Goal: Task Accomplishment & Management: Complete application form

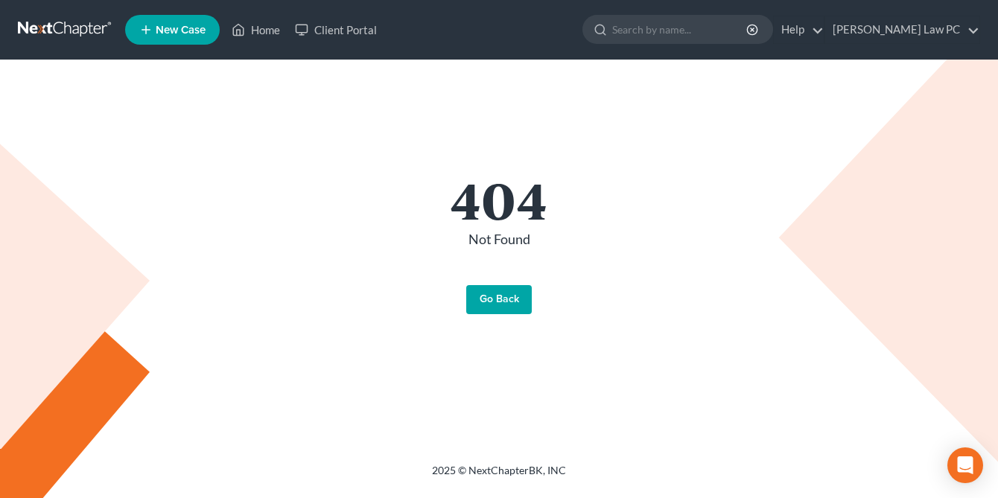
click at [503, 308] on link "Go Back" at bounding box center [499, 300] width 66 height 30
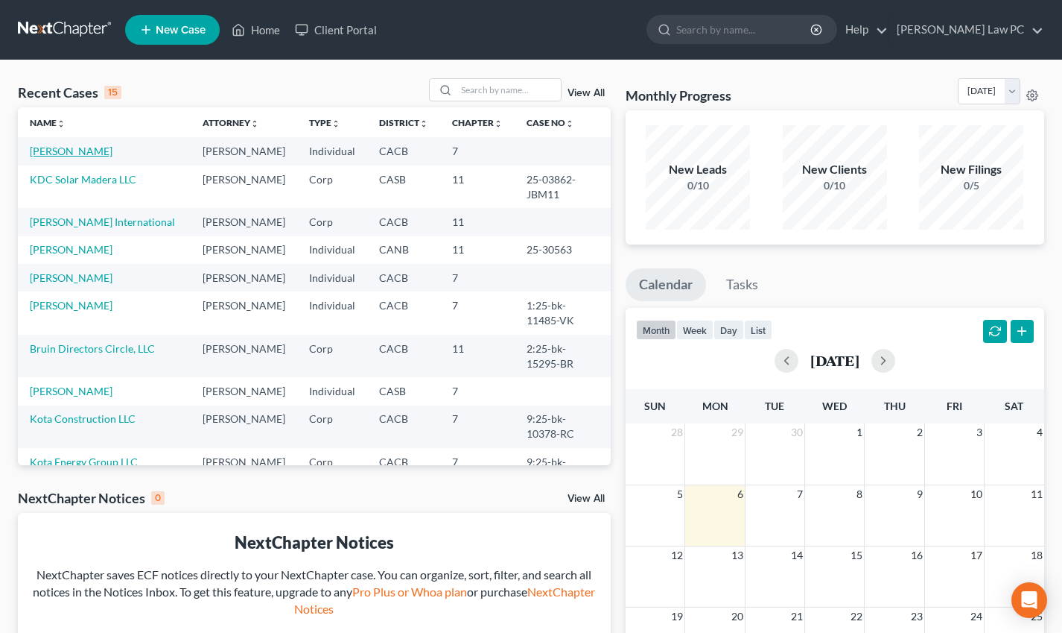
click at [94, 149] on link "[PERSON_NAME]" at bounding box center [71, 151] width 83 height 13
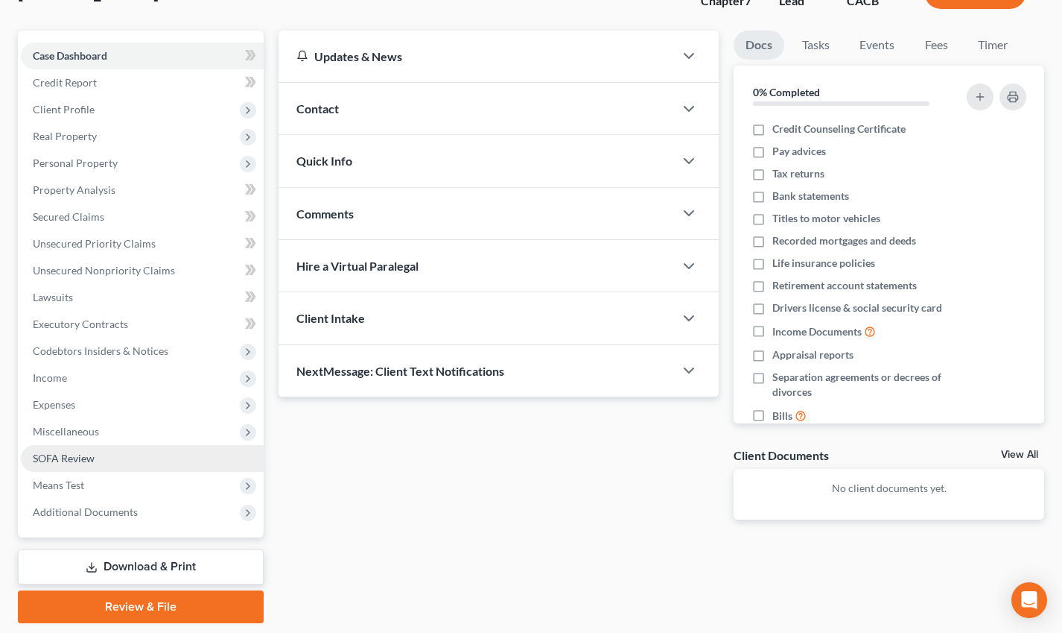
scroll to position [112, 0]
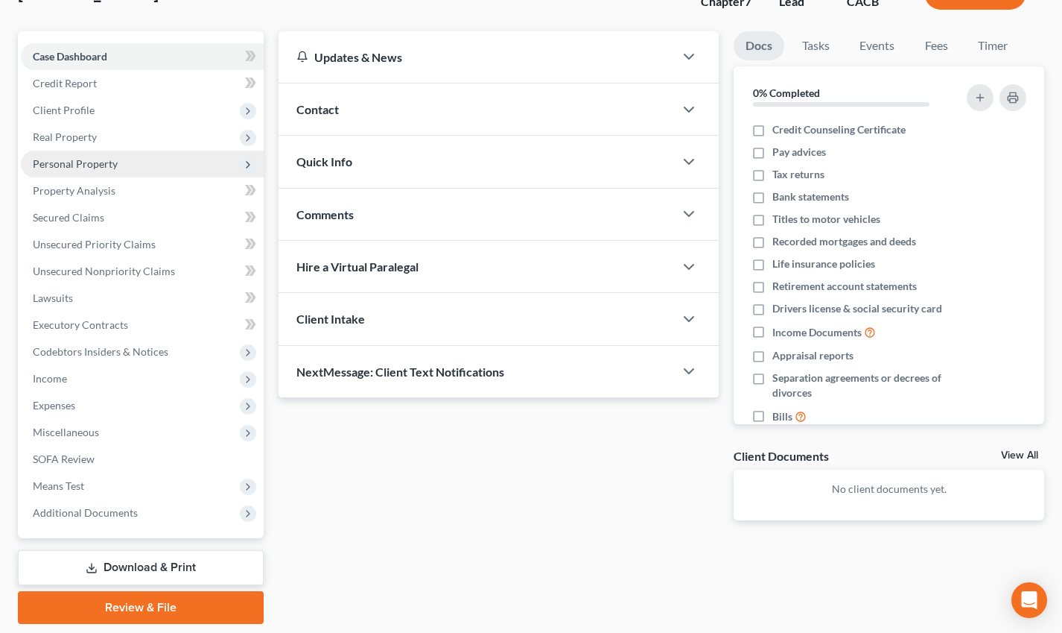
click at [116, 168] on span "Personal Property" at bounding box center [142, 163] width 243 height 27
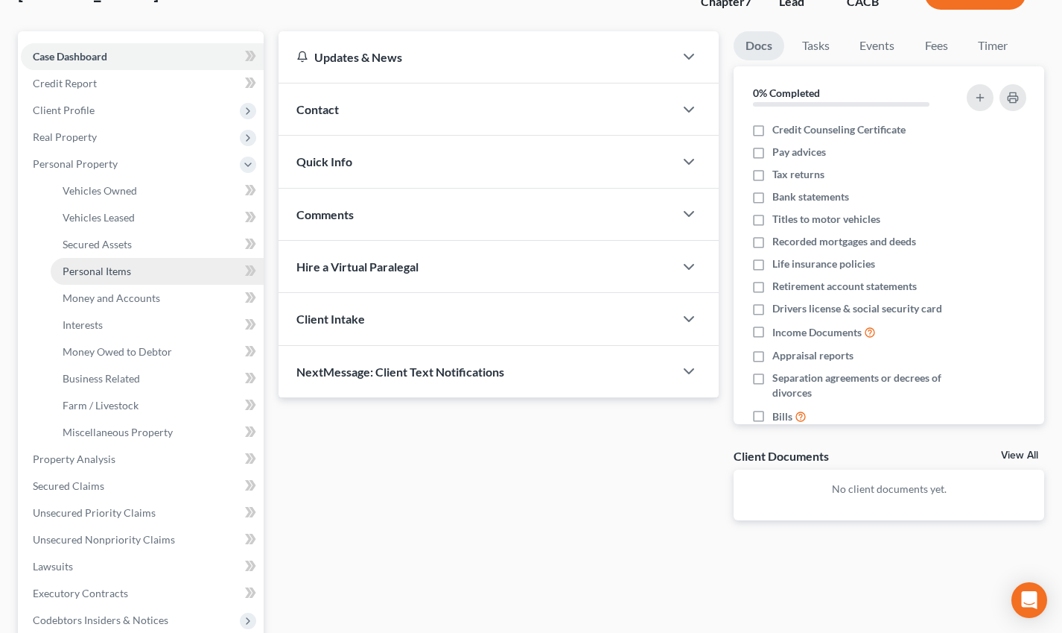
click at [133, 268] on link "Personal Items" at bounding box center [157, 271] width 213 height 27
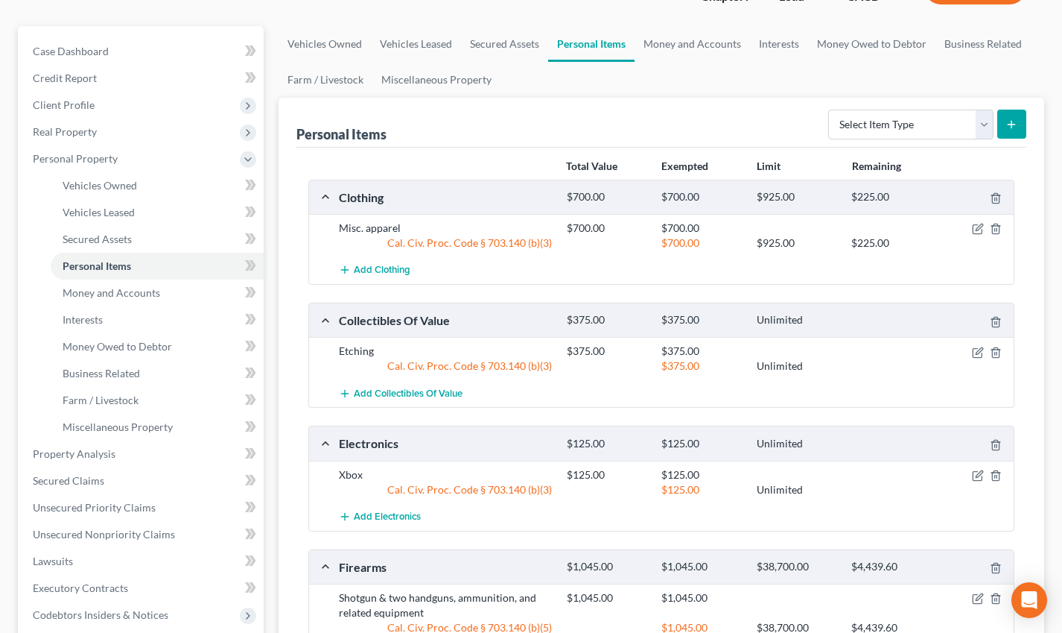
scroll to position [186, 0]
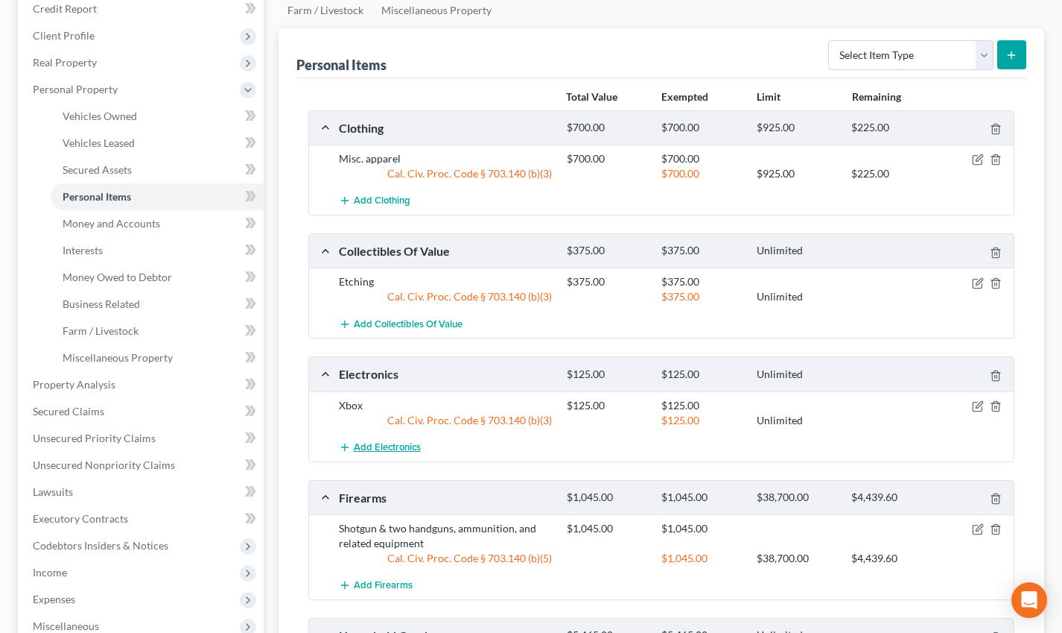
click at [405, 449] on span "Add Electronics" at bounding box center [387, 447] width 67 height 12
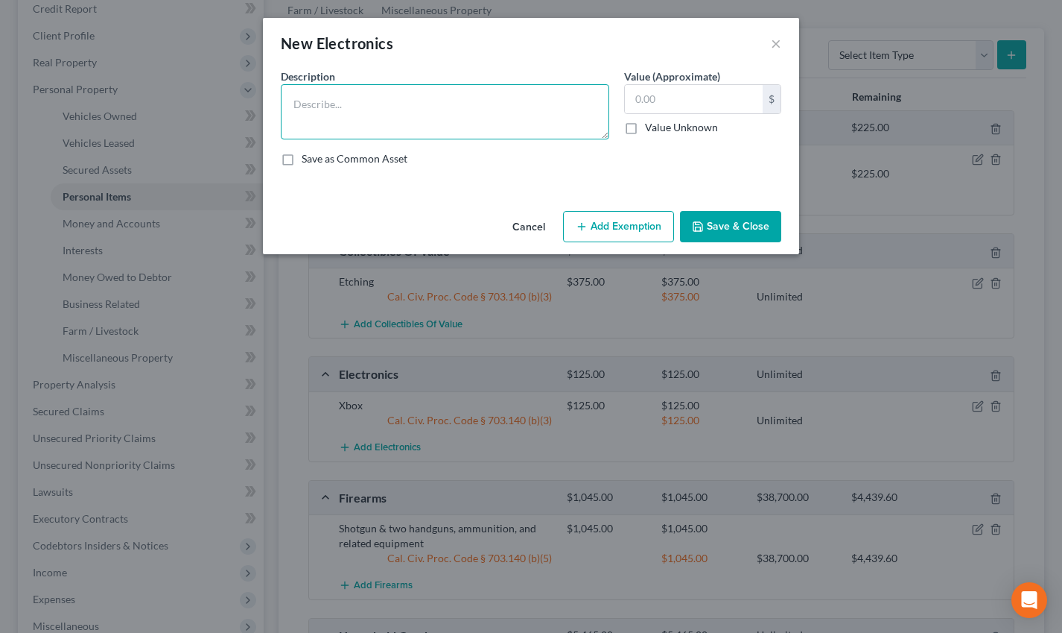
click at [411, 106] on textarea at bounding box center [445, 111] width 329 height 55
paste textarea "Neuman Microphone, sold on Reverb.com, $790.68."
click at [395, 104] on textarea "Neuman Microphone, sold on Reverb.com, $790.68." at bounding box center [445, 111] width 329 height 55
type textarea "Neuman Microphone (sold on Reverb.com, $790.68."
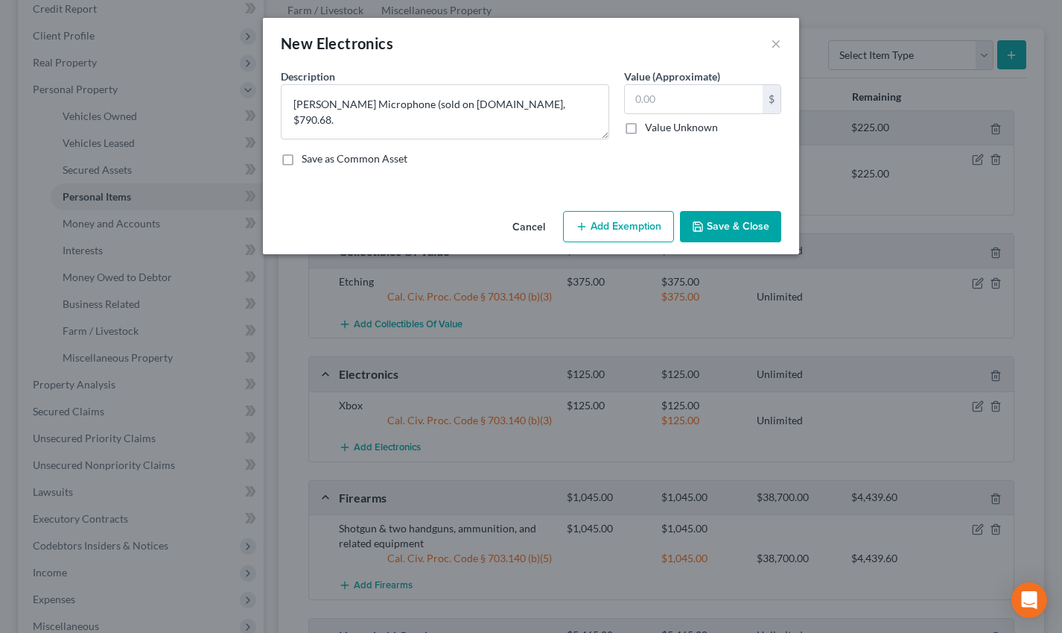
click at [528, 232] on button "Cancel" at bounding box center [529, 227] width 57 height 30
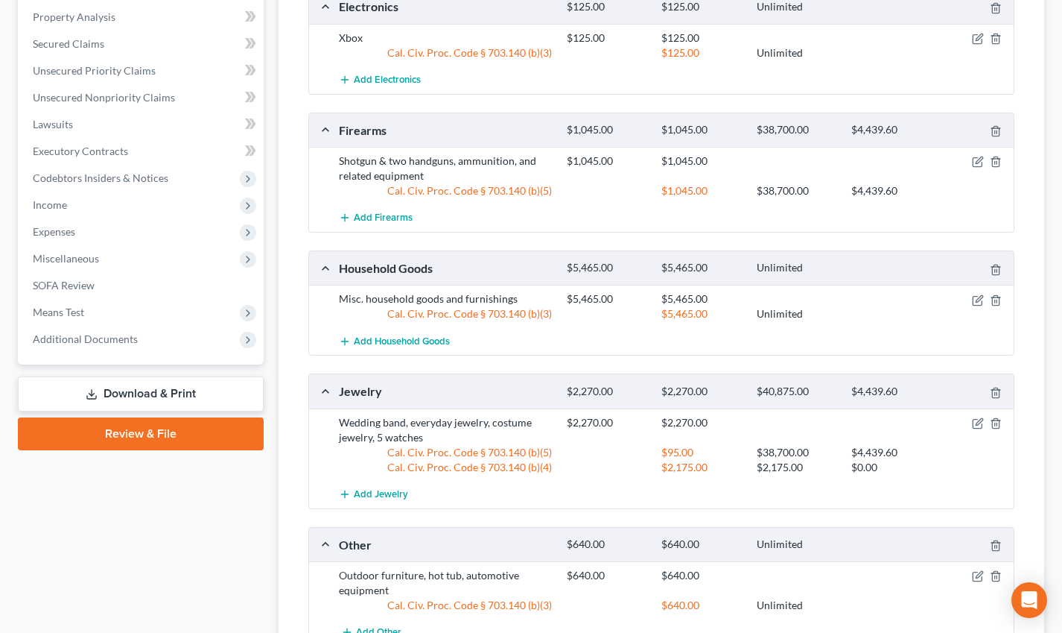
scroll to position [576, 0]
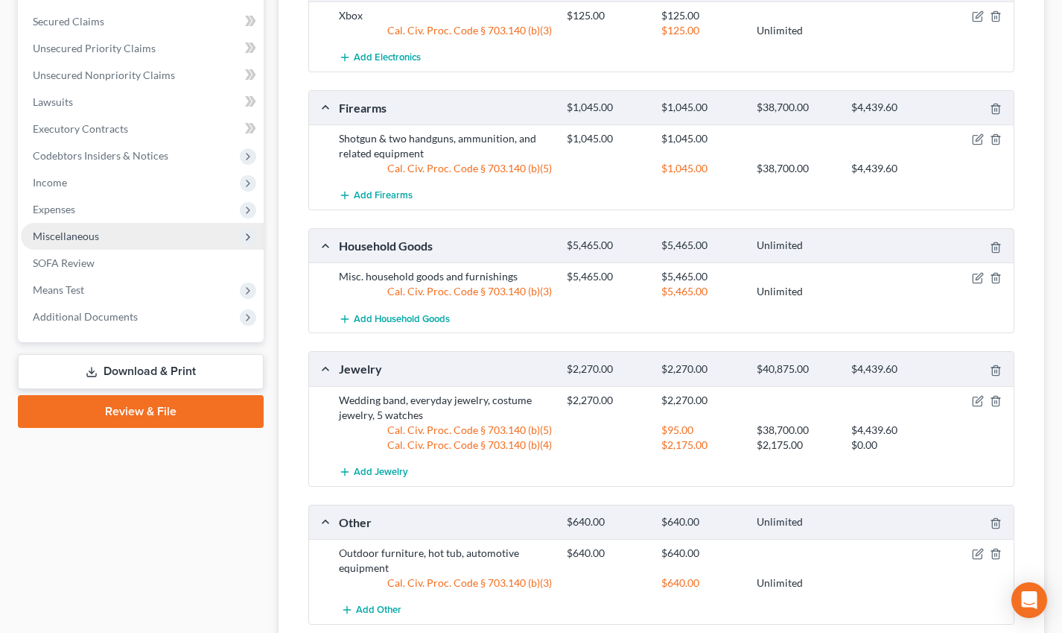
click at [89, 241] on span "Miscellaneous" at bounding box center [66, 235] width 66 height 13
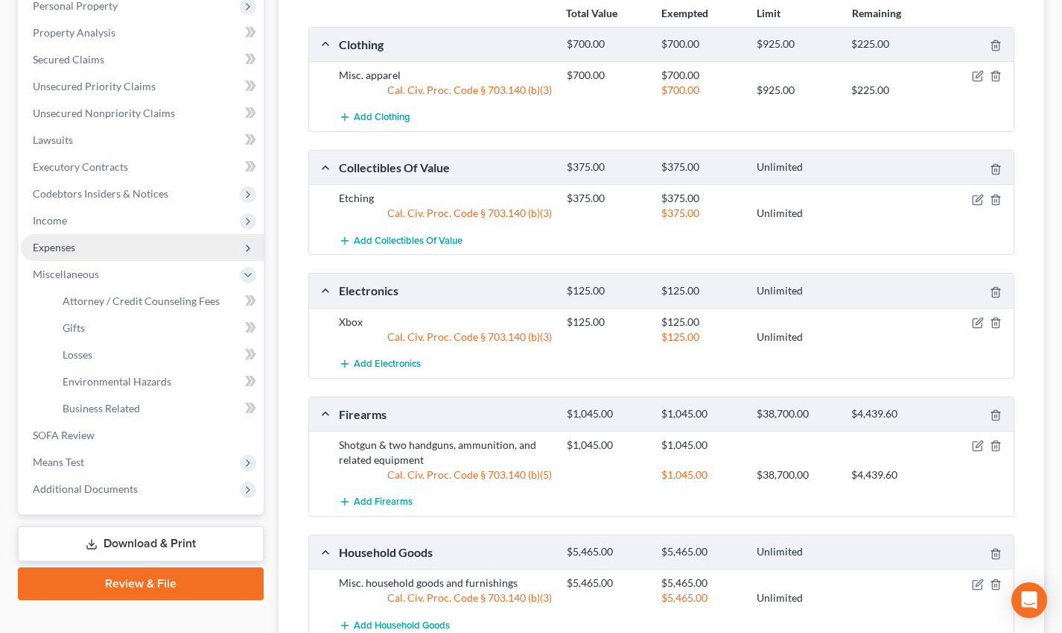
scroll to position [272, 0]
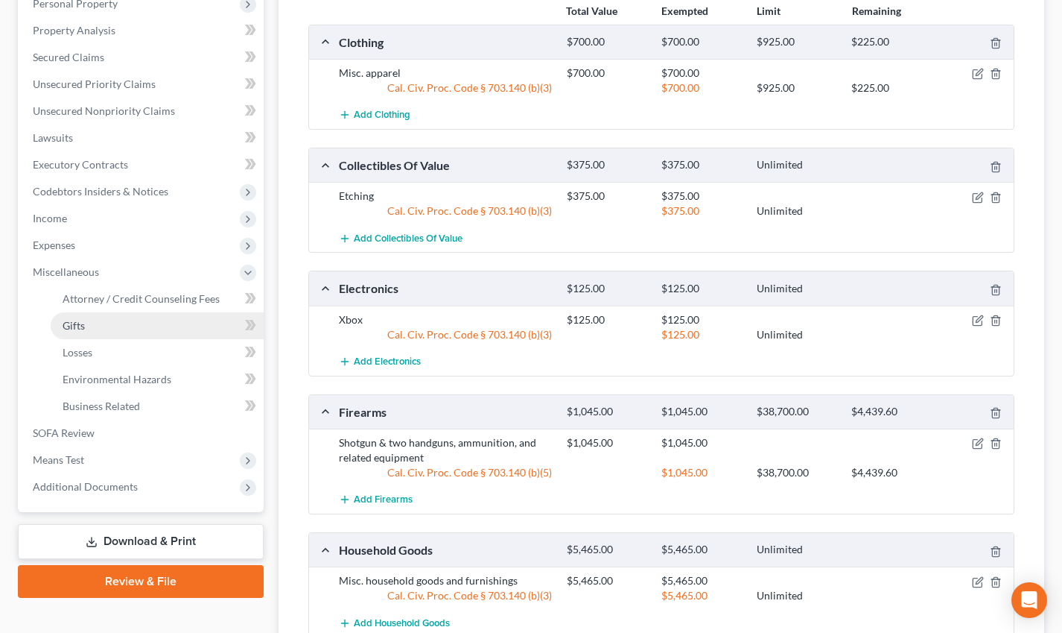
click at [86, 318] on link "Gifts" at bounding box center [157, 325] width 213 height 27
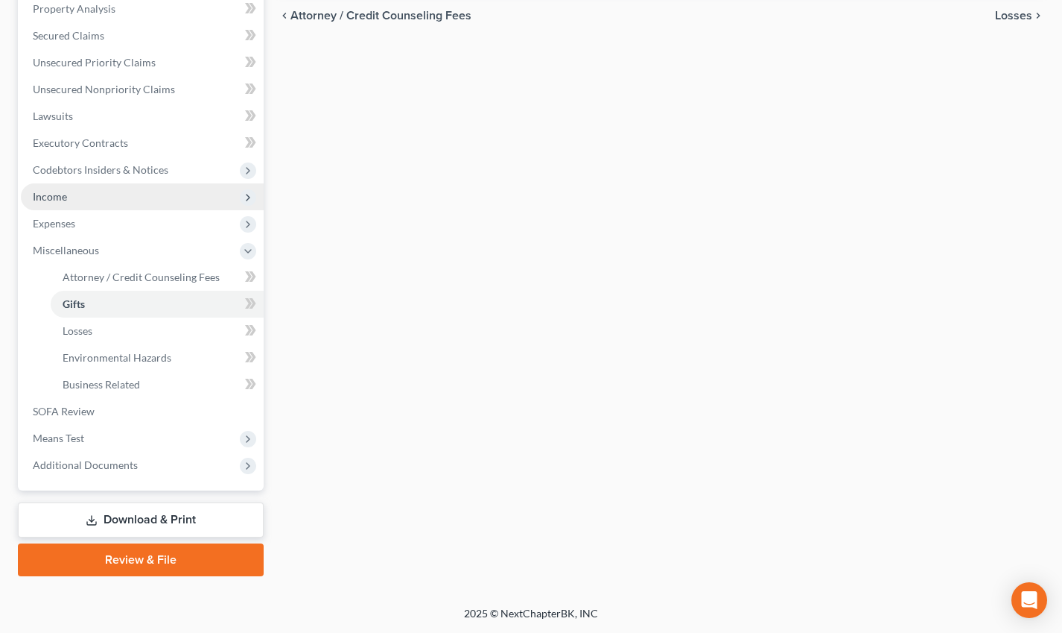
scroll to position [294, 0]
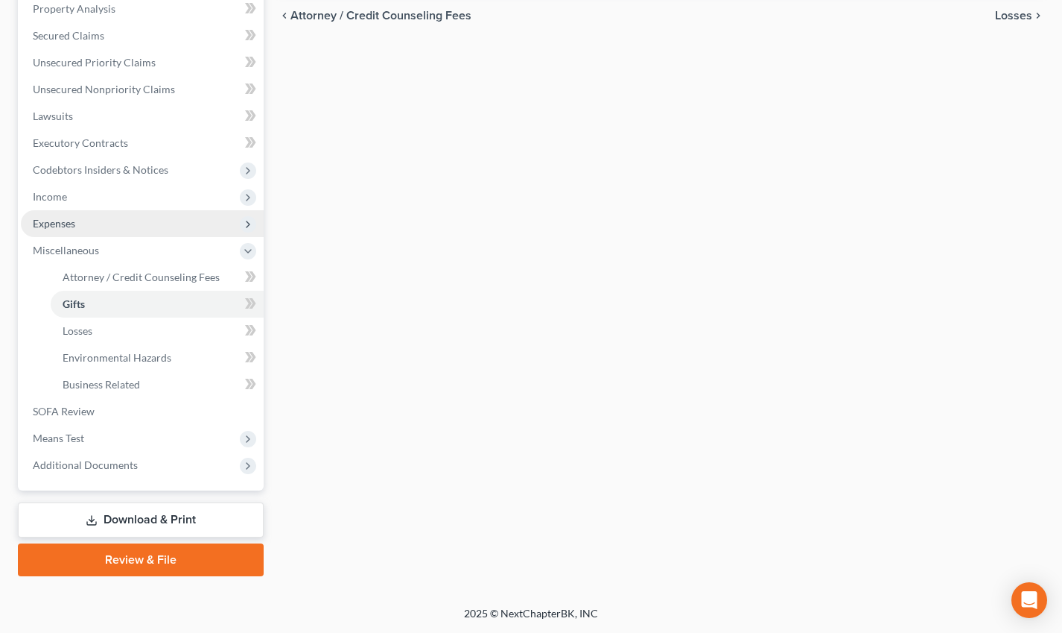
click at [103, 224] on span "Expenses" at bounding box center [142, 223] width 243 height 27
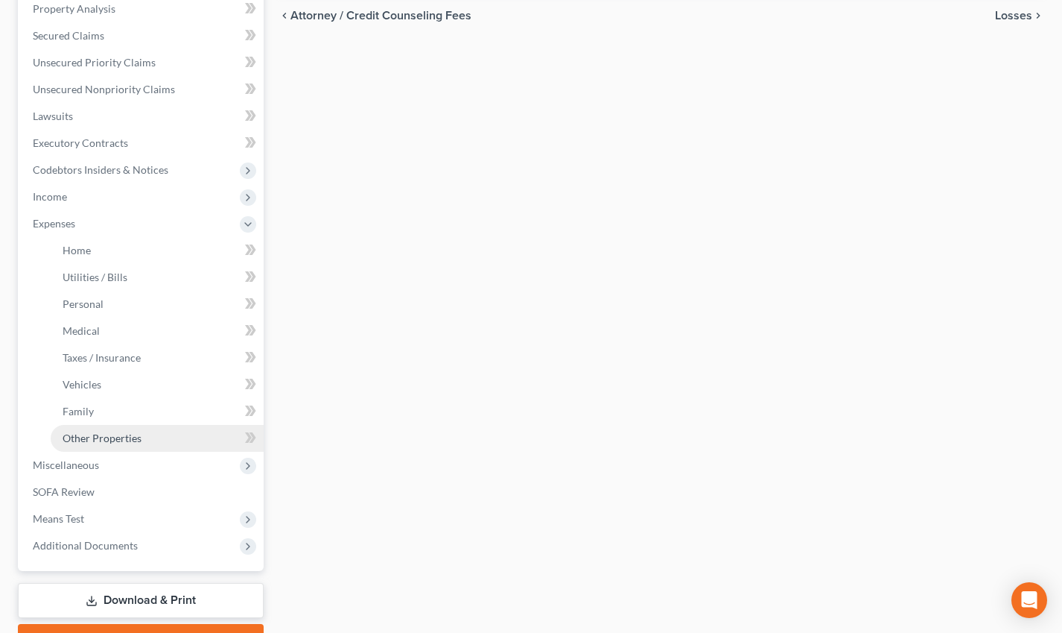
click at [136, 437] on span "Other Properties" at bounding box center [102, 437] width 79 height 13
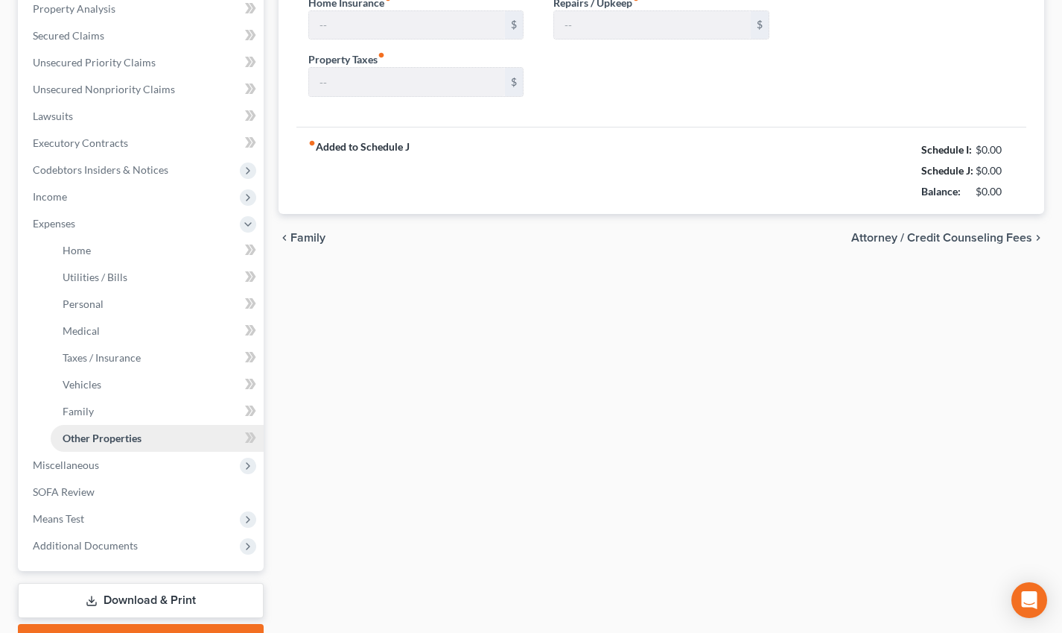
type input "419.90"
type input "214.00"
type input "0.00"
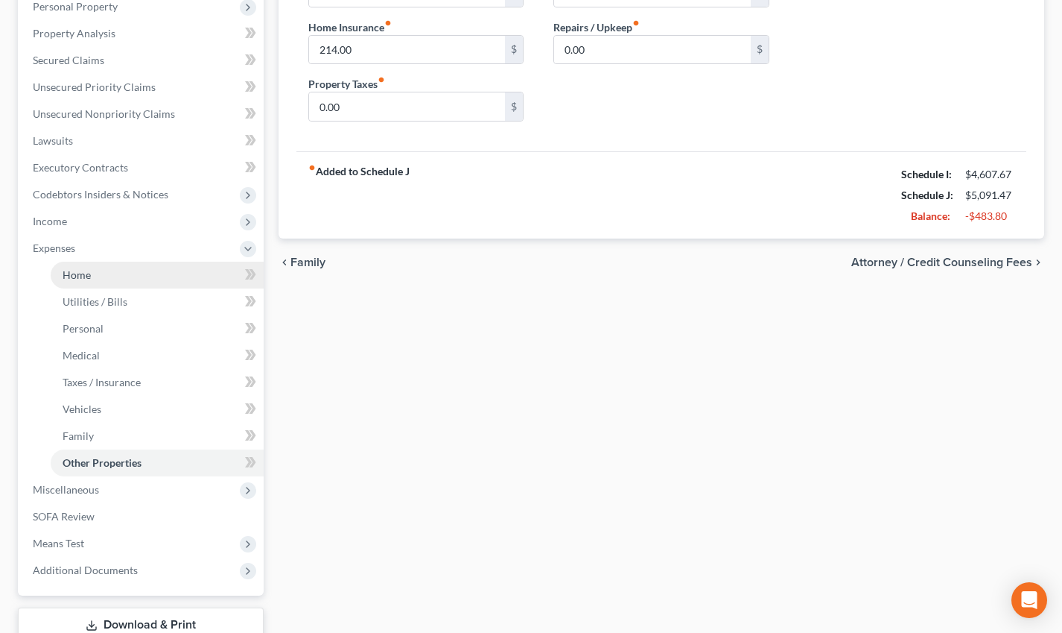
scroll to position [282, 0]
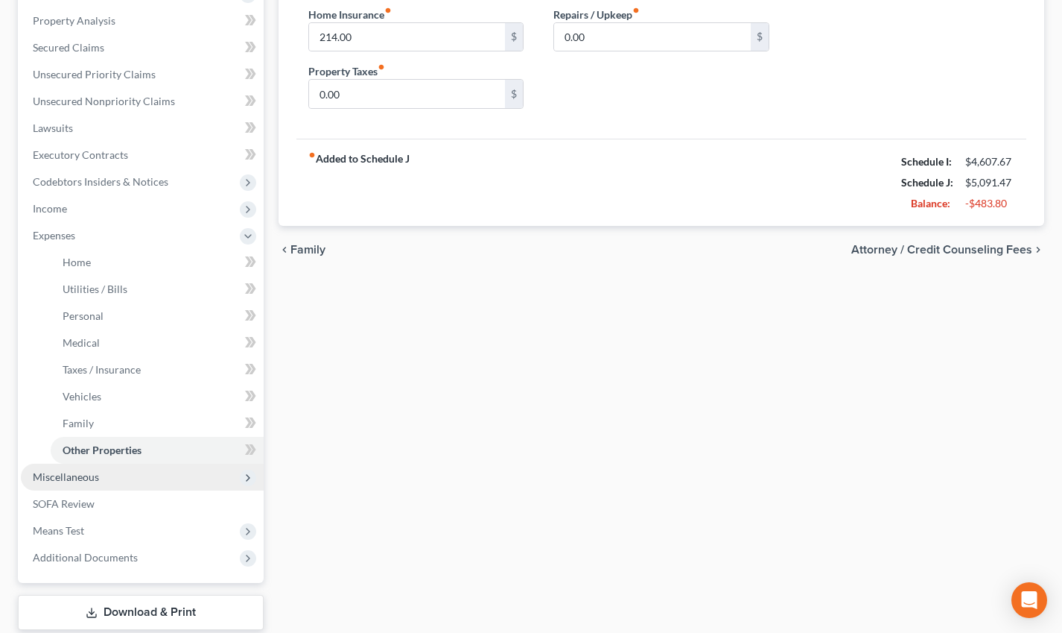
click at [105, 481] on span "Miscellaneous" at bounding box center [142, 476] width 243 height 27
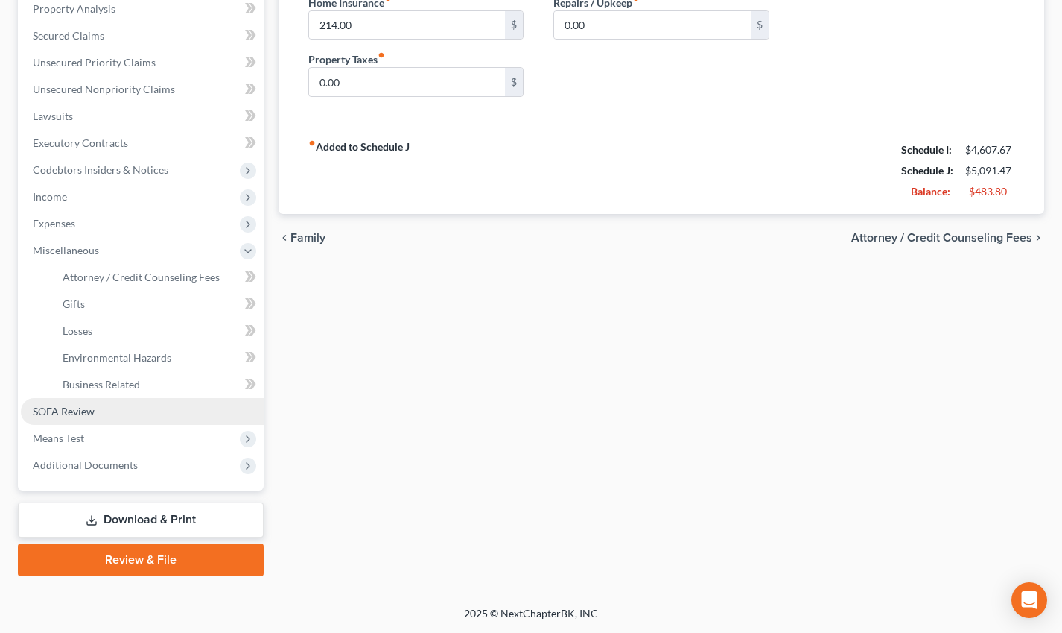
scroll to position [294, 0]
click at [109, 416] on link "SOFA Review" at bounding box center [142, 411] width 243 height 27
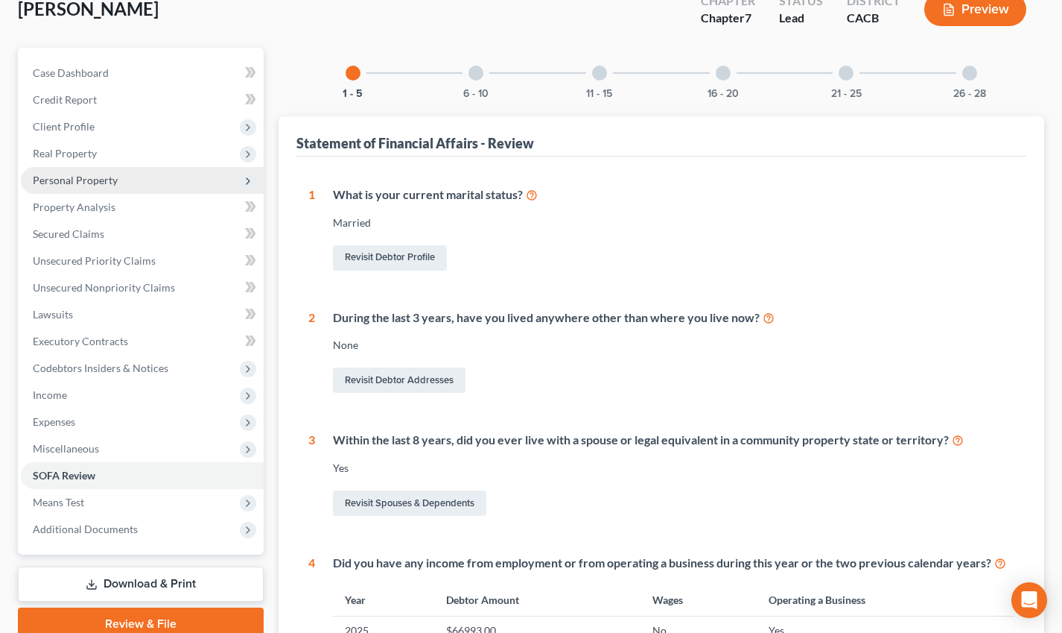
scroll to position [95, 0]
click at [127, 170] on span "Personal Property" at bounding box center [142, 181] width 243 height 27
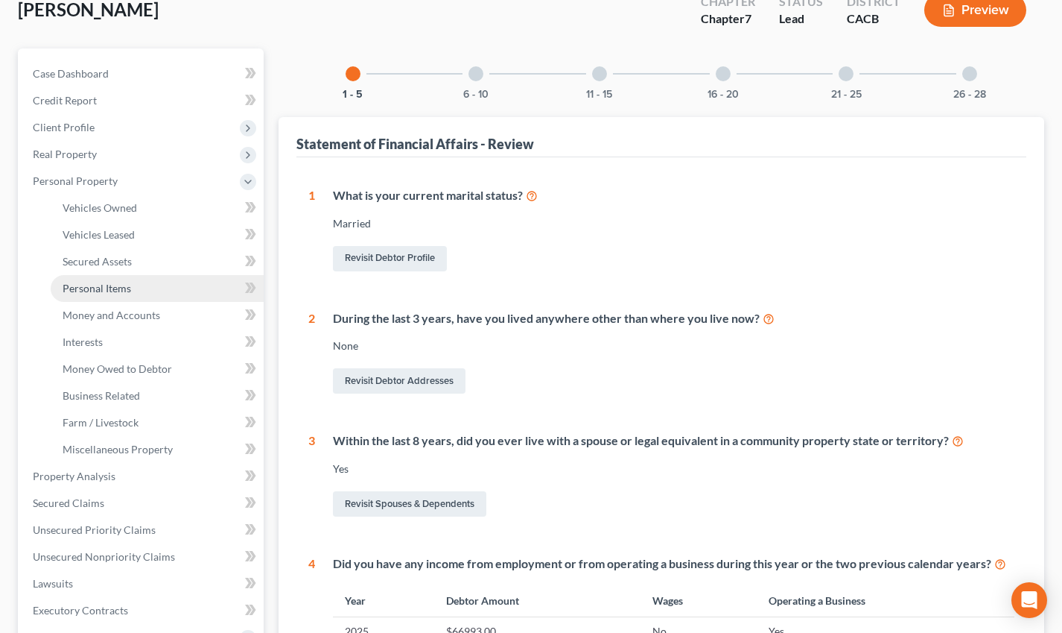
click at [130, 287] on span "Personal Items" at bounding box center [97, 288] width 69 height 13
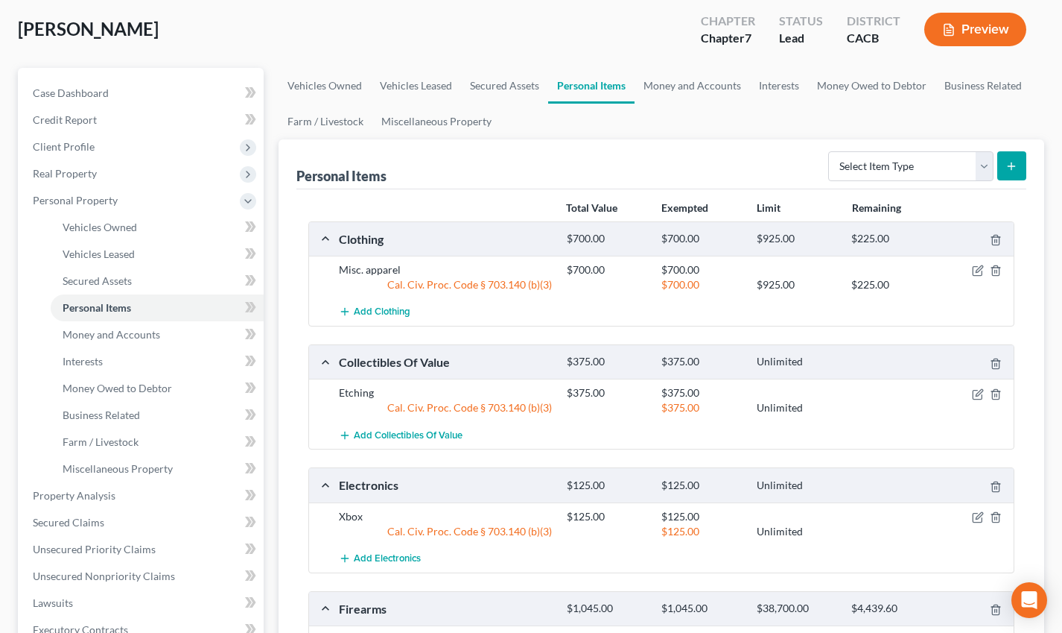
scroll to position [75, 0]
click at [119, 194] on span "Personal Property" at bounding box center [142, 200] width 243 height 27
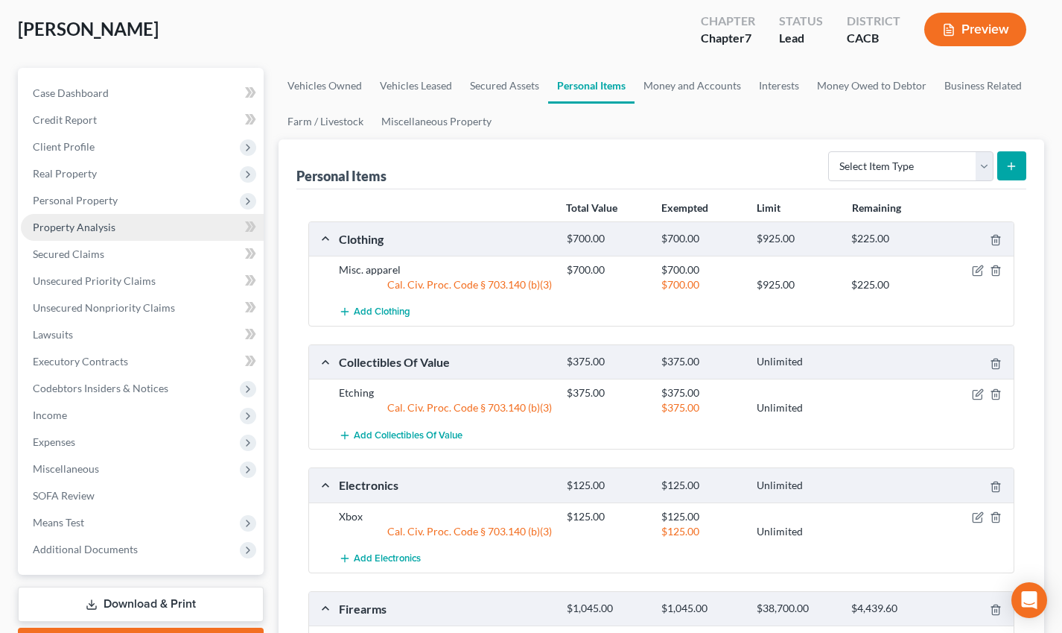
click at [110, 222] on span "Property Analysis" at bounding box center [74, 227] width 83 height 13
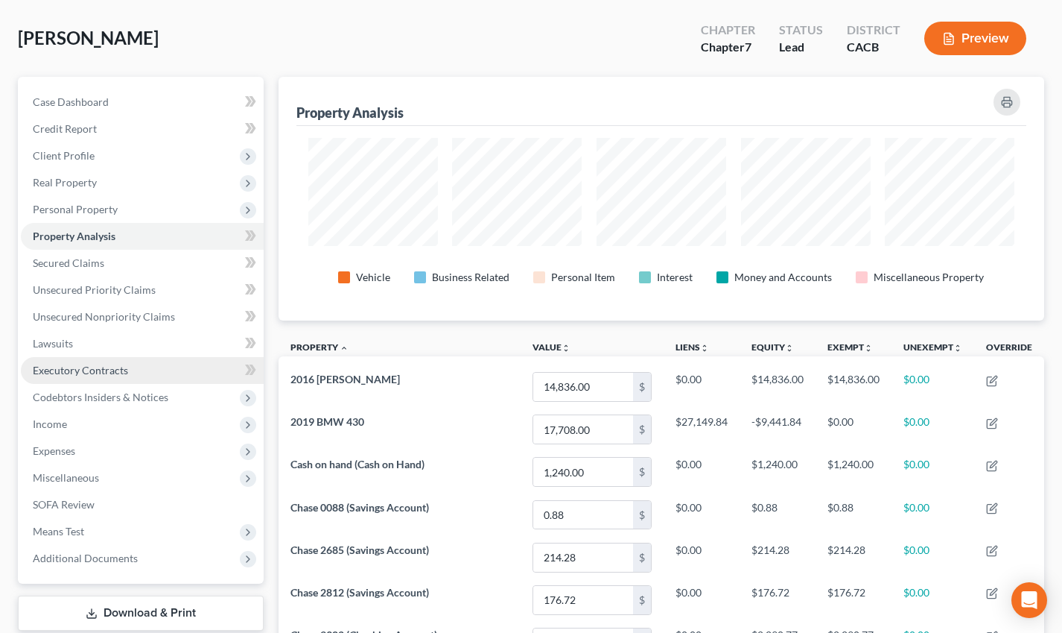
scroll to position [119, 0]
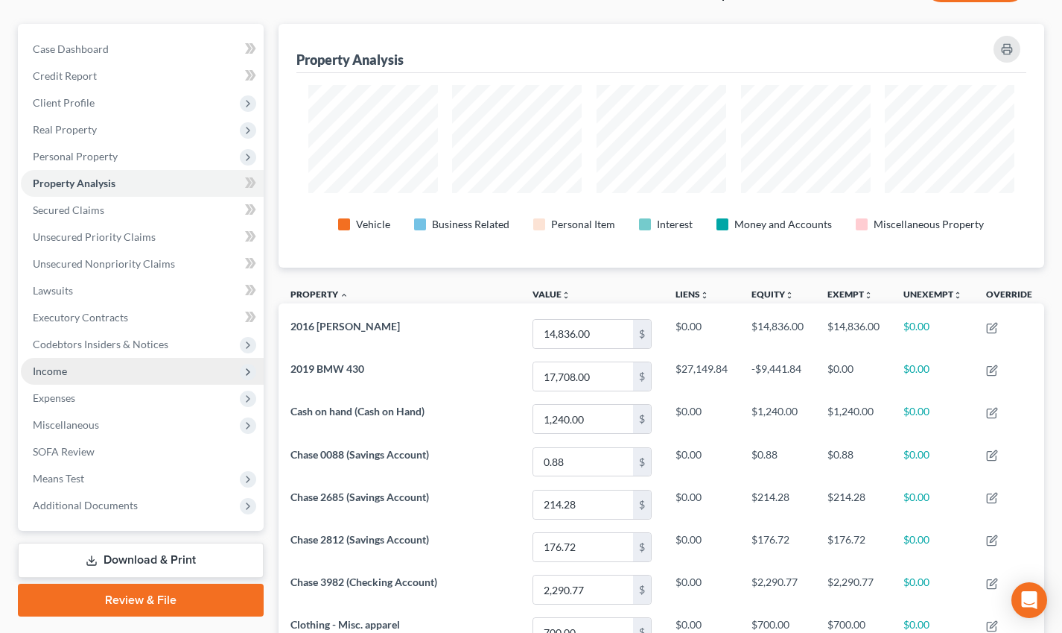
click at [211, 373] on span "Income" at bounding box center [142, 371] width 243 height 27
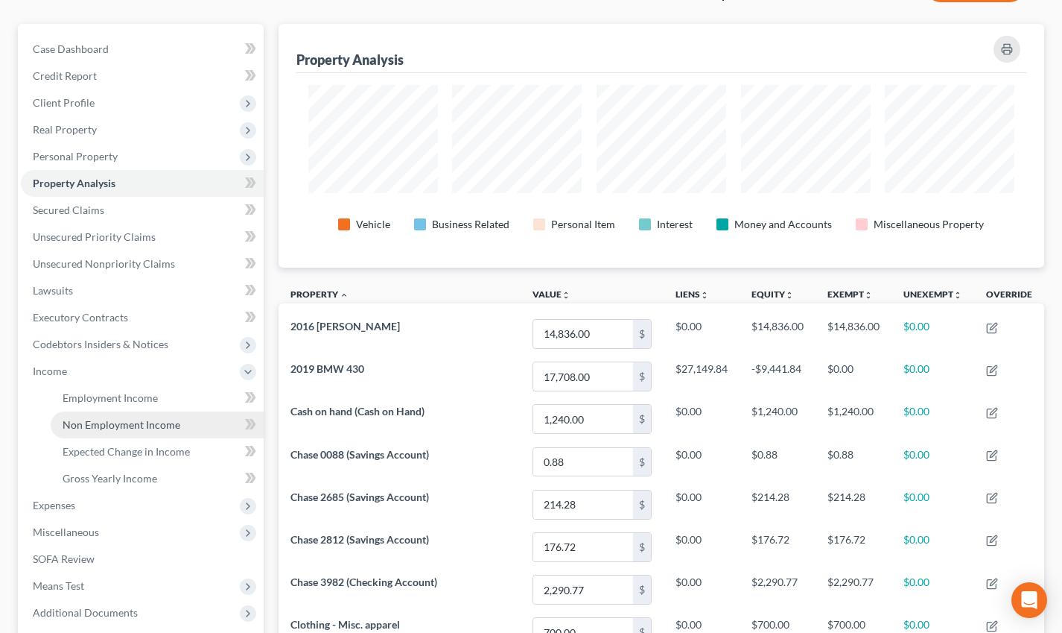
click at [182, 426] on link "Non Employment Income" at bounding box center [157, 424] width 213 height 27
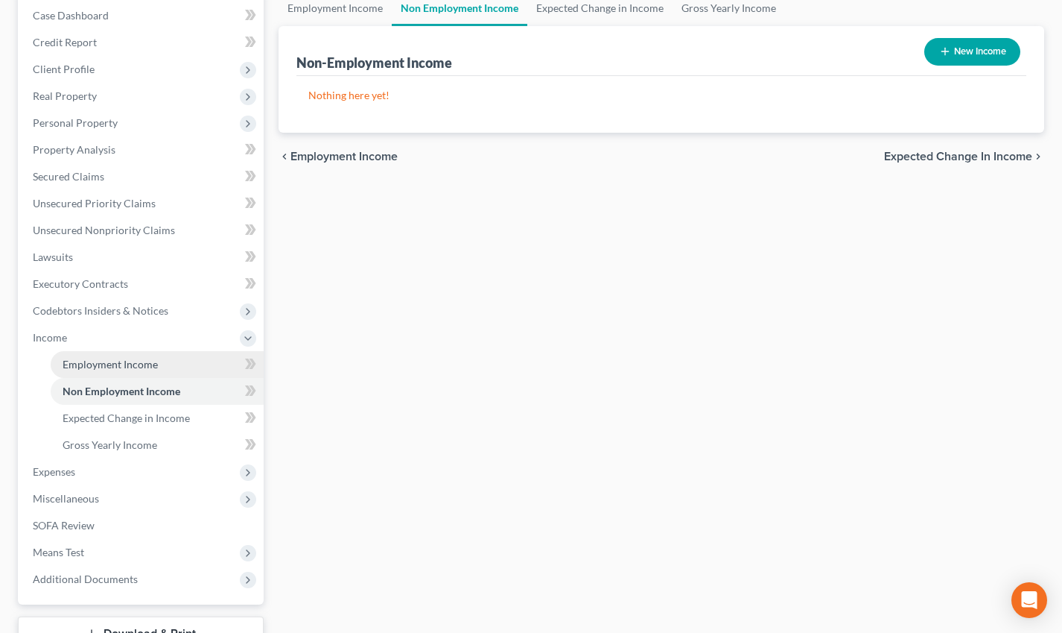
scroll to position [153, 0]
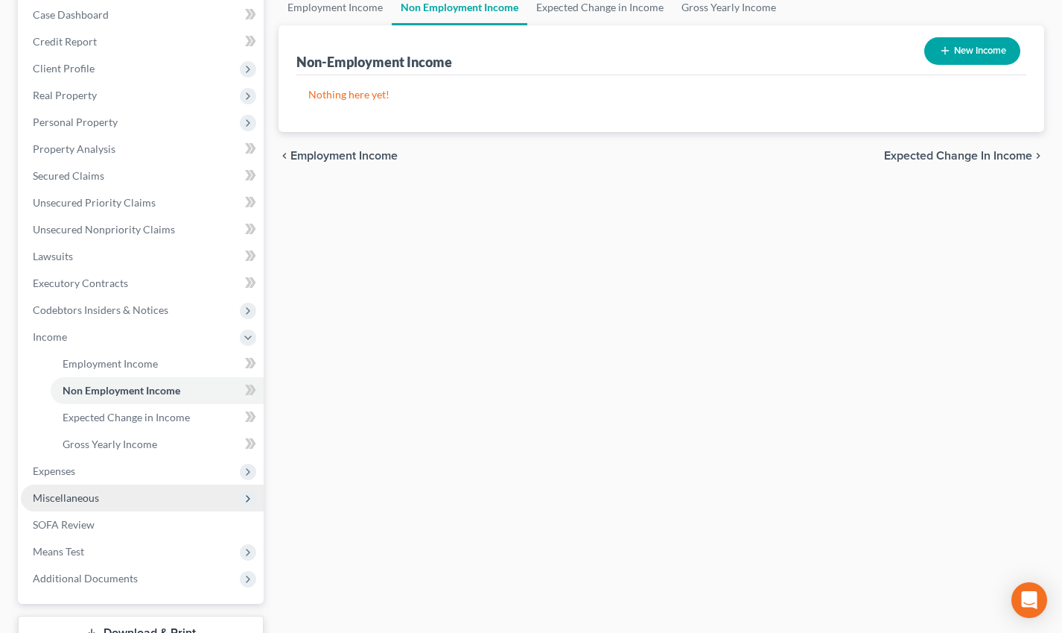
click at [128, 487] on span "Miscellaneous" at bounding box center [142, 497] width 243 height 27
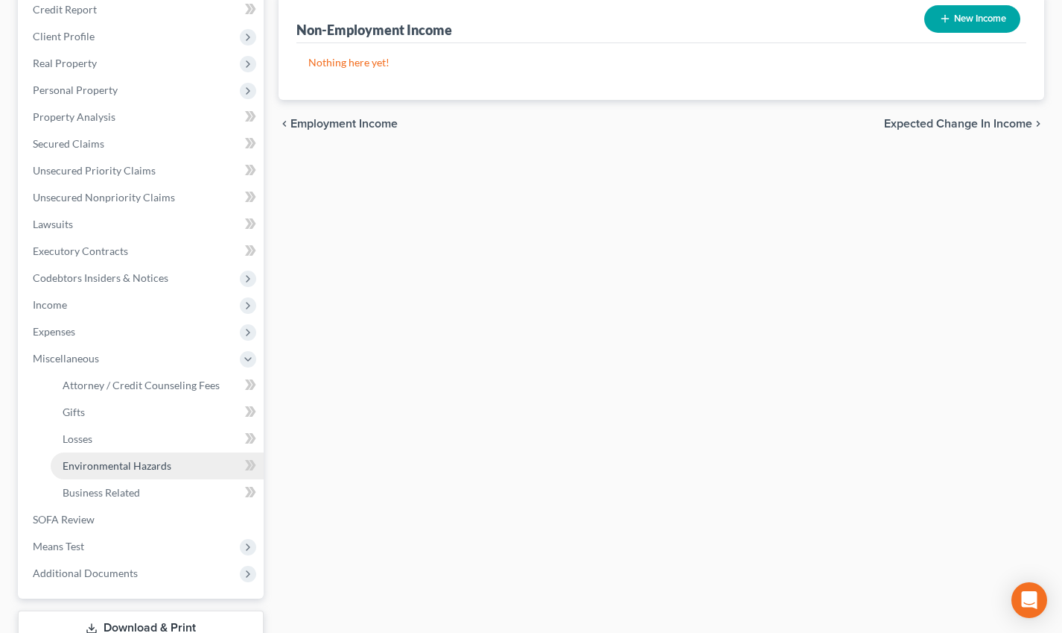
scroll to position [193, 0]
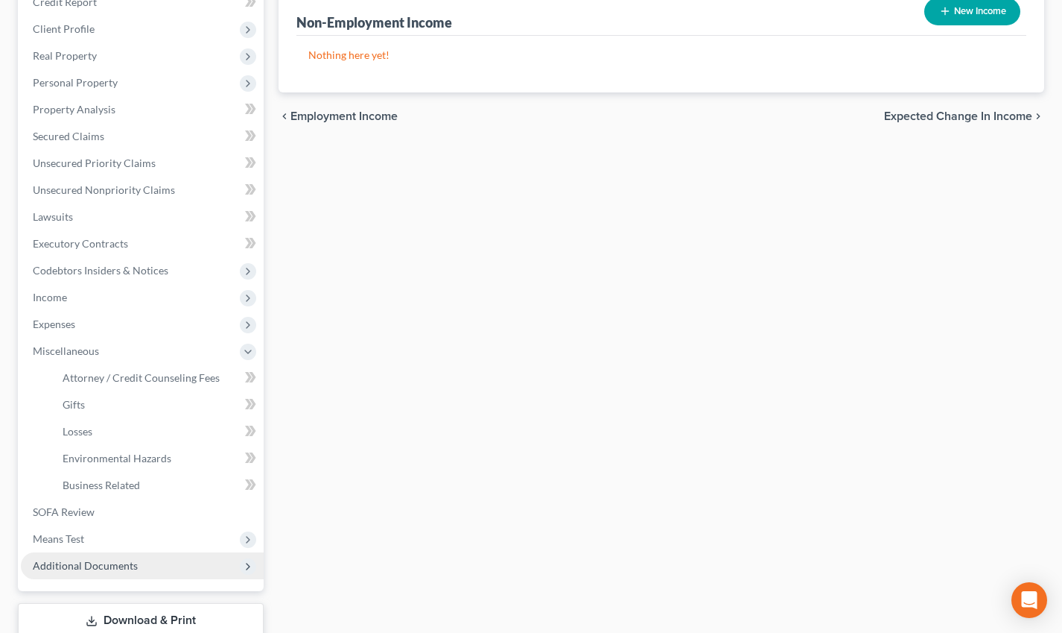
click at [86, 498] on span "Additional Documents" at bounding box center [85, 565] width 105 height 13
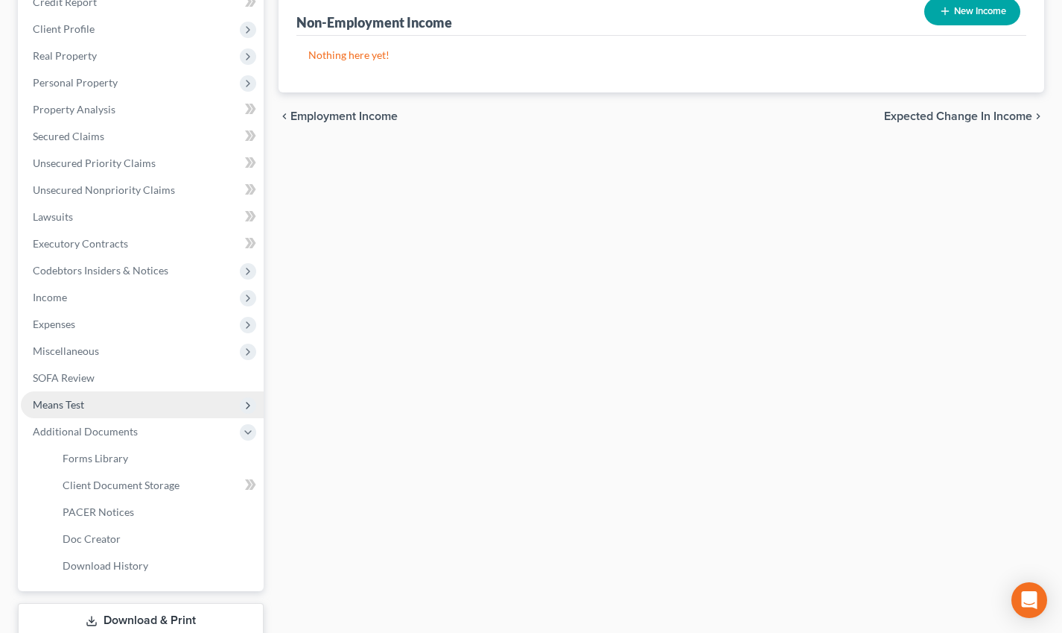
click at [88, 399] on span "Means Test" at bounding box center [142, 404] width 243 height 27
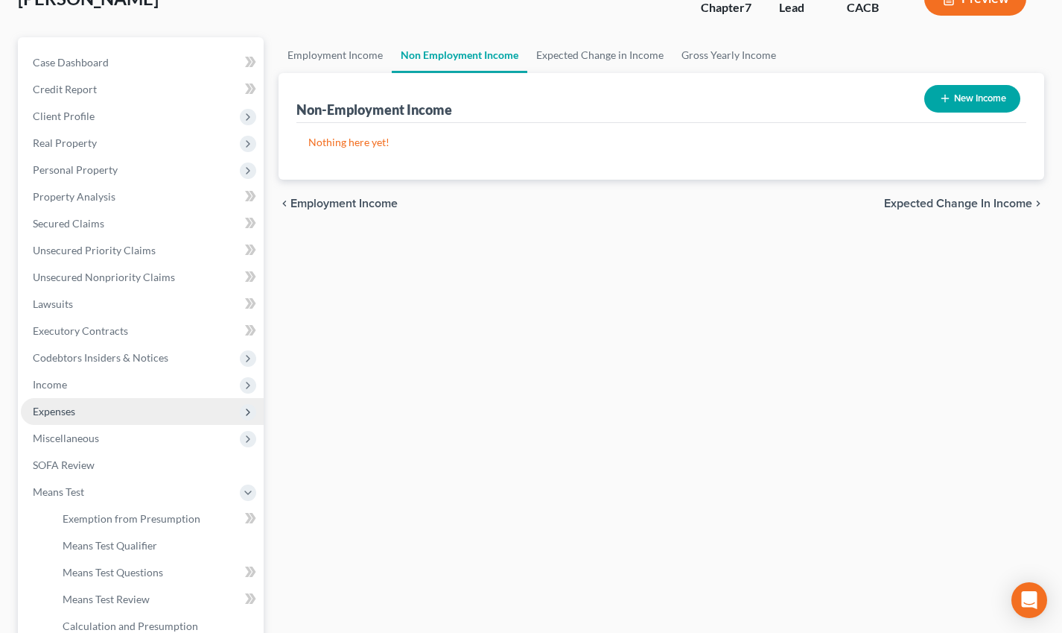
scroll to position [36, 0]
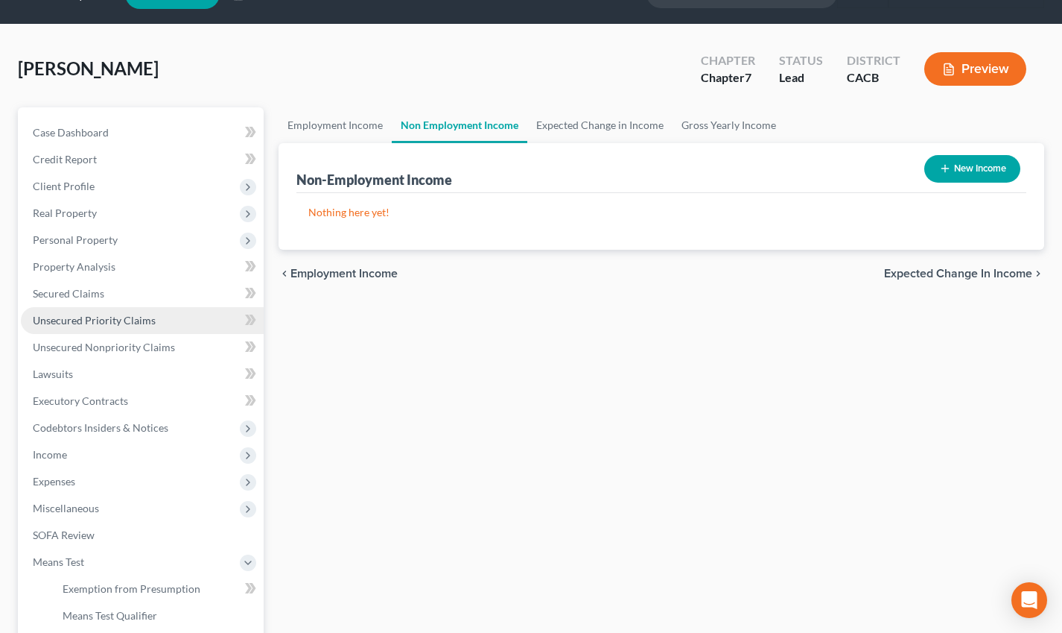
click at [92, 327] on link "Unsecured Priority Claims" at bounding box center [142, 320] width 243 height 27
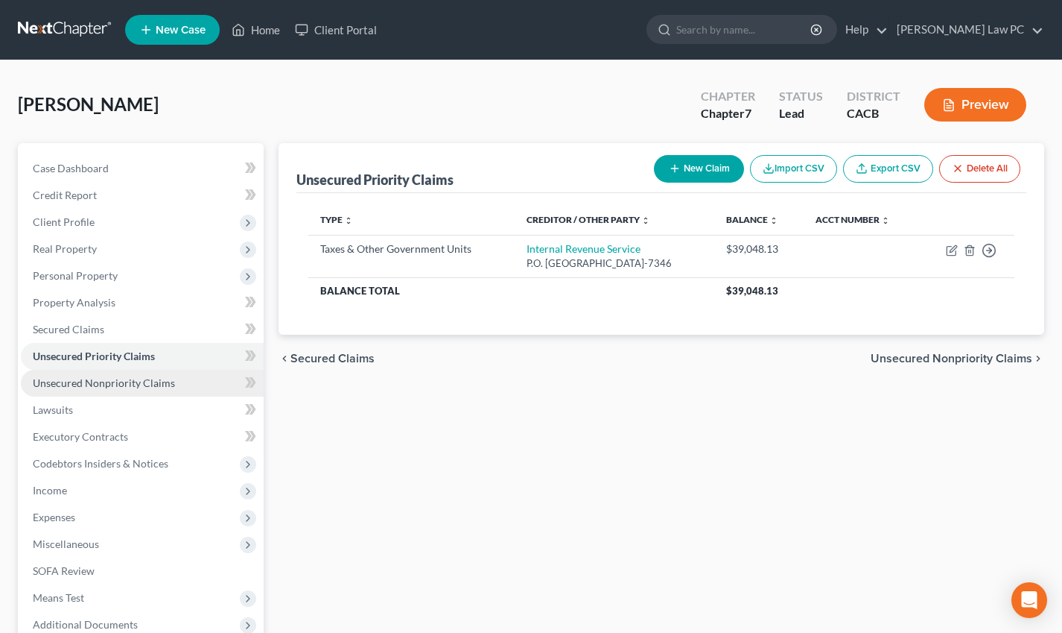
click at [92, 372] on link "Unsecured Nonpriority Claims" at bounding box center [142, 383] width 243 height 27
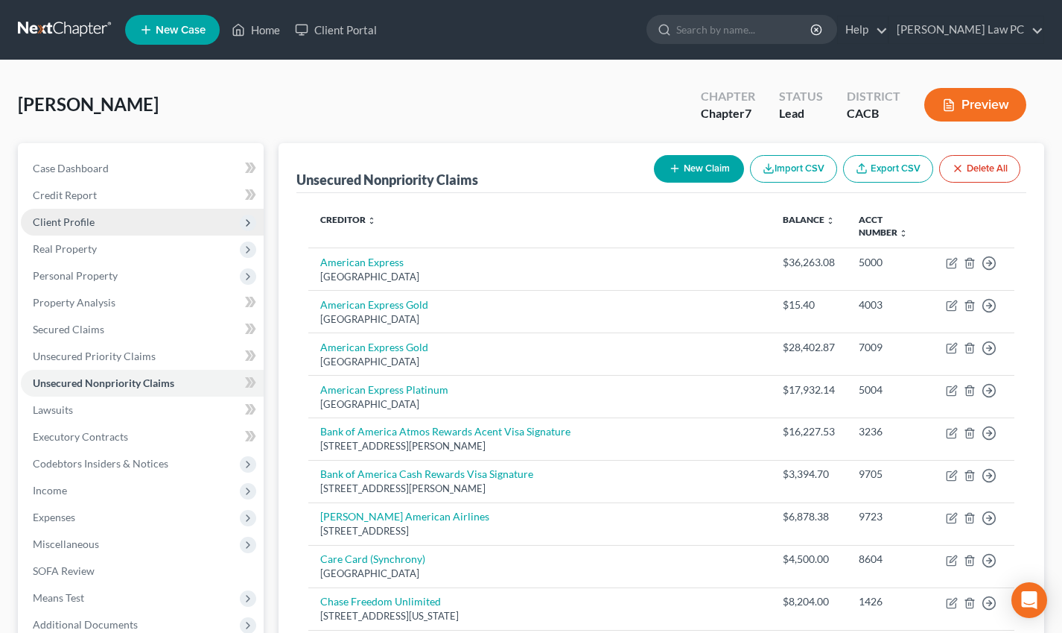
click at [143, 229] on span "Client Profile" at bounding box center [142, 222] width 243 height 27
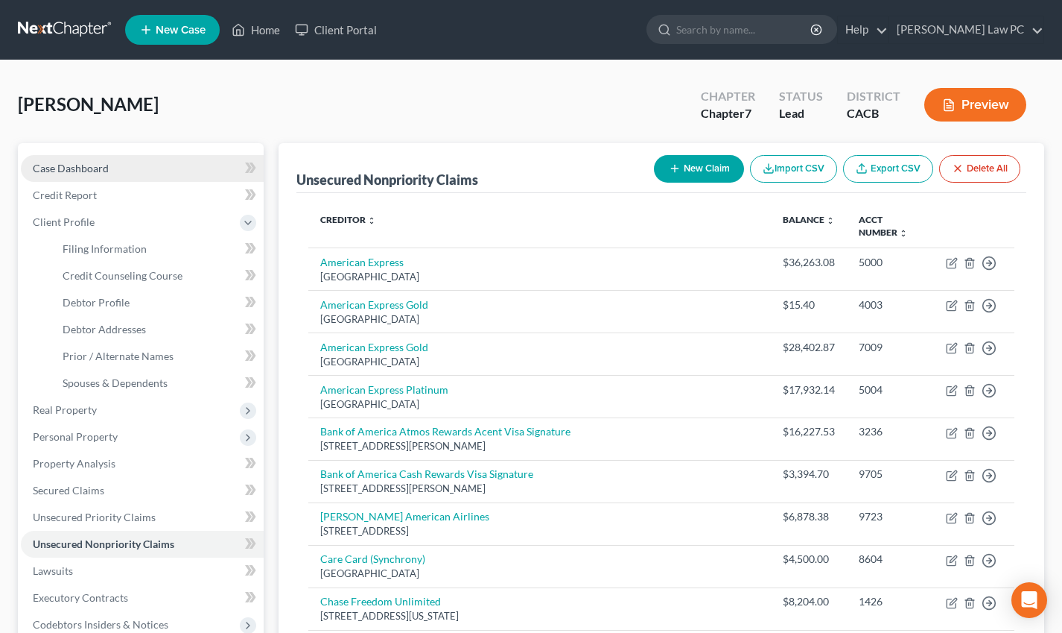
click at [95, 165] on span "Case Dashboard" at bounding box center [71, 168] width 76 height 13
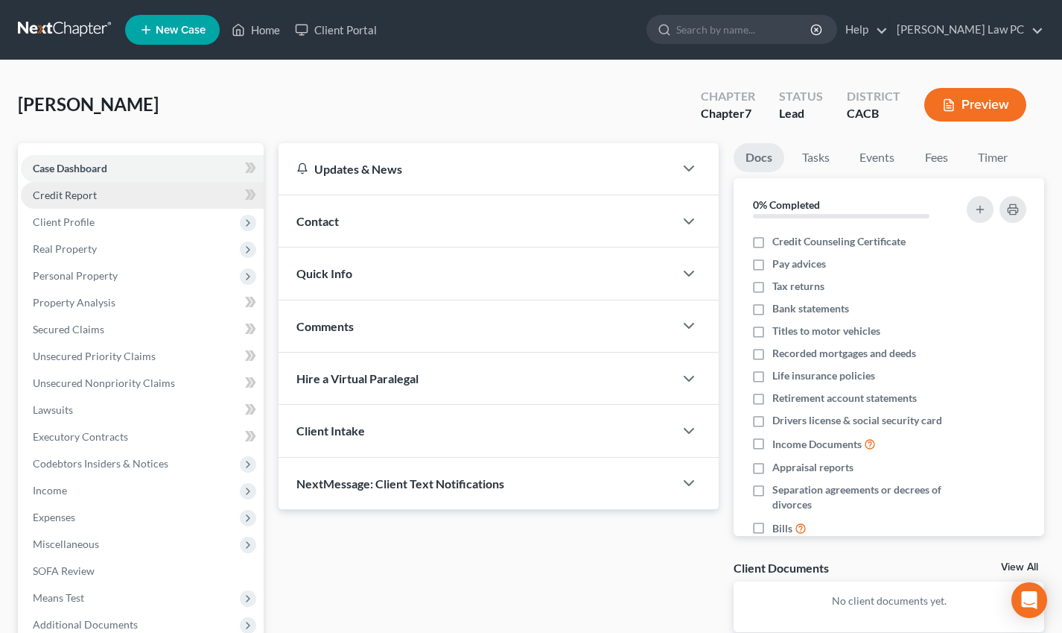
click at [89, 195] on span "Credit Report" at bounding box center [65, 194] width 64 height 13
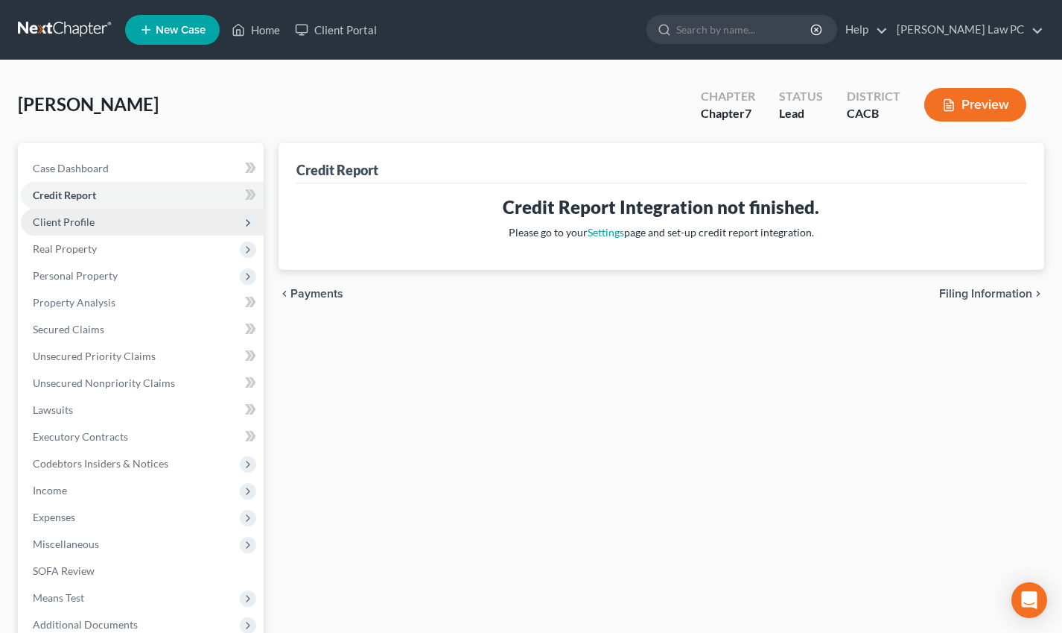
click at [88, 226] on span "Client Profile" at bounding box center [64, 221] width 62 height 13
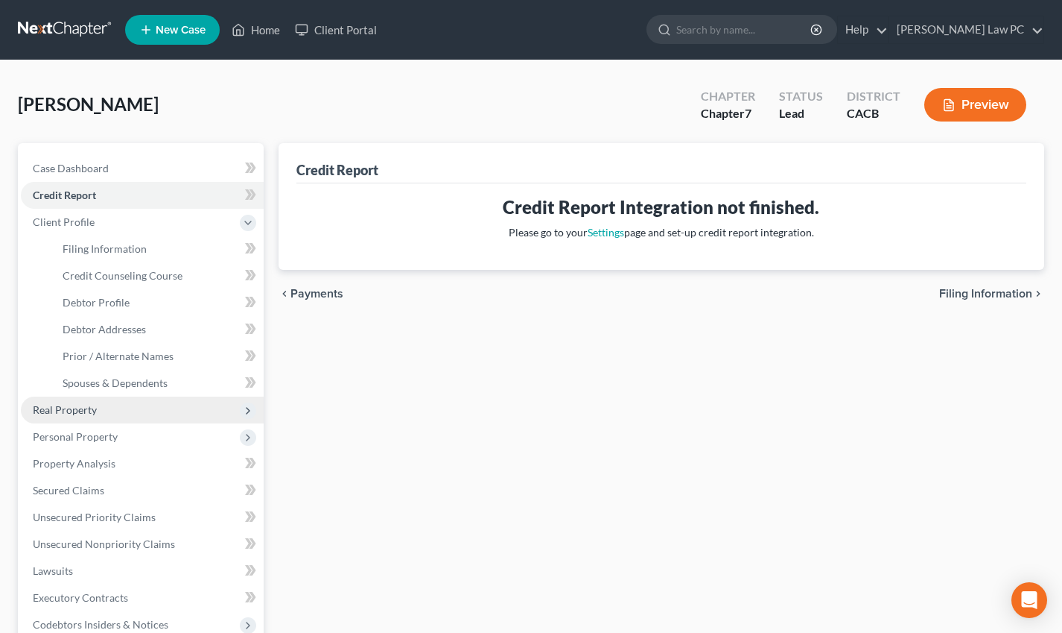
click at [118, 405] on span "Real Property" at bounding box center [142, 409] width 243 height 27
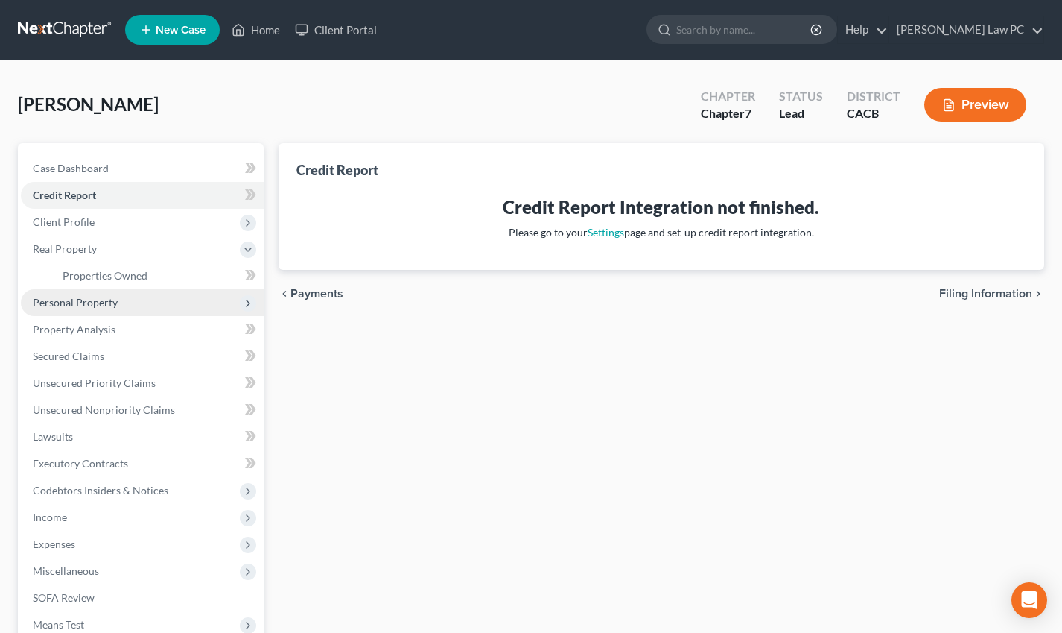
click at [110, 301] on span "Personal Property" at bounding box center [75, 302] width 85 height 13
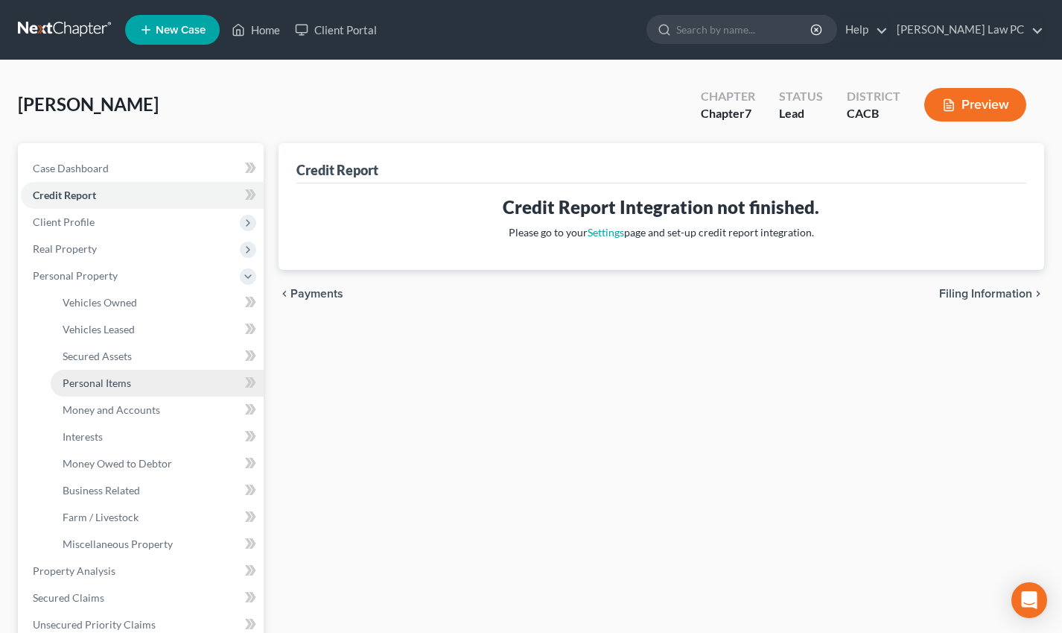
click at [118, 390] on link "Personal Items" at bounding box center [157, 383] width 213 height 27
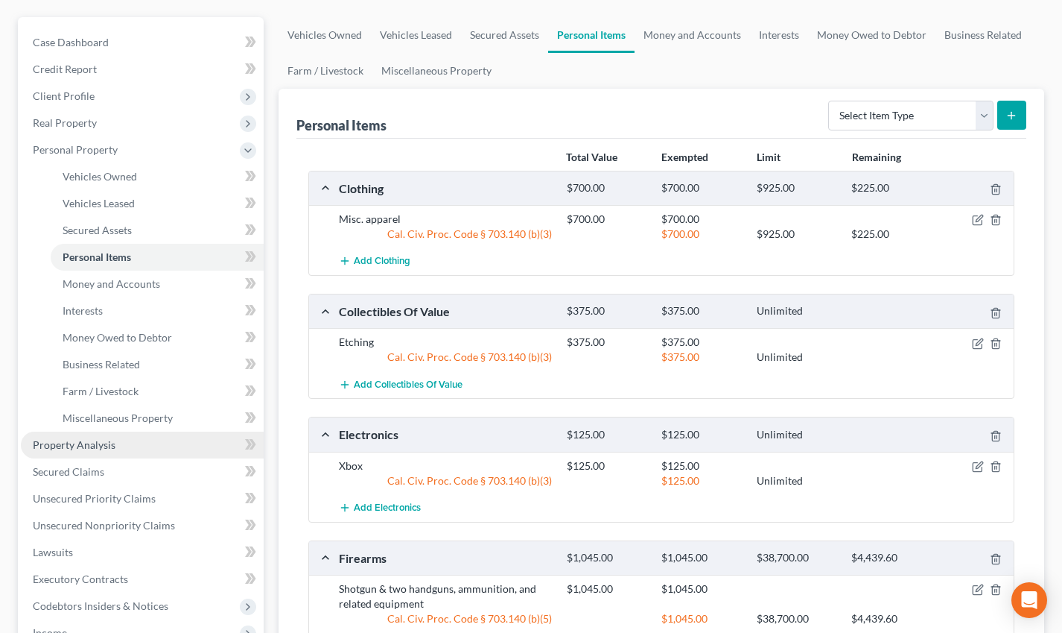
click at [103, 443] on span "Property Analysis" at bounding box center [74, 444] width 83 height 13
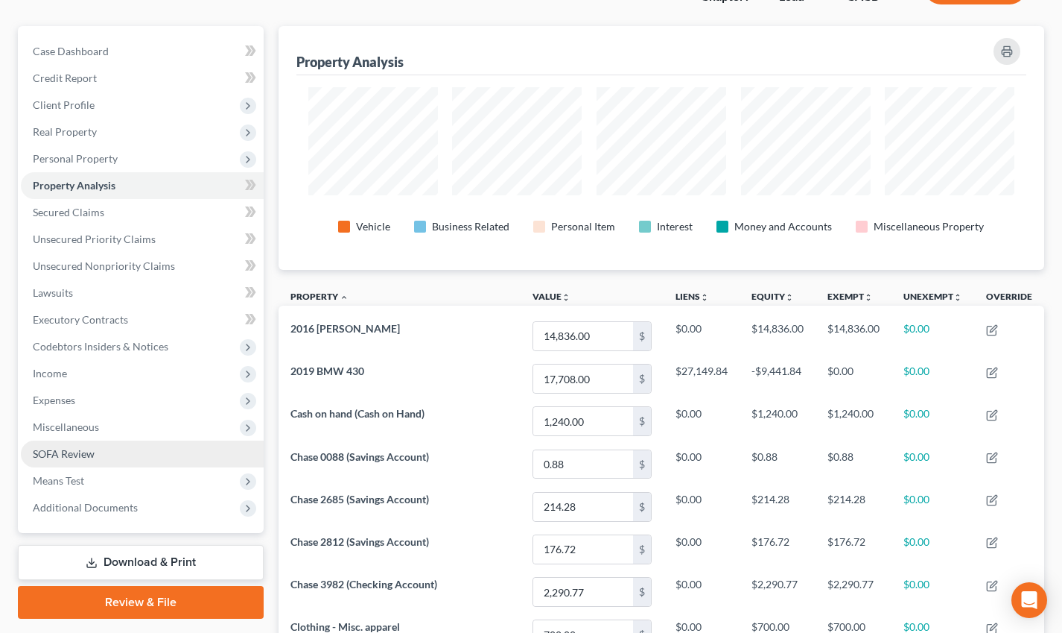
scroll to position [119, 0]
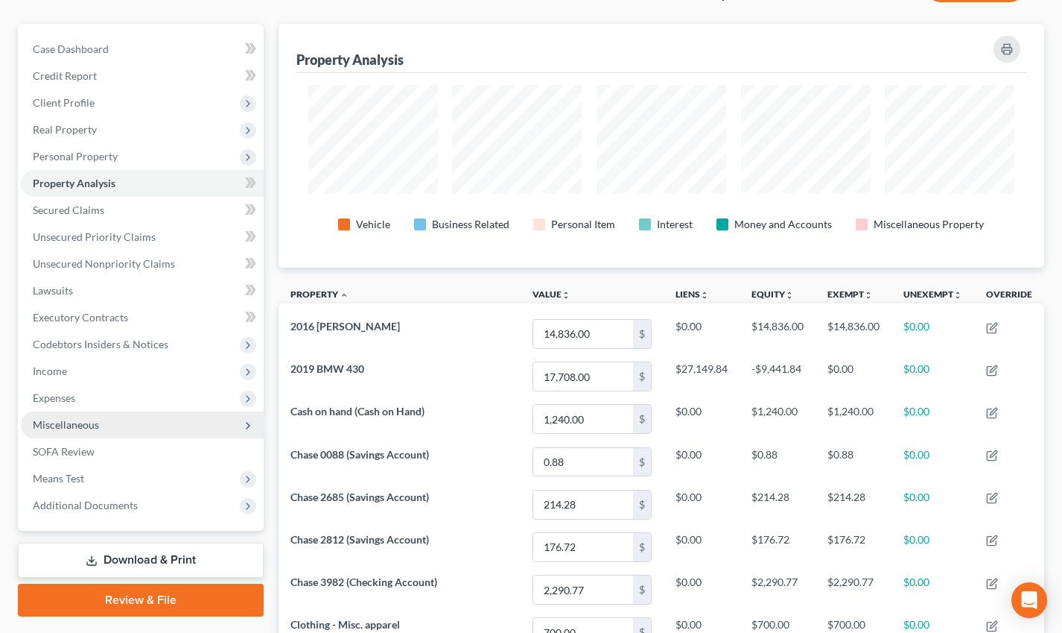
click at [87, 425] on span "Miscellaneous" at bounding box center [66, 424] width 66 height 13
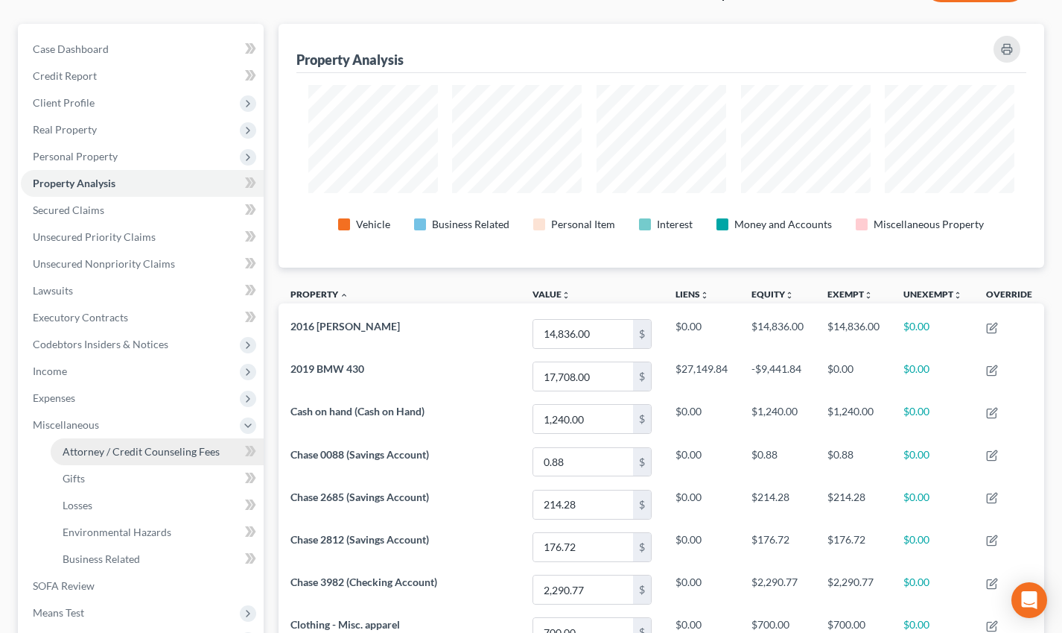
click at [87, 451] on span "Attorney / Credit Counseling Fees" at bounding box center [141, 451] width 157 height 13
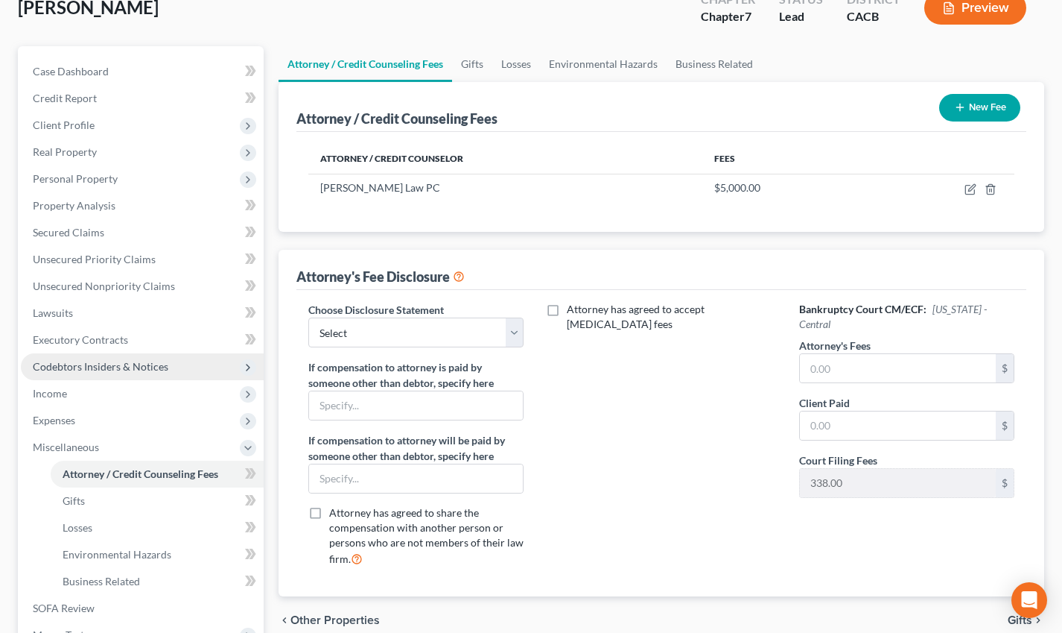
scroll to position [98, 0]
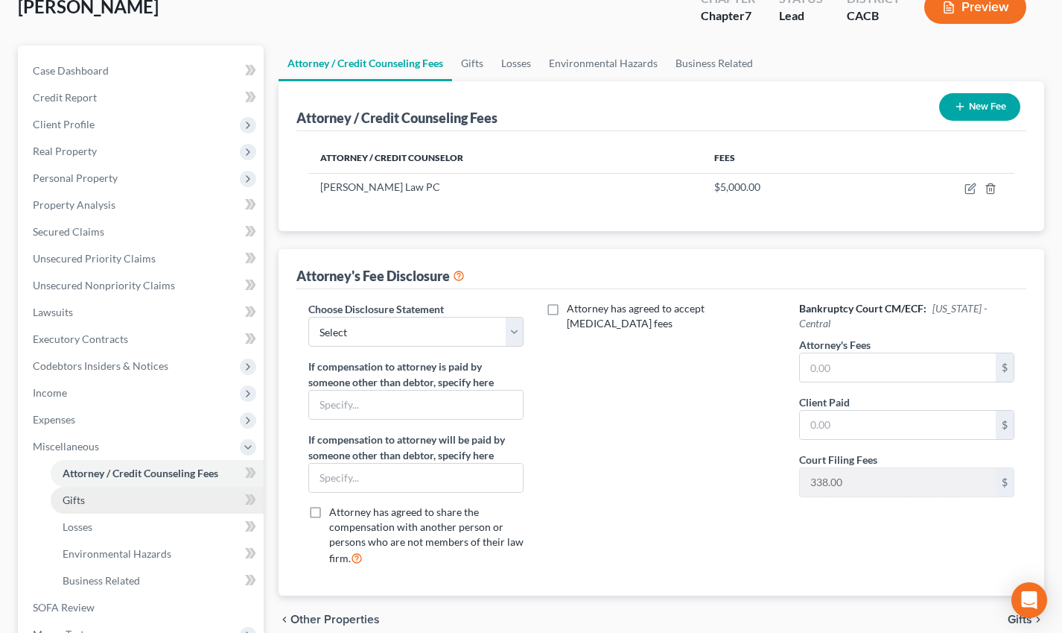
click at [81, 498] on link "Gifts" at bounding box center [157, 500] width 213 height 27
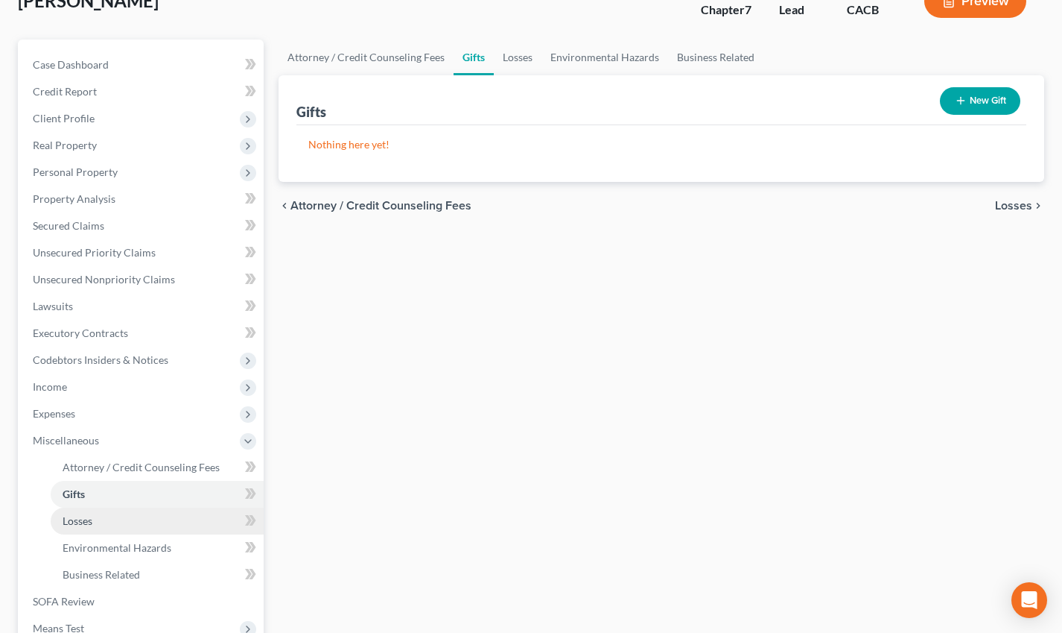
click at [80, 498] on span "Losses" at bounding box center [78, 520] width 30 height 13
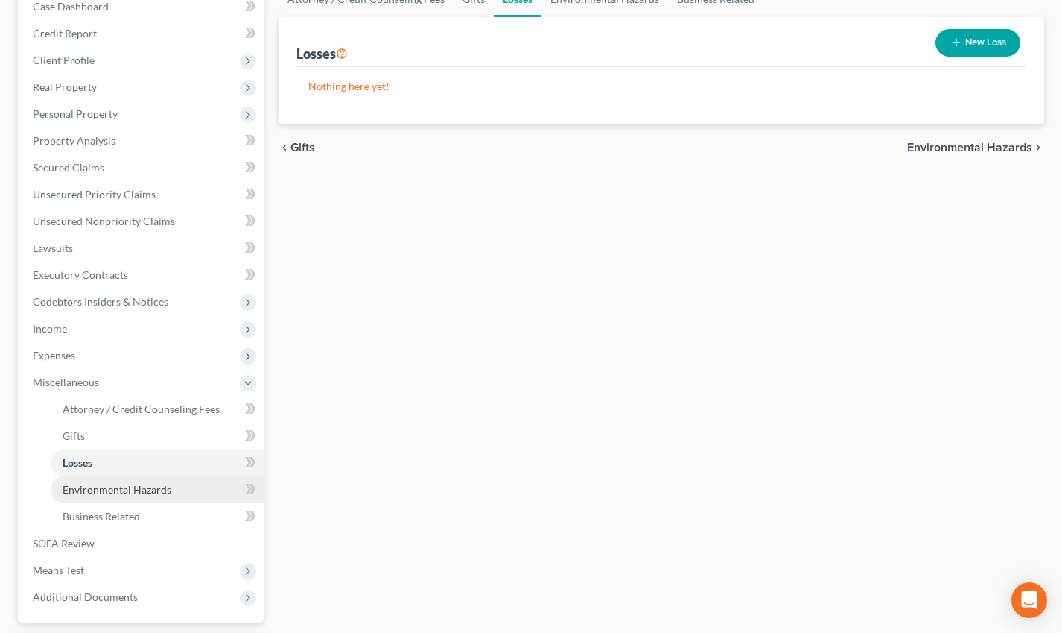
click at [81, 498] on link "Environmental Hazards" at bounding box center [157, 489] width 213 height 27
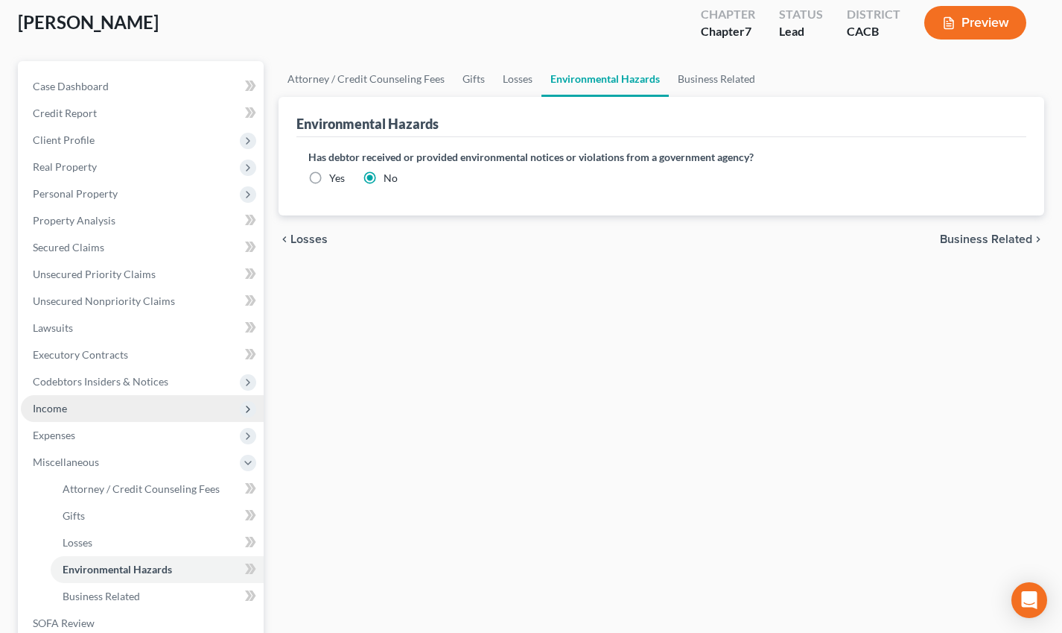
scroll to position [95, 0]
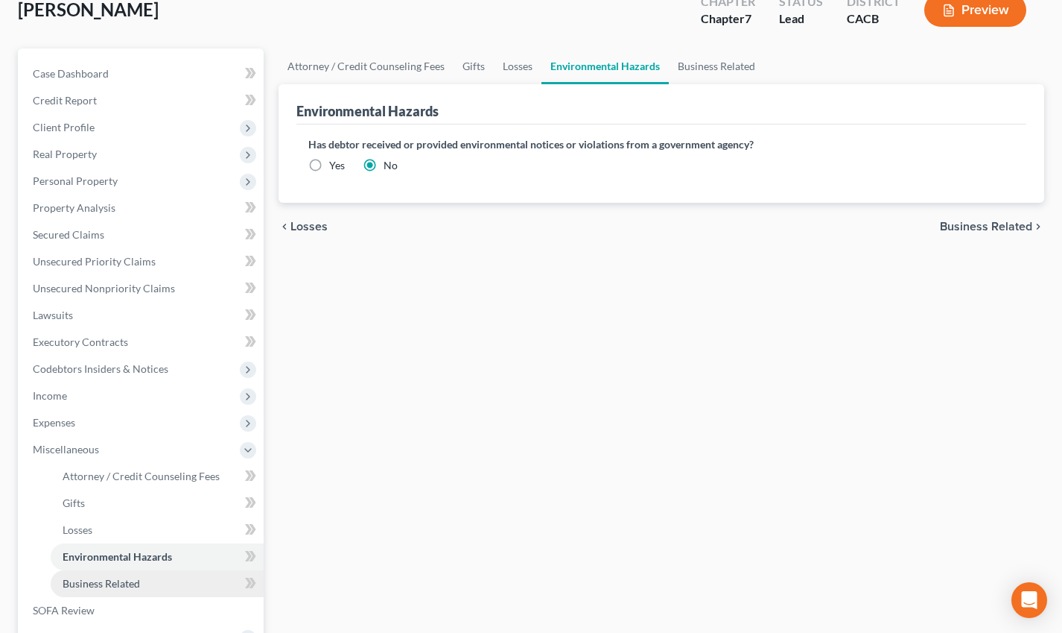
click at [97, 498] on span "Business Related" at bounding box center [101, 583] width 77 height 13
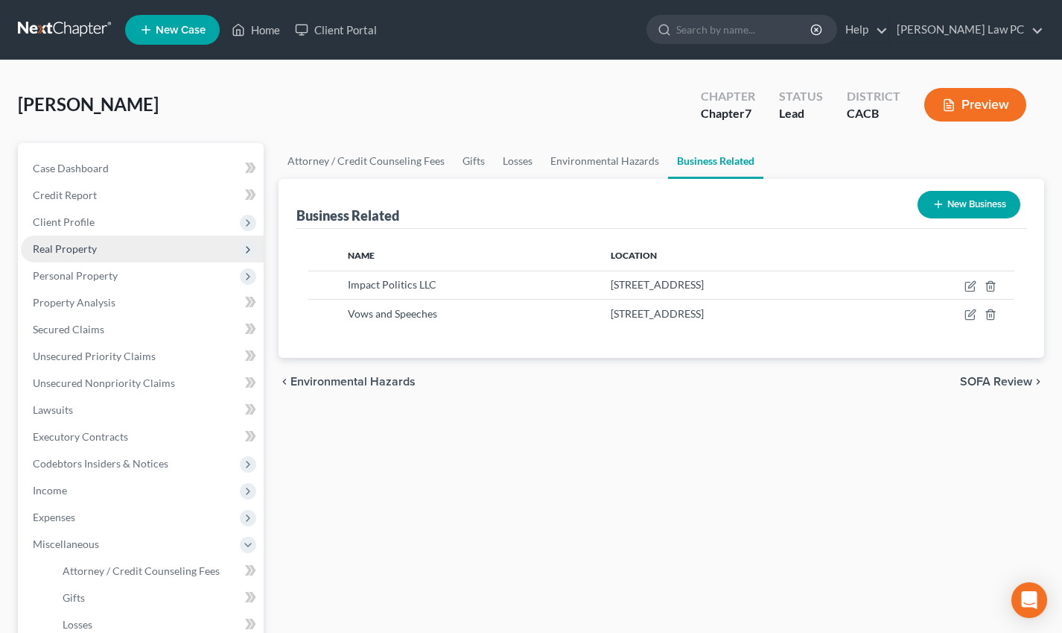
click at [174, 253] on span "Real Property" at bounding box center [142, 248] width 243 height 27
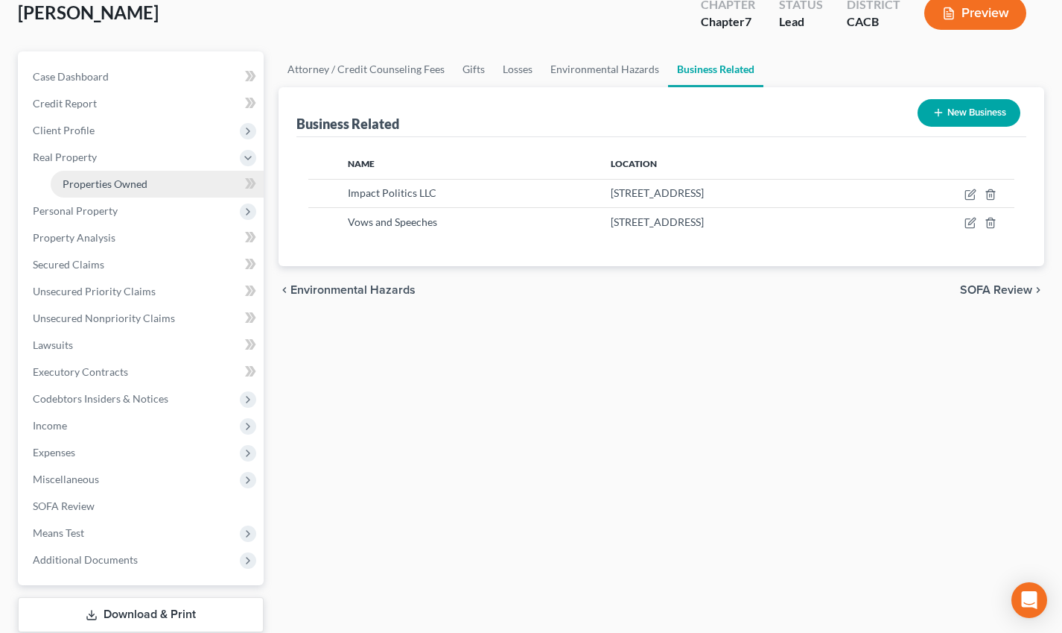
scroll to position [106, 0]
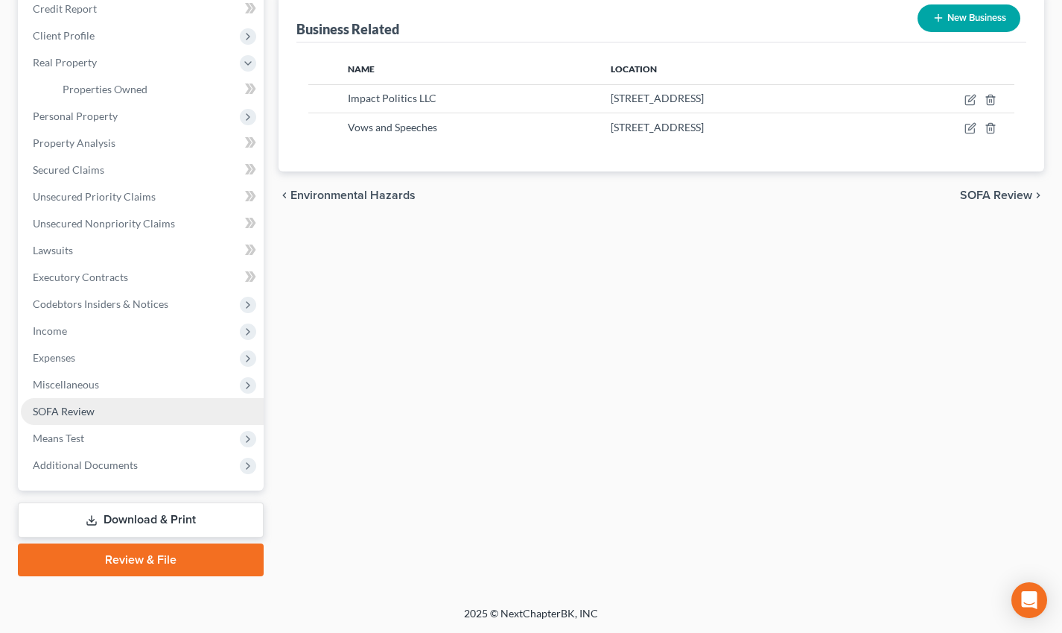
click at [76, 416] on span "SOFA Review" at bounding box center [64, 411] width 62 height 13
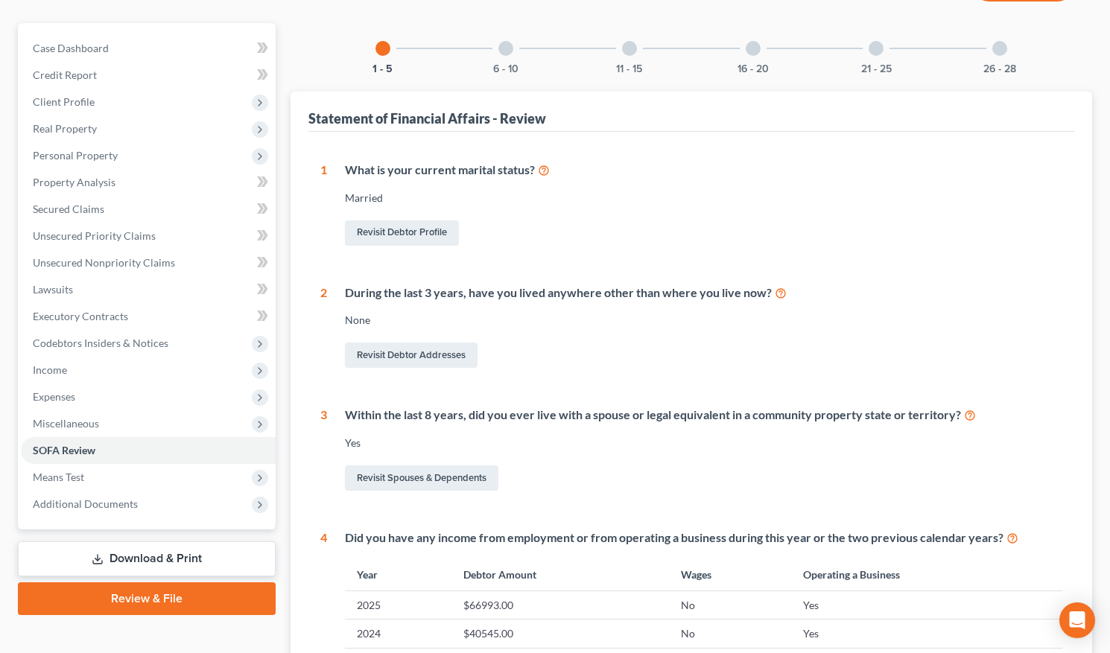
scroll to position [119, 0]
click at [761, 52] on div "16 - 20" at bounding box center [753, 49] width 51 height 51
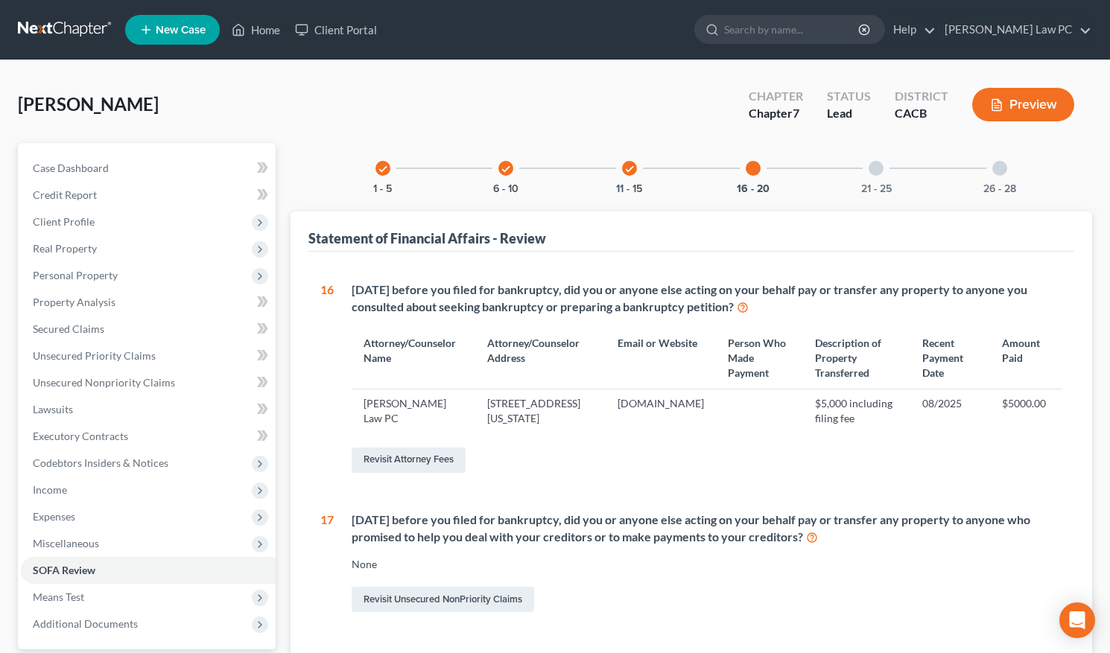
scroll to position [0, 0]
click at [381, 169] on icon "check" at bounding box center [383, 169] width 10 height 10
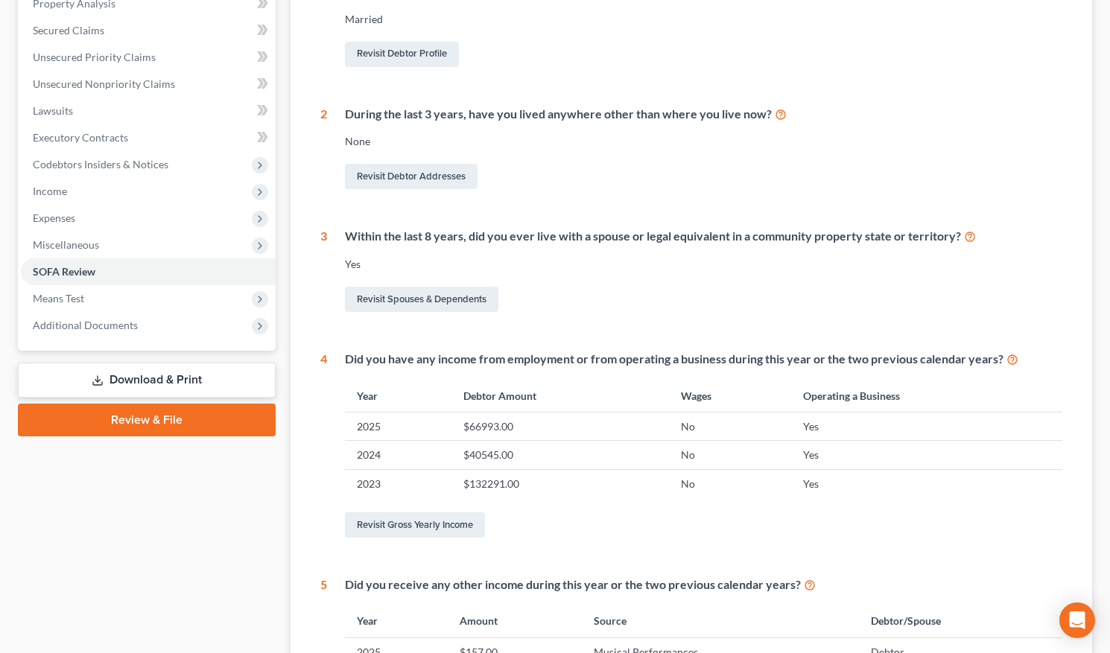
scroll to position [13, 0]
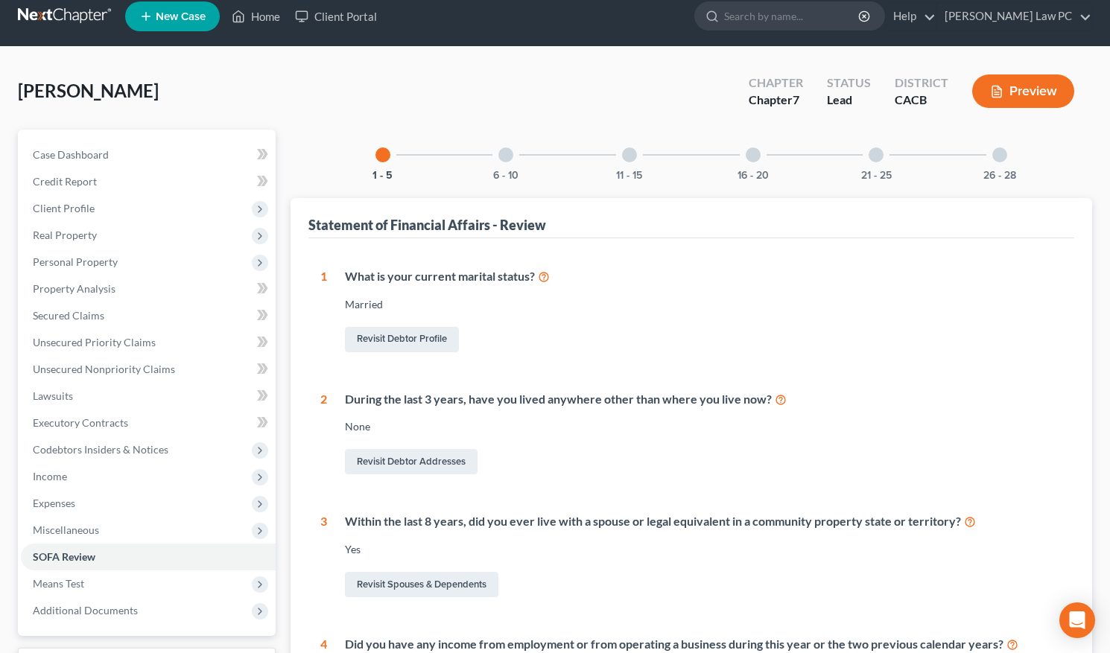
click at [510, 162] on div "6 - 10" at bounding box center [506, 155] width 51 height 51
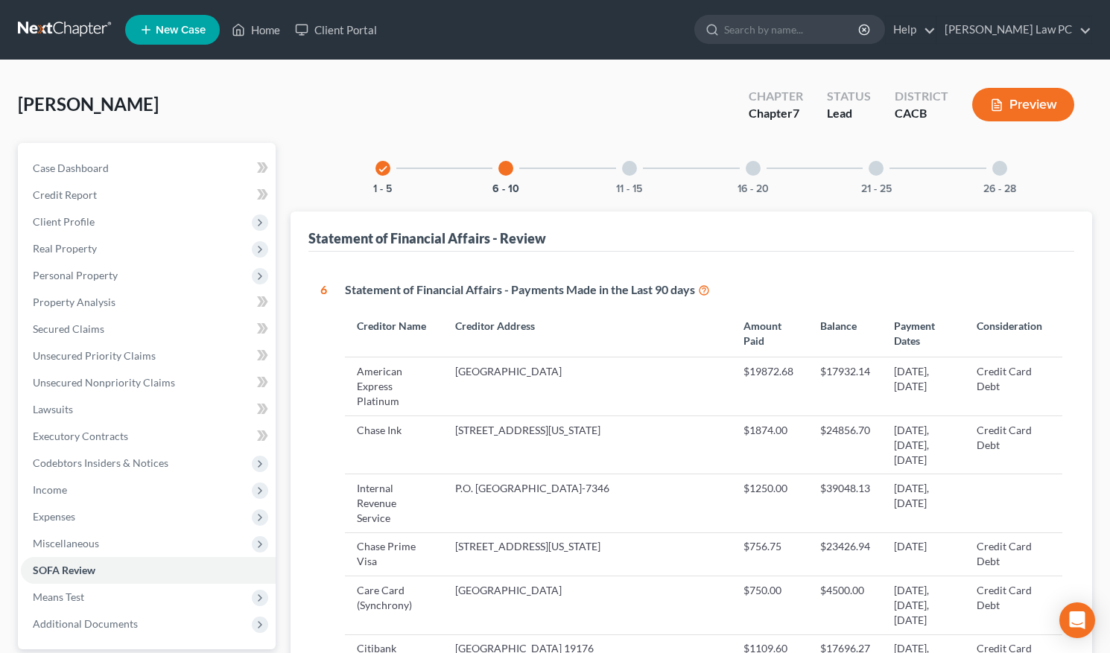
scroll to position [0, 0]
click at [624, 171] on div at bounding box center [629, 168] width 15 height 15
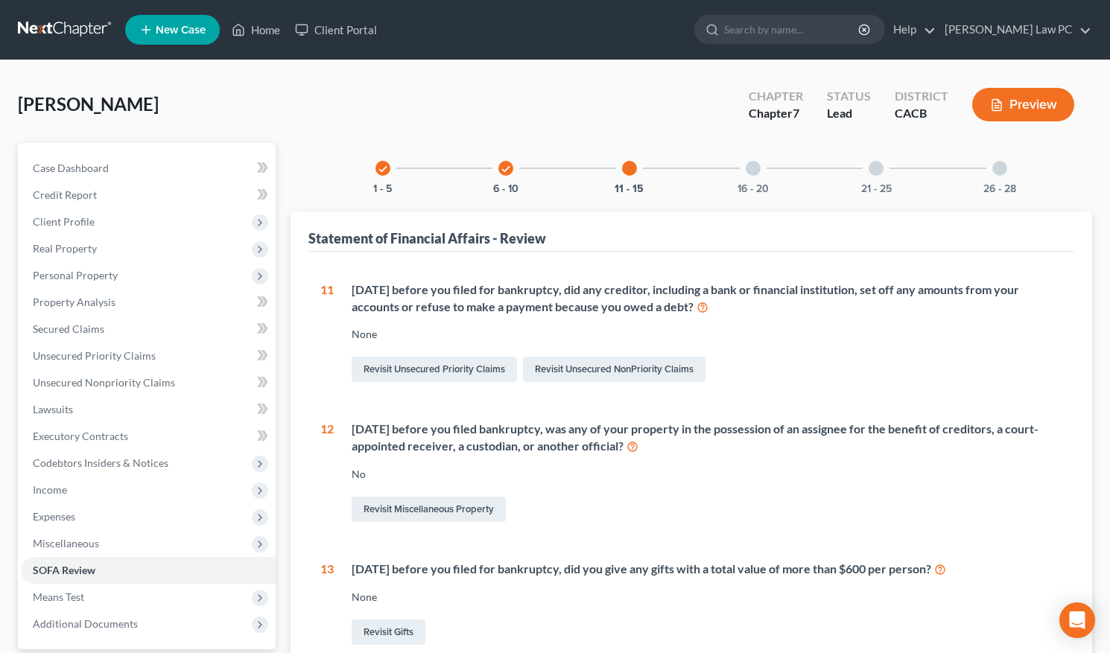
click at [876, 172] on div at bounding box center [876, 168] width 15 height 15
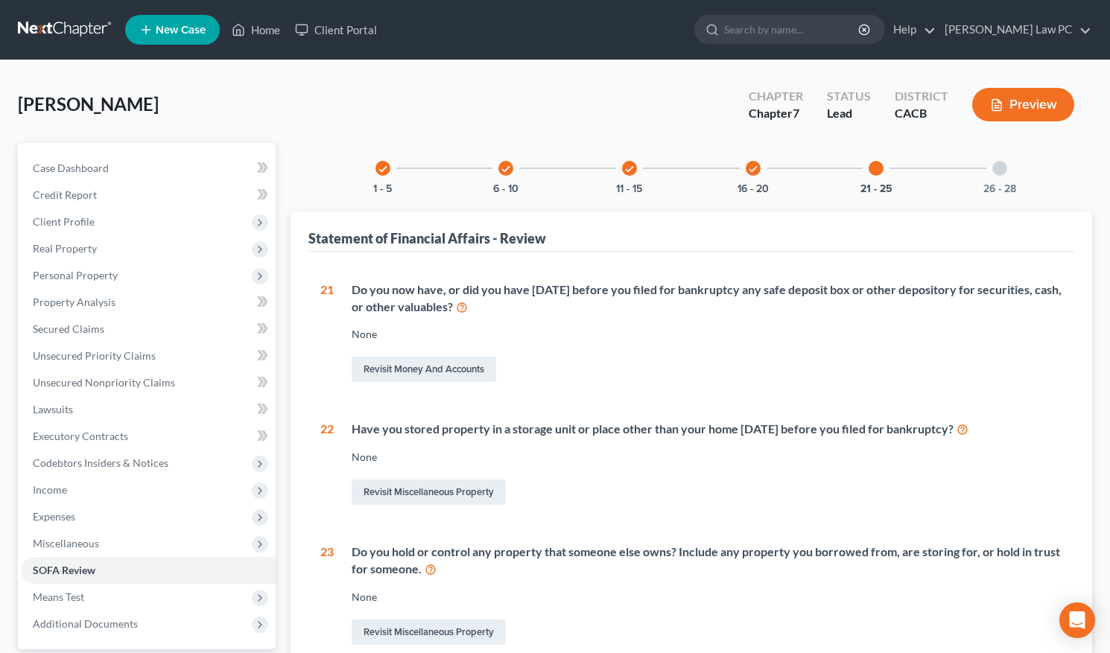
click at [995, 179] on div "26 - 28" at bounding box center [1000, 168] width 51 height 51
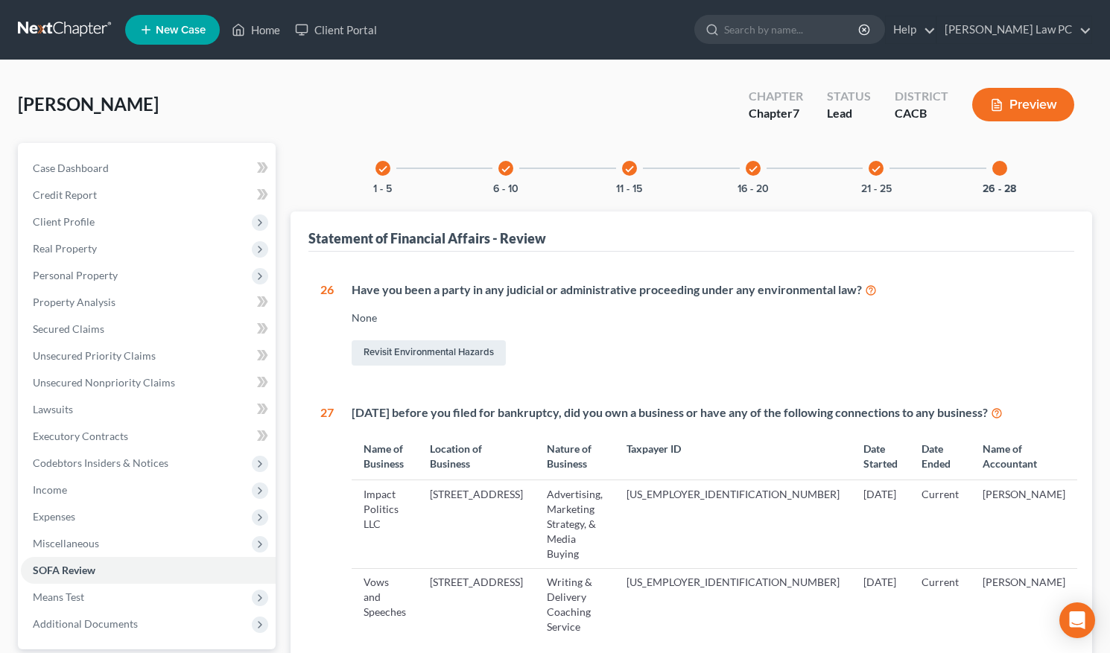
click at [756, 169] on icon "check" at bounding box center [753, 169] width 10 height 10
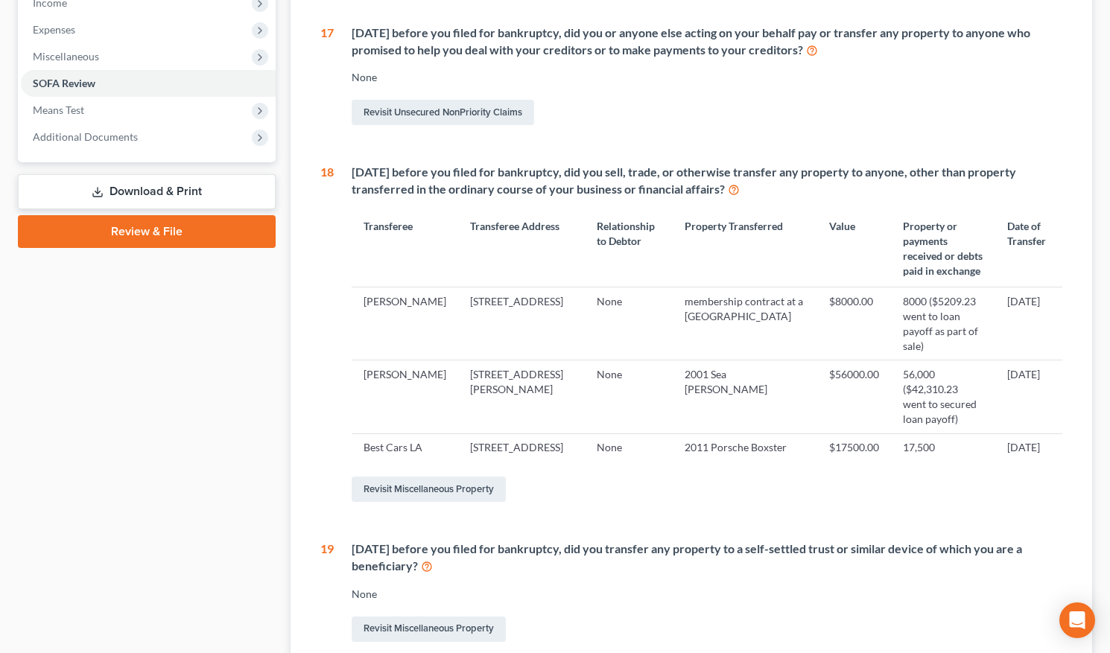
scroll to position [487, 0]
click at [487, 478] on link "Revisit Miscellaneous Property" at bounding box center [429, 490] width 154 height 25
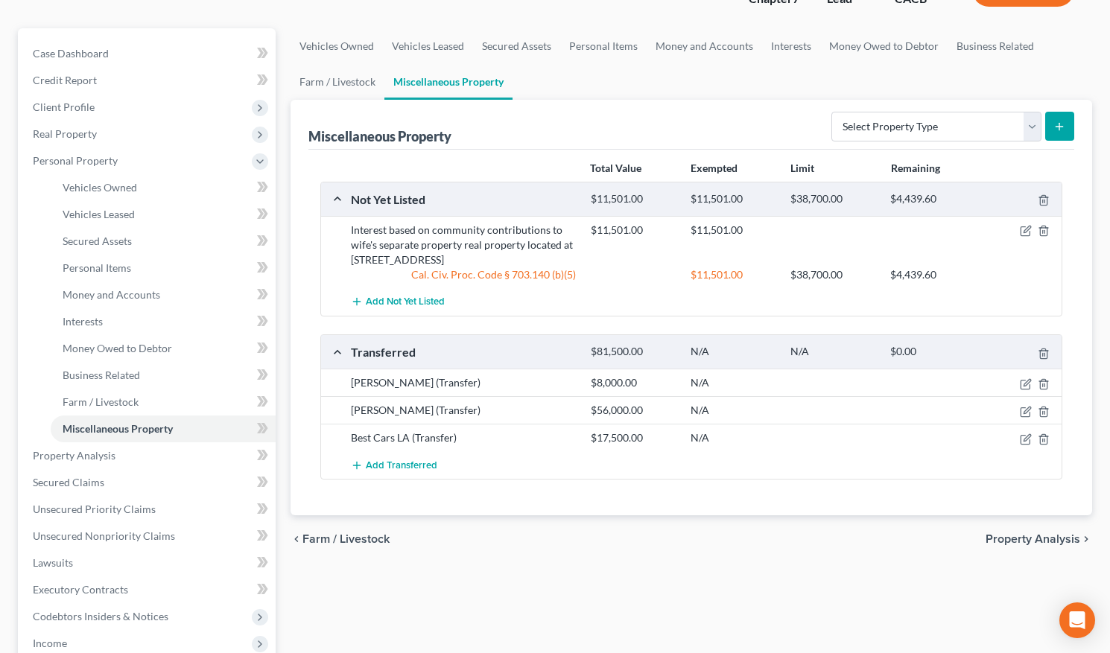
scroll to position [118, 0]
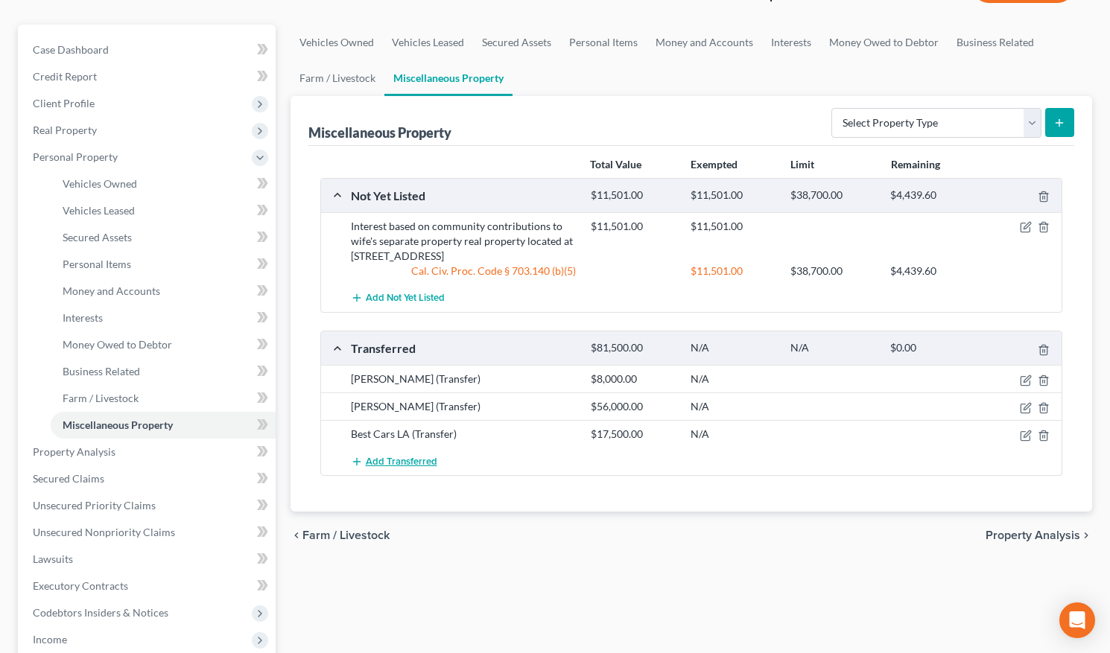
click at [426, 456] on span "Add Transferred" at bounding box center [402, 462] width 72 height 12
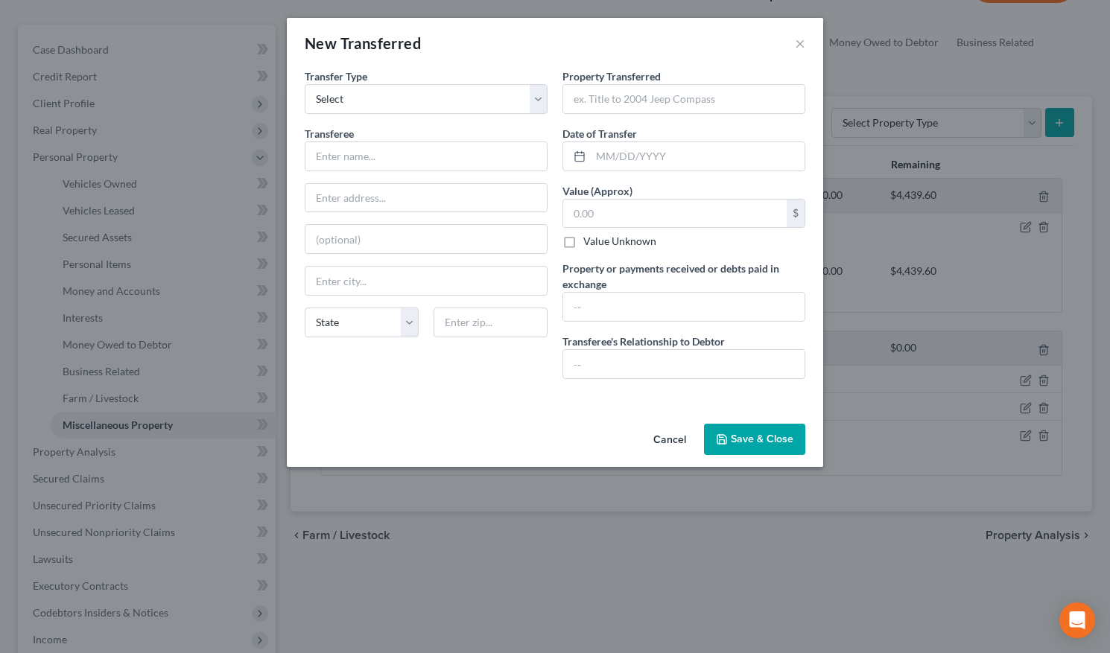
click at [668, 434] on button "Cancel" at bounding box center [669, 440] width 57 height 30
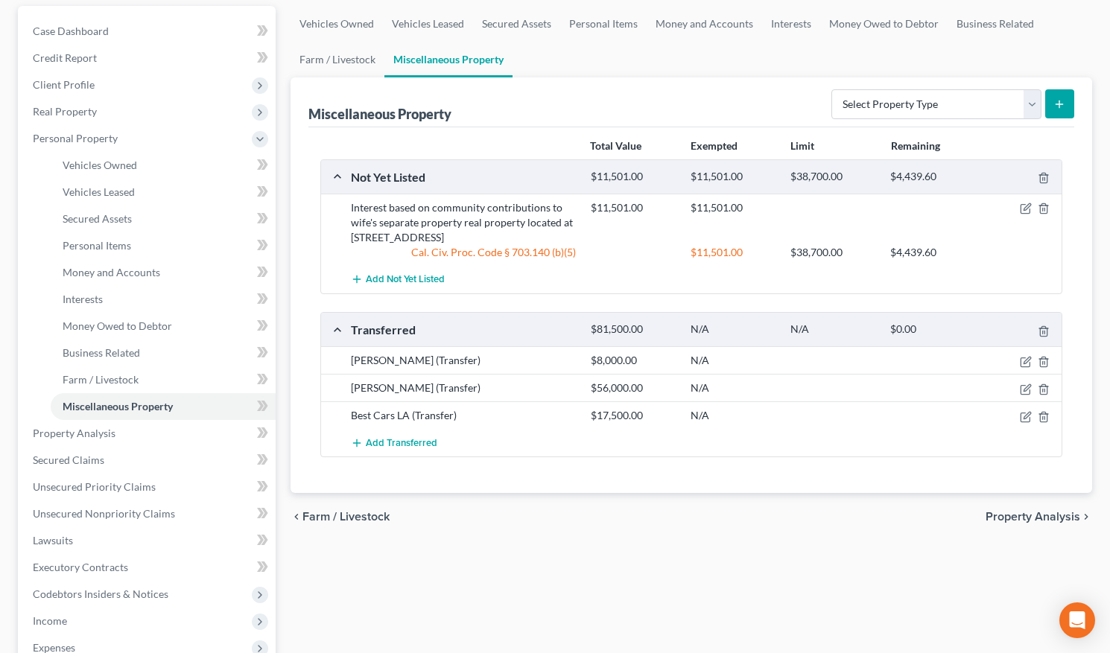
scroll to position [133, 0]
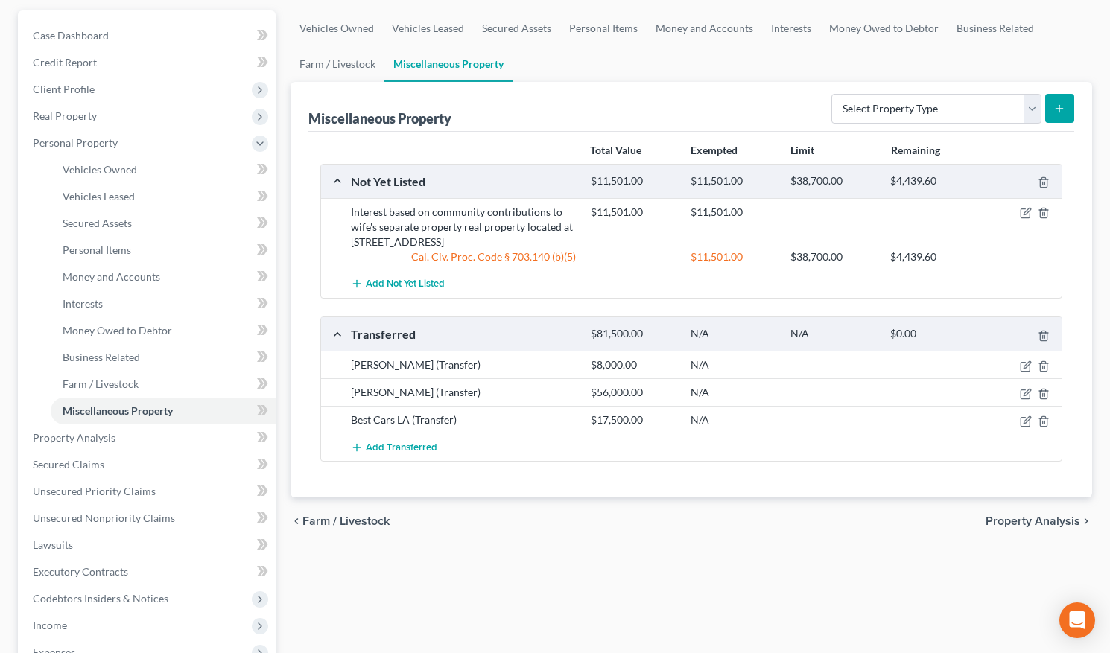
click at [469, 72] on link "Miscellaneous Property" at bounding box center [448, 64] width 128 height 36
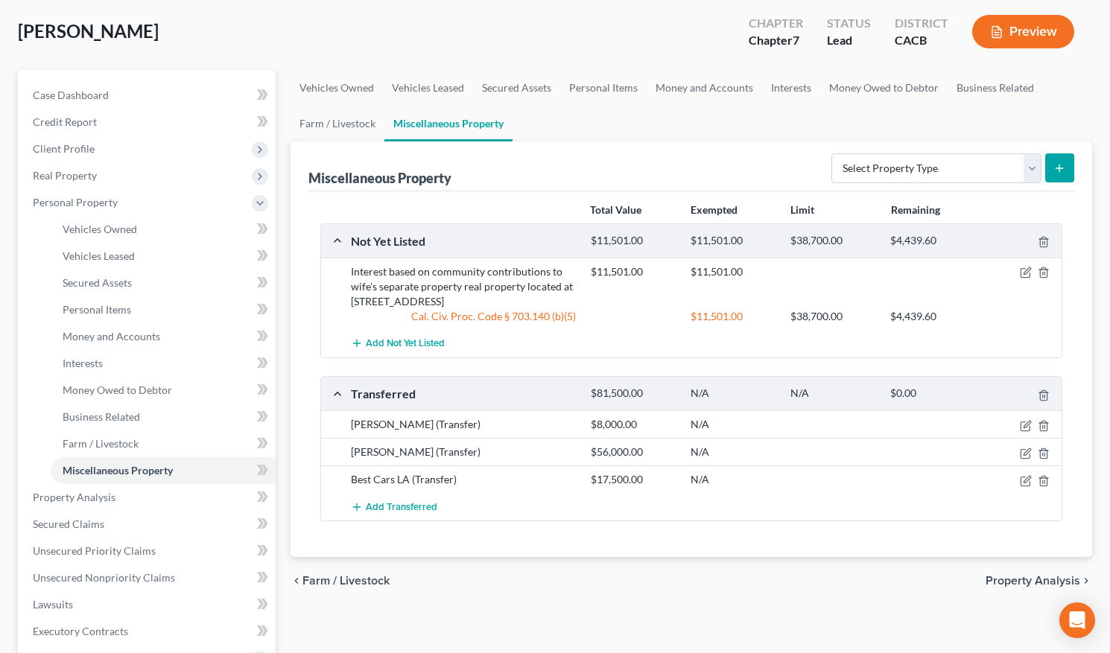
scroll to position [72, 0]
click at [157, 472] on span "Miscellaneous Property" at bounding box center [118, 472] width 110 height 13
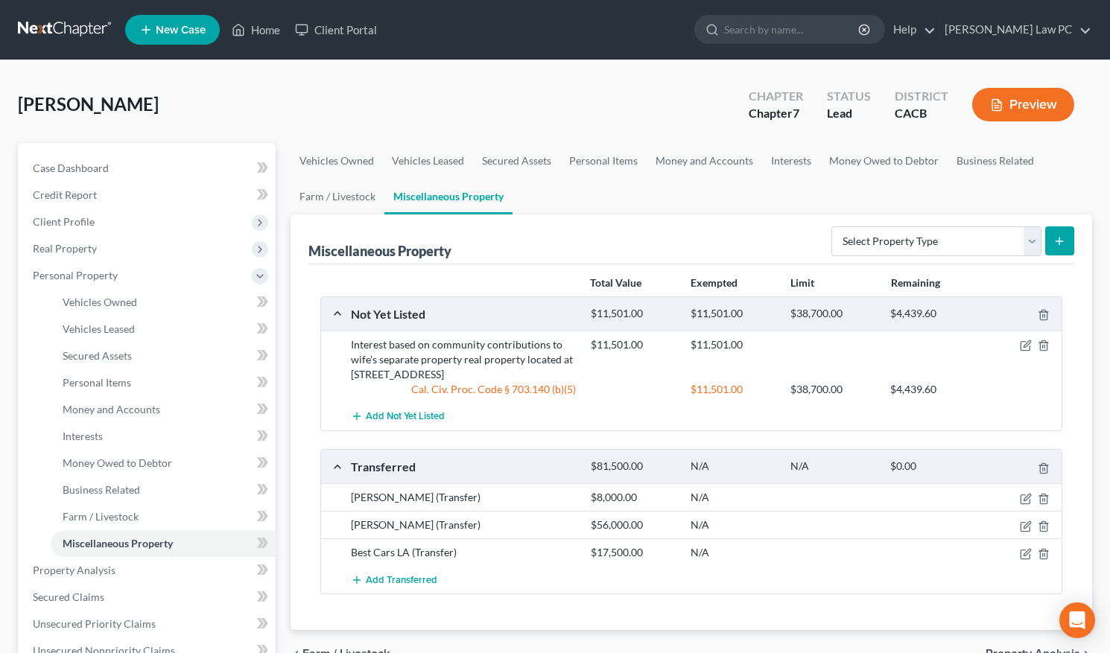
scroll to position [0, 0]
click at [115, 282] on span "Personal Property" at bounding box center [148, 275] width 255 height 27
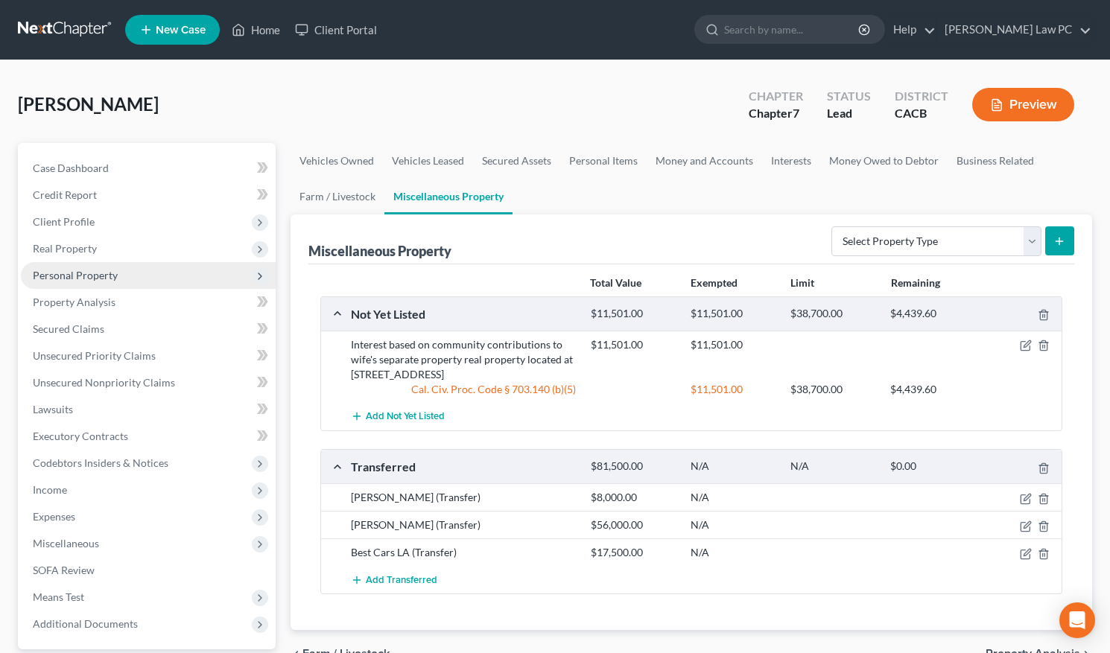
click at [106, 274] on span "Personal Property" at bounding box center [75, 275] width 85 height 13
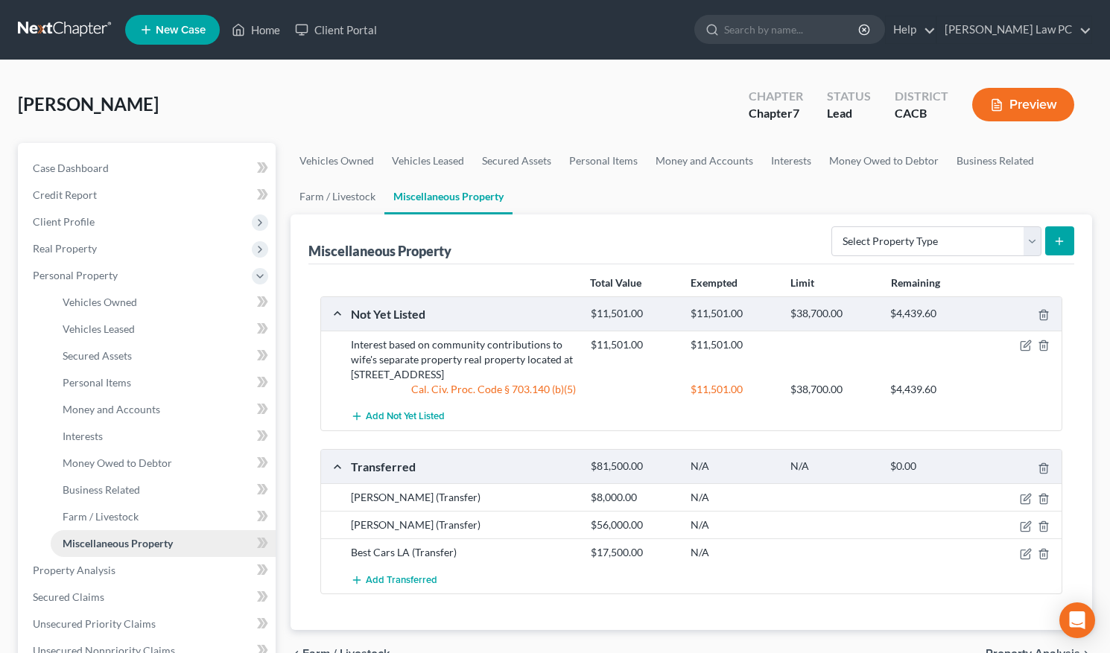
click at [106, 498] on link "Miscellaneous Property" at bounding box center [163, 543] width 225 height 27
click at [107, 498] on span "Miscellaneous Property" at bounding box center [118, 543] width 110 height 13
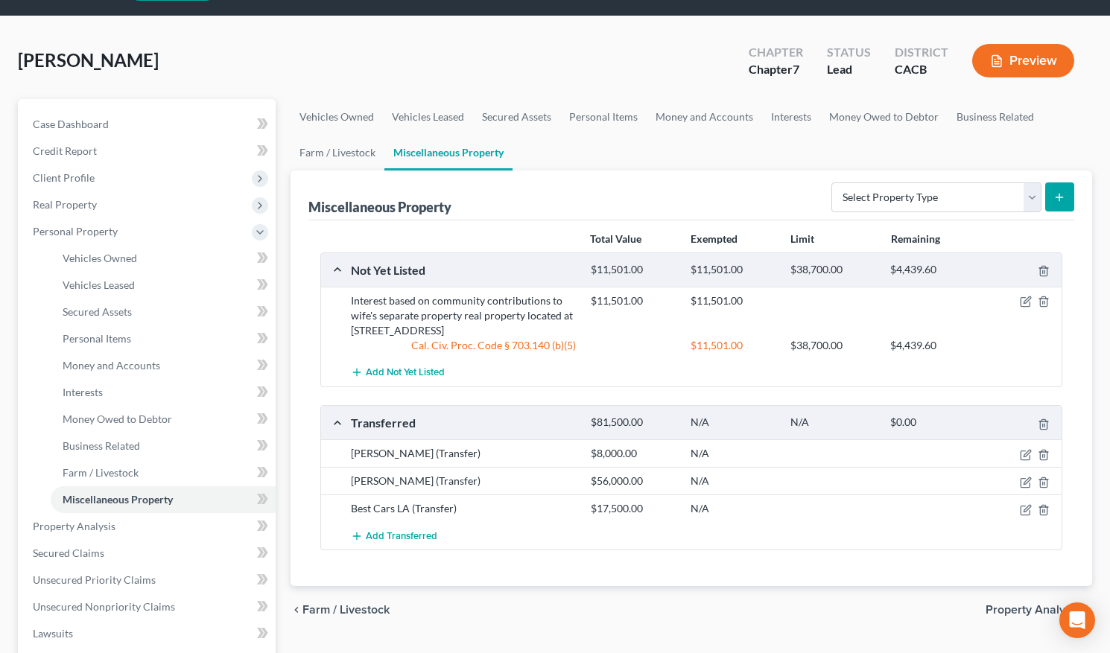
scroll to position [104, 0]
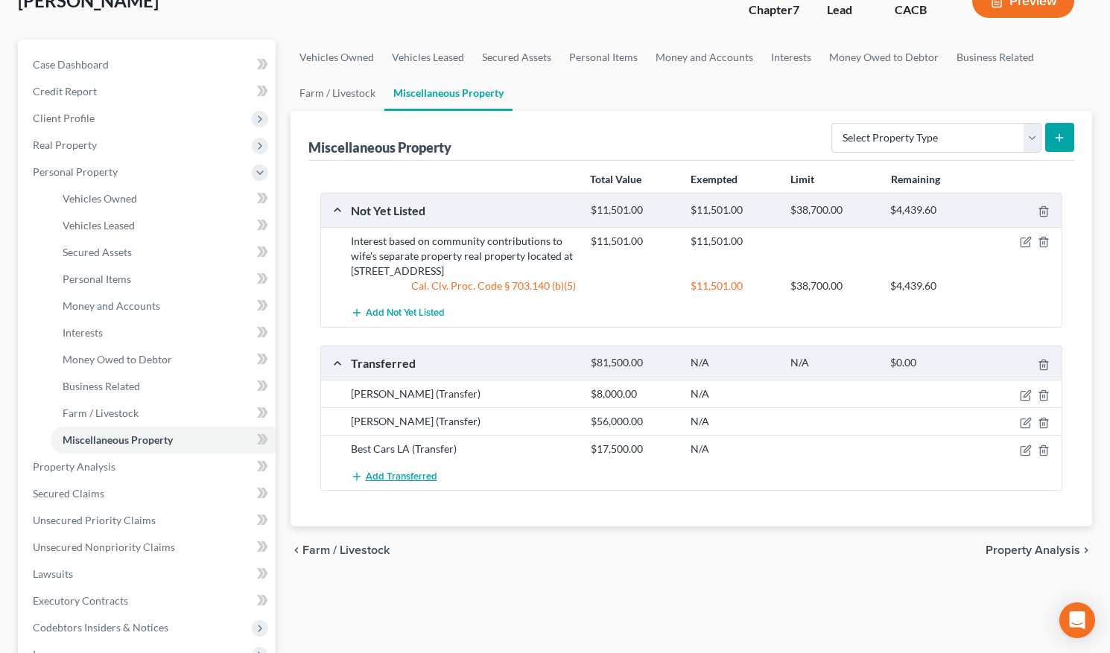
click at [421, 479] on span "Add Transferred" at bounding box center [402, 477] width 72 height 12
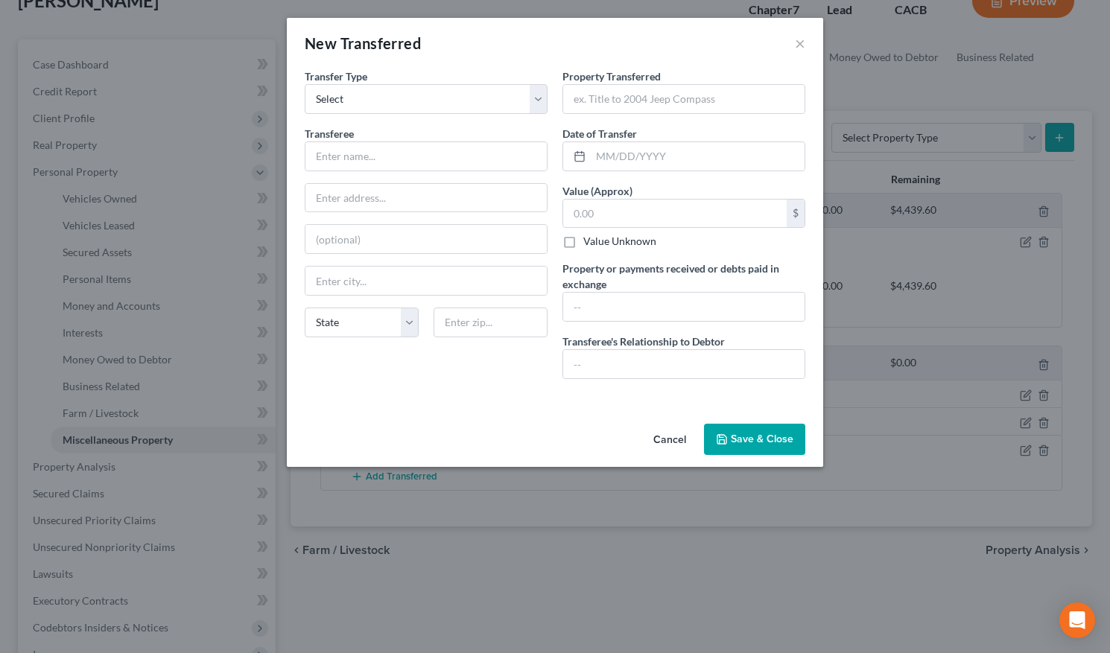
click at [665, 433] on button "Cancel" at bounding box center [669, 440] width 57 height 30
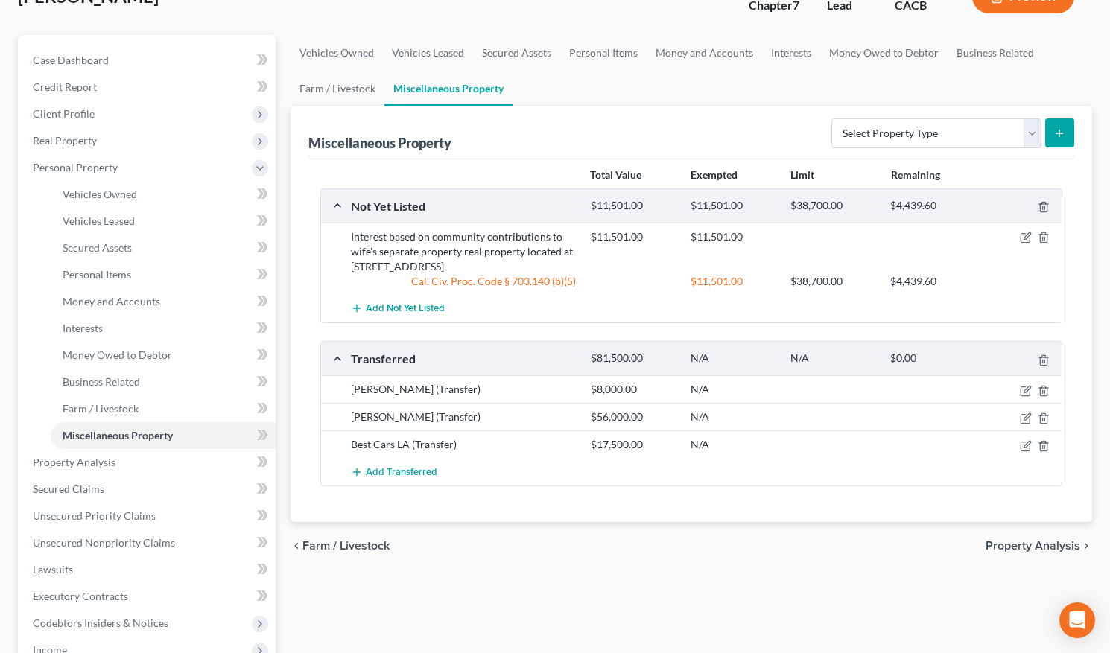
scroll to position [110, 0]
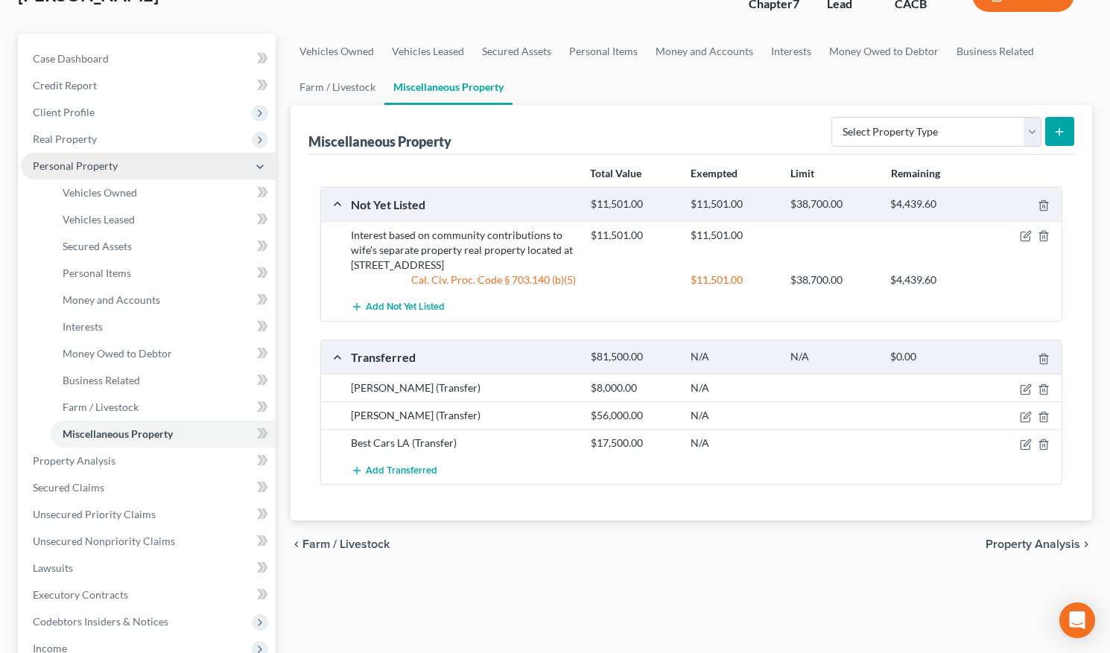
click at [100, 162] on span "Personal Property" at bounding box center [75, 165] width 85 height 13
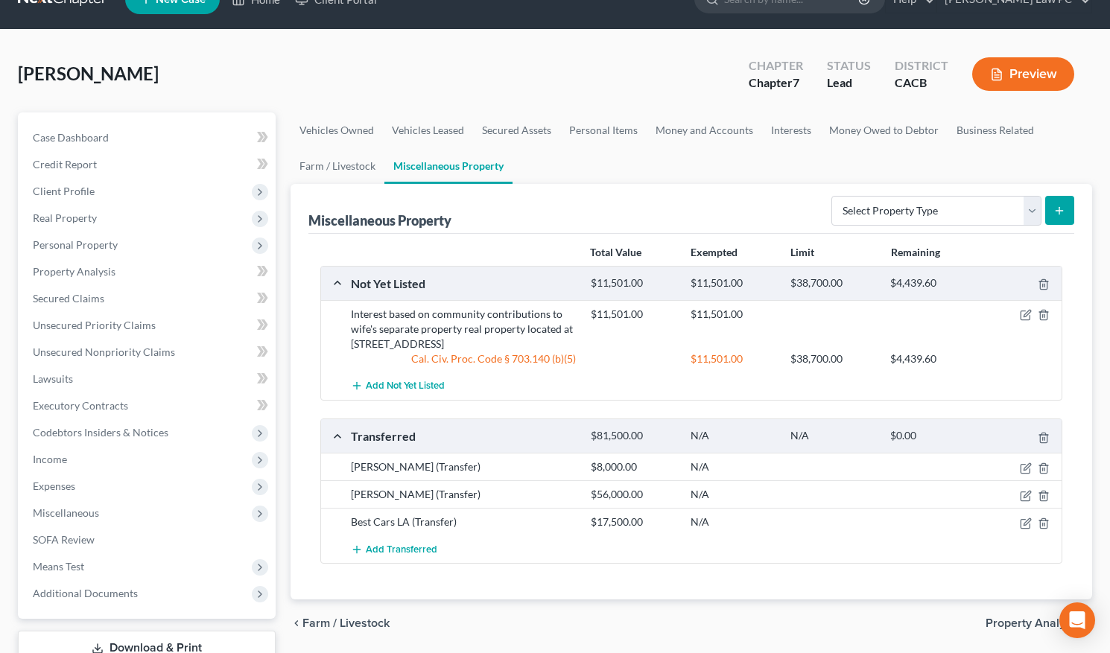
scroll to position [33, 0]
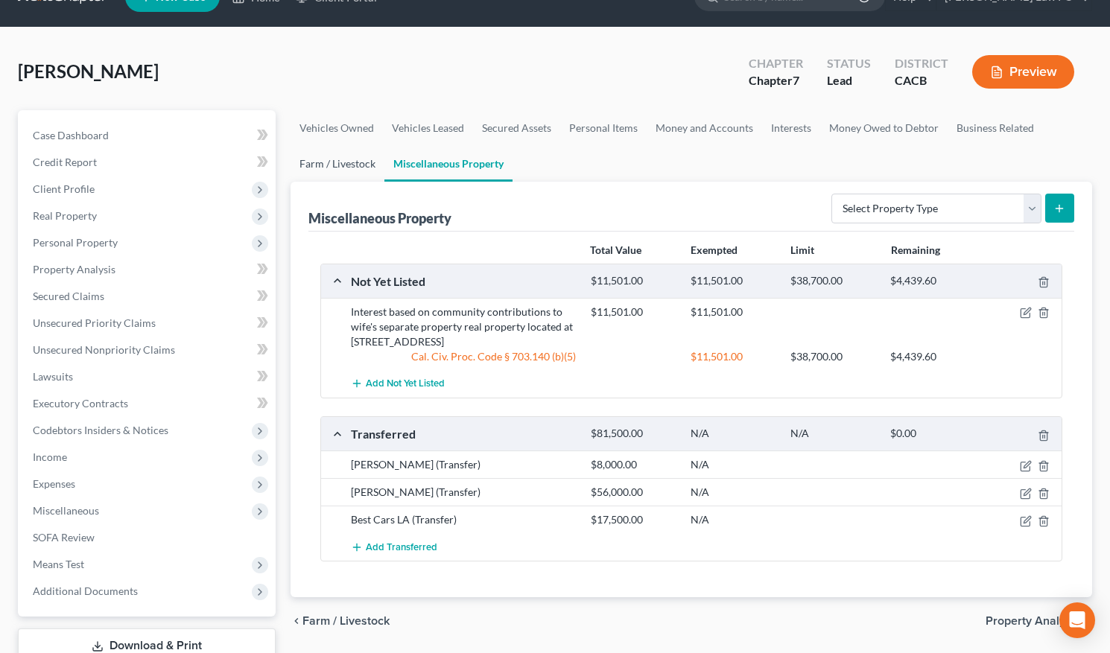
click at [373, 167] on link "Farm / Livestock" at bounding box center [338, 164] width 94 height 36
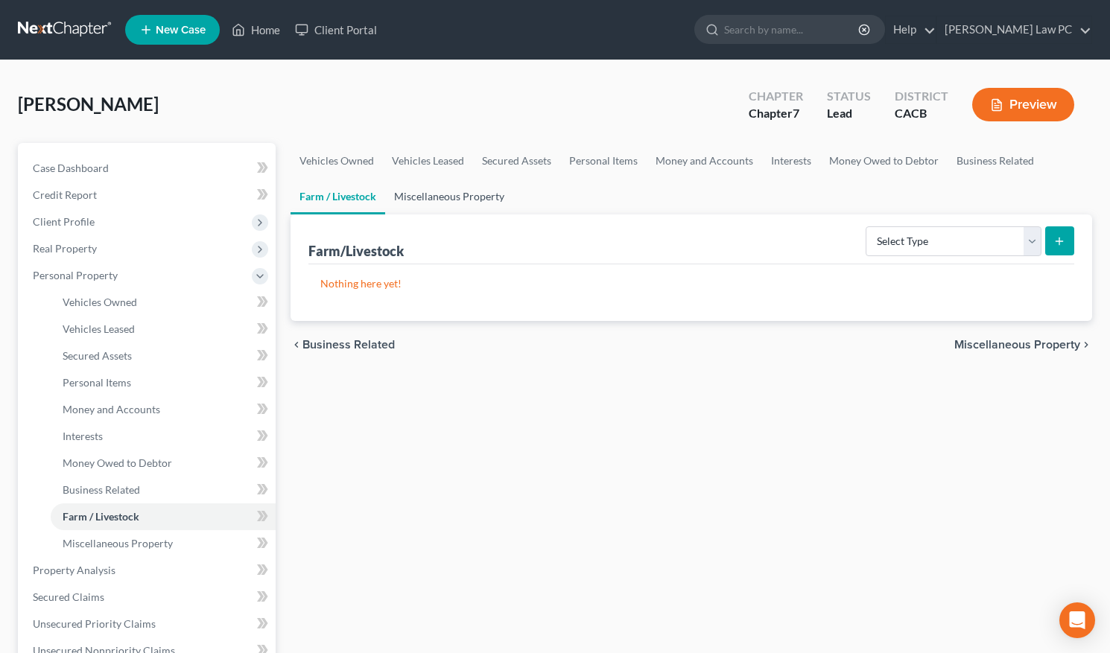
click at [426, 194] on link "Miscellaneous Property" at bounding box center [449, 197] width 128 height 36
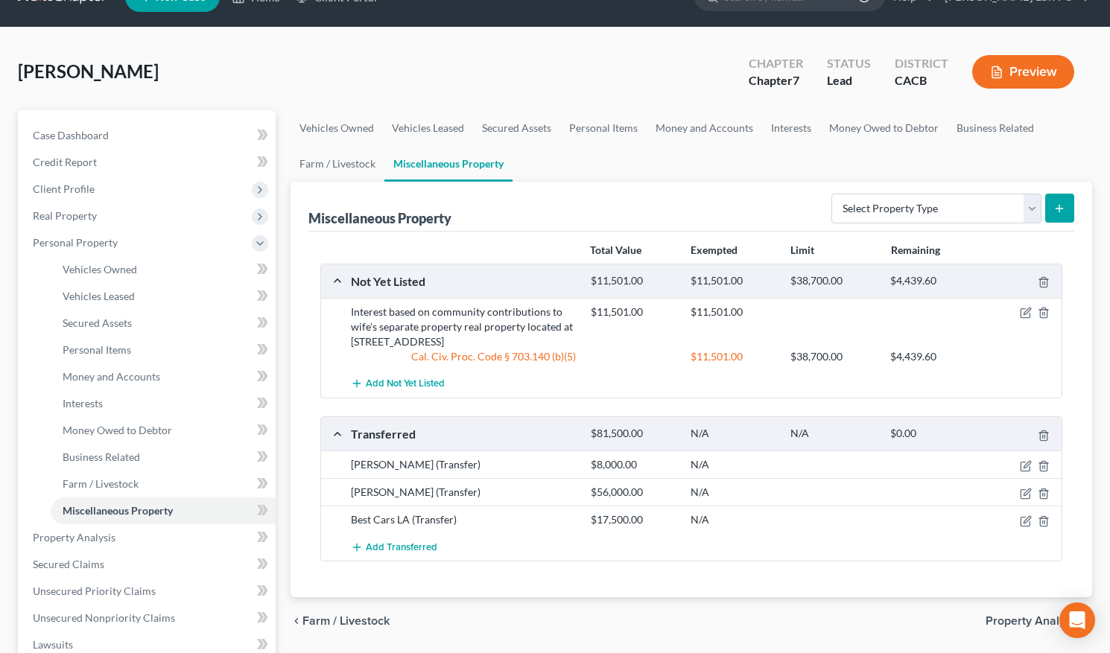
scroll to position [34, 0]
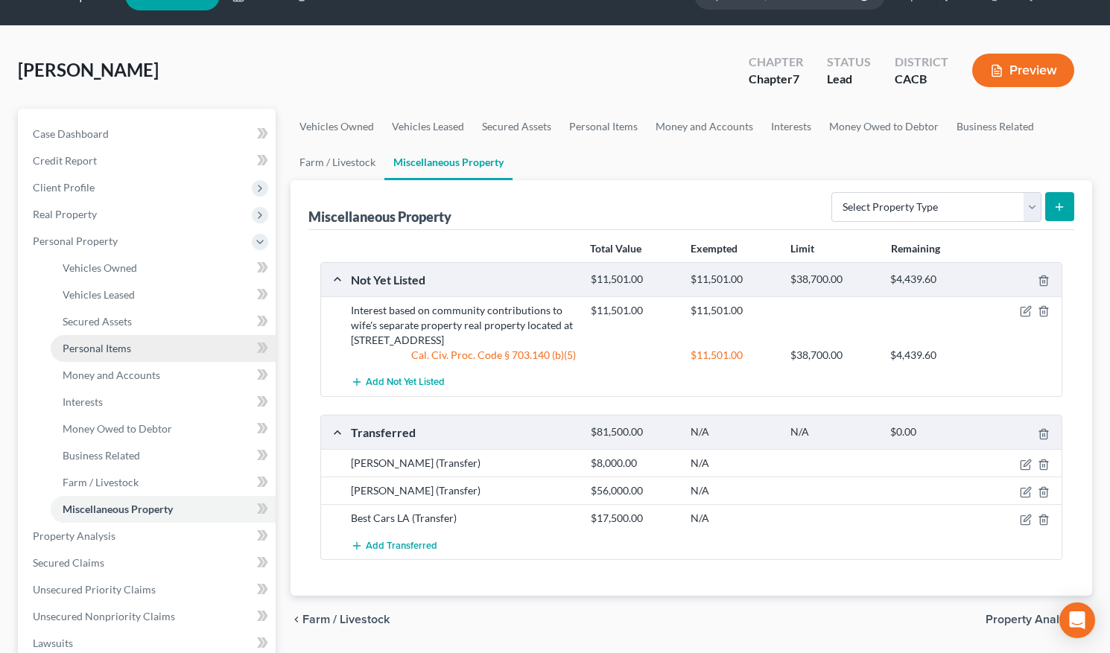
click at [99, 350] on span "Personal Items" at bounding box center [97, 348] width 69 height 13
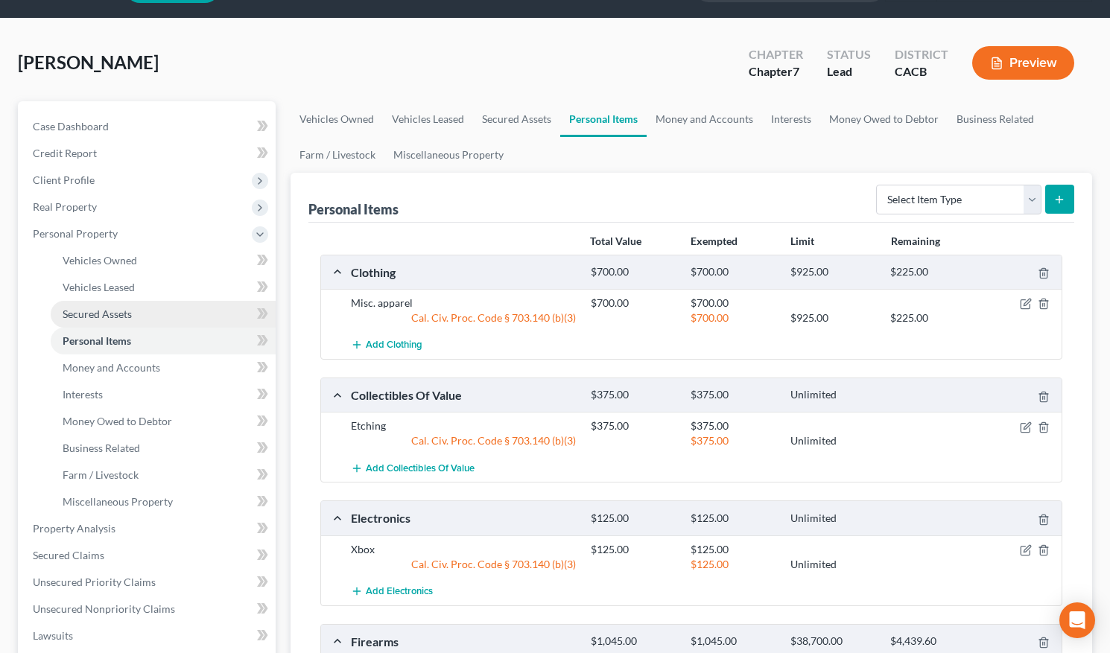
scroll to position [50, 0]
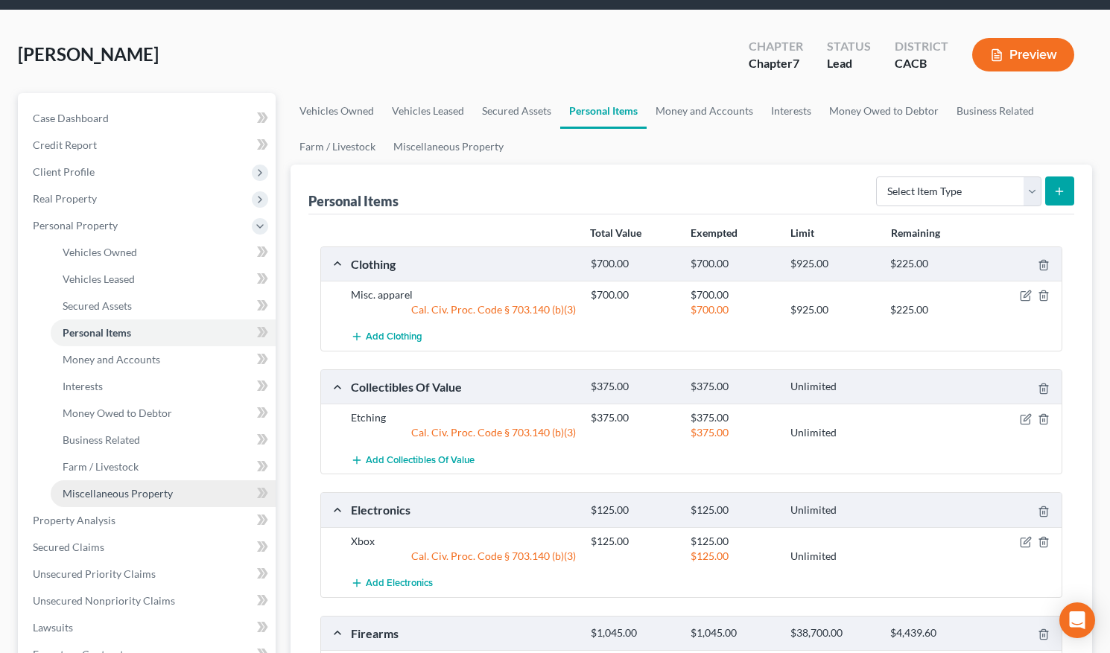
click at [136, 488] on span "Miscellaneous Property" at bounding box center [118, 493] width 110 height 13
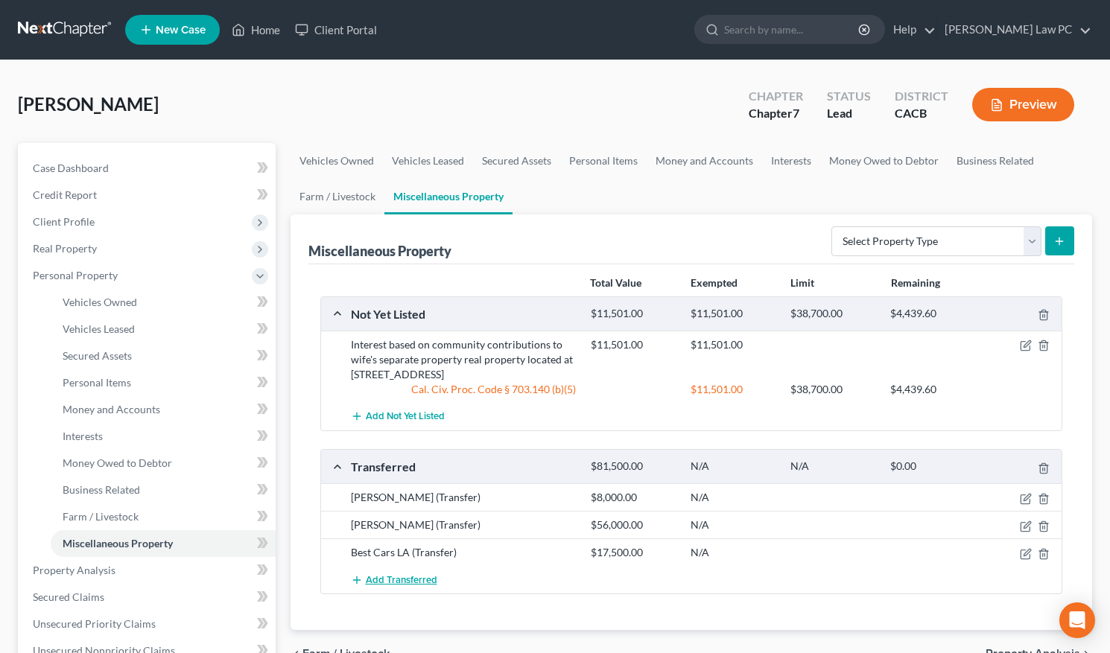
click at [432, 498] on span "Add Transferred" at bounding box center [402, 580] width 72 height 12
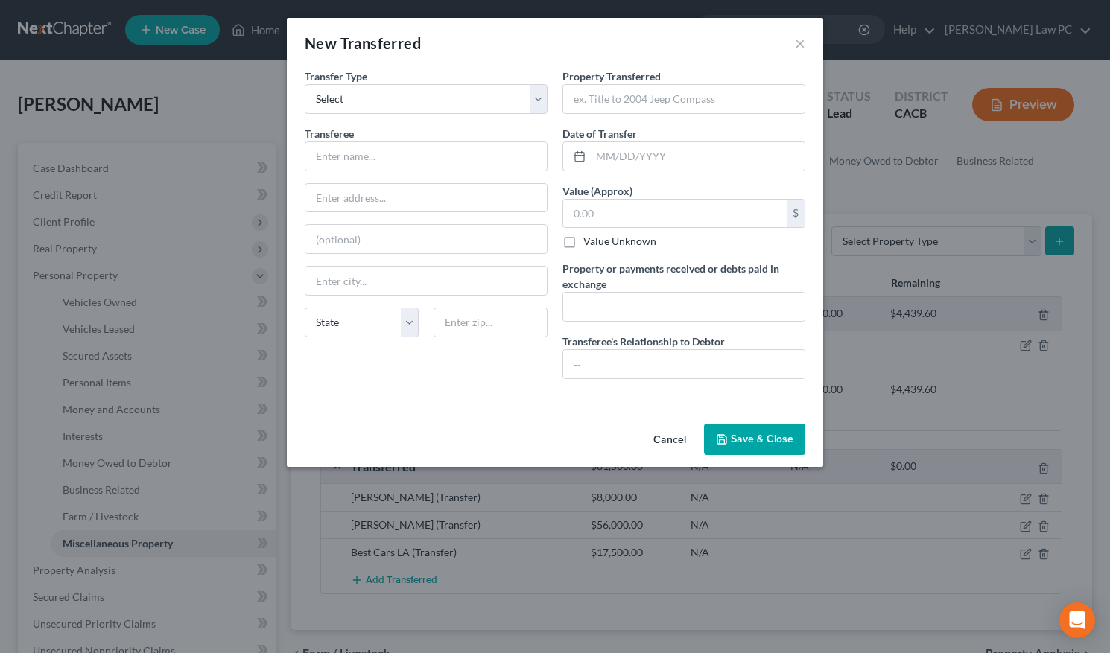
click at [681, 440] on button "Cancel" at bounding box center [669, 440] width 57 height 30
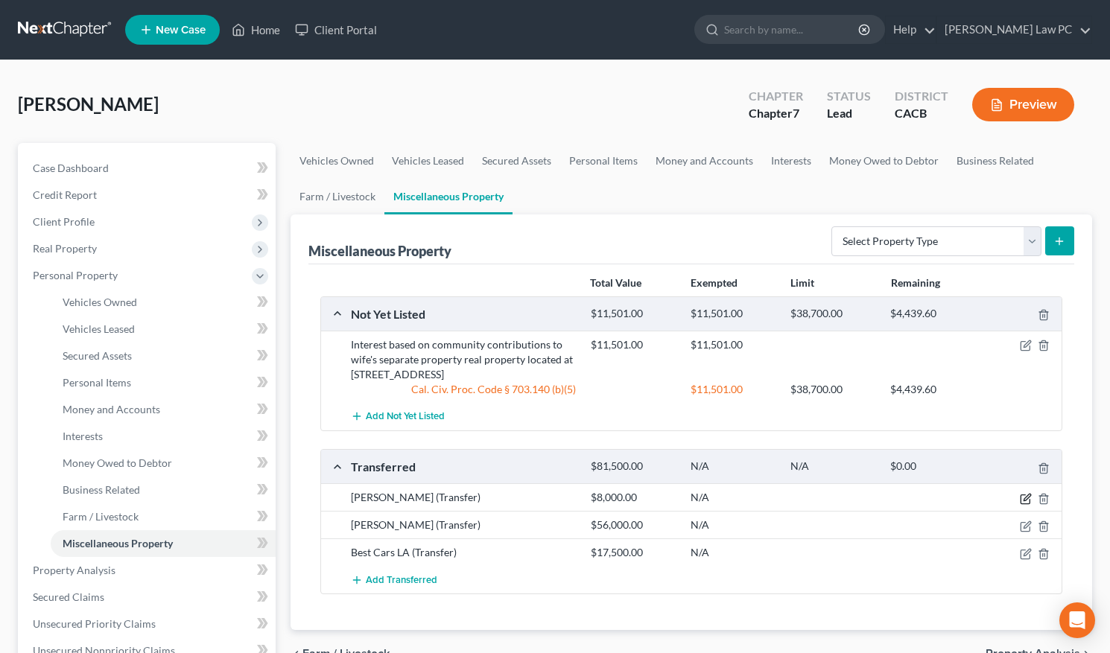
click at [998, 497] on icon "button" at bounding box center [1026, 499] width 12 height 12
select select "Ordinary (within 2 years)"
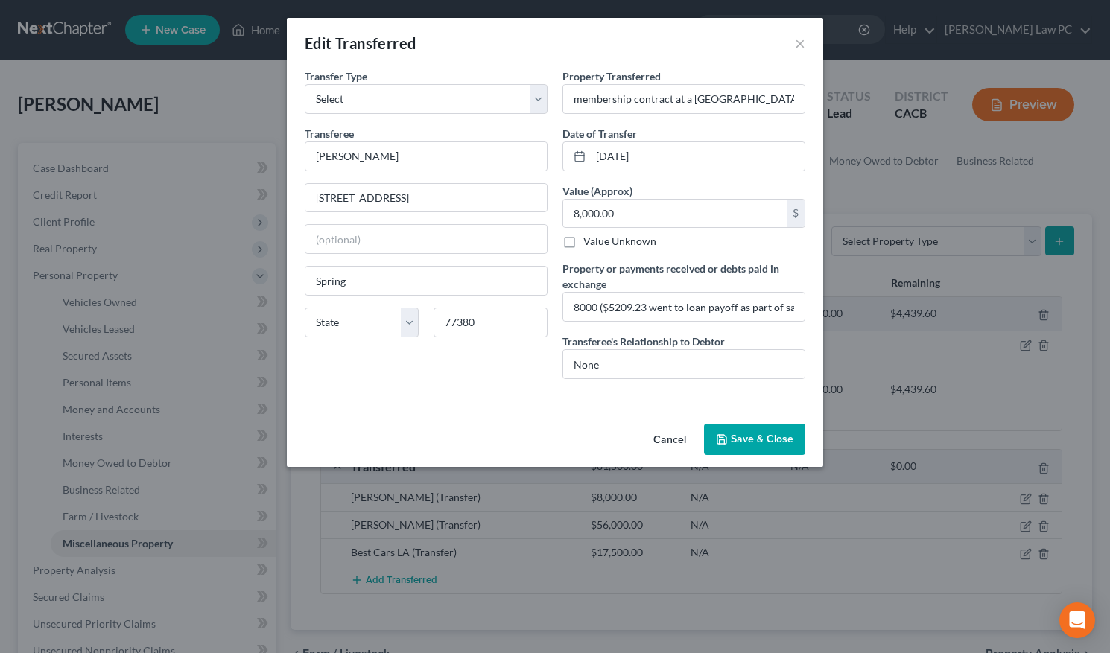
click at [677, 444] on button "Cancel" at bounding box center [669, 440] width 57 height 30
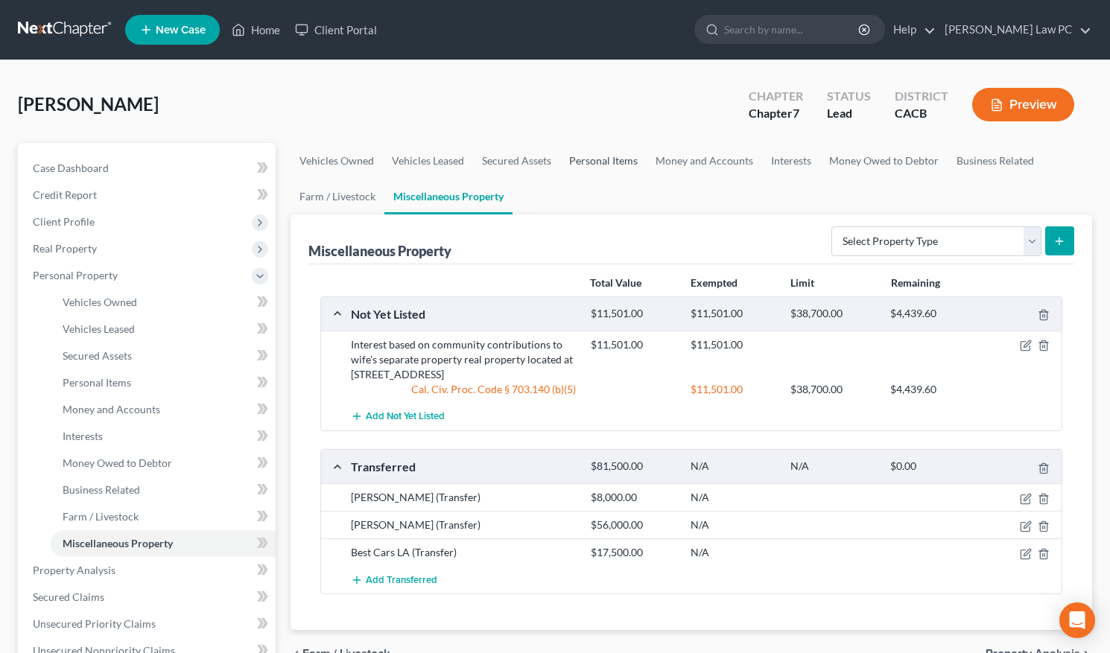
click at [609, 165] on link "Personal Items" at bounding box center [603, 161] width 86 height 36
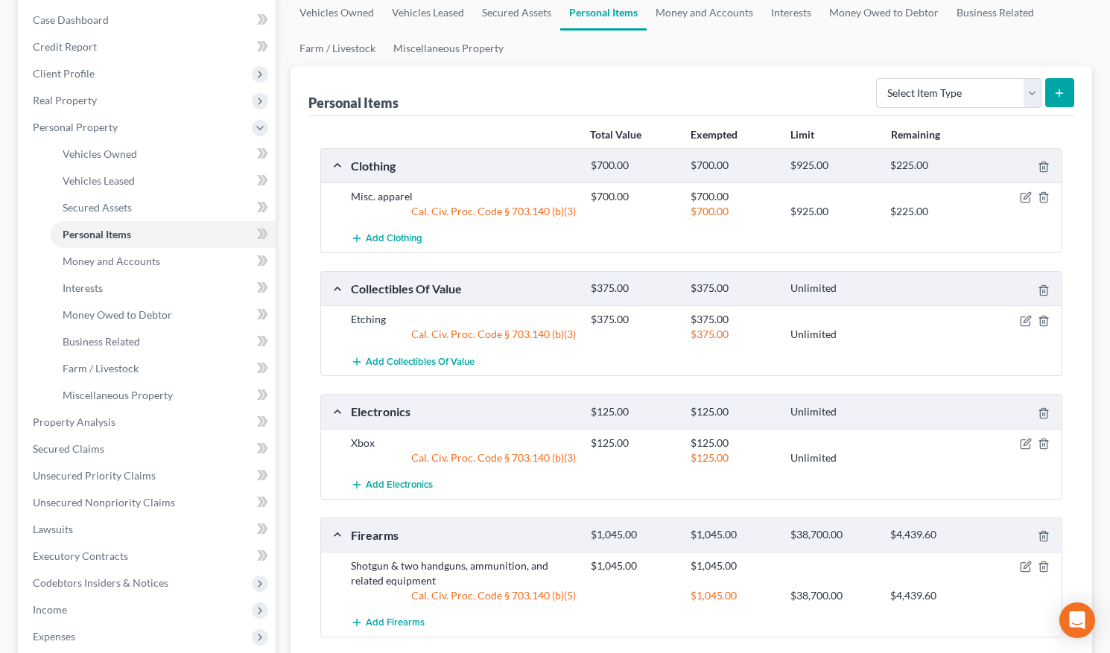
scroll to position [148, 0]
click at [478, 49] on link "Miscellaneous Property" at bounding box center [448, 49] width 128 height 36
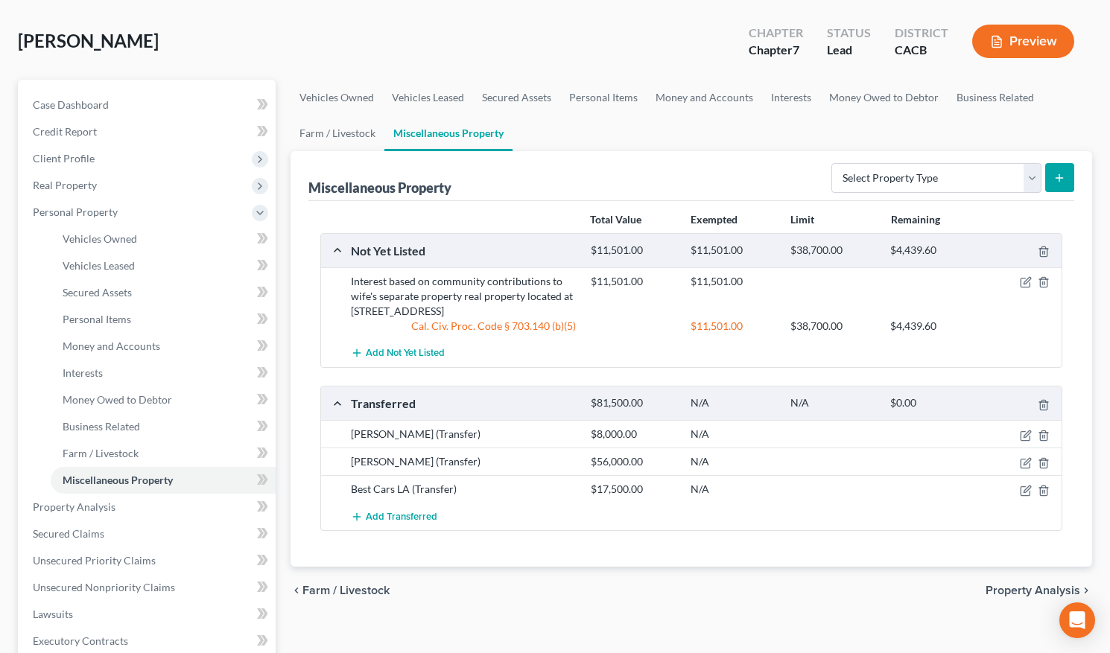
scroll to position [75, 0]
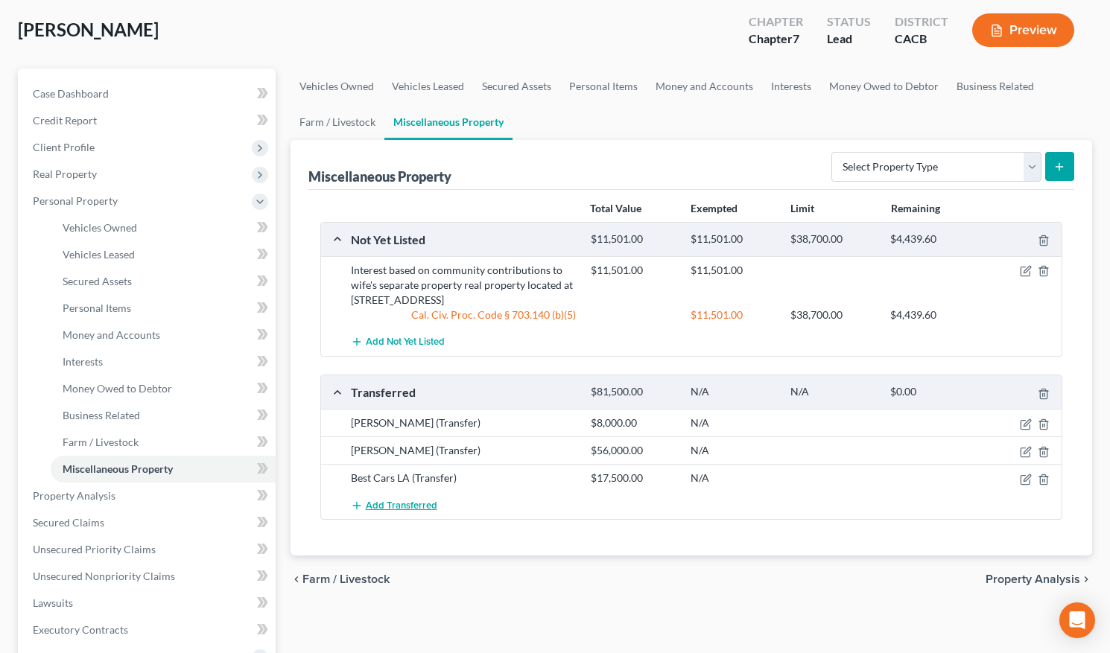
click at [418, 498] on span "Add Transferred" at bounding box center [402, 506] width 72 height 12
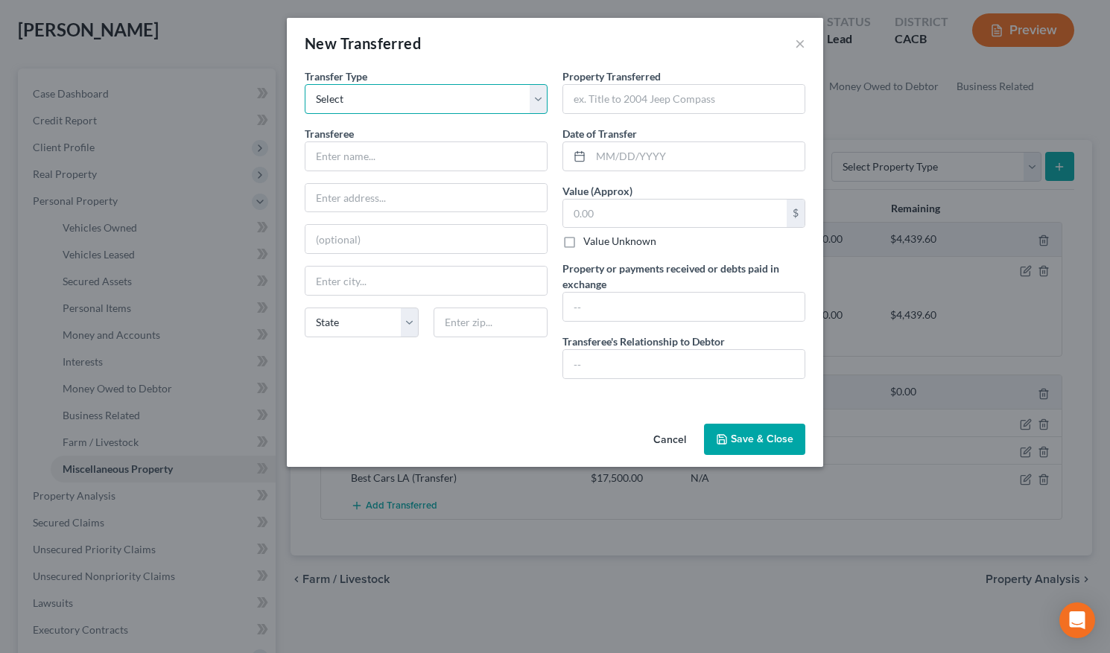
select select "Ordinary (within 2 years)"
click at [665, 443] on button "Cancel" at bounding box center [669, 440] width 57 height 30
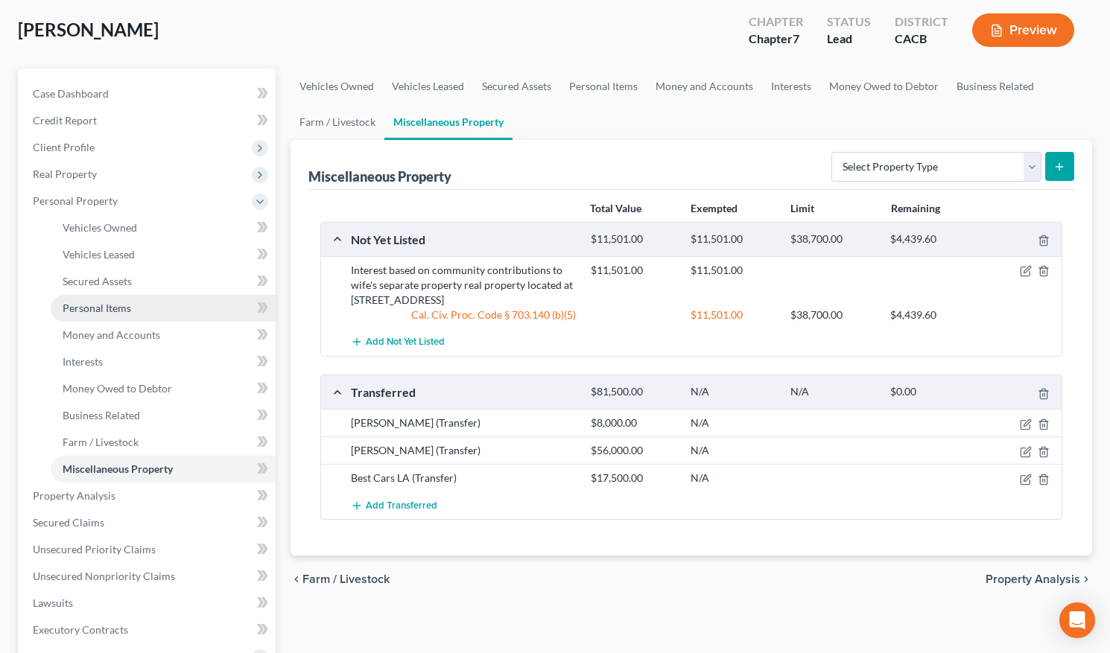
click at [124, 310] on span "Personal Items" at bounding box center [97, 308] width 69 height 13
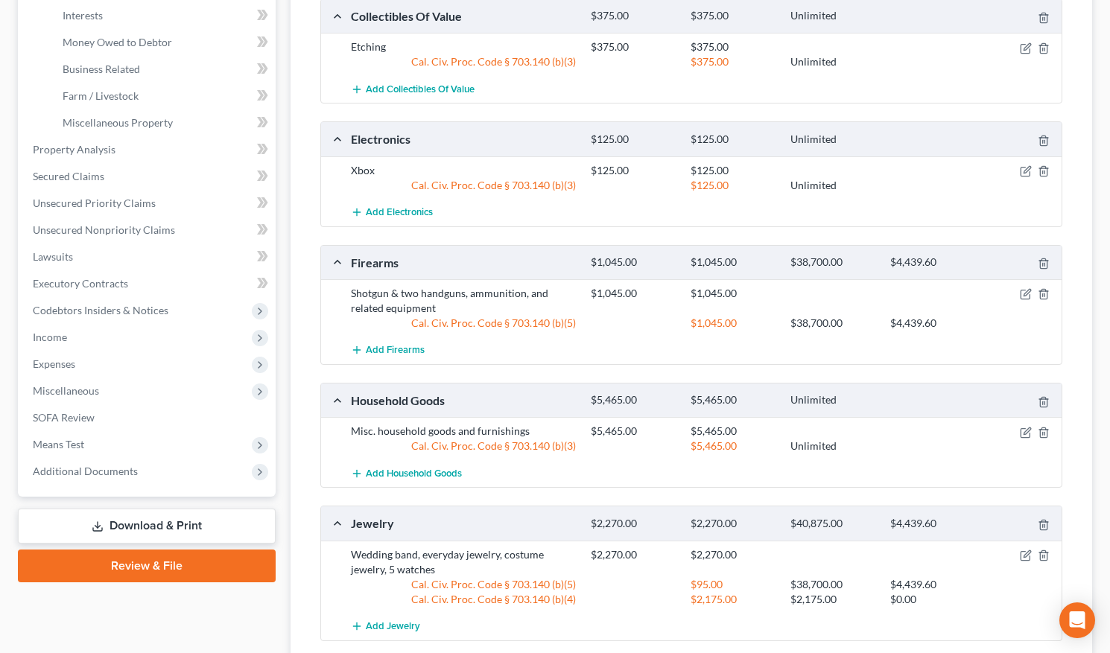
scroll to position [419, 0]
click at [421, 208] on span "Add Electronics" at bounding box center [399, 214] width 67 height 12
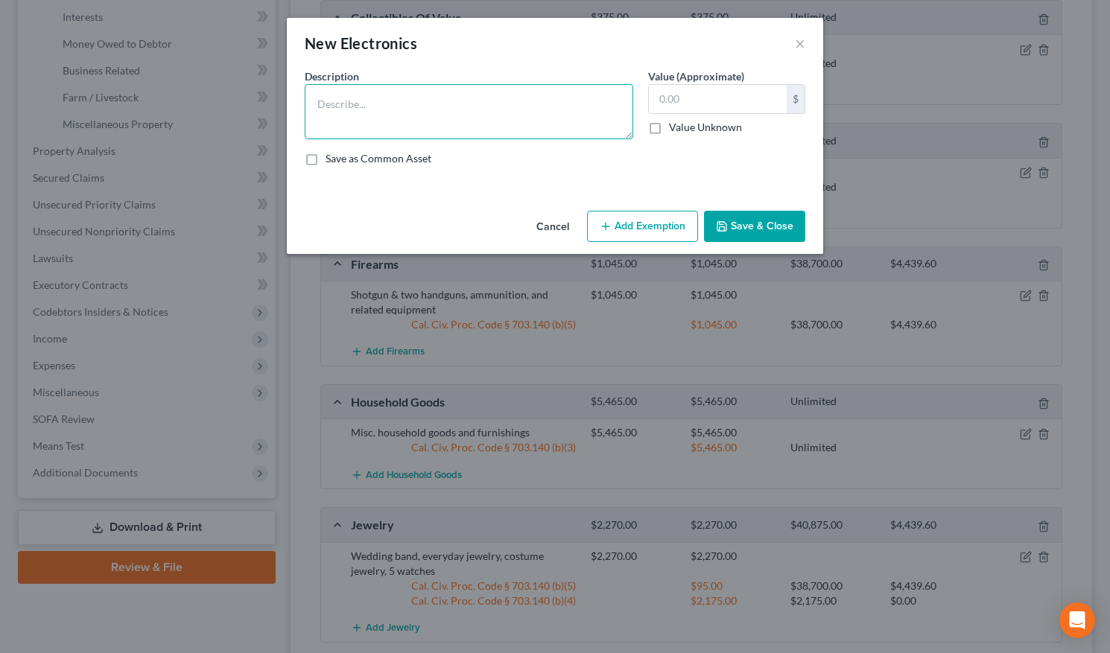
click at [521, 107] on textarea at bounding box center [469, 111] width 329 height 55
paste textarea "Neuman Microphone $790.68, sold on Reverb.com"
drag, startPoint x: 457, startPoint y: 105, endPoint x: 416, endPoint y: 105, distance: 41.7
click at [416, 105] on textarea "Neuman Microphone $790.68, sold on Reverb.com" at bounding box center [469, 111] width 329 height 55
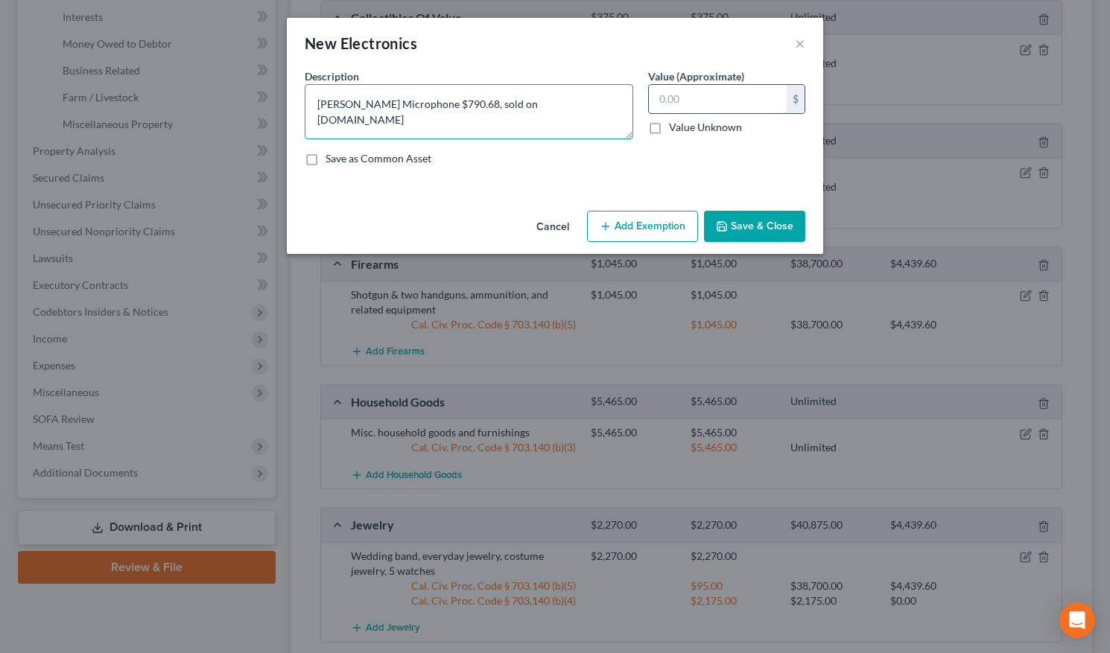
type textarea "Neuman Microphone $790.68, sold on Reverb.com"
click at [692, 105] on input "text" at bounding box center [718, 99] width 138 height 28
paste input "$790.68,"
type input "790.68"
drag, startPoint x: 459, startPoint y: 106, endPoint x: 417, endPoint y: 106, distance: 41.7
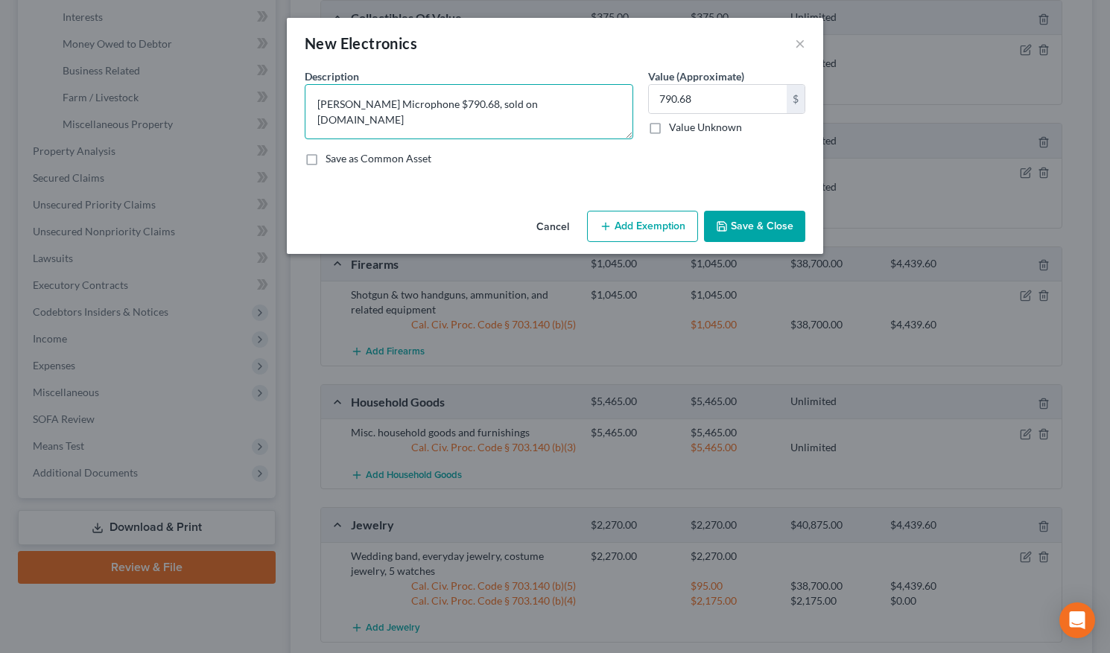
click at [417, 106] on textarea "Neuman Microphone $790.68, sold on Reverb.com" at bounding box center [469, 111] width 329 height 55
drag, startPoint x: 519, startPoint y: 112, endPoint x: 433, endPoint y: 110, distance: 85.7
click at [433, 110] on textarea "Neuman Microphone sold on Reverb.com" at bounding box center [469, 111] width 329 height 55
type textarea "[PERSON_NAME] Microphone"
click at [408, 160] on label "Save as Common Asset" at bounding box center [379, 158] width 106 height 15
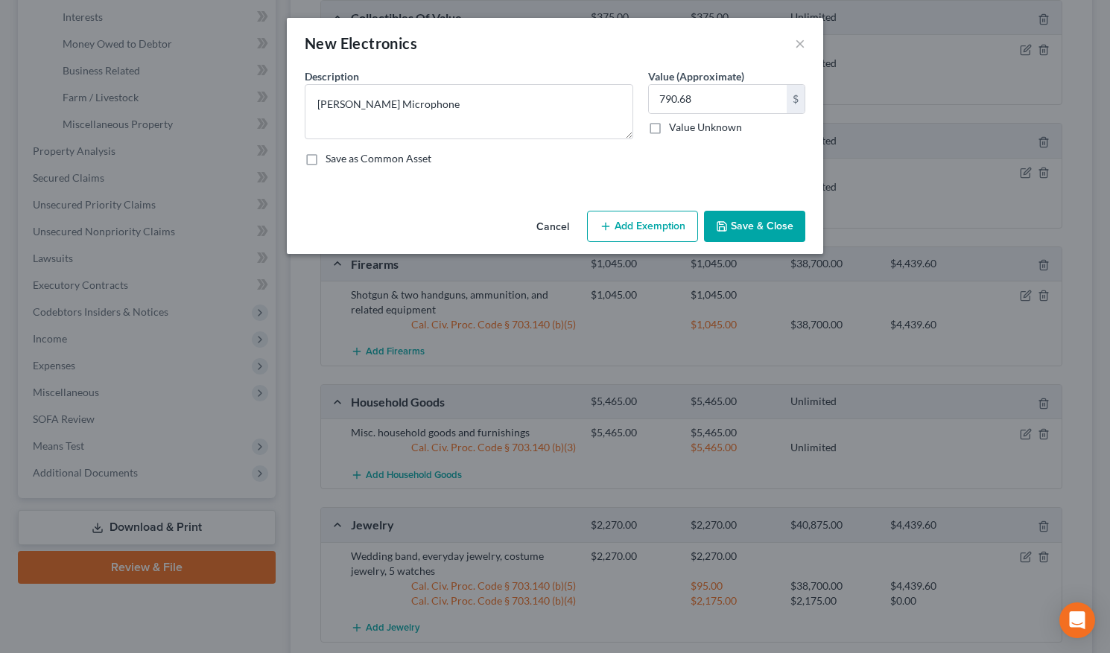
click at [341, 160] on input "Save as Common Asset" at bounding box center [337, 156] width 10 height 10
checkbox input "true"
click at [743, 223] on button "Save & Close" at bounding box center [754, 226] width 101 height 31
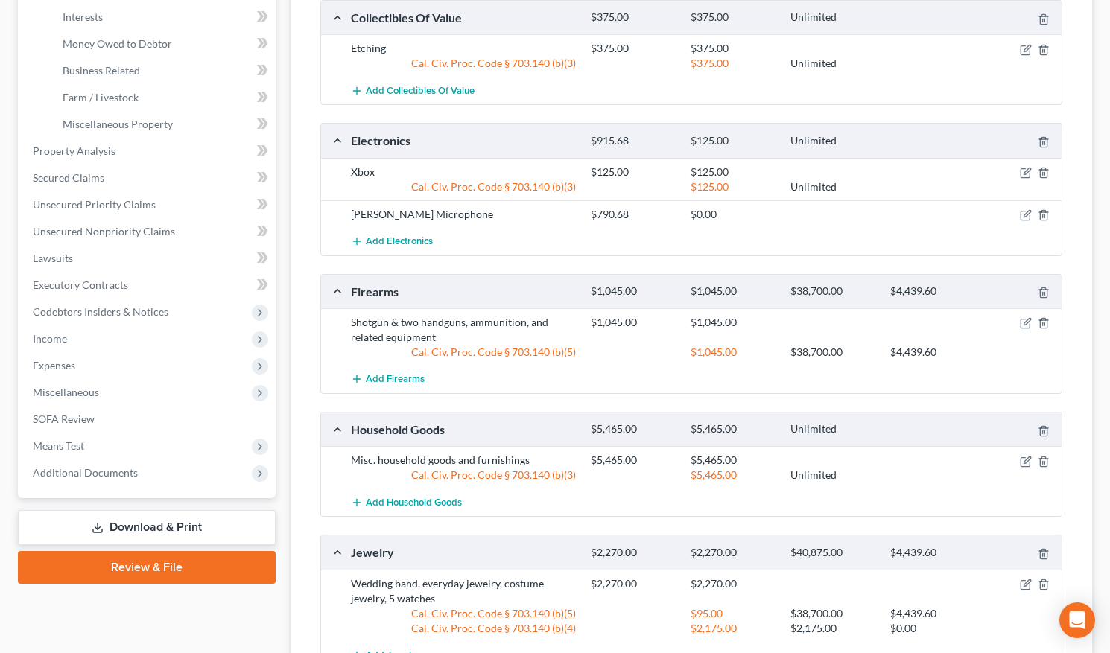
scroll to position [404, 0]
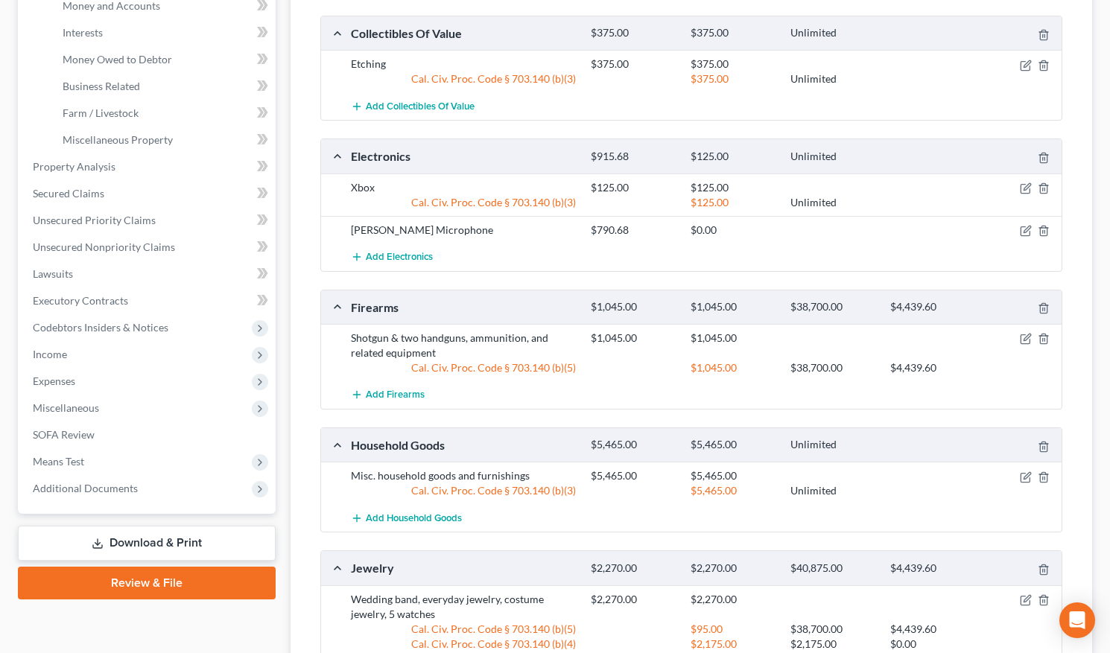
click at [536, 198] on div "Cal. Civ. Proc. Code § 703.140 (b)(3)" at bounding box center [463, 202] width 240 height 15
click at [998, 230] on icon "button" at bounding box center [1026, 231] width 12 height 12
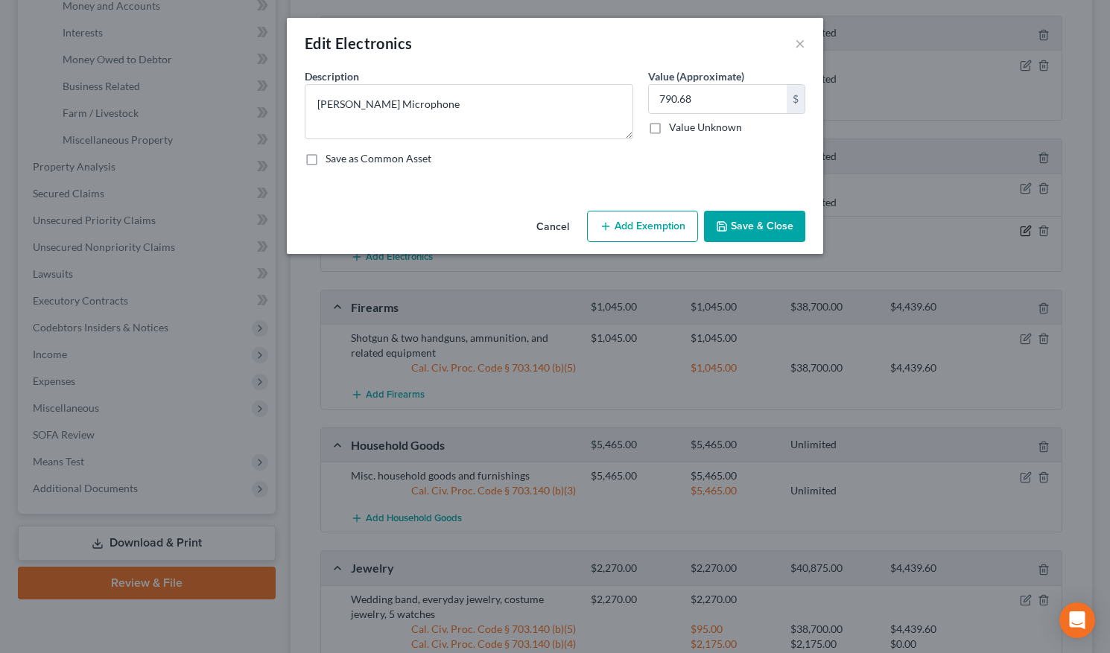
click at [998, 232] on div "Edit Electronics × An exemption set must first be selected from the Filing Info…" at bounding box center [555, 326] width 1110 height 653
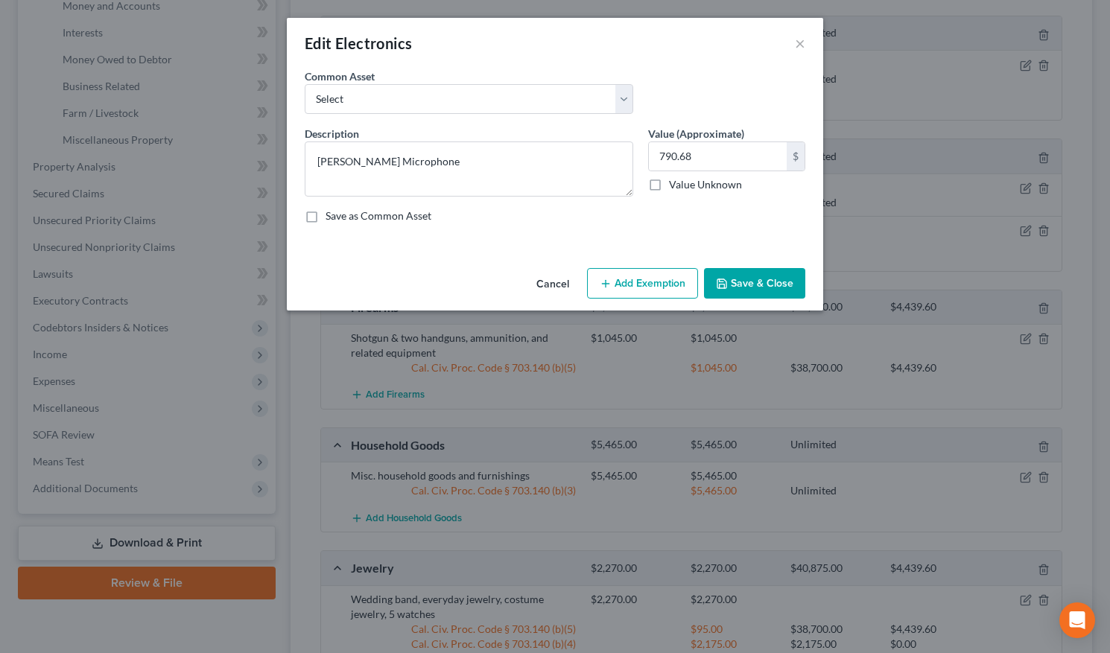
click at [559, 285] on button "Cancel" at bounding box center [553, 285] width 57 height 30
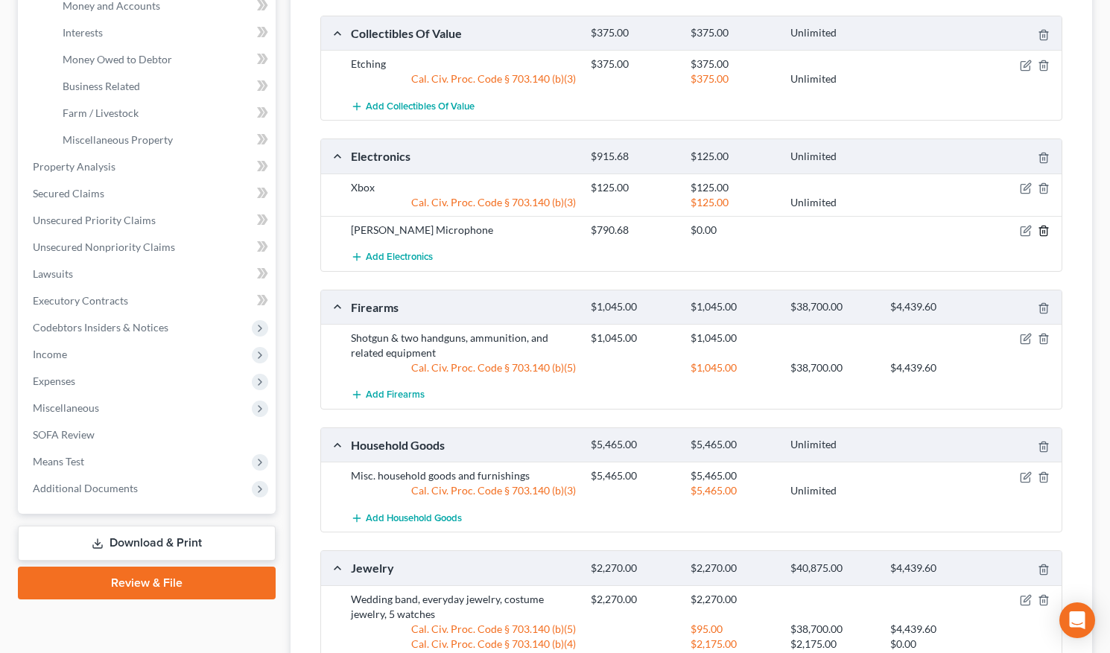
click at [998, 234] on icon "button" at bounding box center [1043, 231] width 7 height 10
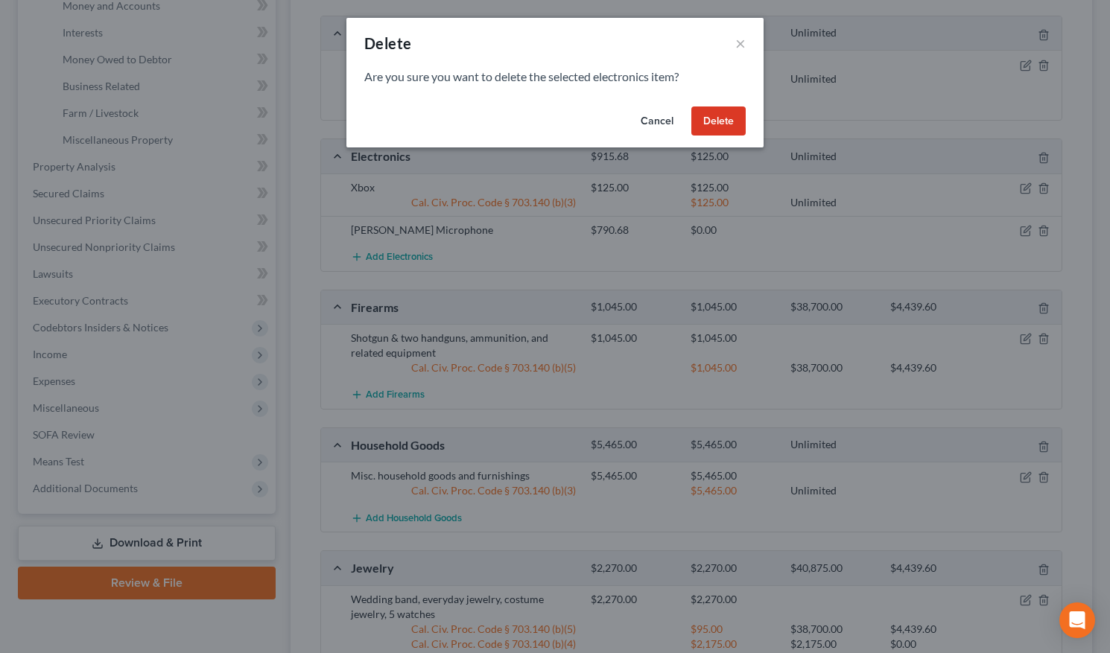
click at [712, 125] on button "Delete" at bounding box center [718, 122] width 54 height 30
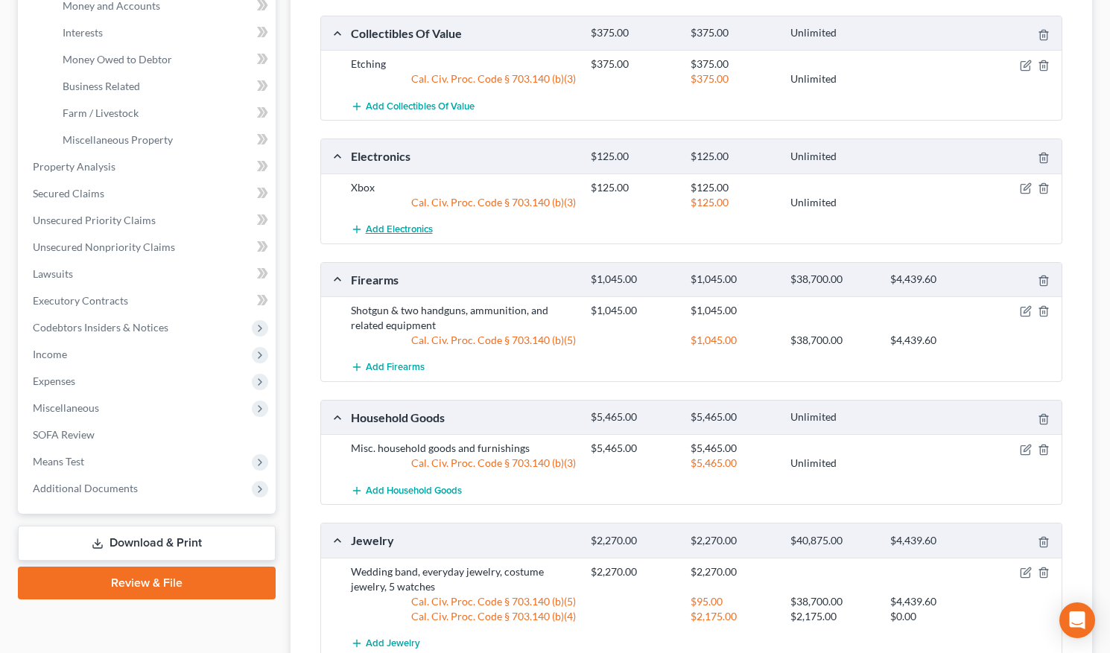
click at [418, 228] on span "Add Electronics" at bounding box center [399, 230] width 67 height 12
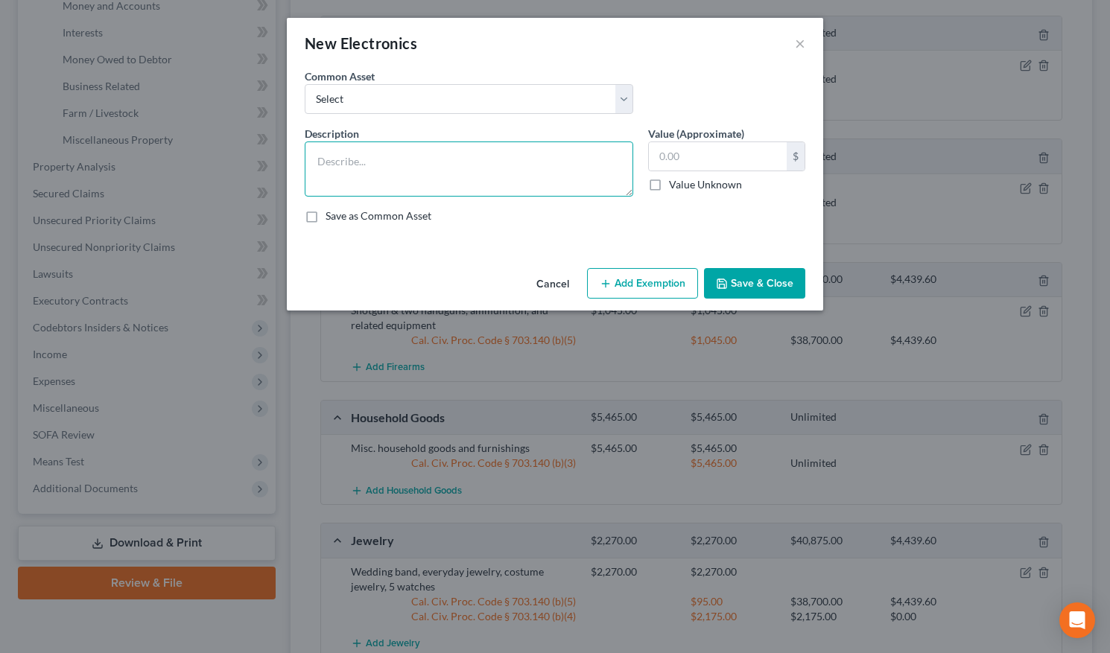
click at [401, 168] on textarea at bounding box center [469, 169] width 329 height 55
type textarea "[PERSON_NAME] Microphone"
click at [750, 159] on input "text" at bounding box center [718, 156] width 138 height 28
paste input "790.68"
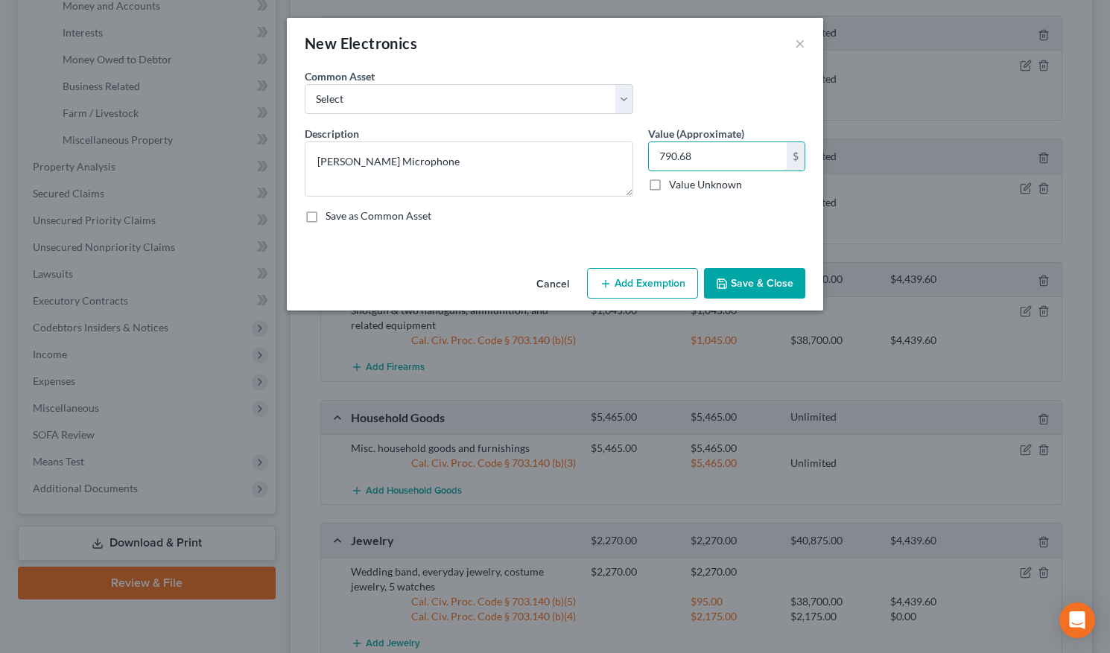
type input "790.68"
click at [723, 286] on icon "button" at bounding box center [722, 284] width 12 height 12
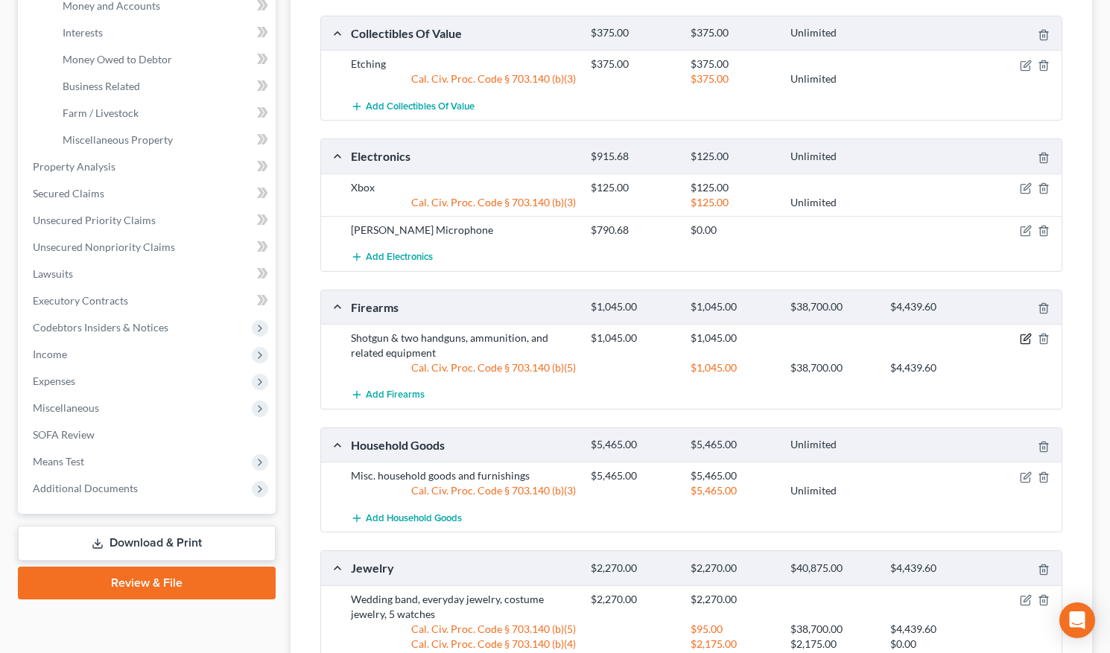
click at [998, 340] on icon "button" at bounding box center [1026, 339] width 12 height 12
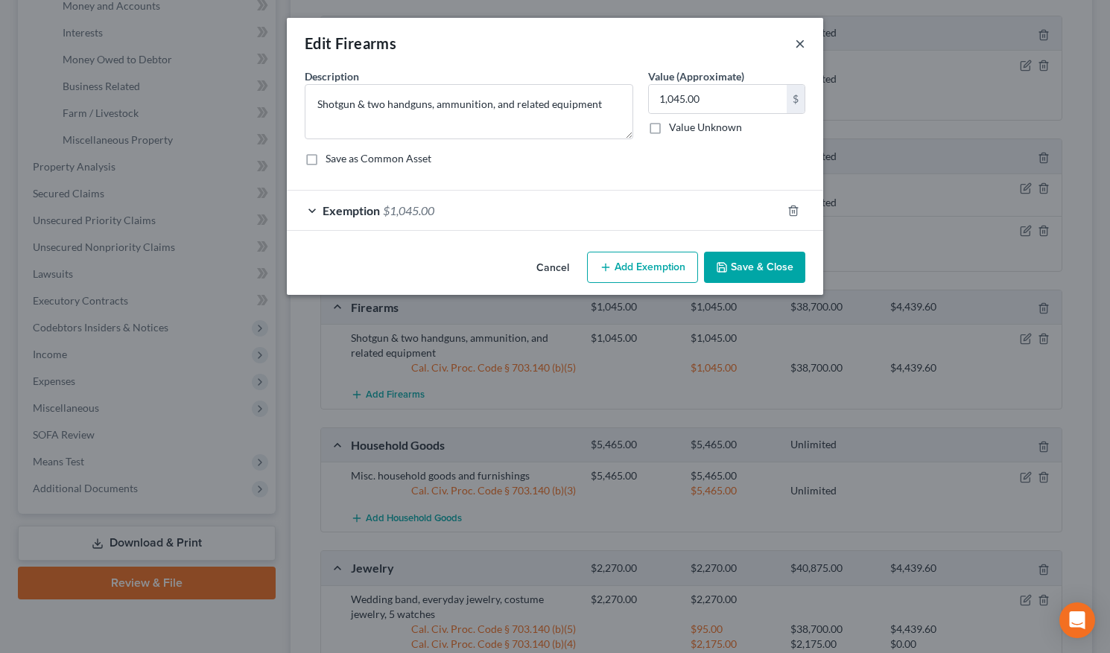
click at [800, 42] on button "×" at bounding box center [800, 43] width 10 height 18
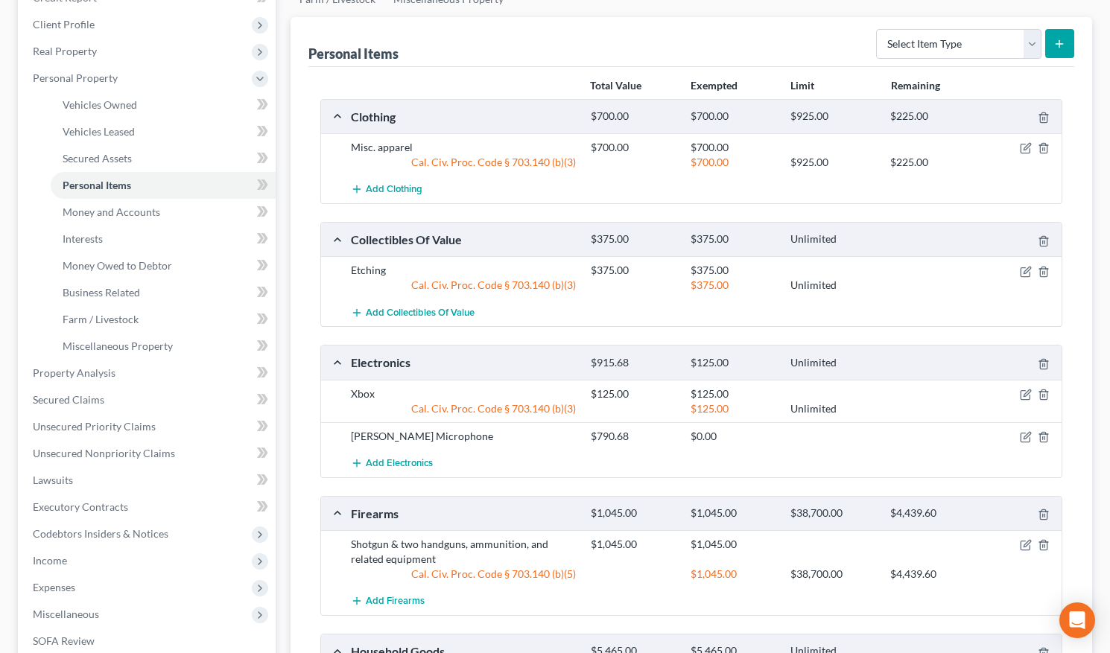
scroll to position [200, 0]
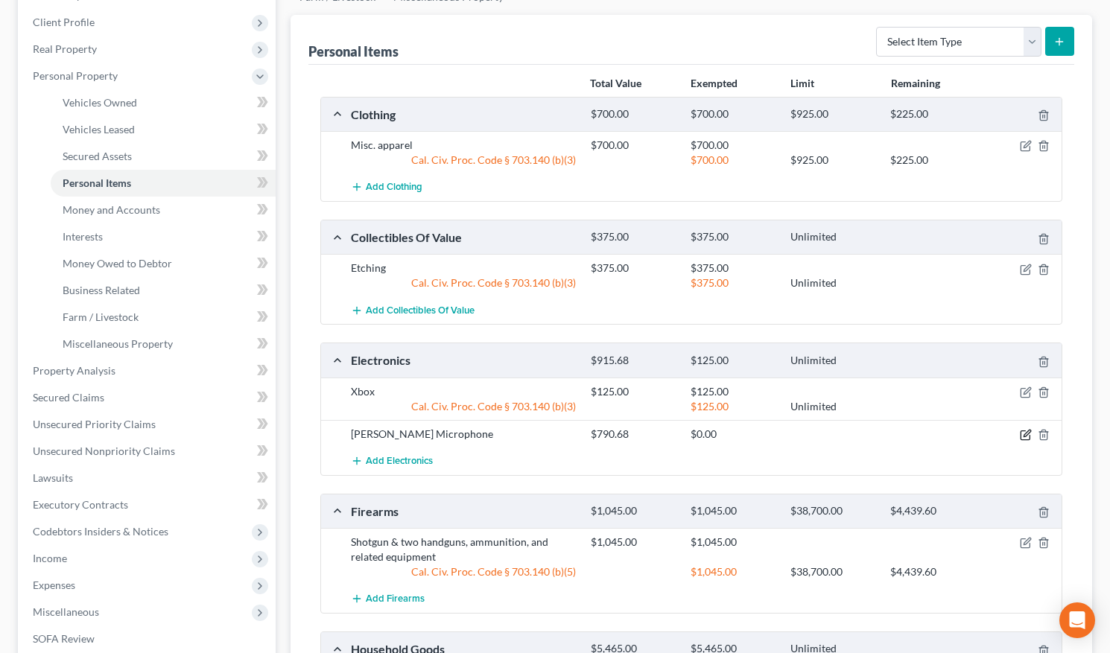
click at [998, 433] on icon "button" at bounding box center [1026, 435] width 12 height 12
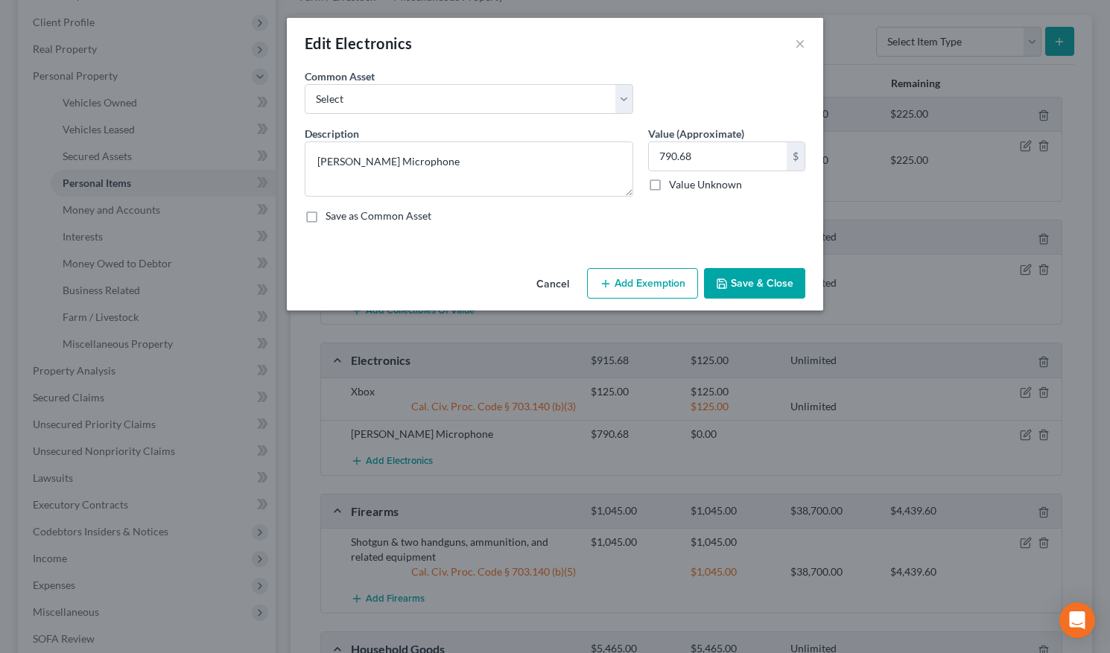
click at [673, 275] on button "Add Exemption" at bounding box center [642, 283] width 111 height 31
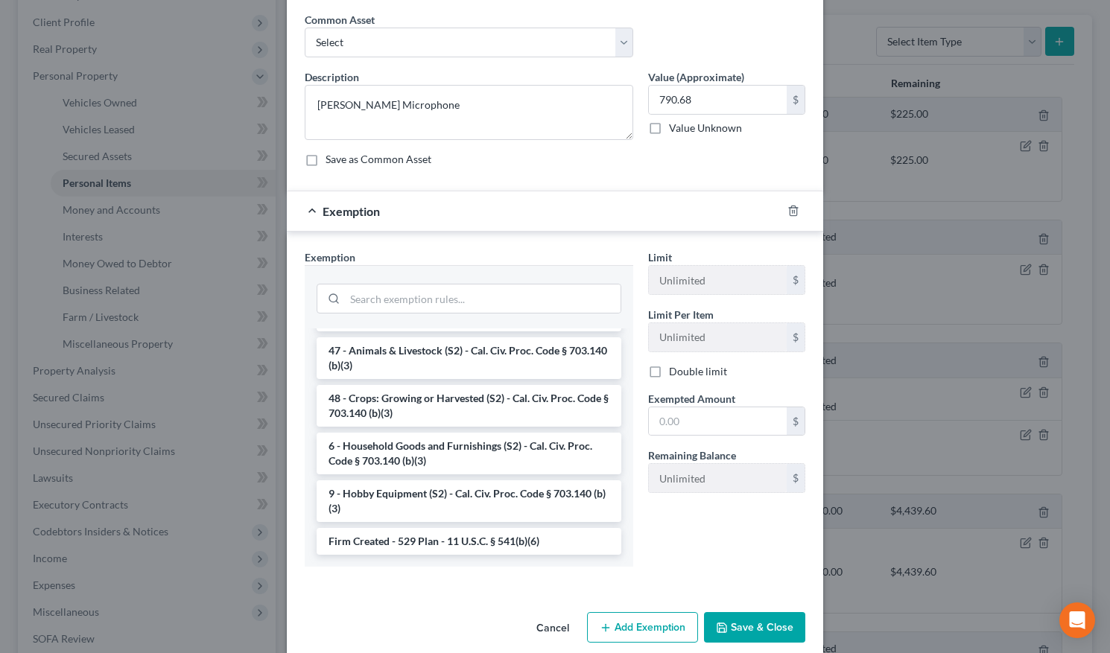
scroll to position [1219, 0]
click at [545, 445] on li "6 - Household Goods and Furnishings (S2) - Cal. Civ. Proc. Code § 703.140 (b)(3)" at bounding box center [469, 454] width 305 height 42
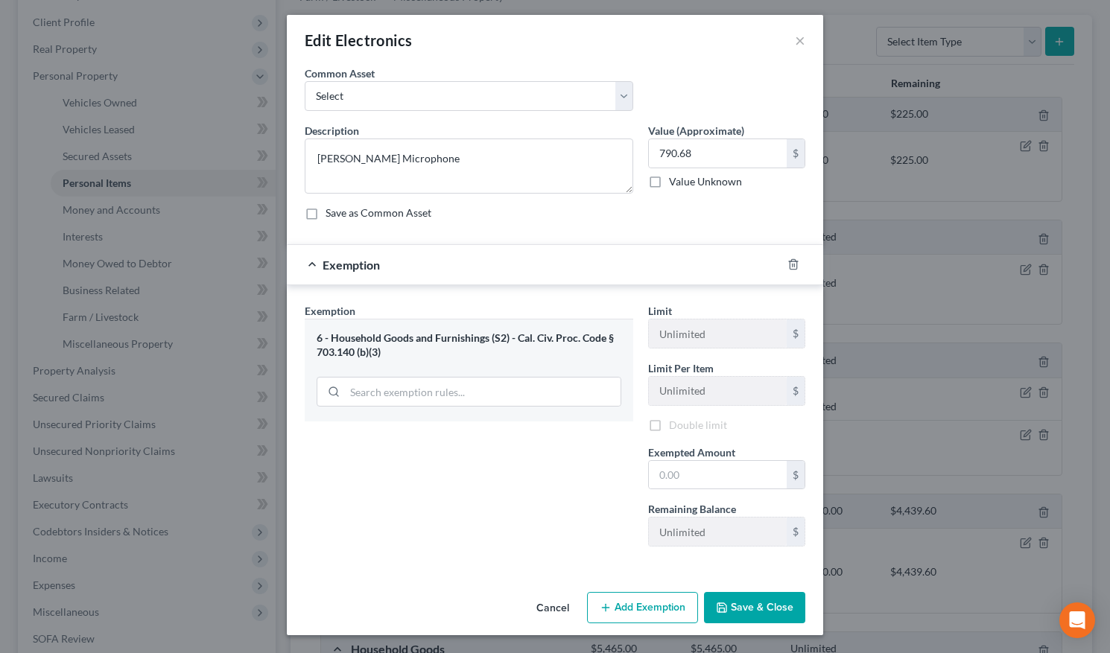
scroll to position [3, 0]
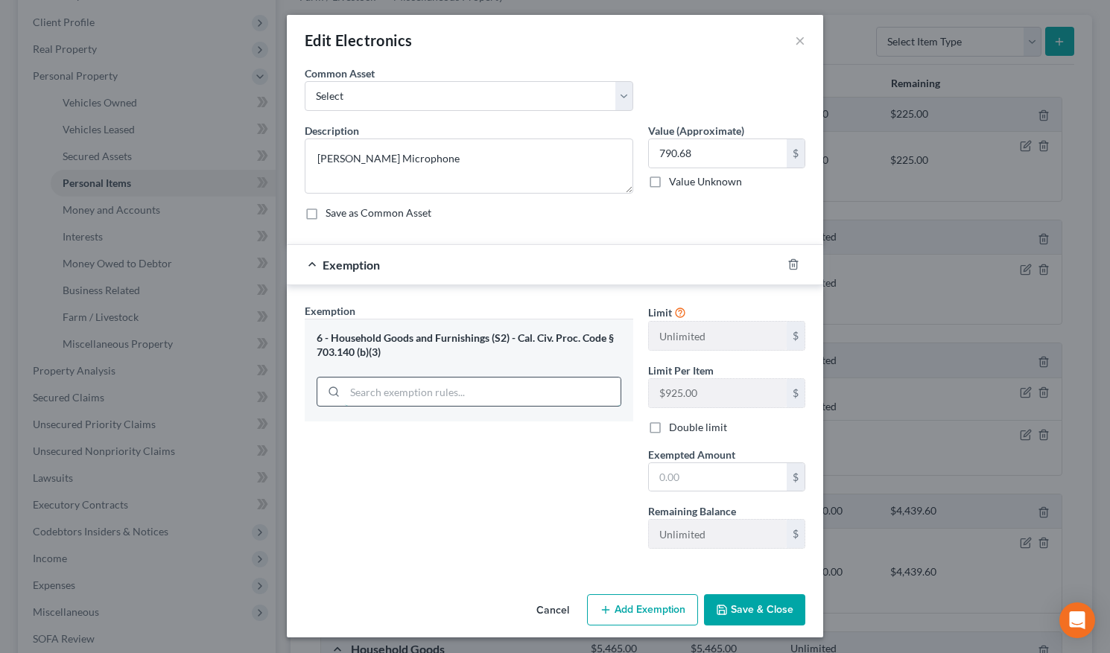
click at [504, 390] on input "search" at bounding box center [483, 392] width 276 height 28
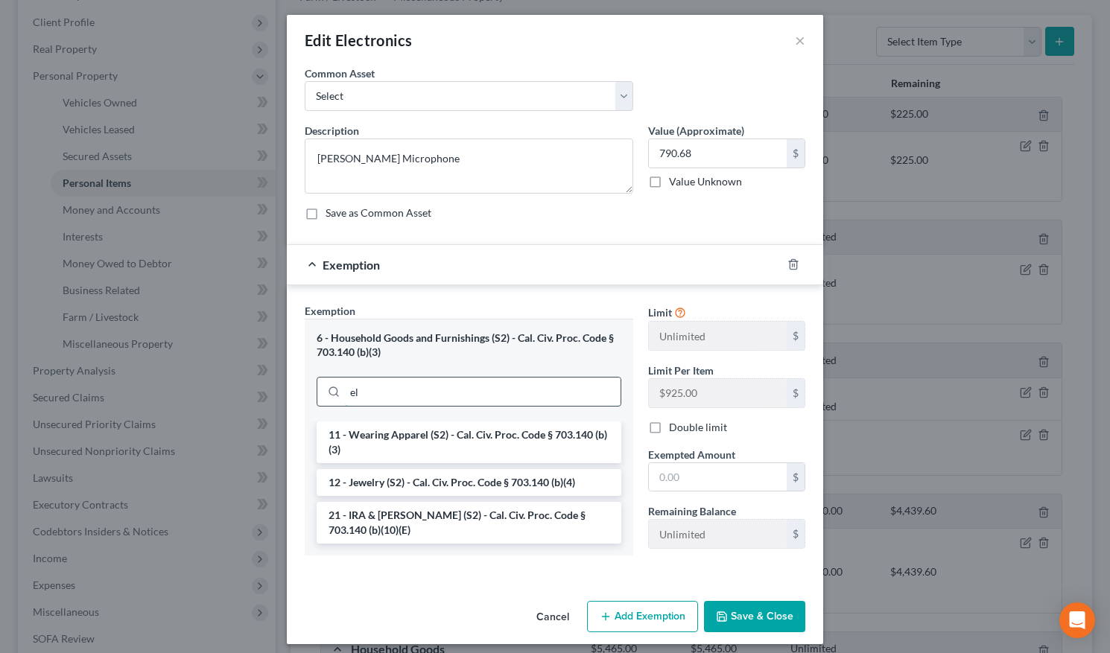
type input "e"
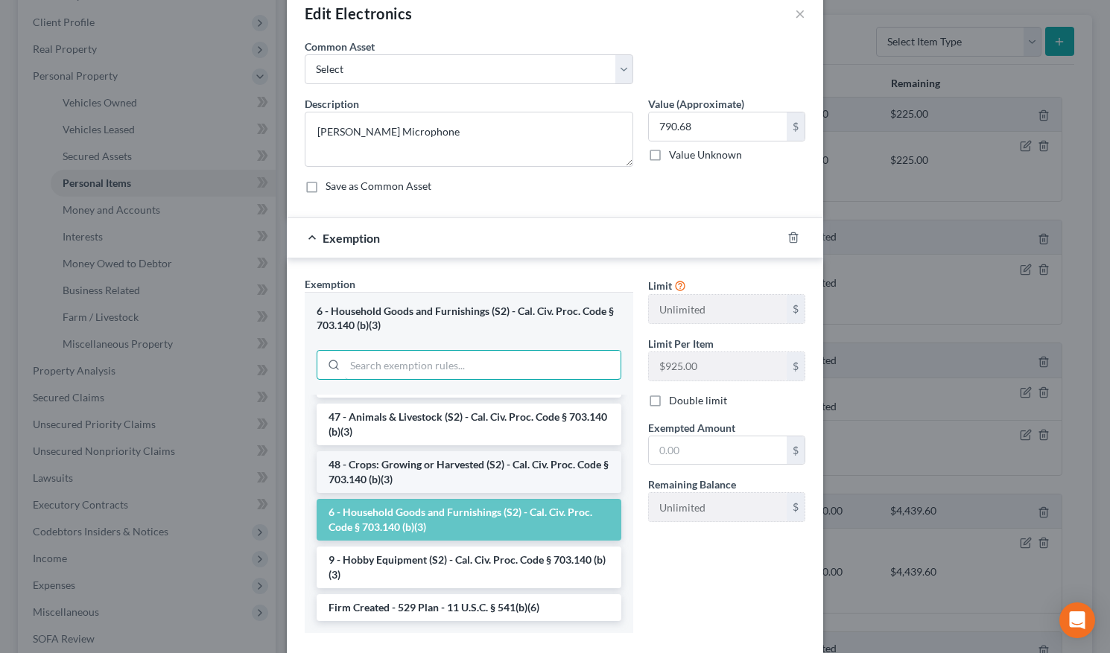
scroll to position [1219, 0]
click at [802, 14] on button "×" at bounding box center [800, 13] width 10 height 18
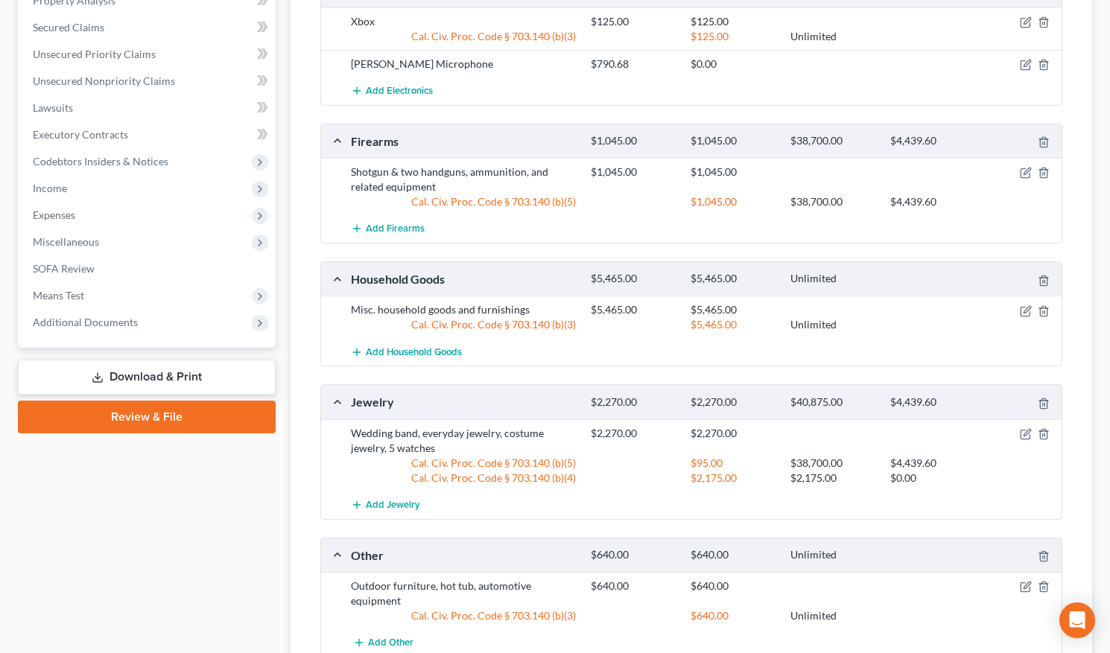
scroll to position [453, 0]
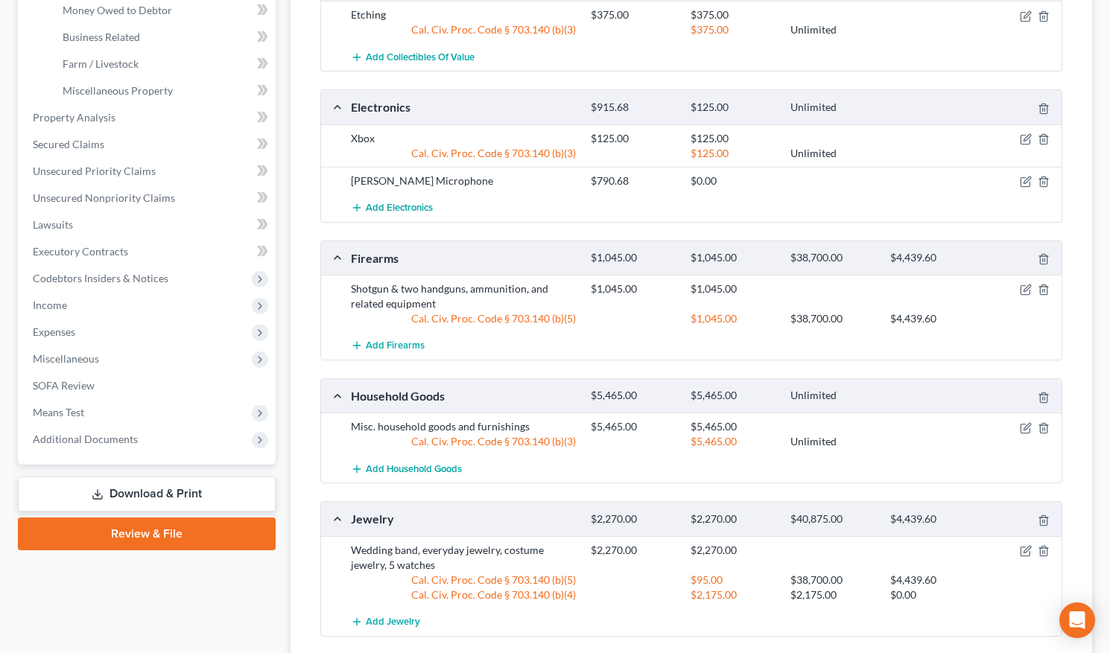
click at [998, 188] on div "Neuman Microphone $790.68 $0.00" at bounding box center [691, 181] width 741 height 28
click at [998, 180] on icon "button" at bounding box center [1027, 180] width 7 height 7
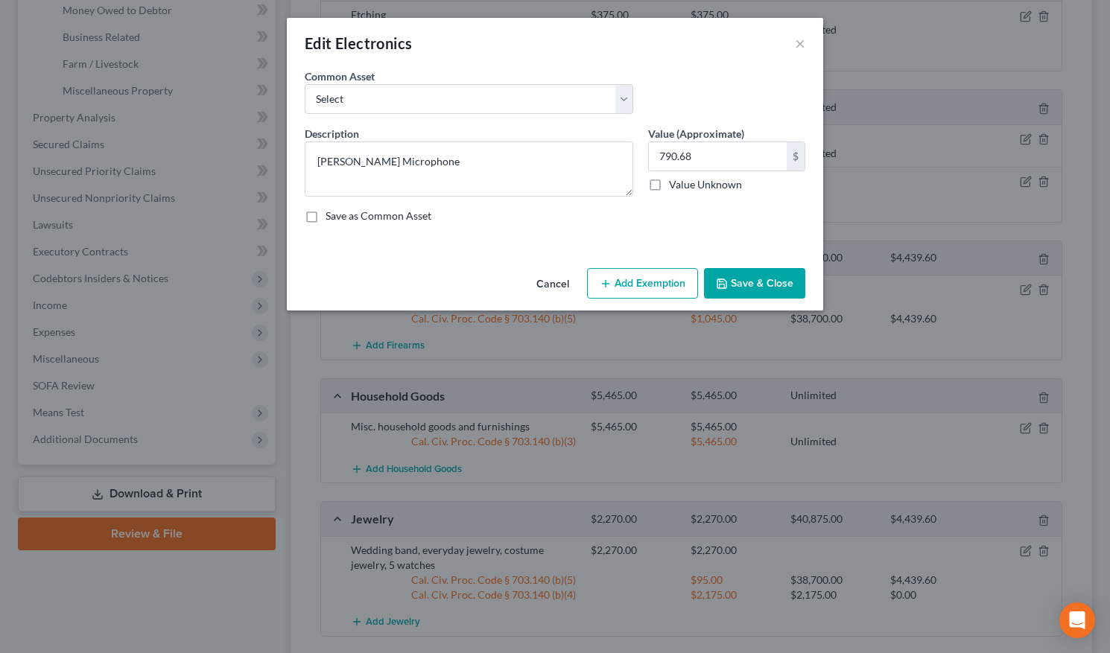
click at [616, 279] on button "Add Exemption" at bounding box center [642, 283] width 111 height 31
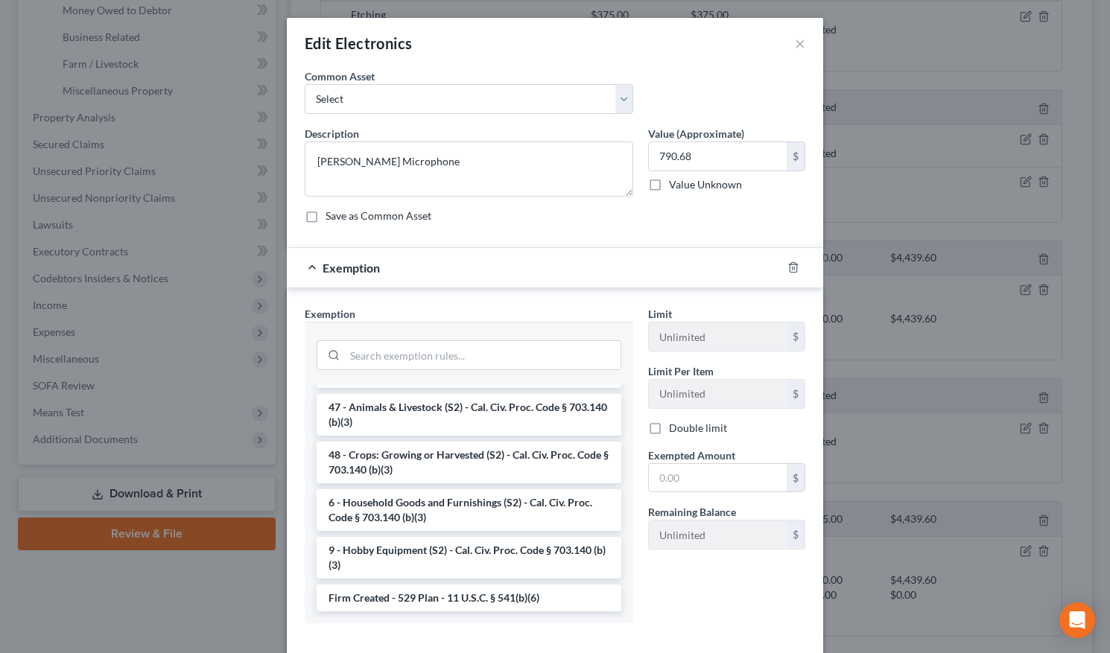
scroll to position [1219, 0]
click at [484, 495] on li "6 - Household Goods and Furnishings (S2) - Cal. Civ. Proc. Code § 703.140 (b)(3)" at bounding box center [469, 510] width 305 height 42
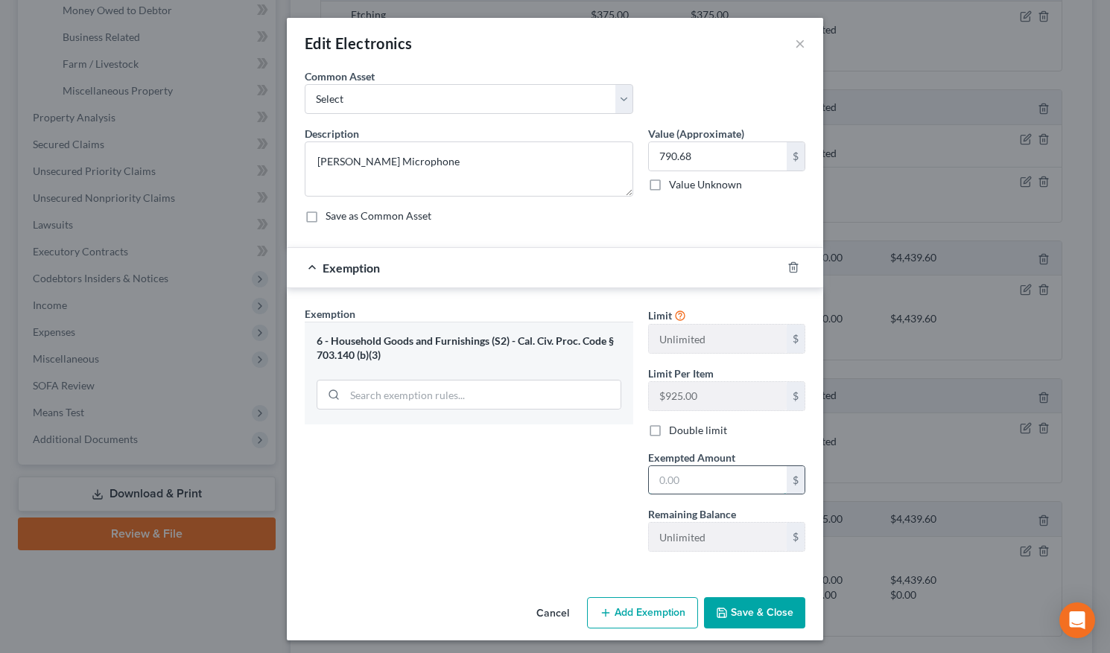
click at [729, 487] on input "text" at bounding box center [718, 480] width 138 height 28
type input "790.68"
click at [750, 498] on button "Save & Close" at bounding box center [754, 613] width 101 height 31
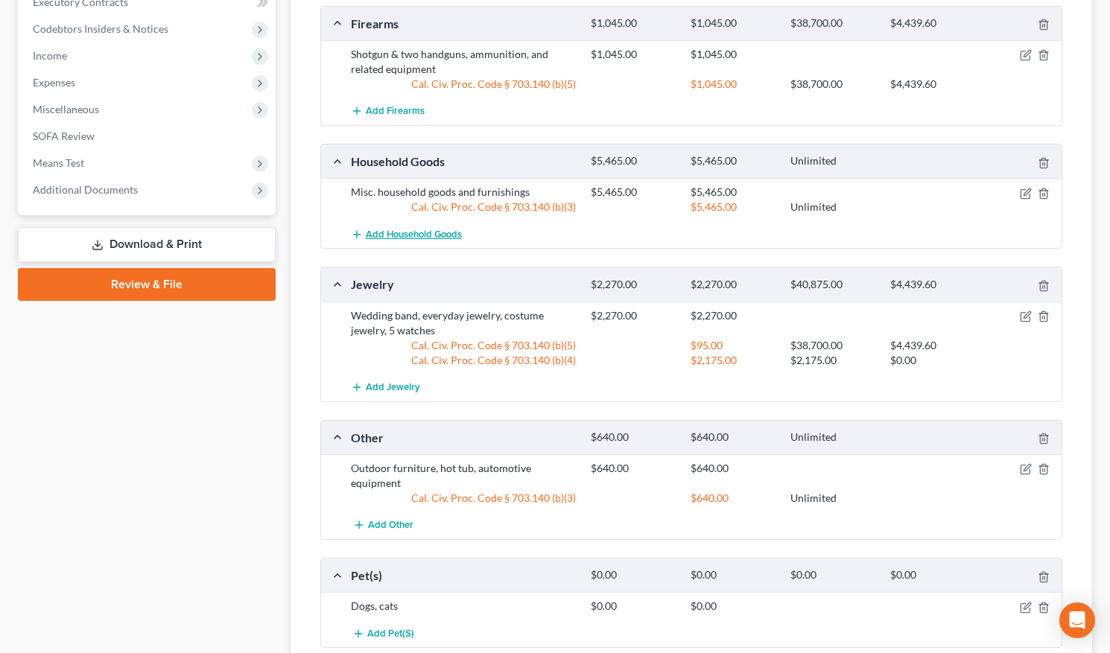
scroll to position [712, 0]
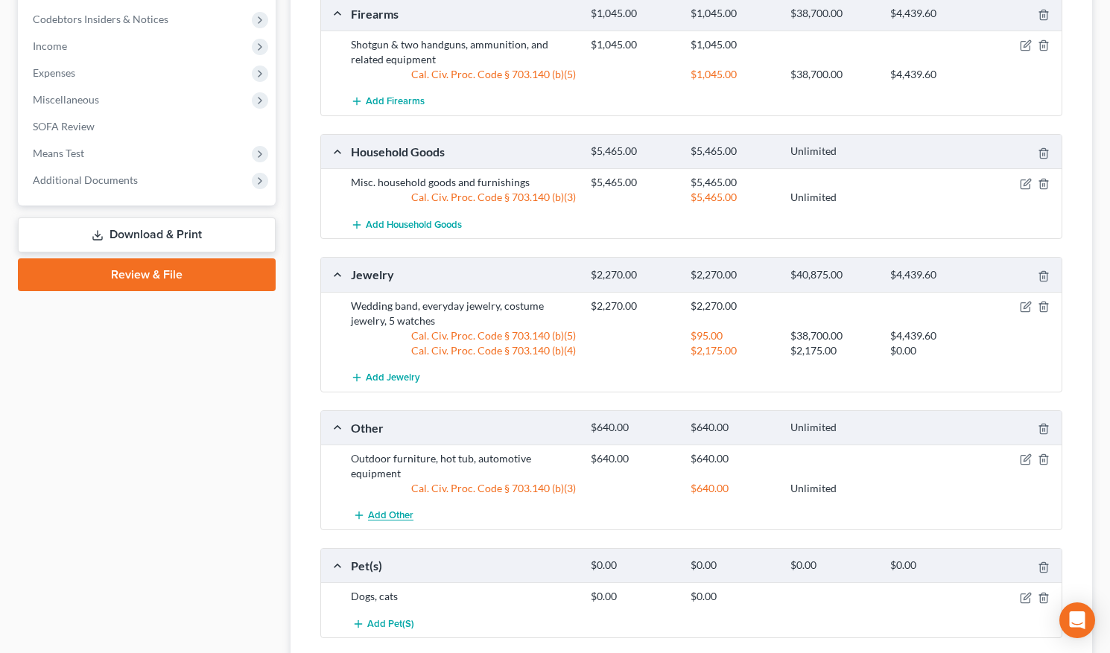
click at [399, 498] on span "Add Other" at bounding box center [390, 516] width 45 height 12
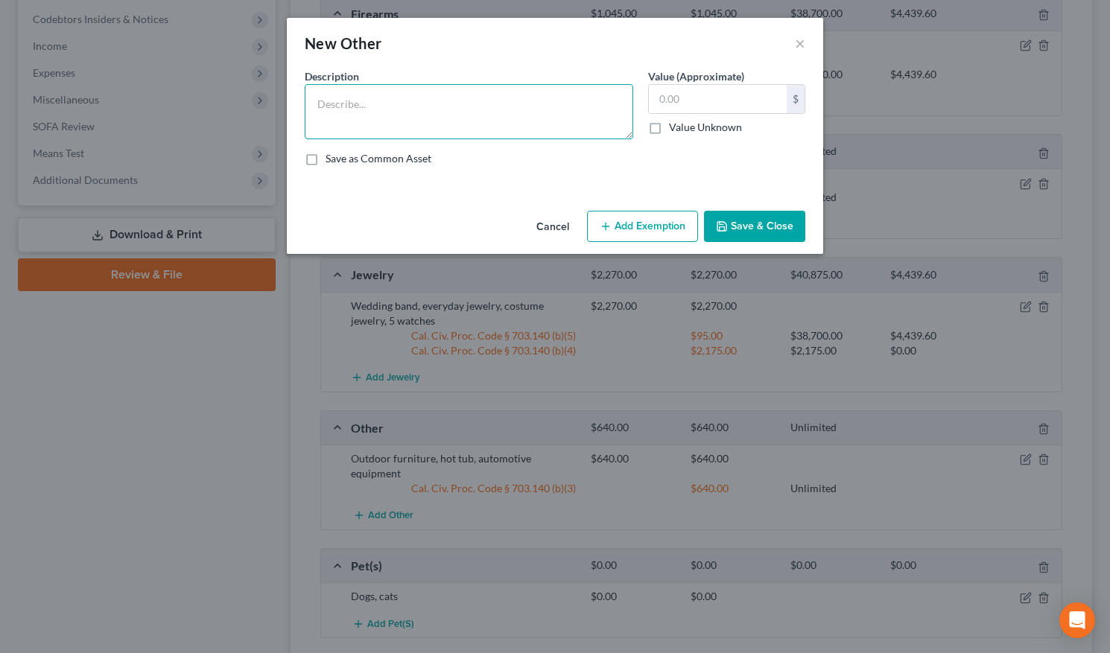
click at [477, 97] on textarea at bounding box center [469, 111] width 329 height 55
type textarea "Velvet Stools (Furniture)"
click at [684, 101] on input "text" at bounding box center [718, 99] width 138 height 28
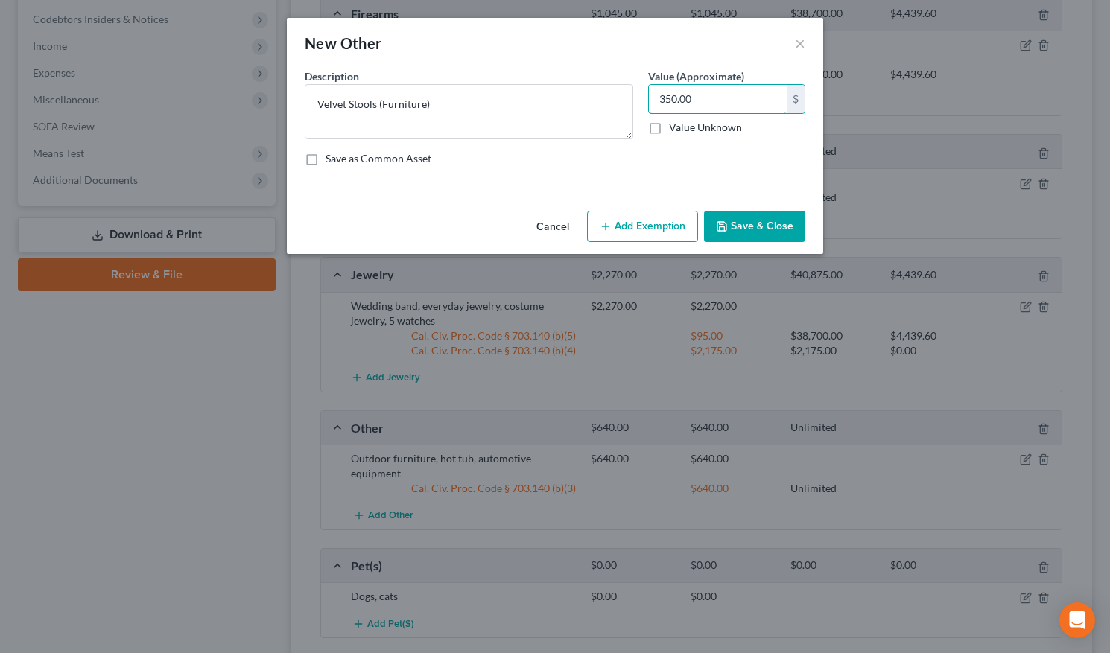
type input "350.00"
click at [649, 223] on button "Add Exemption" at bounding box center [642, 226] width 111 height 31
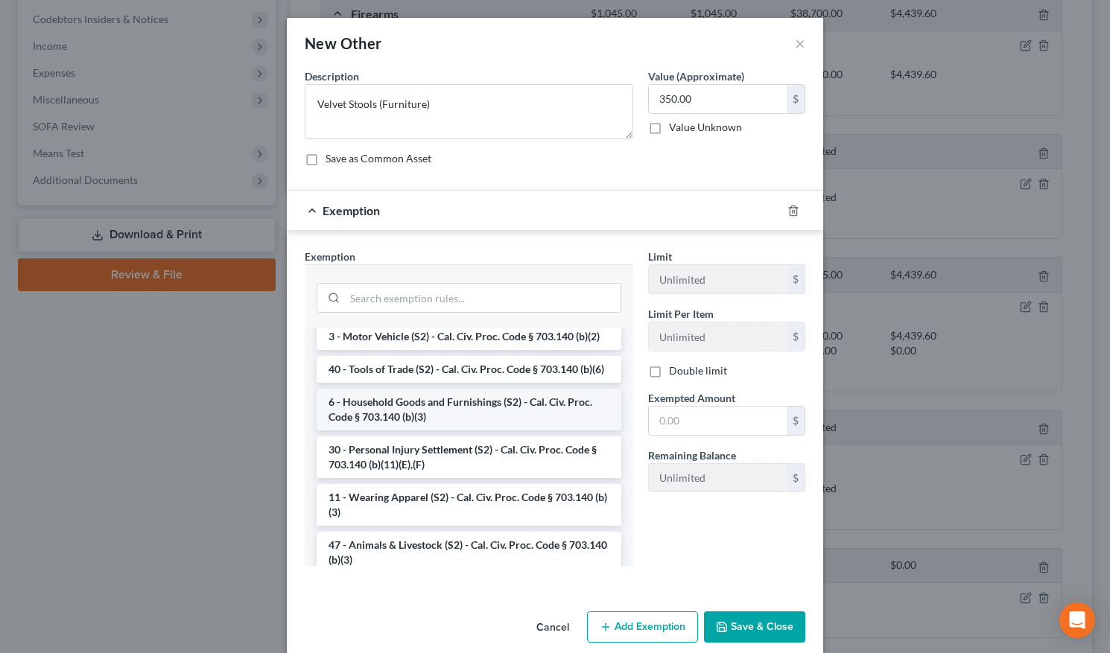
scroll to position [656, 0]
click at [501, 407] on li "6 - Household Goods and Furnishings (S2) - Cal. Civ. Proc. Code § 703.140 (b)(3)" at bounding box center [469, 411] width 305 height 42
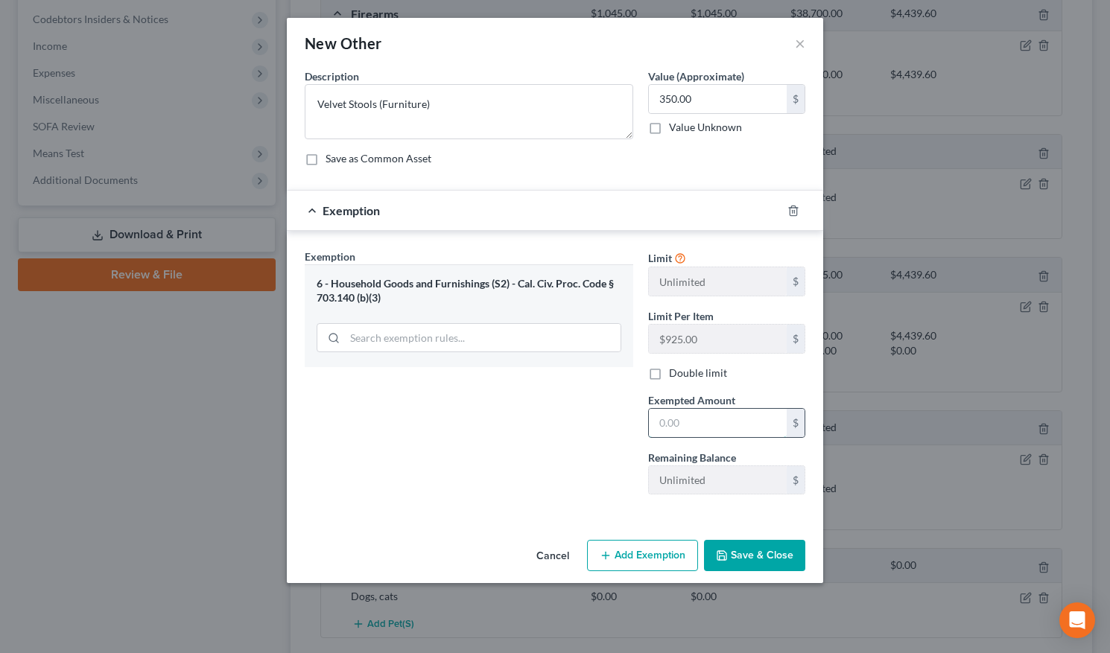
click at [689, 425] on input "text" at bounding box center [718, 423] width 138 height 28
type input "350.00"
click at [761, 498] on button "Save & Close" at bounding box center [754, 555] width 101 height 31
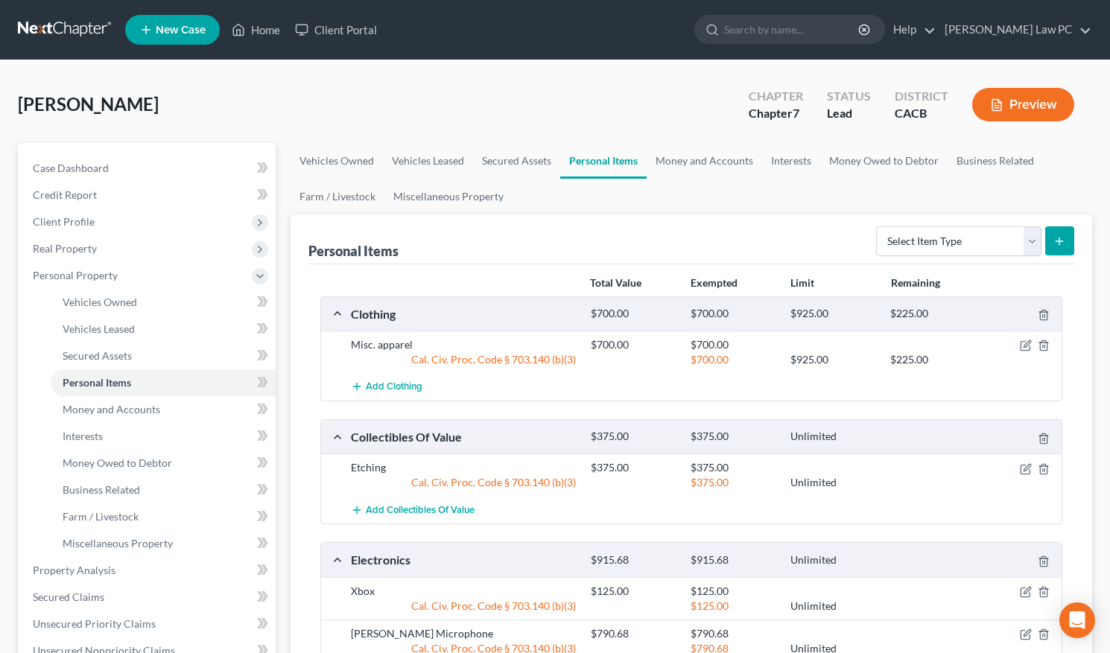
scroll to position [0, 0]
click at [471, 197] on link "Miscellaneous Property" at bounding box center [448, 197] width 128 height 36
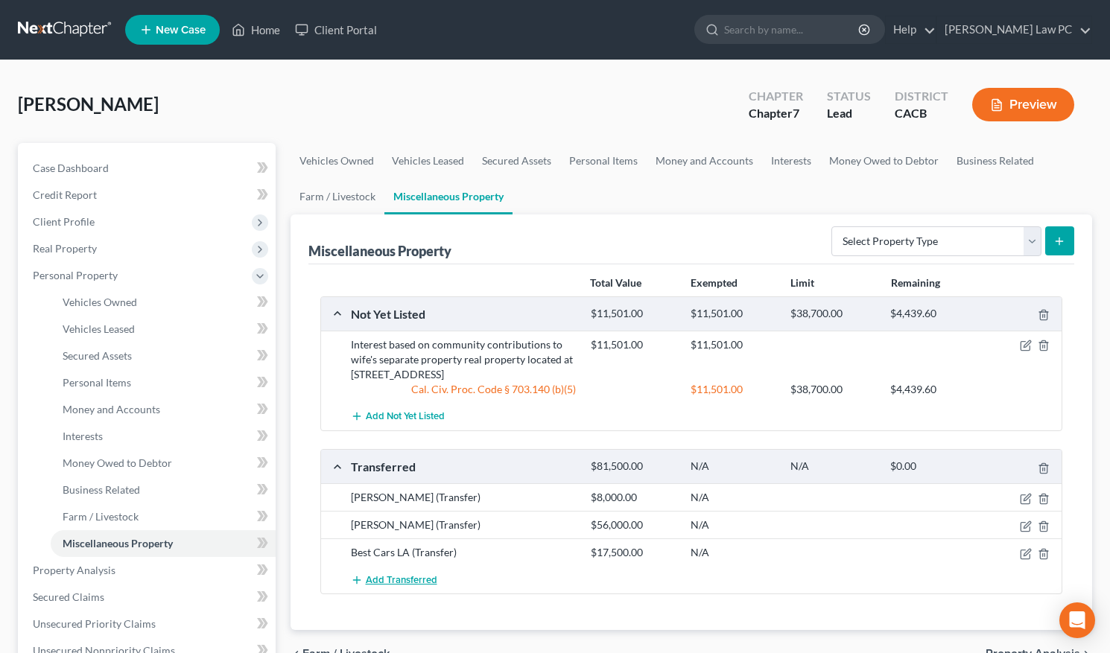
click at [416, 498] on span "Add Transferred" at bounding box center [402, 580] width 72 height 12
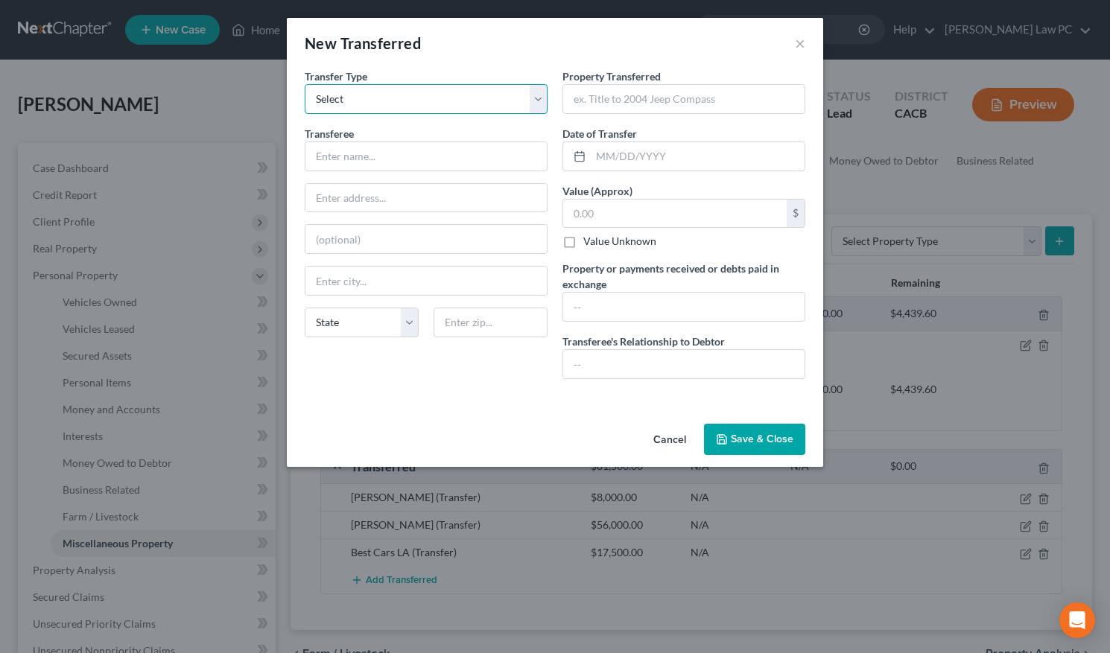
select select "Ordinary (within 2 years)"
paste input "4/17/2024 - Neuman Microphone $790.68, sold on Reverb.com"
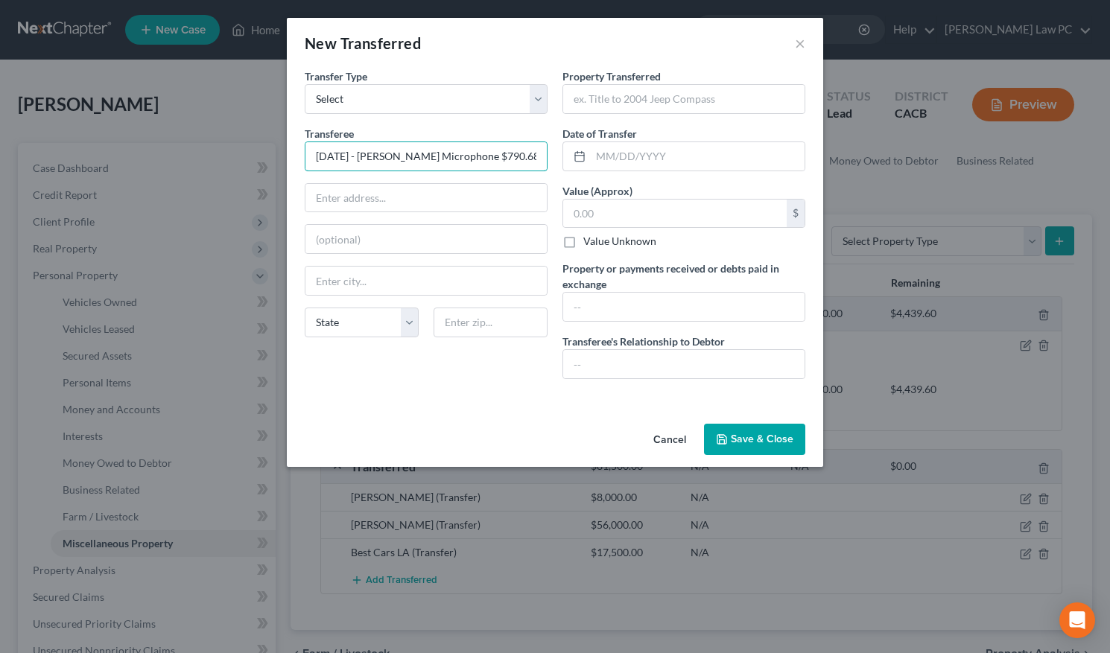
drag, startPoint x: 380, startPoint y: 155, endPoint x: 229, endPoint y: 140, distance: 151.2
click at [229, 140] on div "New Transferred × An exemption set must first be selected from the Filing Infor…" at bounding box center [555, 326] width 1110 height 653
click at [417, 156] on input "4/17/2024 - Neuman Microphone $790.68, sold on Reverb.com" at bounding box center [425, 156] width 241 height 28
drag, startPoint x: 373, startPoint y: 156, endPoint x: 477, endPoint y: 157, distance: 103.6
click at [477, 157] on input "4/17/2024 - Neuman Microphone $790.68, sold on Reverb.com" at bounding box center [425, 156] width 241 height 28
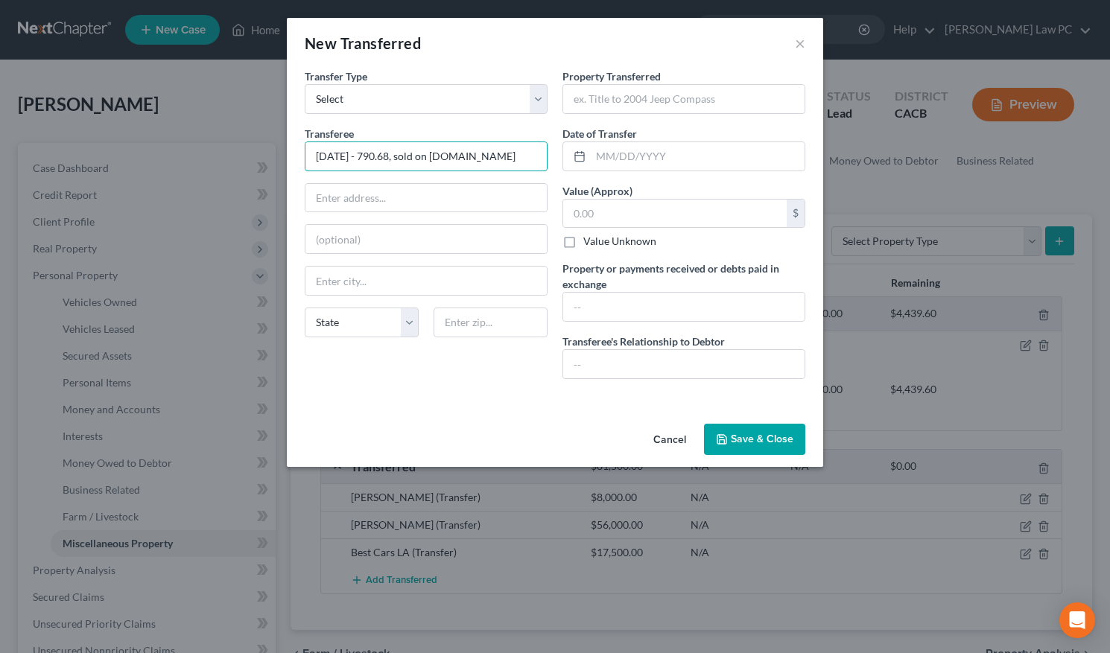
paste input "Neuman Microphone $"
drag, startPoint x: 472, startPoint y: 158, endPoint x: 376, endPoint y: 158, distance: 96.1
click at [376, 158] on input "4/17/2024 - Neuman Microphone $790.68, sold on Reverb.com" at bounding box center [425, 156] width 241 height 28
type input "4/17/2024 - Neuman Microphone $790.68, sold on Reverb.com"
click at [603, 110] on input "text" at bounding box center [683, 99] width 241 height 28
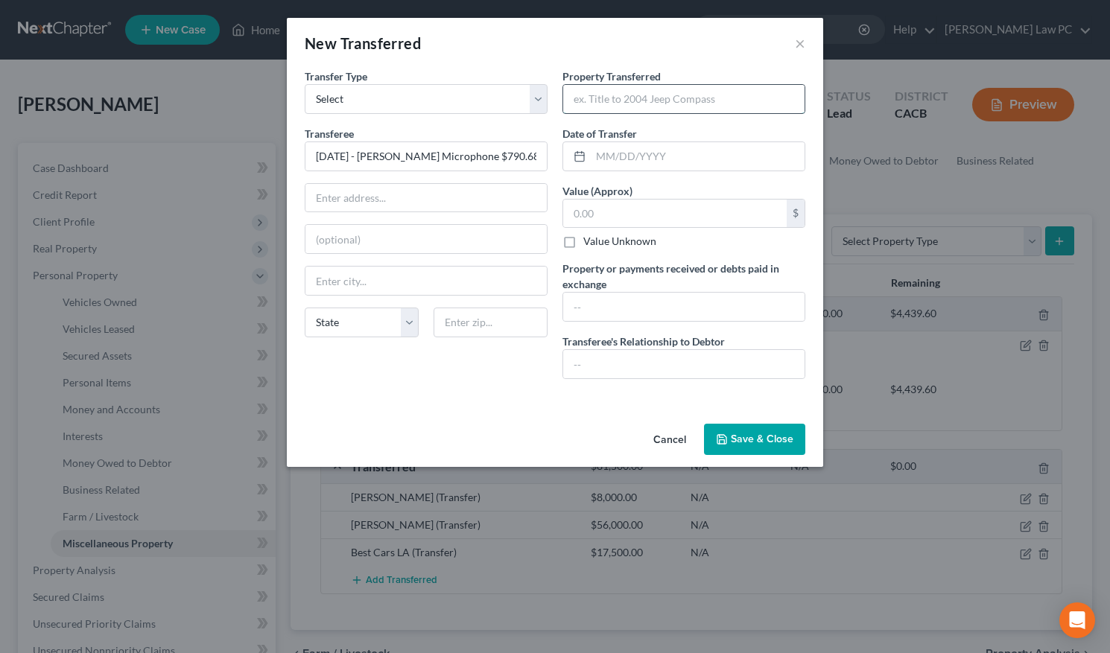
paste input "[PERSON_NAME] Microphone"
type input "[PERSON_NAME] Microphone"
click at [619, 162] on input "text" at bounding box center [698, 156] width 214 height 28
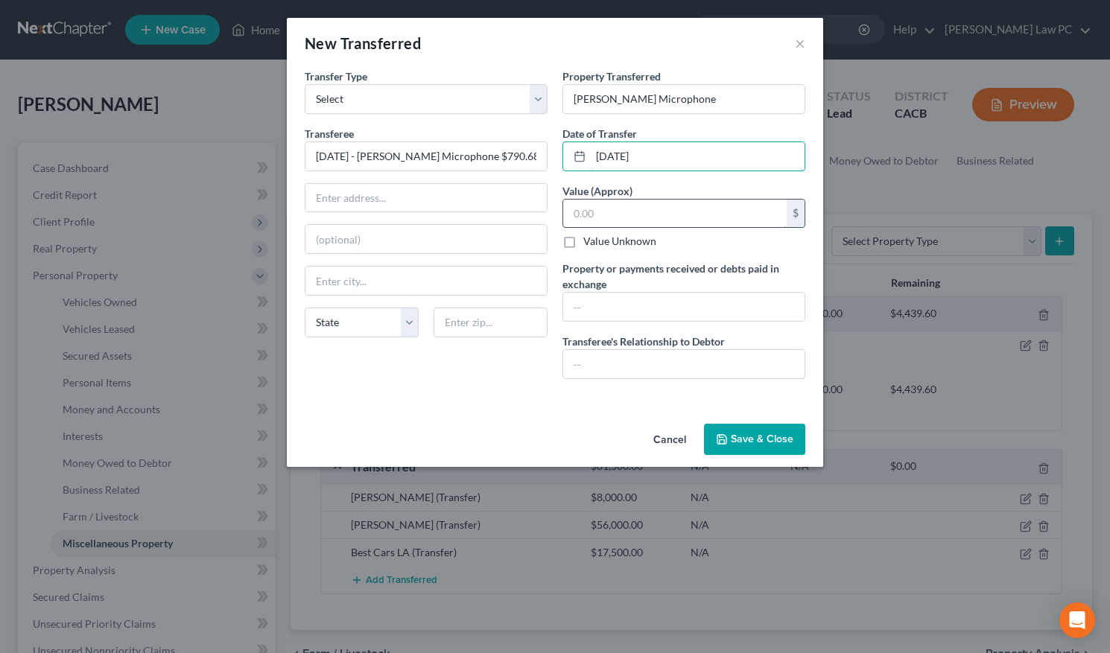
type input "[DATE]"
click at [606, 206] on input "text" at bounding box center [675, 214] width 224 height 28
type input "790.68"
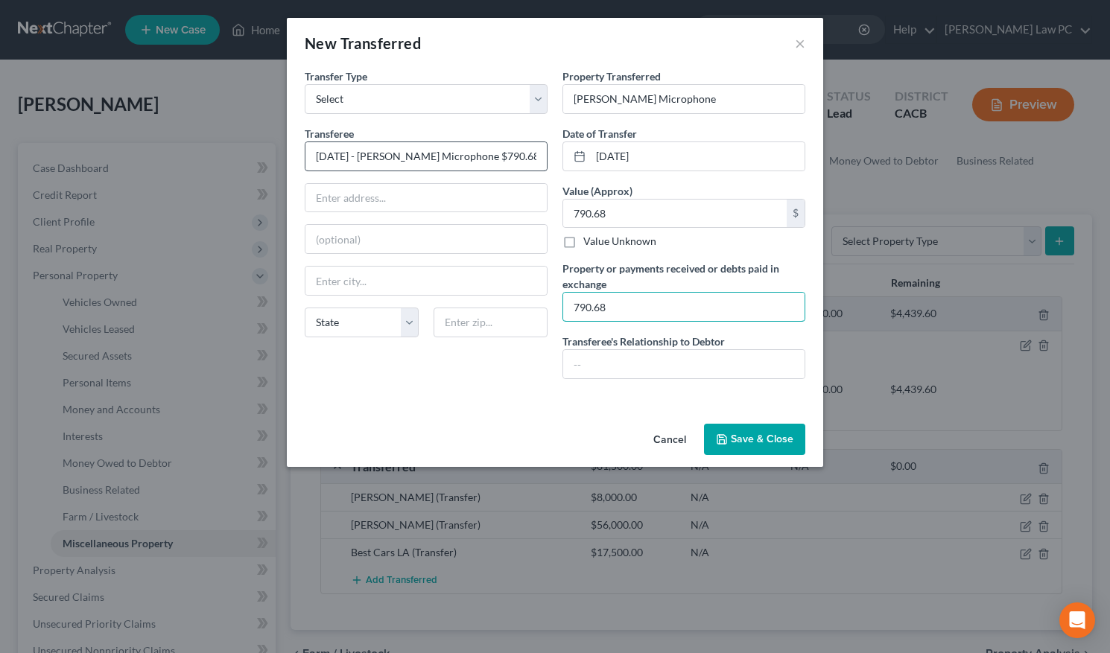
type input "790.68"
drag, startPoint x: 517, startPoint y: 158, endPoint x: 285, endPoint y: 157, distance: 231.7
click at [285, 157] on div "New Transferred × An exemption set must first be selected from the Filing Infor…" at bounding box center [555, 326] width 1110 height 653
type input "sold on Reverb.com"
click at [621, 368] on input "text" at bounding box center [683, 364] width 241 height 28
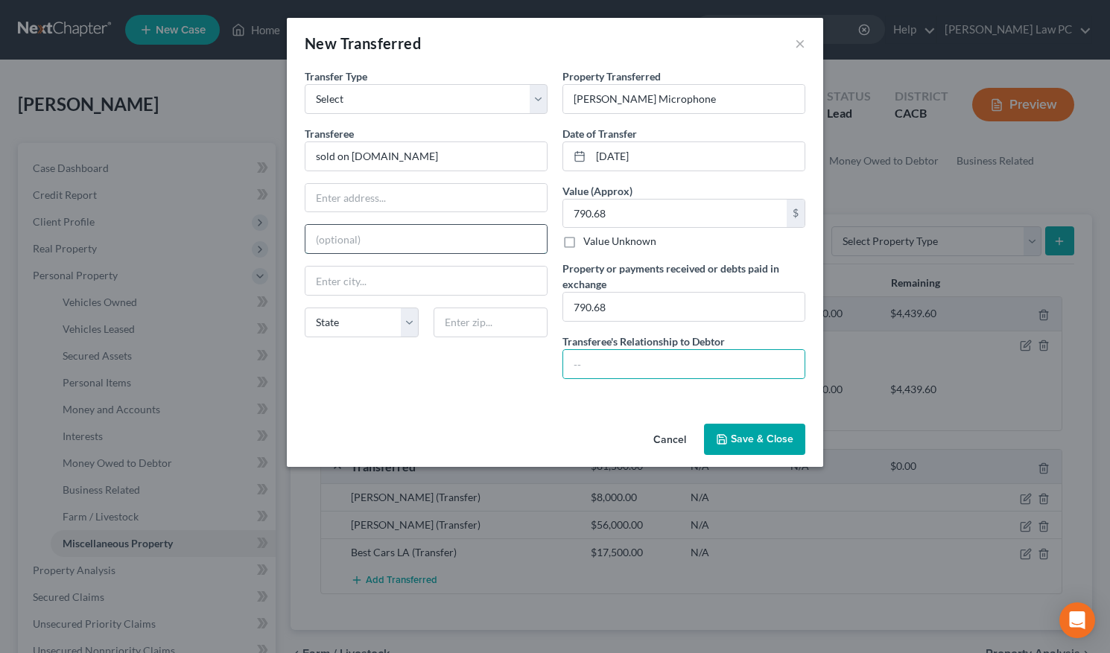
click at [400, 234] on input "text" at bounding box center [425, 239] width 241 height 28
paste input "3345 North Lincoln Avenue Chicago, IL 60657"
type input "3345 North Lincoln Avenue Chicago, IL 60657"
type input "Chicago"
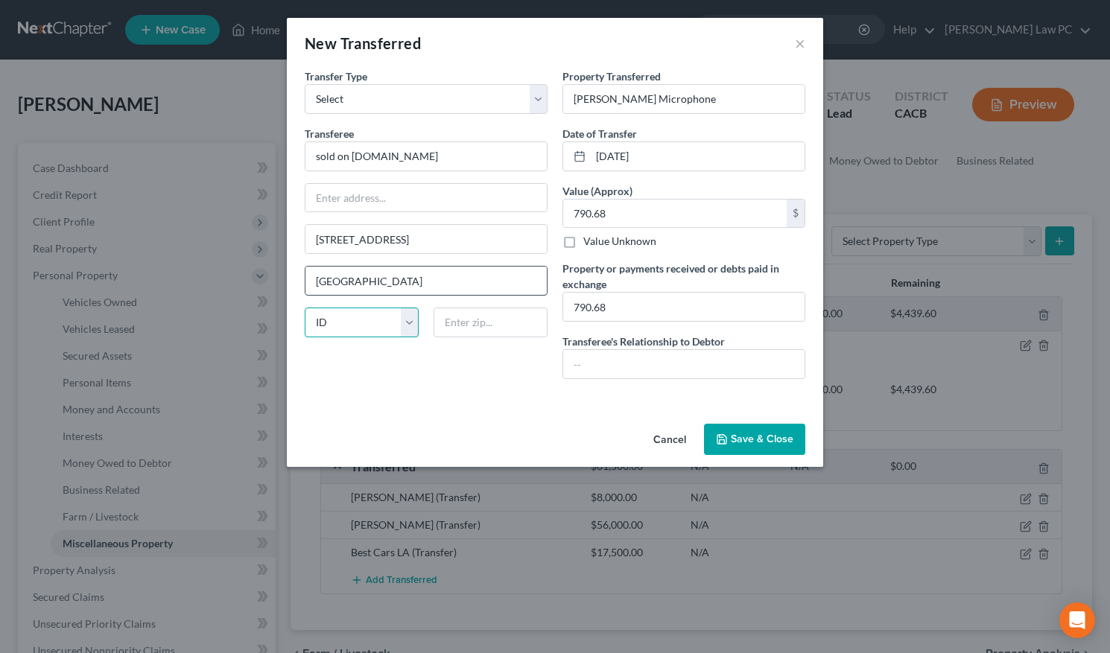
select select "14"
drag, startPoint x: 497, startPoint y: 238, endPoint x: 528, endPoint y: 239, distance: 31.3
click at [528, 239] on input "3345 North Lincoln Avenue Chicago, IL 60657" at bounding box center [425, 239] width 241 height 28
type input "3345 North Lincoln Avenue Chicago, IL"
paste input "60657"
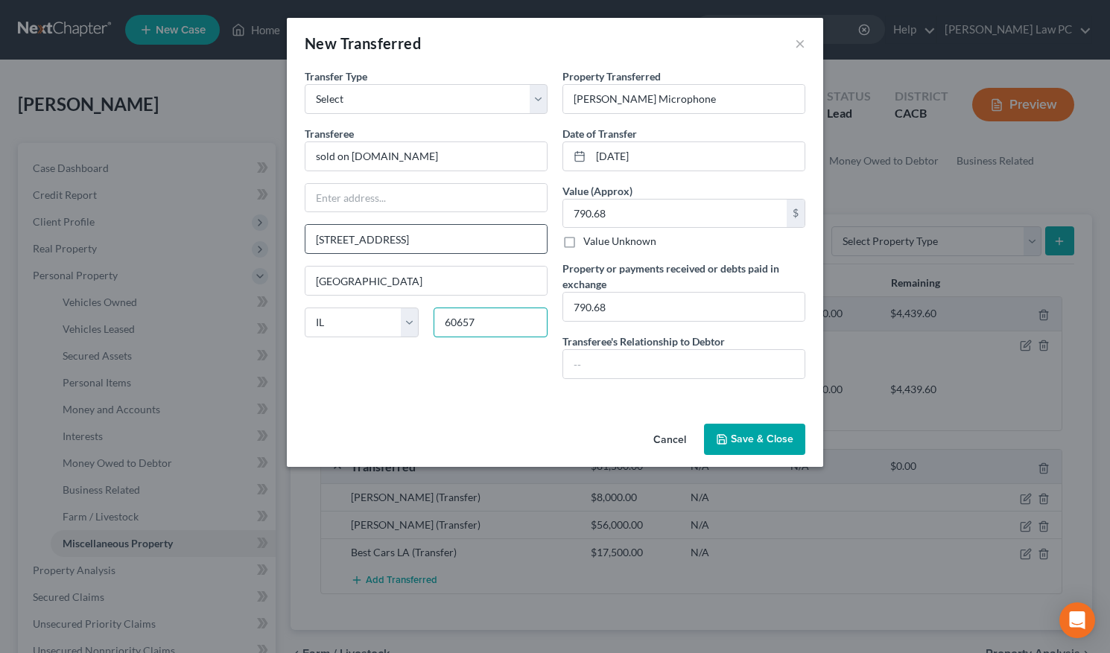
type input "60657"
drag, startPoint x: 442, startPoint y: 241, endPoint x: 516, endPoint y: 243, distance: 74.5
click at [516, 243] on input "3345 North Lincoln Avenue Chicago, IL" at bounding box center [425, 239] width 241 height 28
type input "3345 North Lincoln Avenue"
drag, startPoint x: 425, startPoint y: 159, endPoint x: 291, endPoint y: 149, distance: 133.8
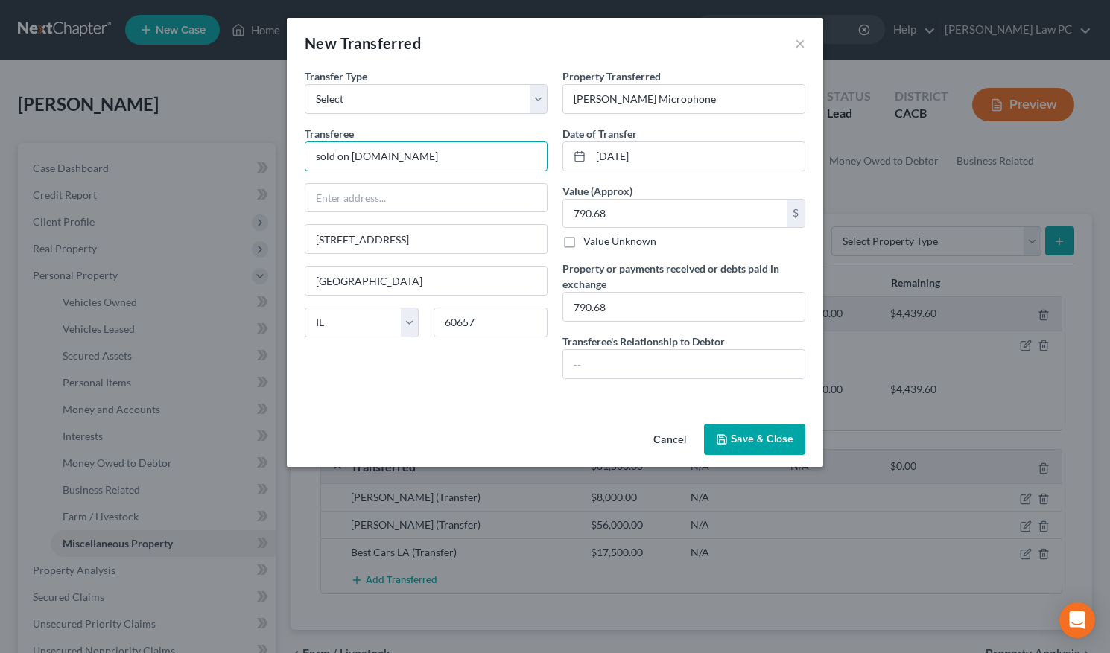
click at [291, 149] on div "An exemption set must first be selected from the Filing Information section. Tr…" at bounding box center [555, 243] width 536 height 349
type input "Seller on [DOMAIN_NAME]"
click at [722, 443] on icon "button" at bounding box center [722, 440] width 12 height 12
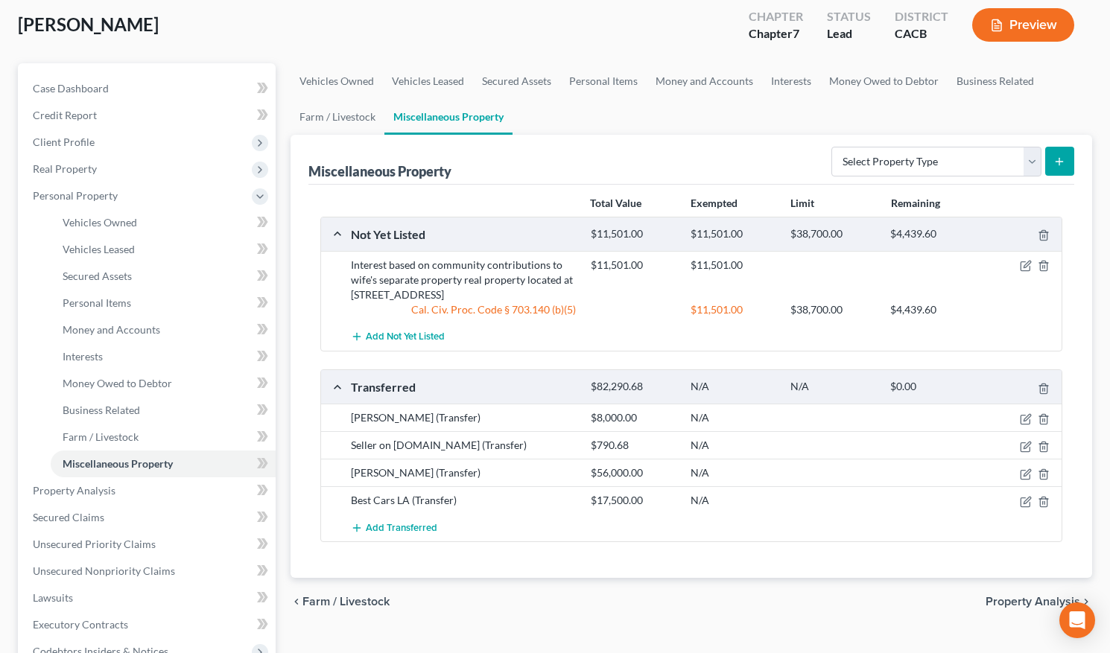
scroll to position [83, 0]
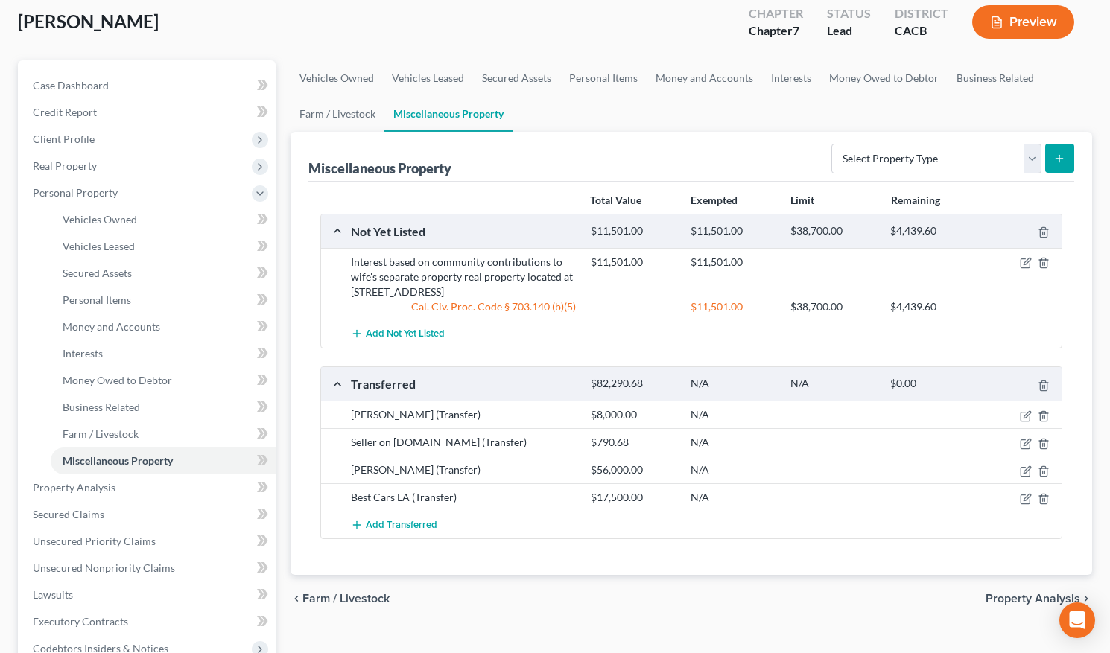
click at [396, 498] on span "Add Transferred" at bounding box center [402, 525] width 72 height 12
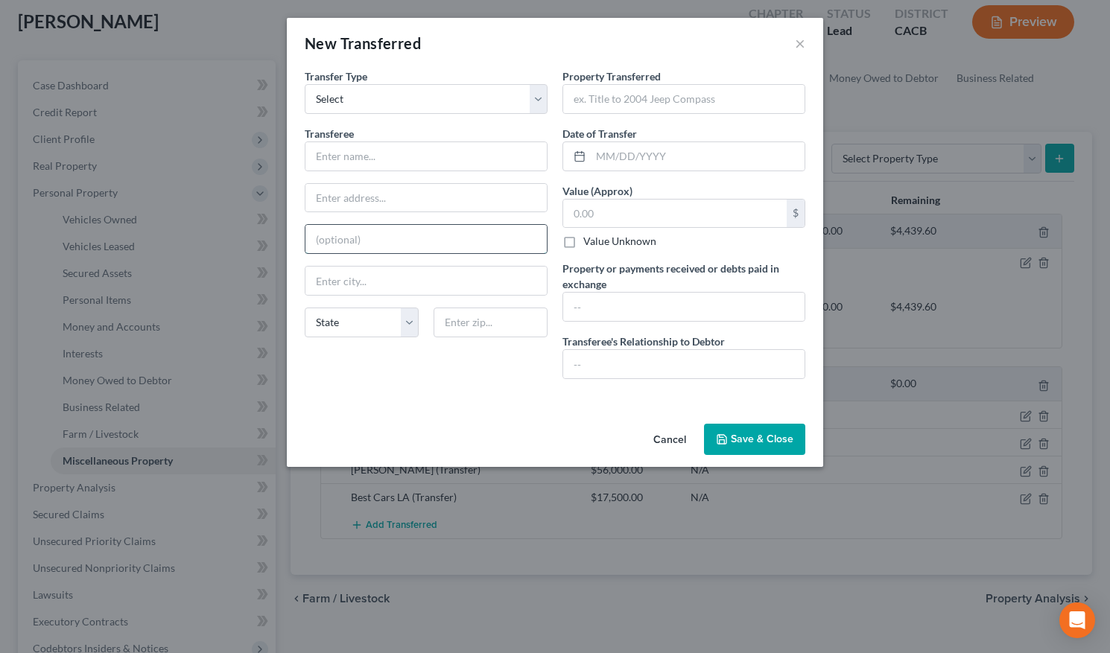
click at [335, 237] on input "text" at bounding box center [425, 239] width 241 height 28
paste input "2/22/25 - Velvet Stools - $350, Offer Up,"
type input "2/22/25 - Velvet Stools - $350, Offer Up,"
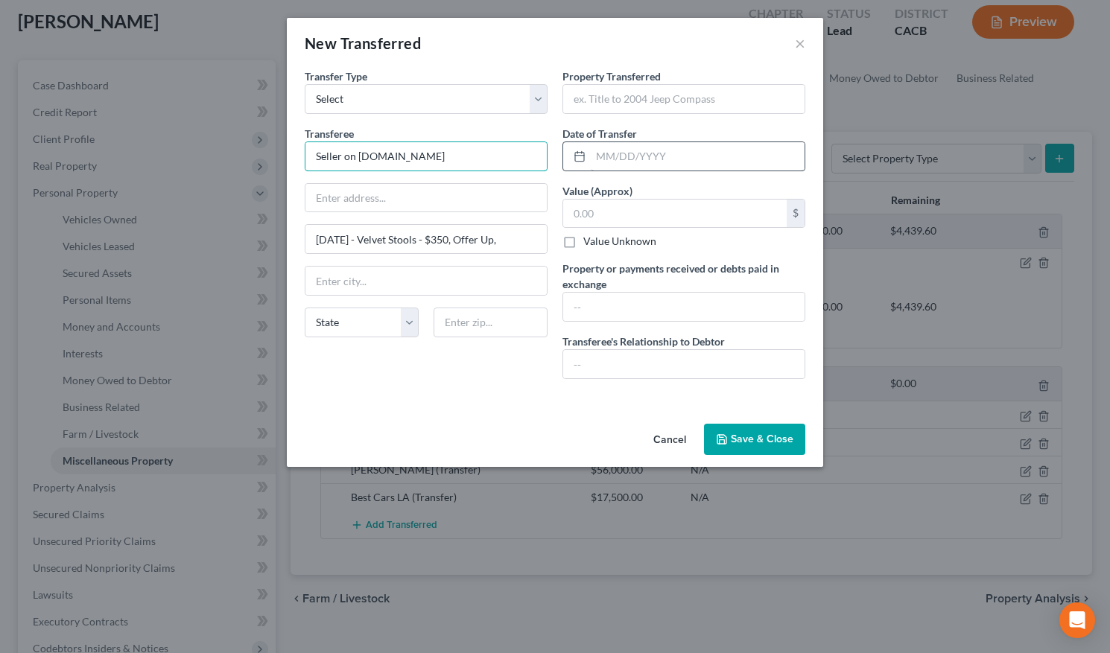
type input "Seller on [DOMAIN_NAME]"
click at [619, 160] on input "text" at bounding box center [698, 156] width 214 height 28
type input "[DATE]"
click at [622, 210] on input "text" at bounding box center [675, 214] width 224 height 28
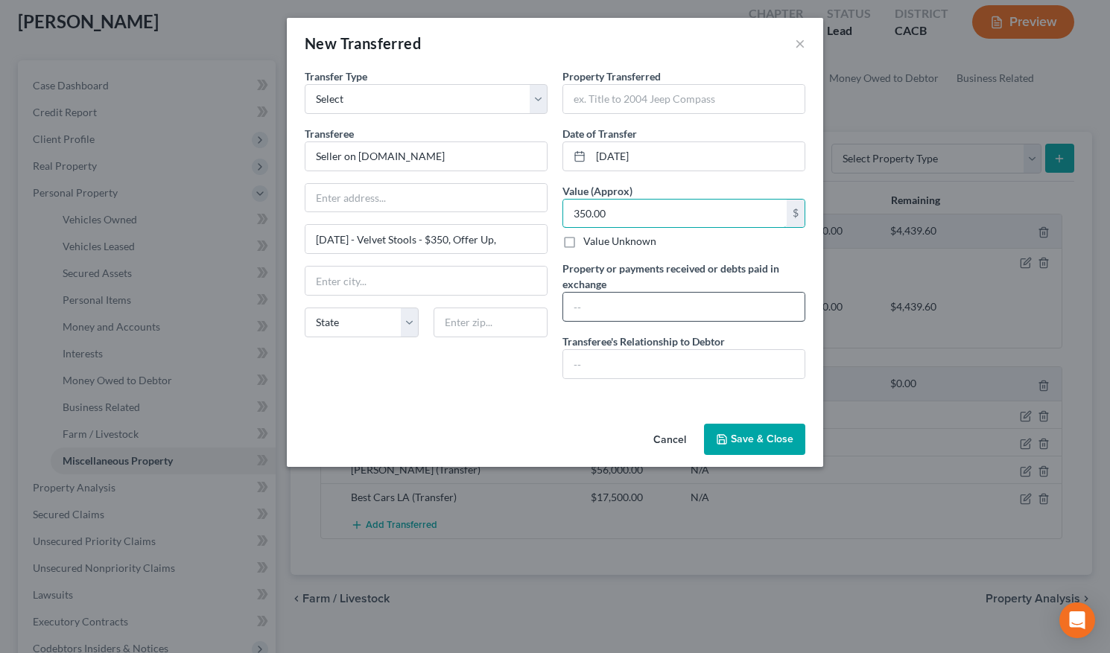
type input "350.00"
click at [633, 373] on input "text" at bounding box center [683, 364] width 241 height 28
drag, startPoint x: 517, startPoint y: 238, endPoint x: 282, endPoint y: 244, distance: 235.5
click at [282, 244] on div "New Transferred × An exemption set must first be selected from the Filing Infor…" at bounding box center [555, 326] width 1110 height 653
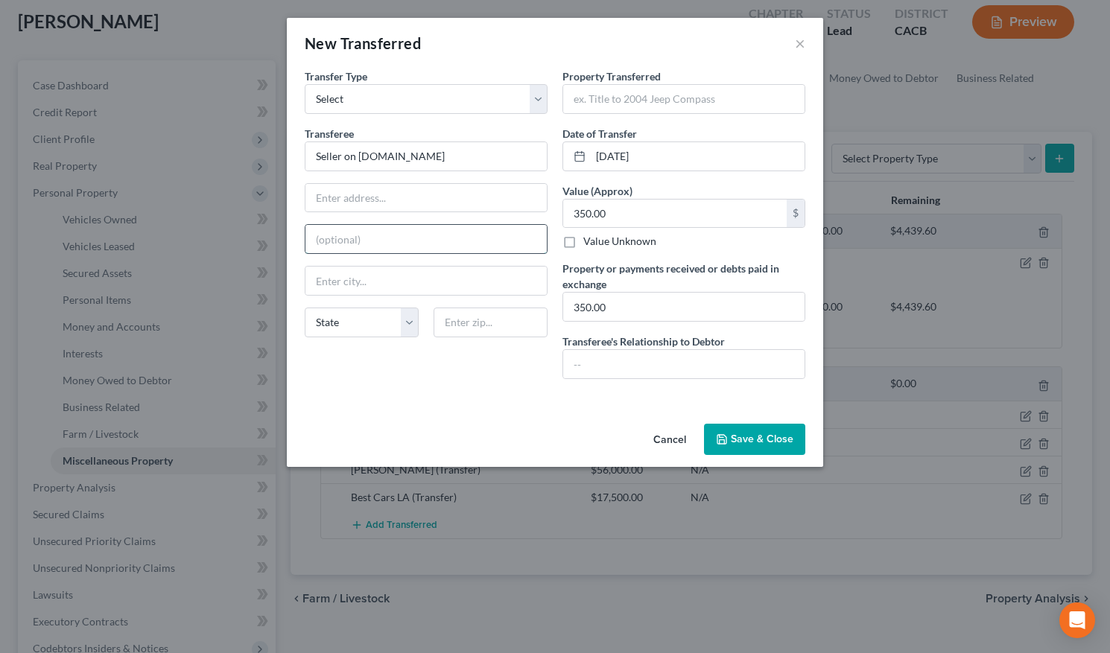
paste input "1745 114th Ave SE, Bellevue, Washington 98004,"
type input "1745 114th Ave SE, Bellevue, Washington 98004,"
click at [345, 203] on input "Offer Up, Inc." at bounding box center [425, 198] width 241 height 28
type input "OfferUp, Inc."
type input "Bellevue"
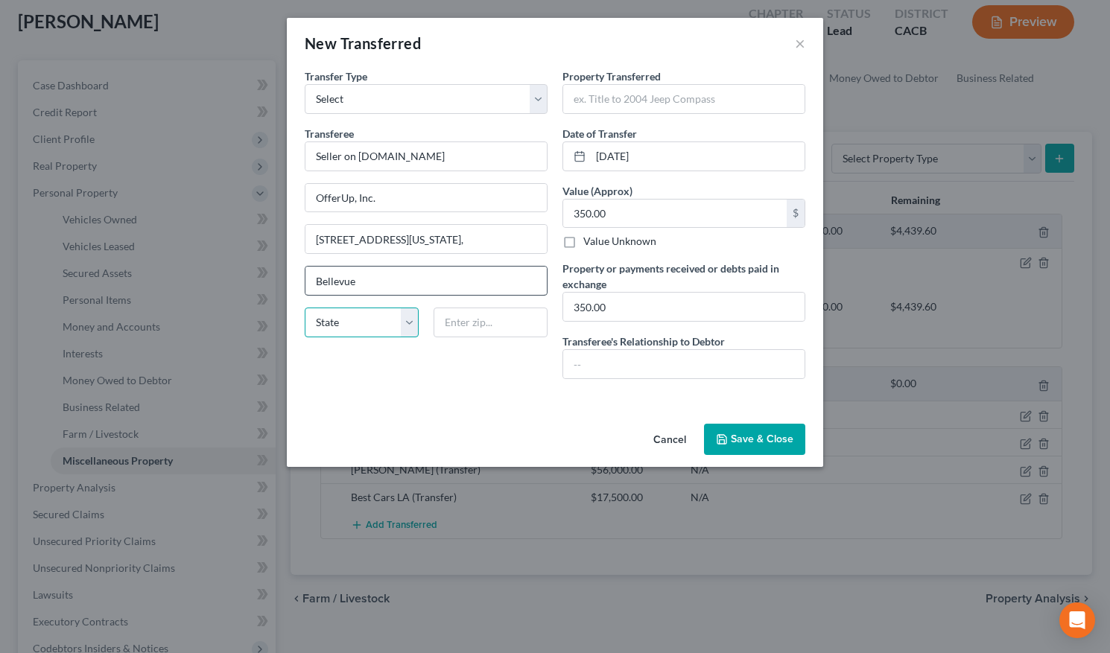
select select "50"
drag, startPoint x: 509, startPoint y: 241, endPoint x: 428, endPoint y: 241, distance: 80.5
click at [428, 241] on input "1745 114th Ave SE, Bellevue, Washington 98004," at bounding box center [425, 239] width 241 height 28
drag, startPoint x: 409, startPoint y: 239, endPoint x: 460, endPoint y: 239, distance: 50.7
click at [460, 239] on input "1745 114th Ave SE 98004," at bounding box center [425, 239] width 241 height 28
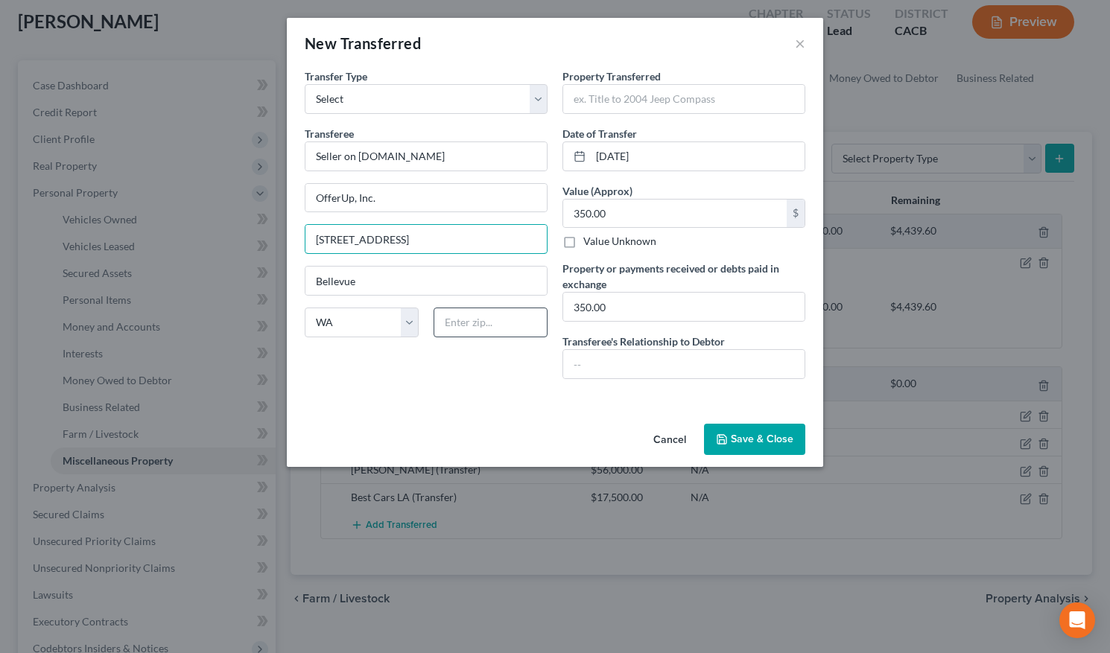
type input "1745 114th Ave SE Ω"
type input "ç"
paste input "98004,"
type input "98004"
click at [717, 431] on button "Save & Close" at bounding box center [754, 439] width 101 height 31
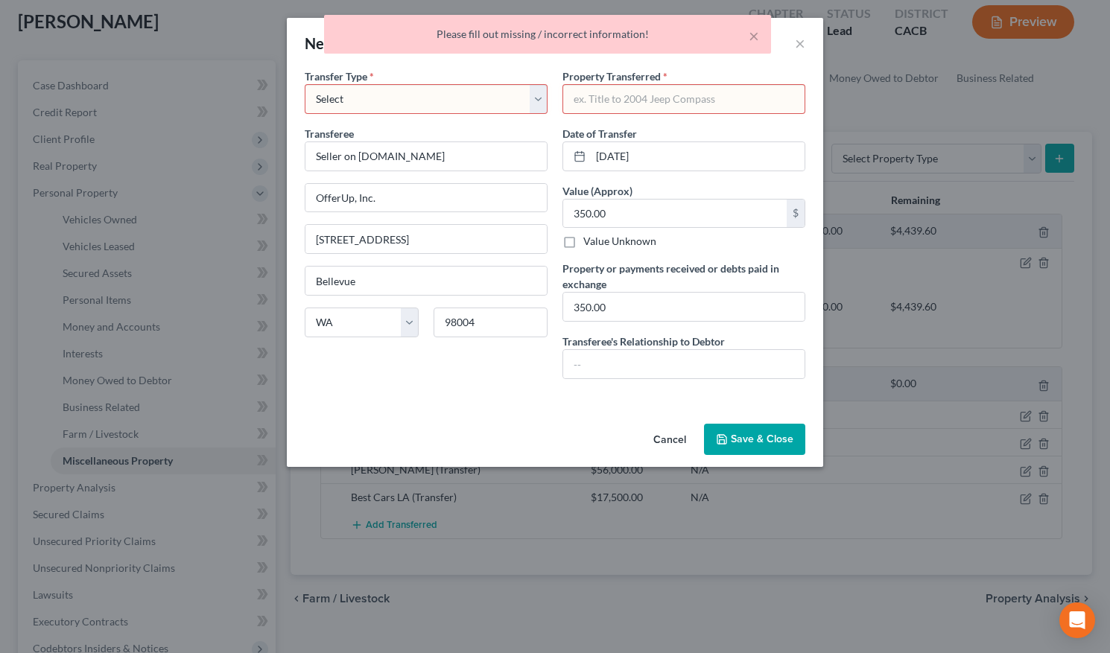
select select "Ordinary (within 2 years)"
click at [764, 446] on button "Save & Close" at bounding box center [754, 439] width 101 height 31
click at [629, 102] on input "text" at bounding box center [683, 99] width 241 height 28
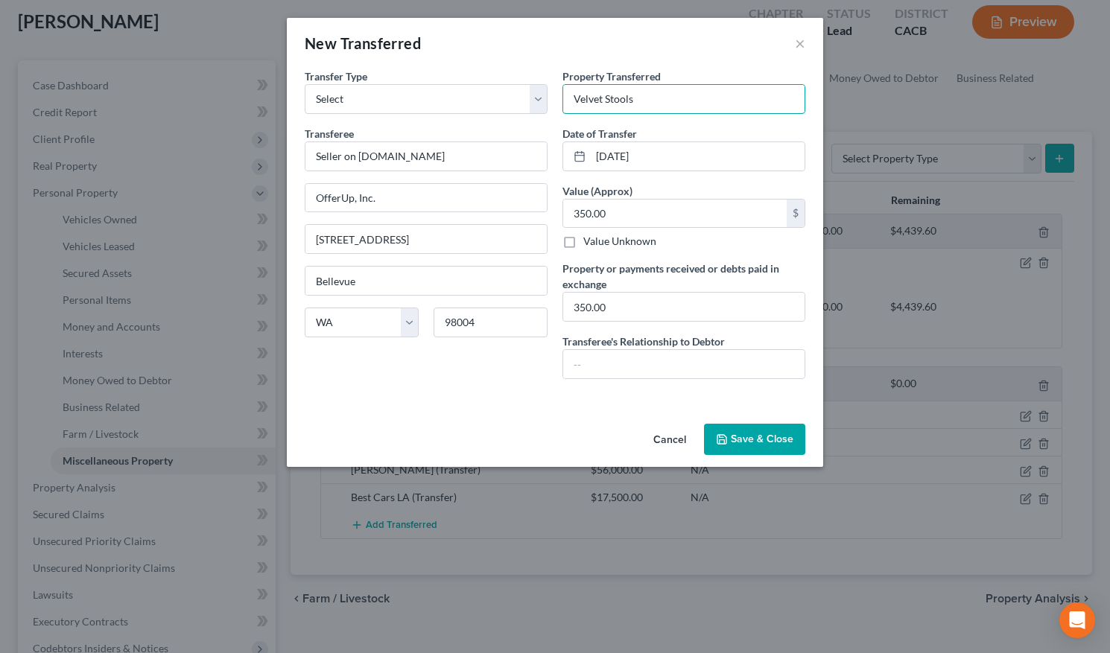
type input "Velvet Stools"
click at [752, 443] on button "Save & Close" at bounding box center [754, 439] width 101 height 31
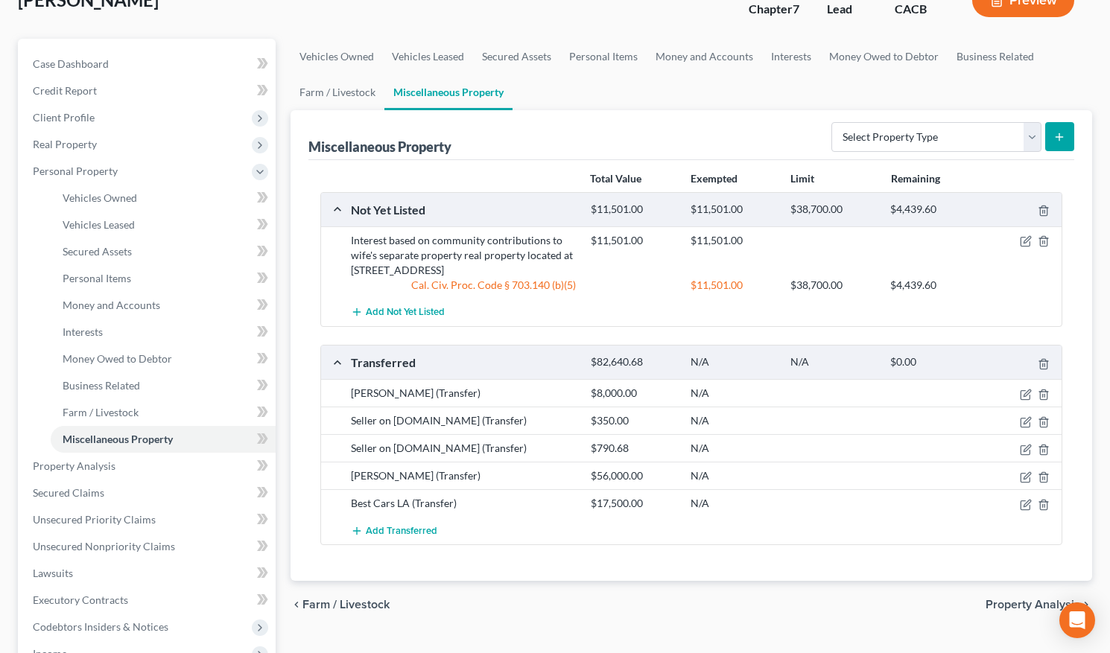
scroll to position [103, 0]
click at [998, 451] on icon "button" at bounding box center [1026, 452] width 12 height 12
select select "Ordinary (within 2 years)"
select select "14"
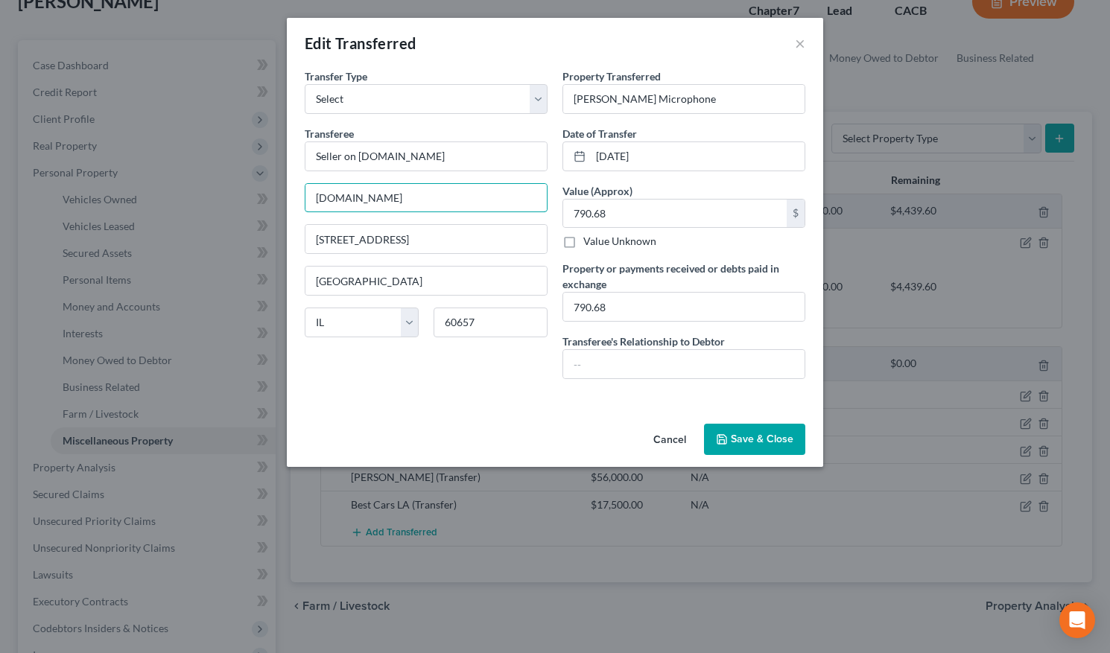
type input "Reverb.com"
click at [719, 436] on icon "button" at bounding box center [721, 439] width 9 height 9
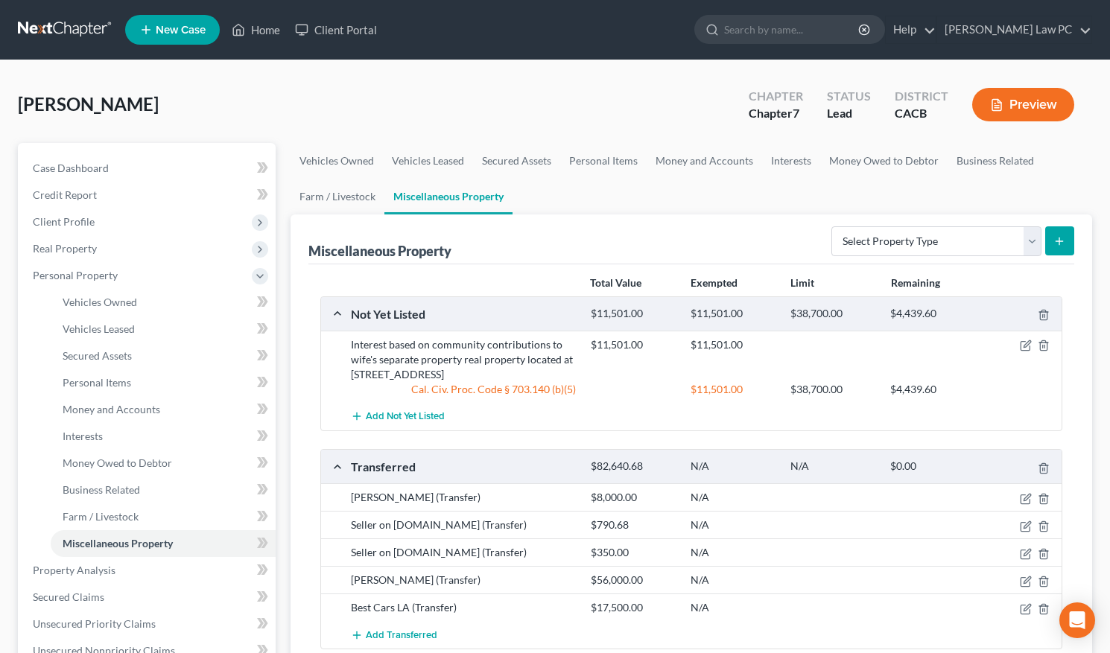
scroll to position [0, 0]
click at [998, 104] on button "Preview" at bounding box center [1023, 105] width 102 height 34
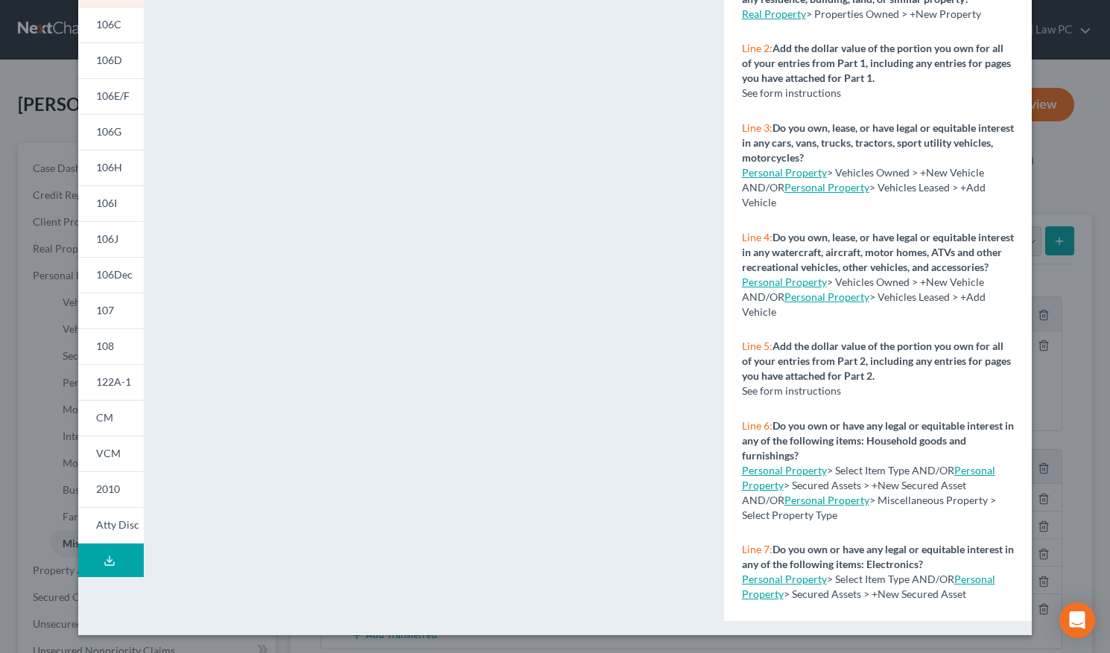
scroll to position [187, 0]
click at [110, 498] on icon at bounding box center [110, 561] width 12 height 12
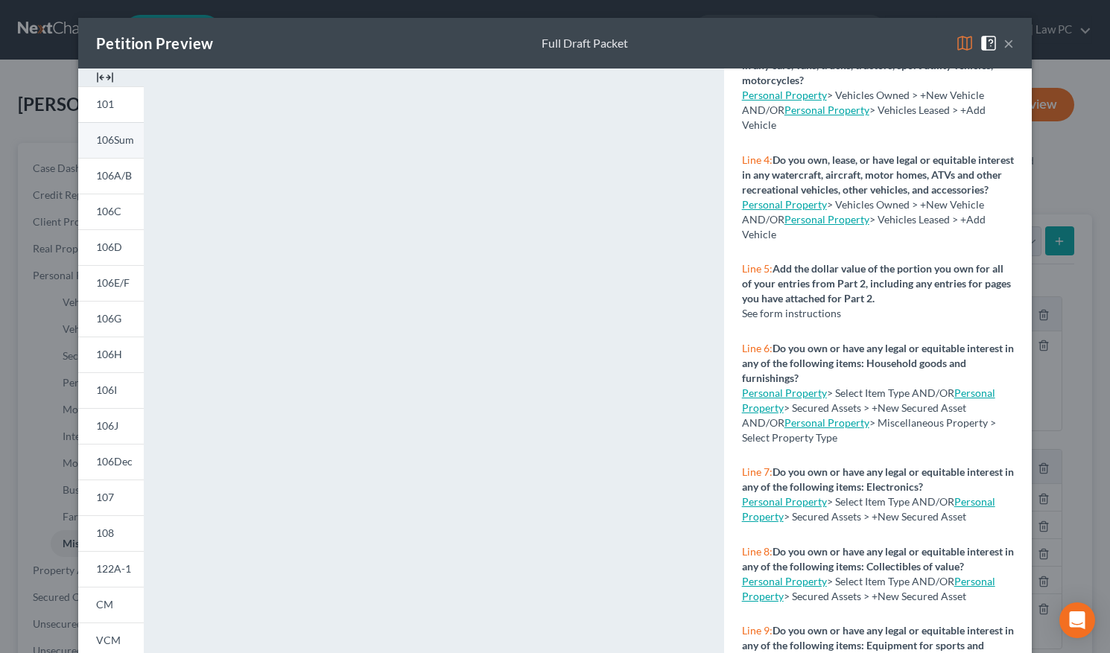
scroll to position [1, 0]
click at [115, 168] on link "106A/B" at bounding box center [111, 175] width 66 height 36
click at [998, 45] on button "×" at bounding box center [1009, 43] width 10 height 18
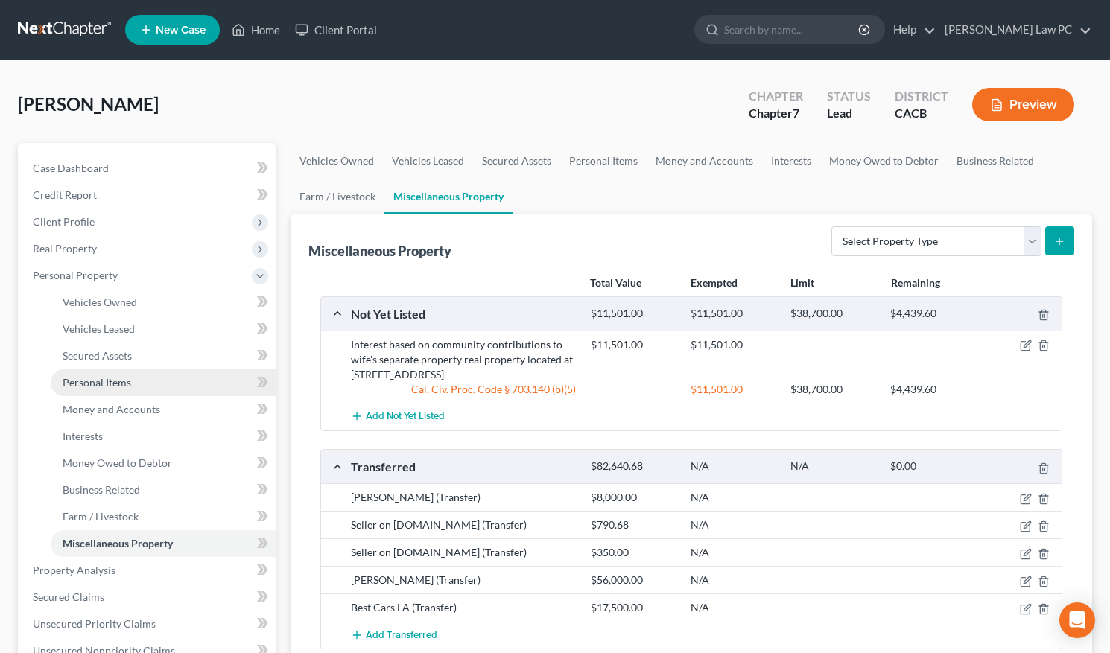
click at [107, 390] on link "Personal Items" at bounding box center [163, 383] width 225 height 27
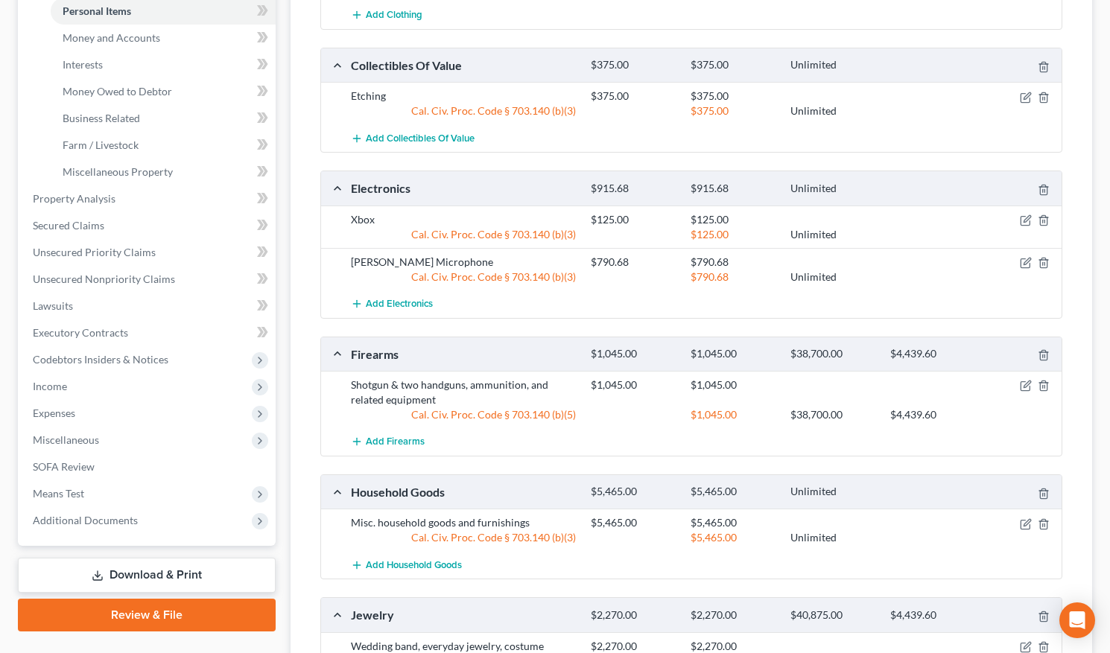
scroll to position [423, 0]
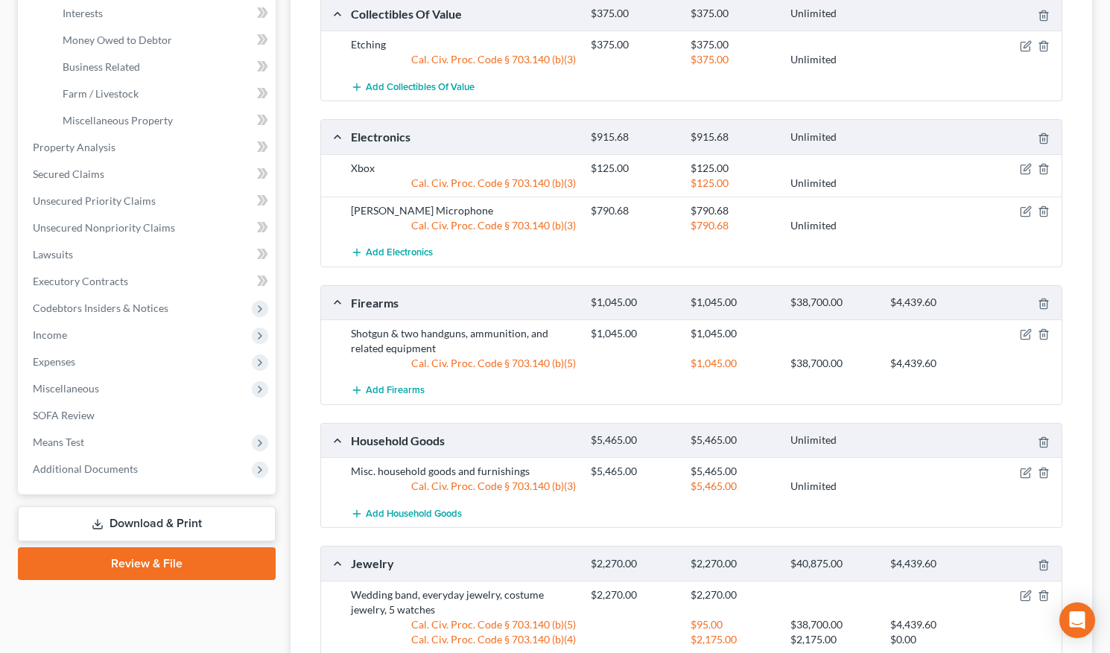
click at [150, 498] on link "Download & Print" at bounding box center [147, 524] width 258 height 35
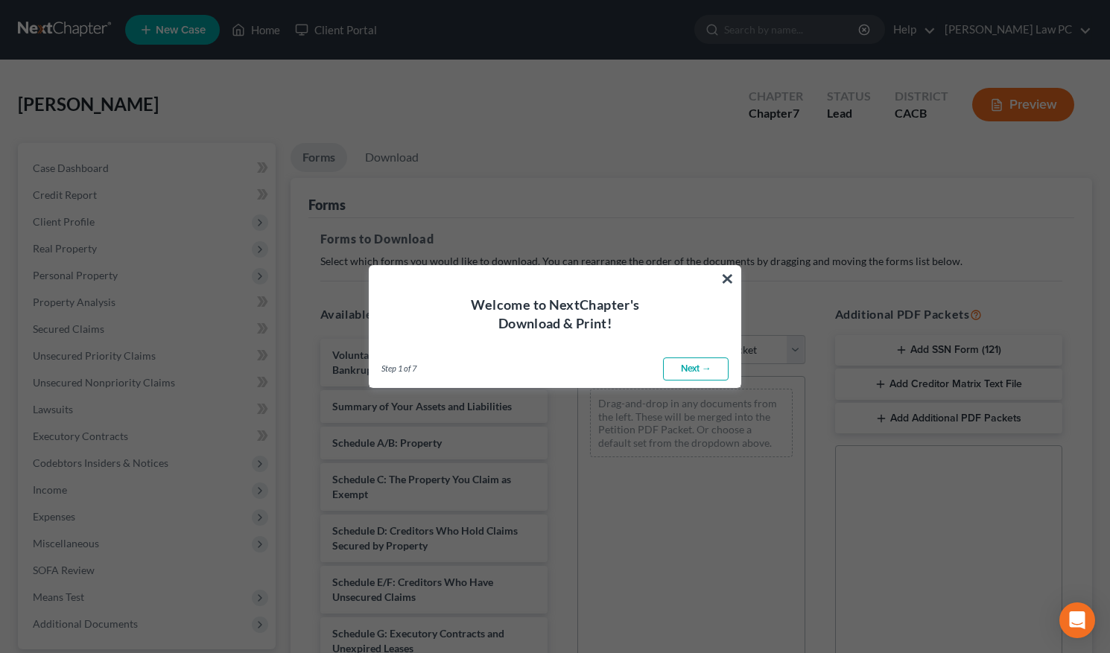
click at [700, 361] on link "Next →" at bounding box center [696, 370] width 66 height 24
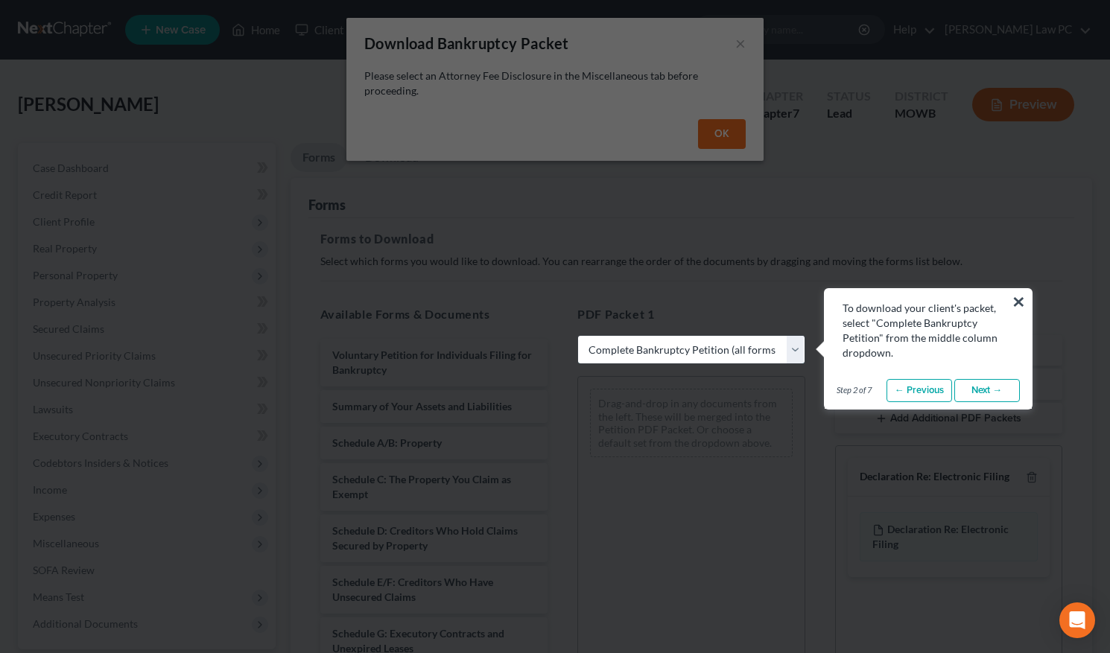
select select "2"
click at [984, 395] on link "Next →" at bounding box center [987, 391] width 66 height 24
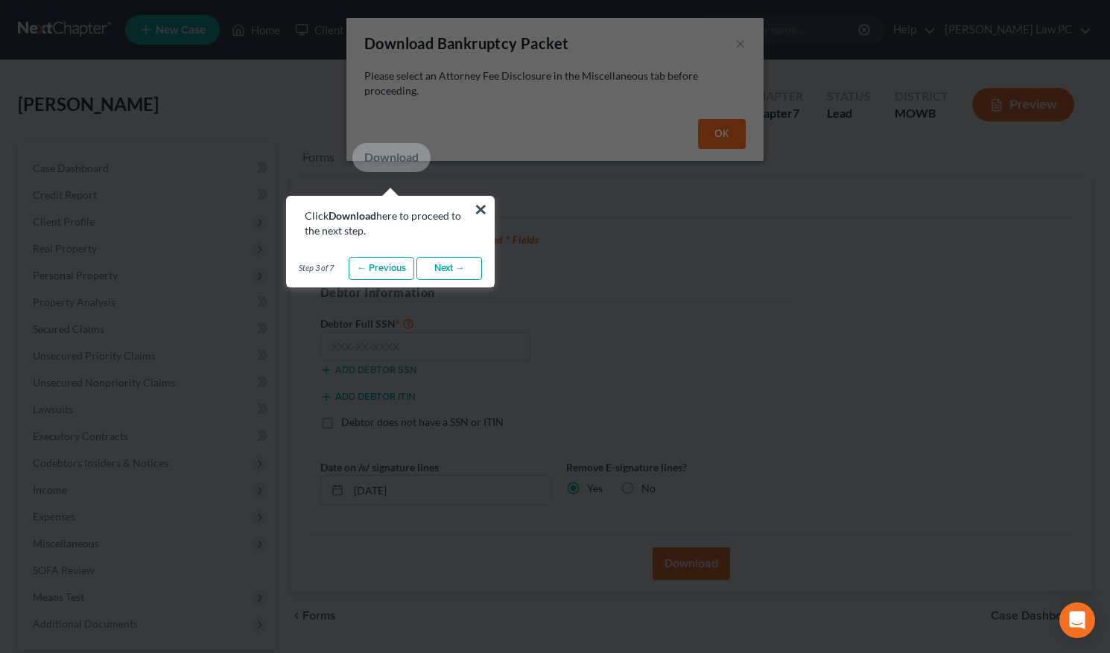
click at [449, 264] on link "Next →" at bounding box center [449, 269] width 66 height 24
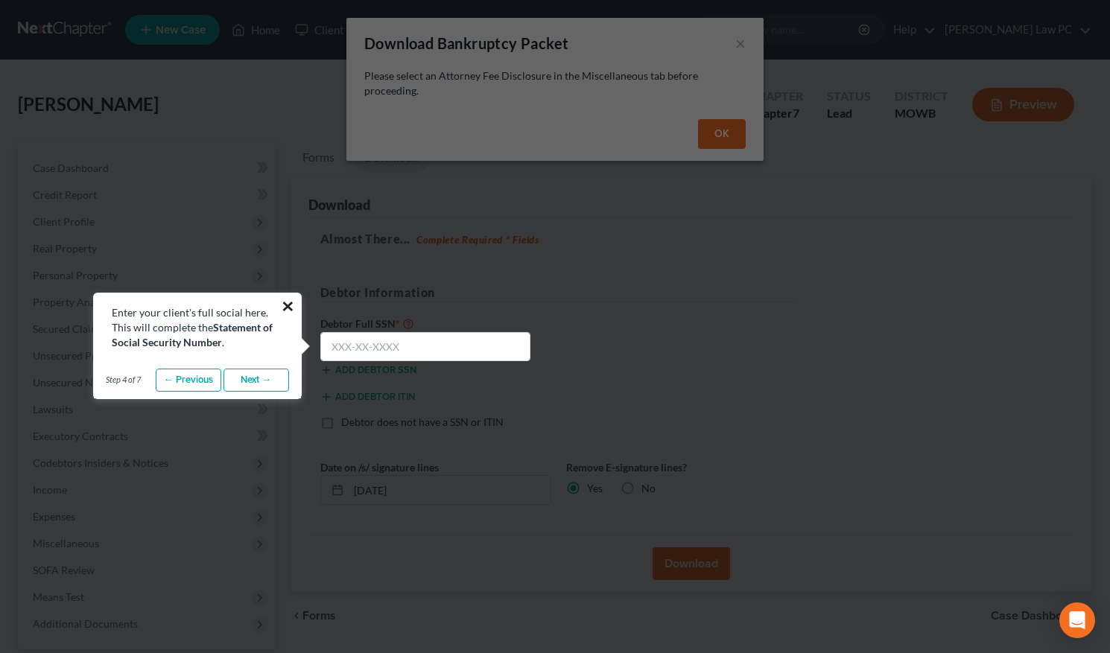
click at [288, 302] on button "×" at bounding box center [288, 306] width 14 height 24
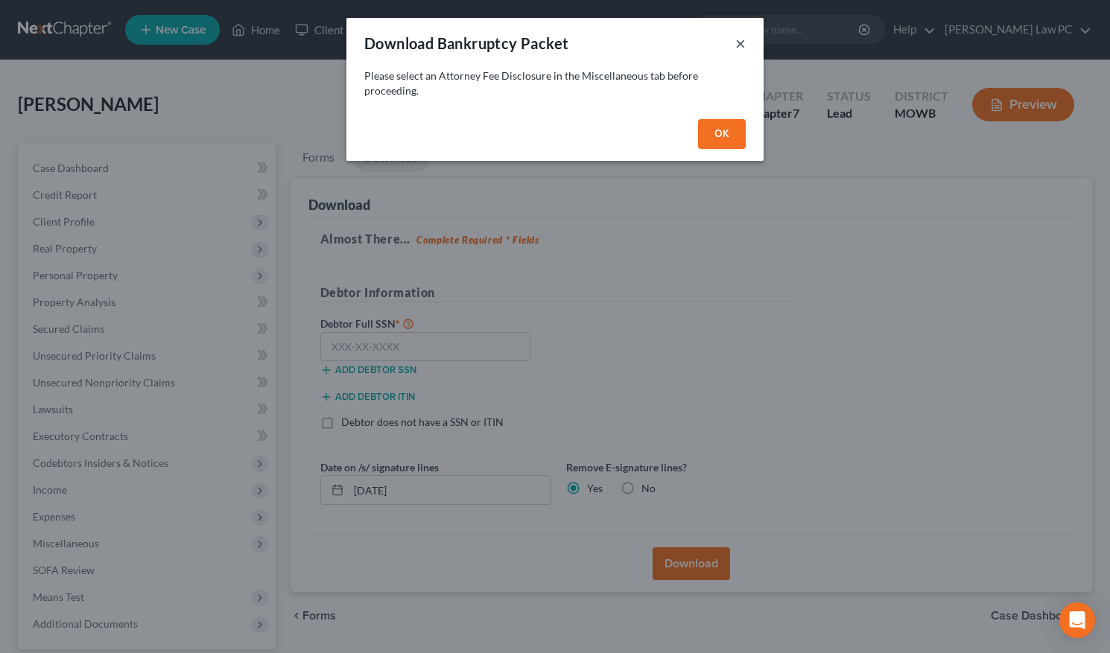
click at [743, 42] on button "×" at bounding box center [740, 43] width 10 height 18
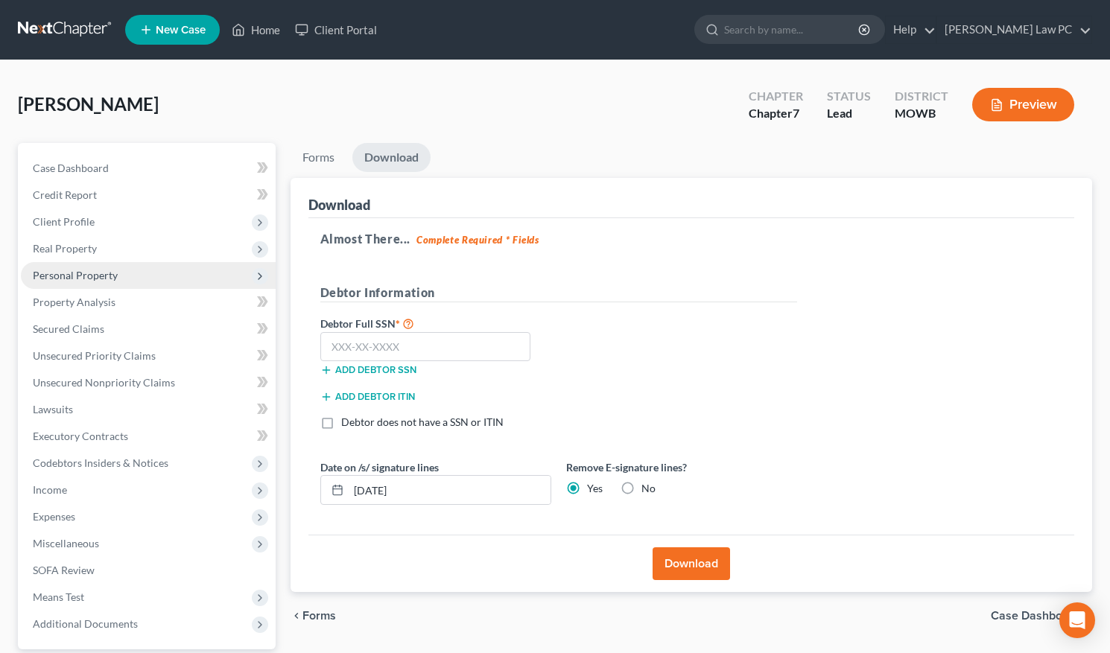
click at [120, 273] on span "Personal Property" at bounding box center [148, 275] width 255 height 27
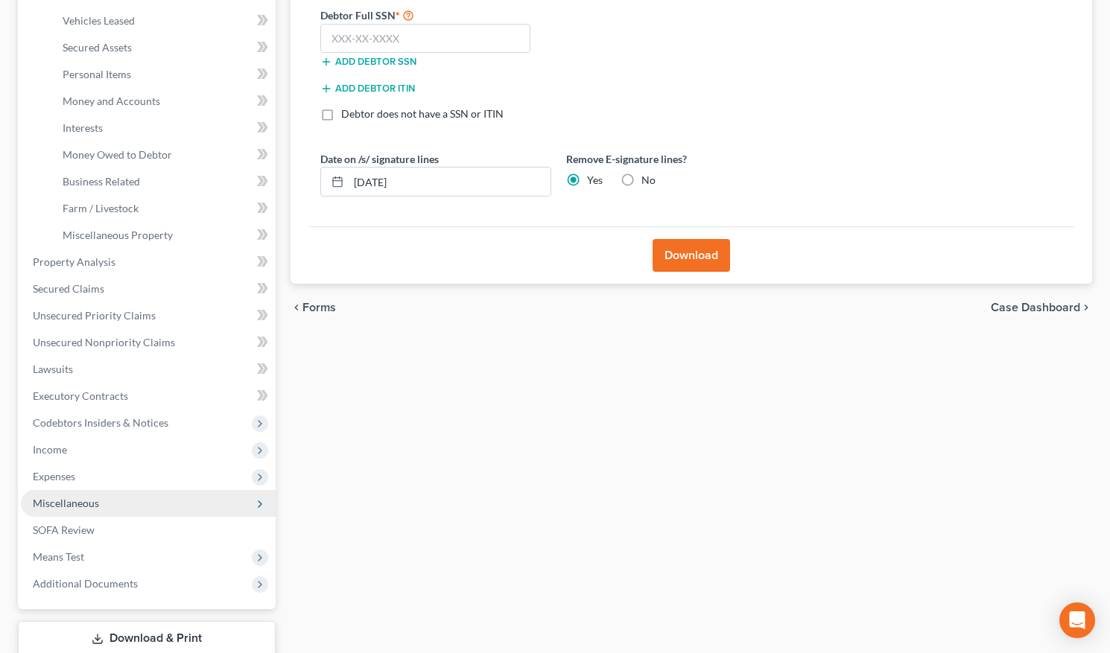
scroll to position [386, 0]
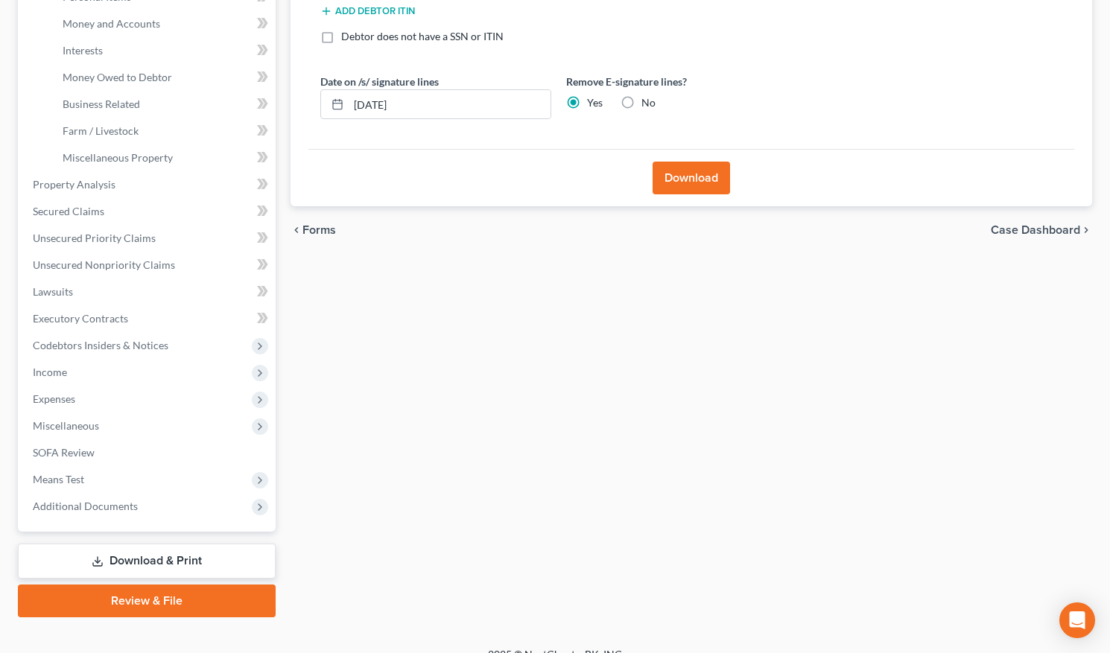
click at [129, 498] on link "Download & Print" at bounding box center [147, 561] width 258 height 35
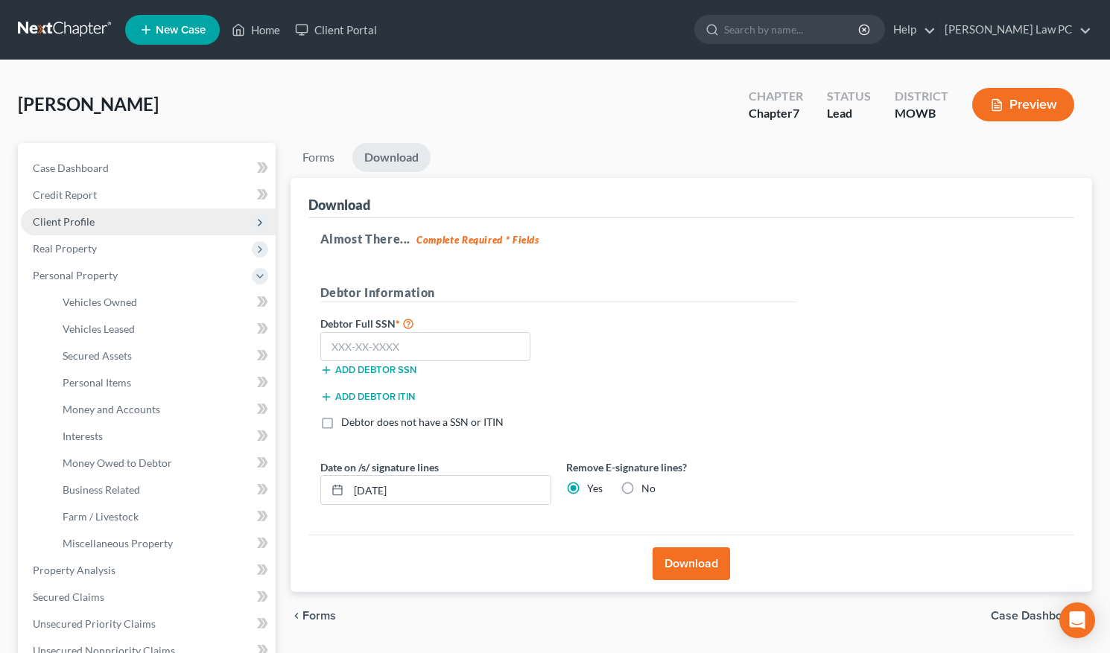
scroll to position [0, 0]
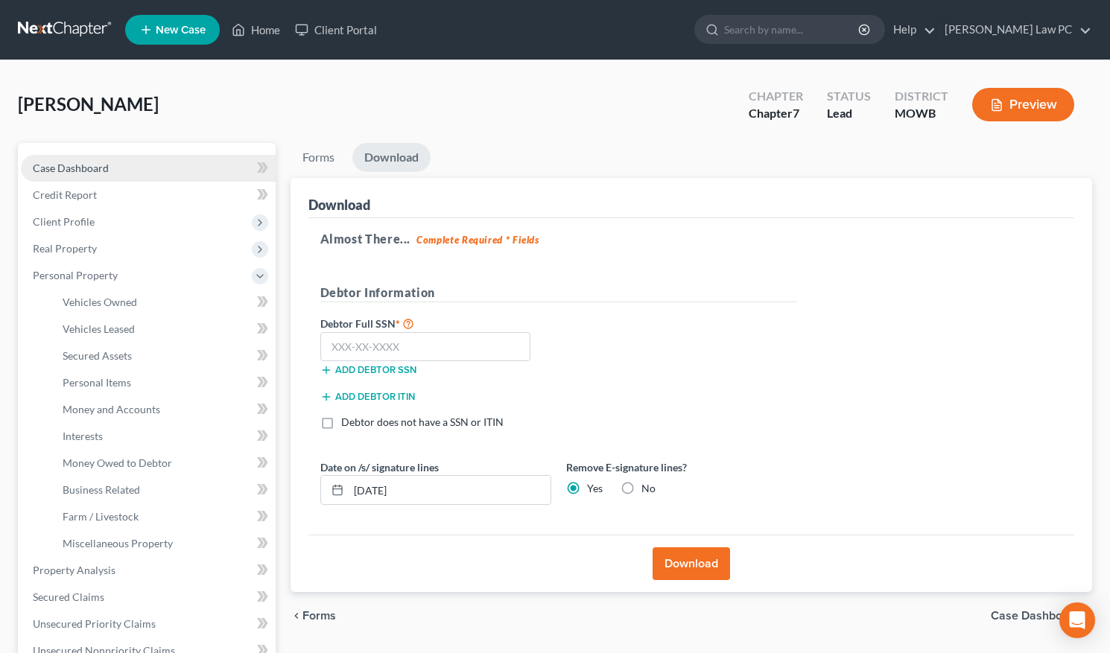
click at [145, 161] on link "Case Dashboard" at bounding box center [148, 168] width 255 height 27
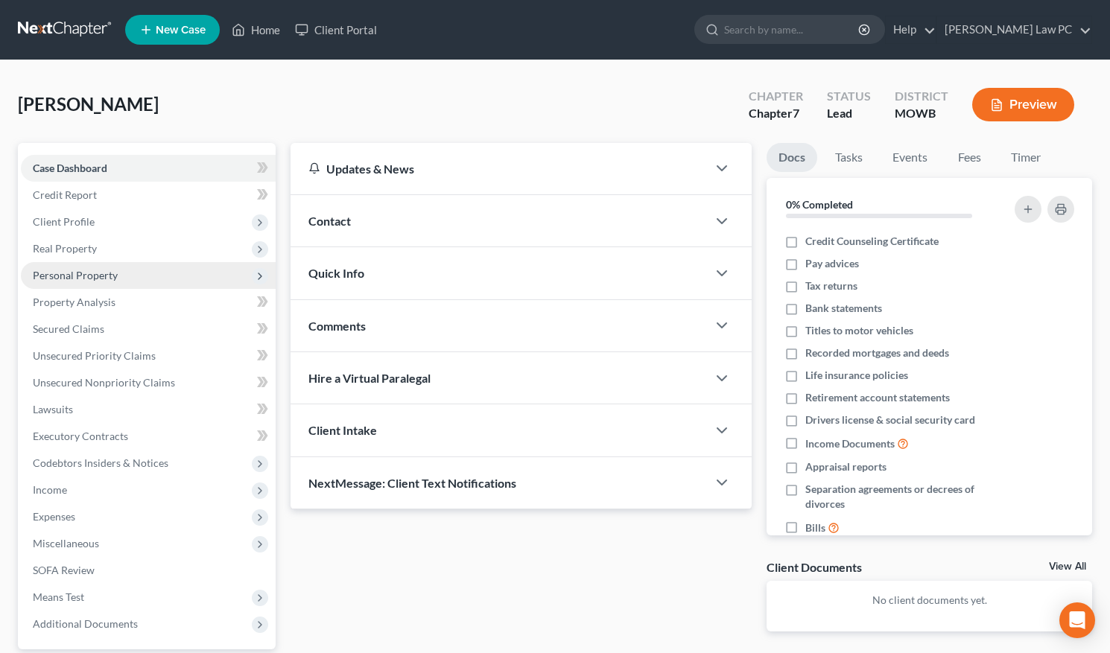
click at [107, 270] on span "Personal Property" at bounding box center [75, 275] width 85 height 13
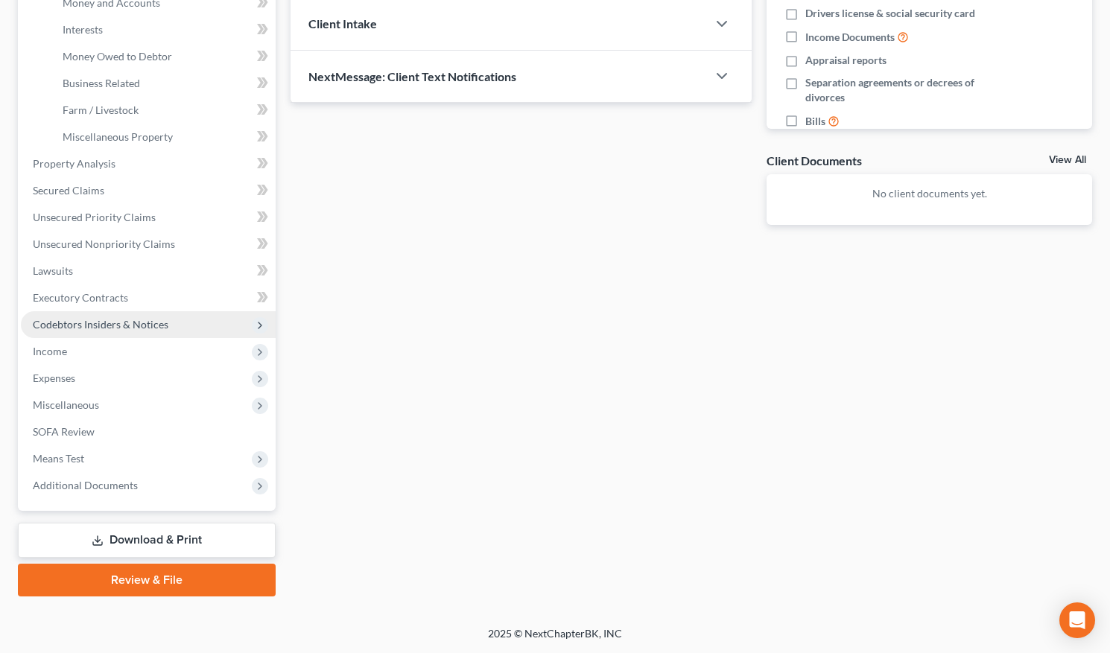
scroll to position [407, 0]
click at [108, 498] on link "Download & Print" at bounding box center [147, 540] width 258 height 35
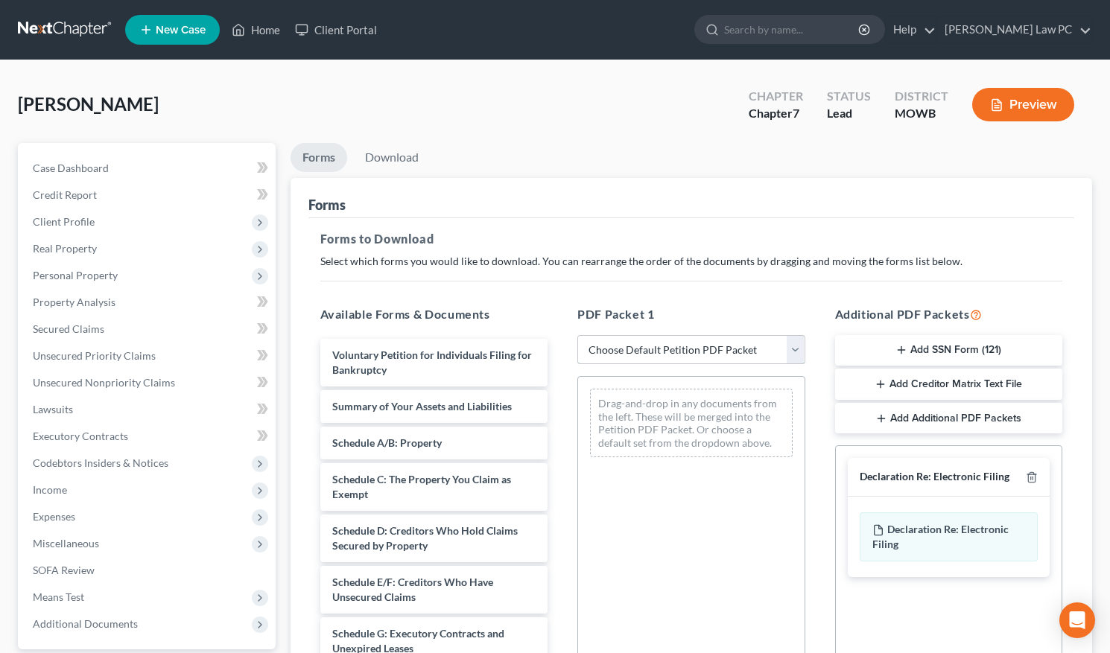
select select "2"
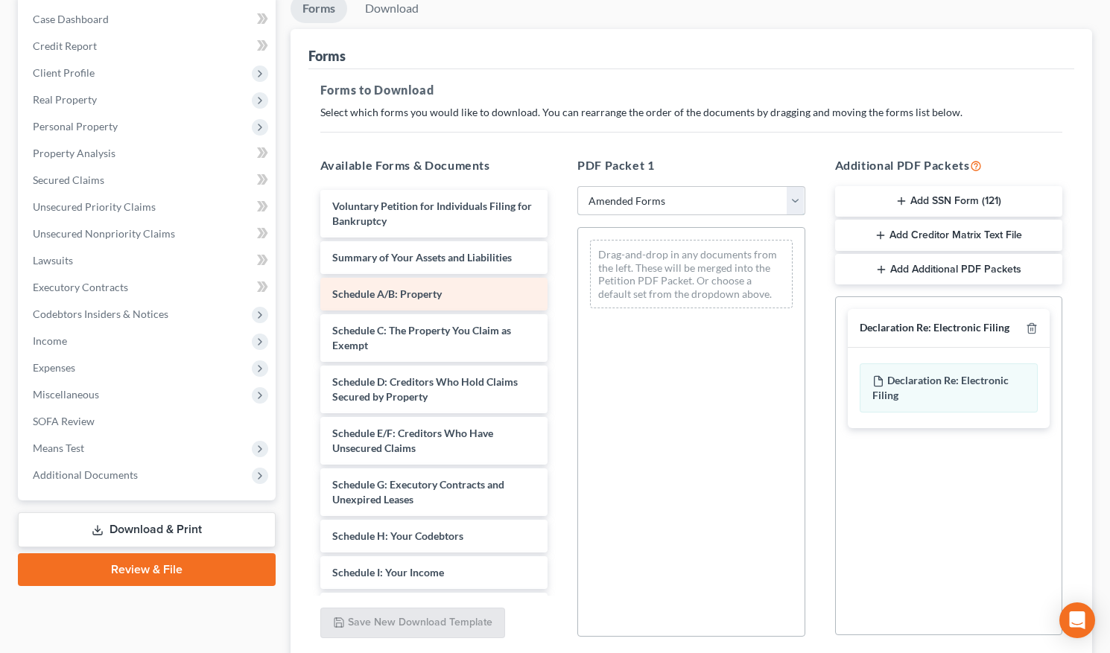
scroll to position [151, 0]
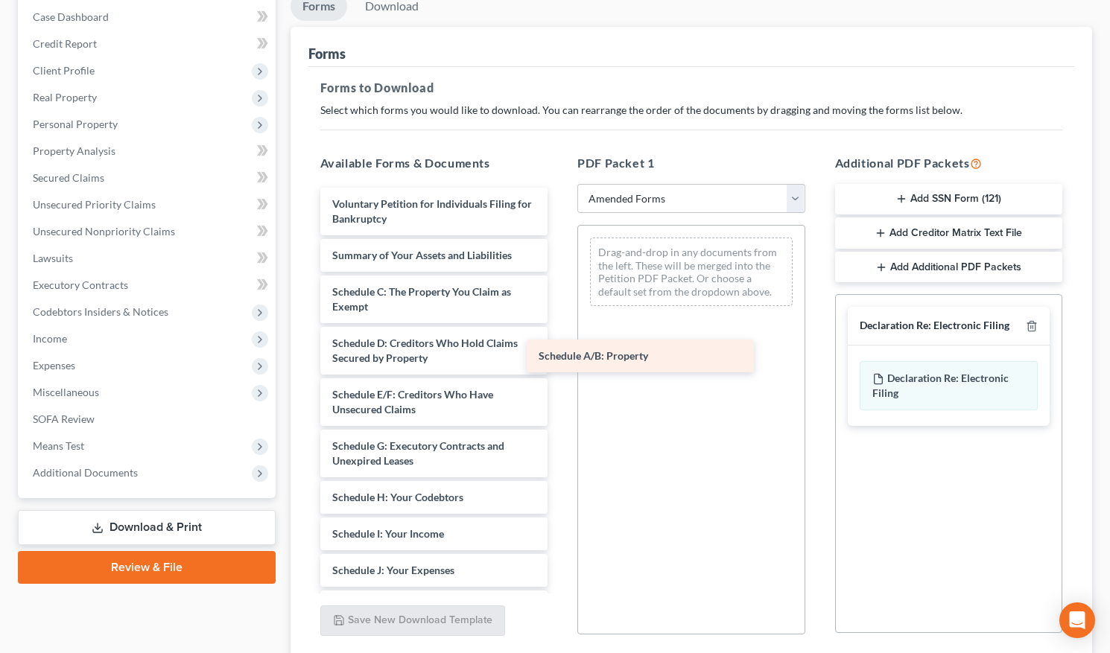
drag, startPoint x: 459, startPoint y: 294, endPoint x: 672, endPoint y: 364, distance: 224.3
click at [560, 364] on div "Schedule A/B: Property Voluntary Petition for Individuals Filing for Bankruptcy…" at bounding box center [434, 578] width 252 height 781
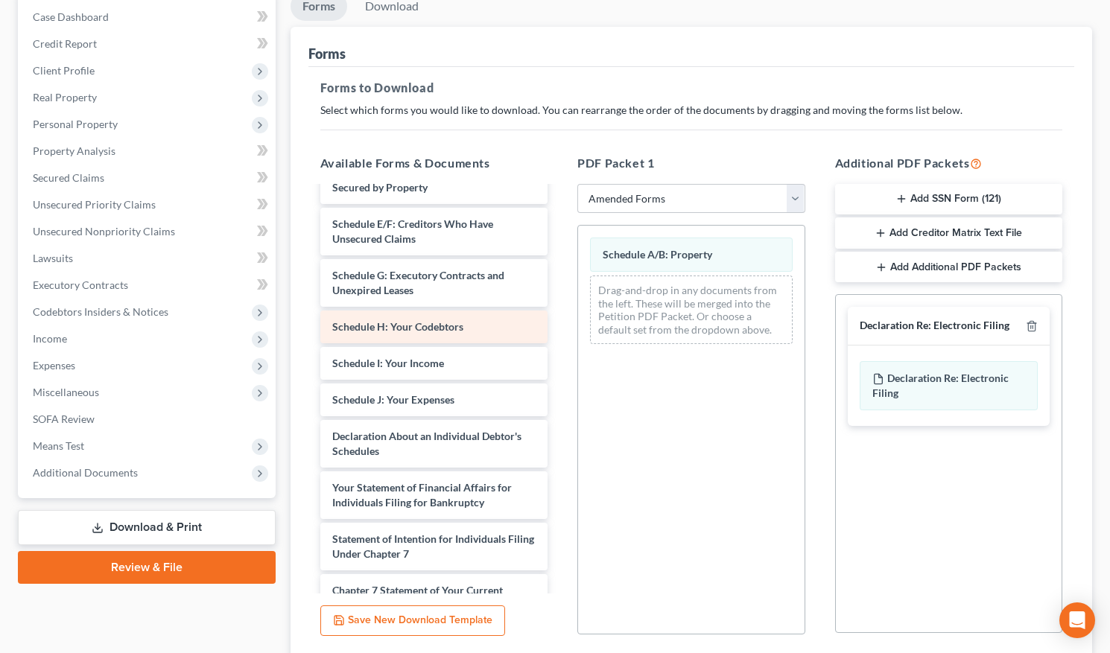
scroll to position [172, 0]
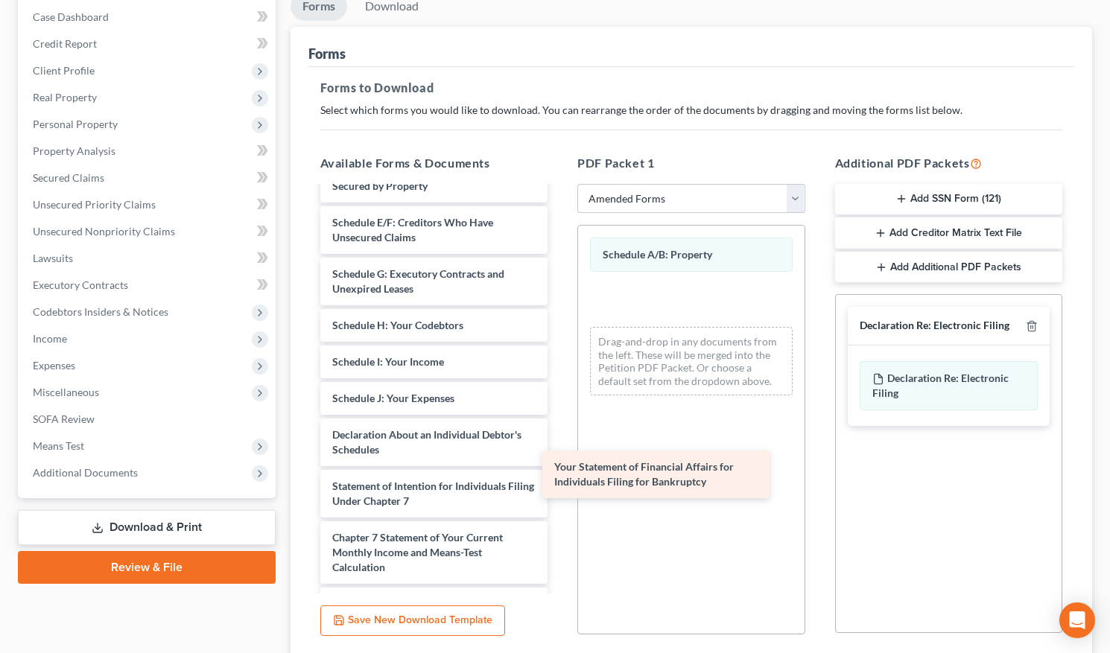
drag, startPoint x: 441, startPoint y: 495, endPoint x: 663, endPoint y: 476, distance: 222.8
click at [560, 476] on div "Your Statement of Financial Affairs for Individuals Filing for Bankruptcy Volun…" at bounding box center [434, 380] width 252 height 729
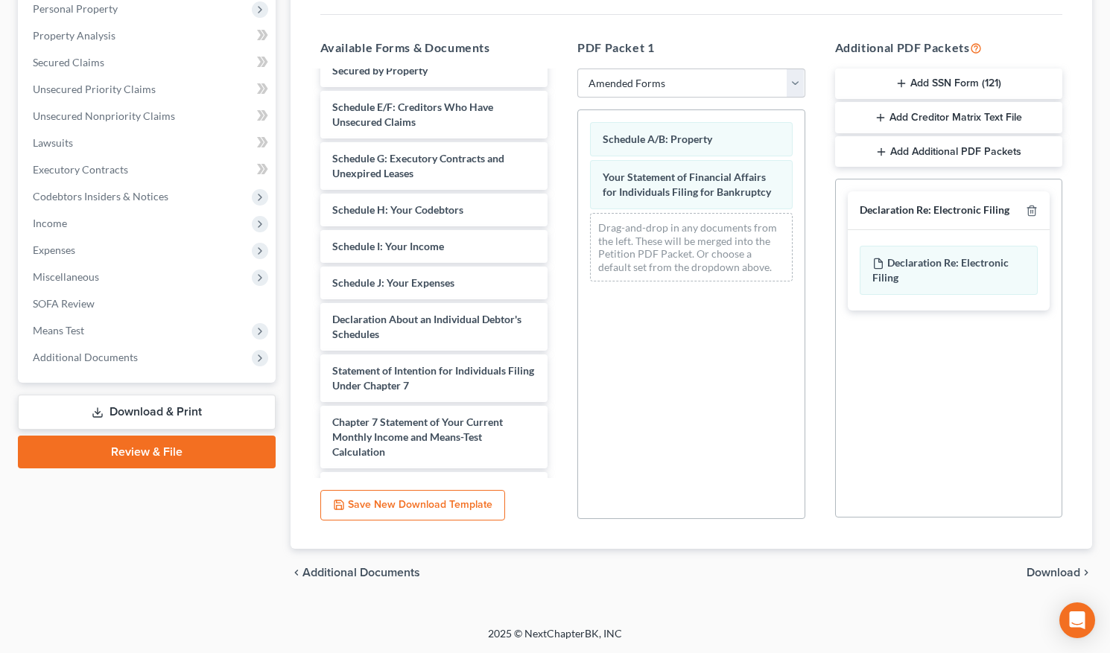
scroll to position [267, 0]
click at [998, 498] on span "Download" at bounding box center [1054, 573] width 54 height 12
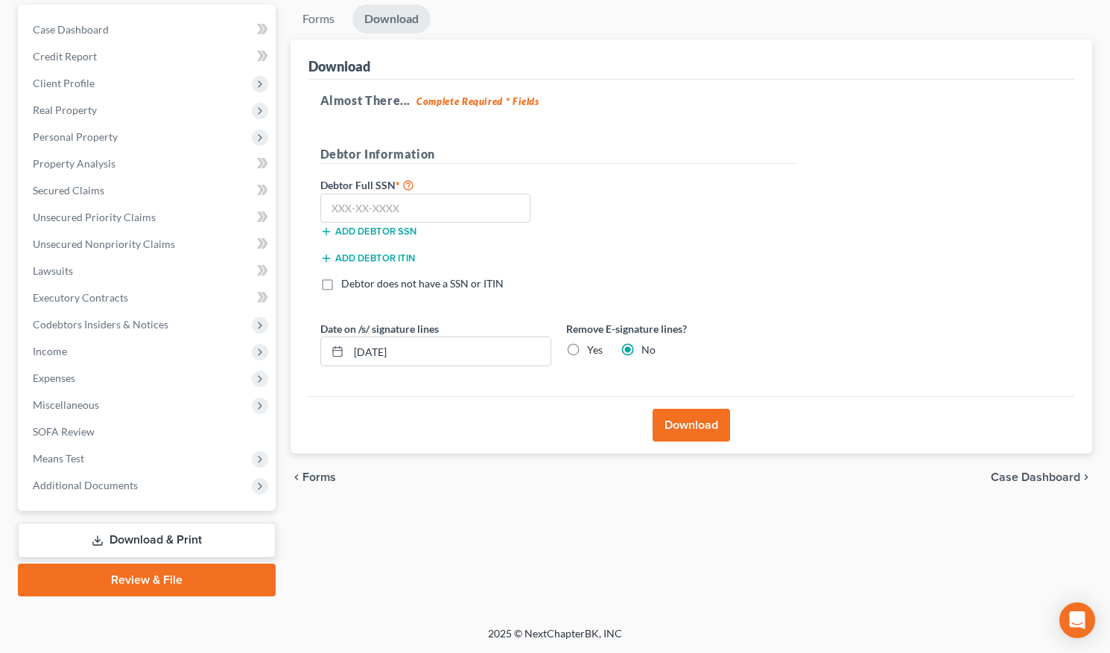
scroll to position [139, 0]
click at [382, 214] on input "text" at bounding box center [425, 209] width 211 height 30
type input "622-12-3348"
click at [676, 431] on button "Download" at bounding box center [691, 425] width 77 height 33
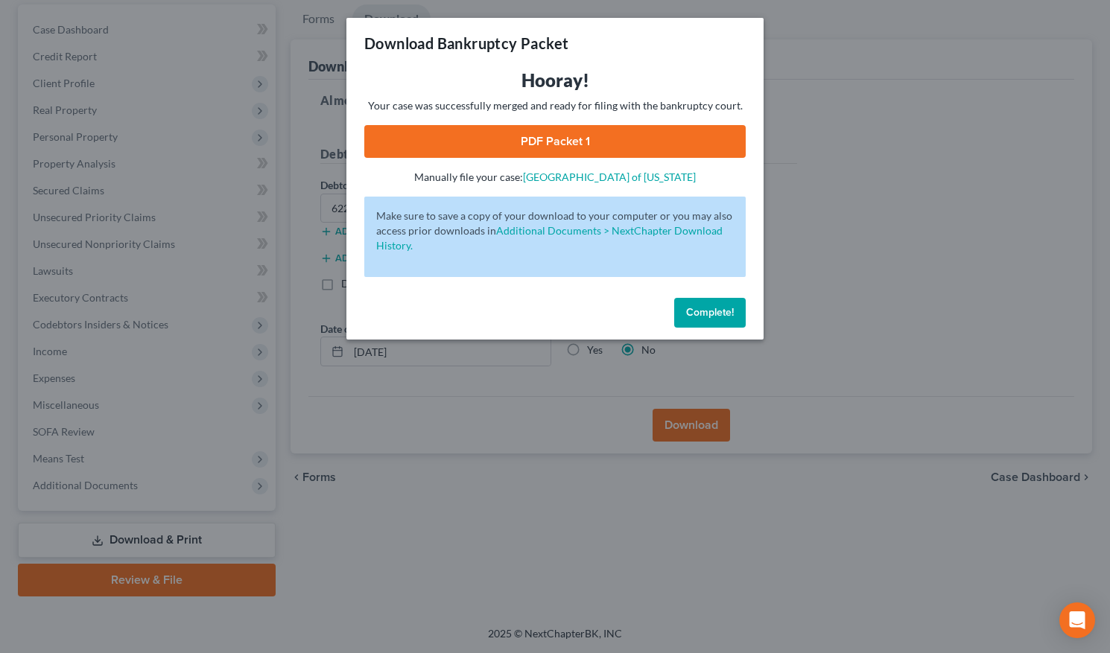
click at [454, 142] on link "PDF Packet 1" at bounding box center [554, 141] width 381 height 33
click at [809, 244] on div "Download Bankruptcy Packet Hooray! Your case was successfully merged and ready …" at bounding box center [555, 326] width 1110 height 653
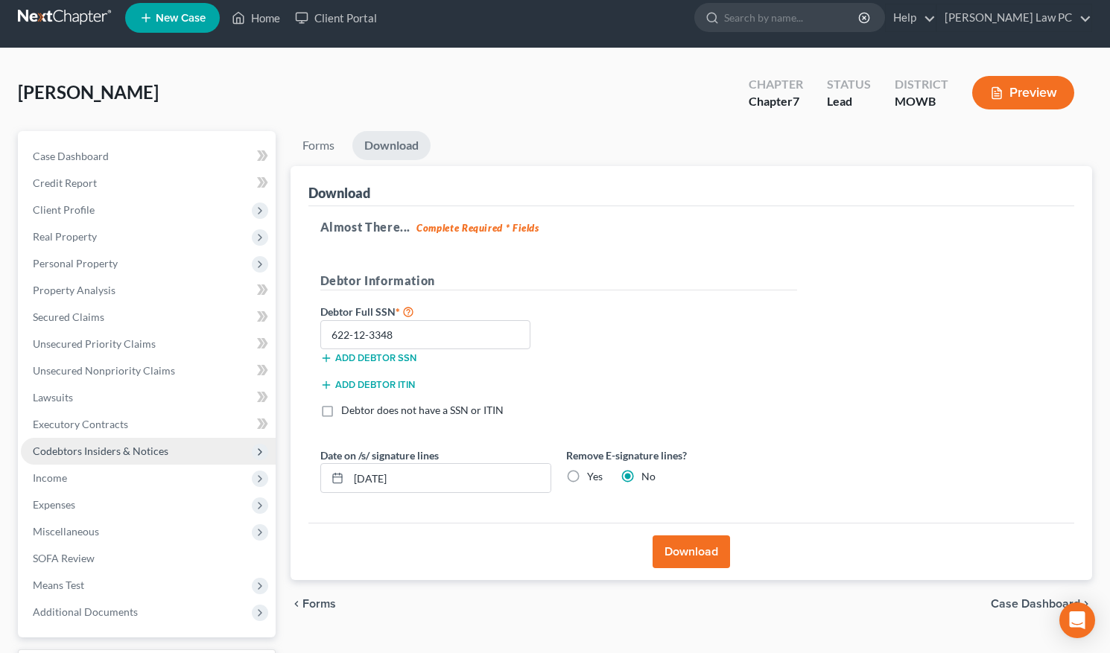
scroll to position [12, 0]
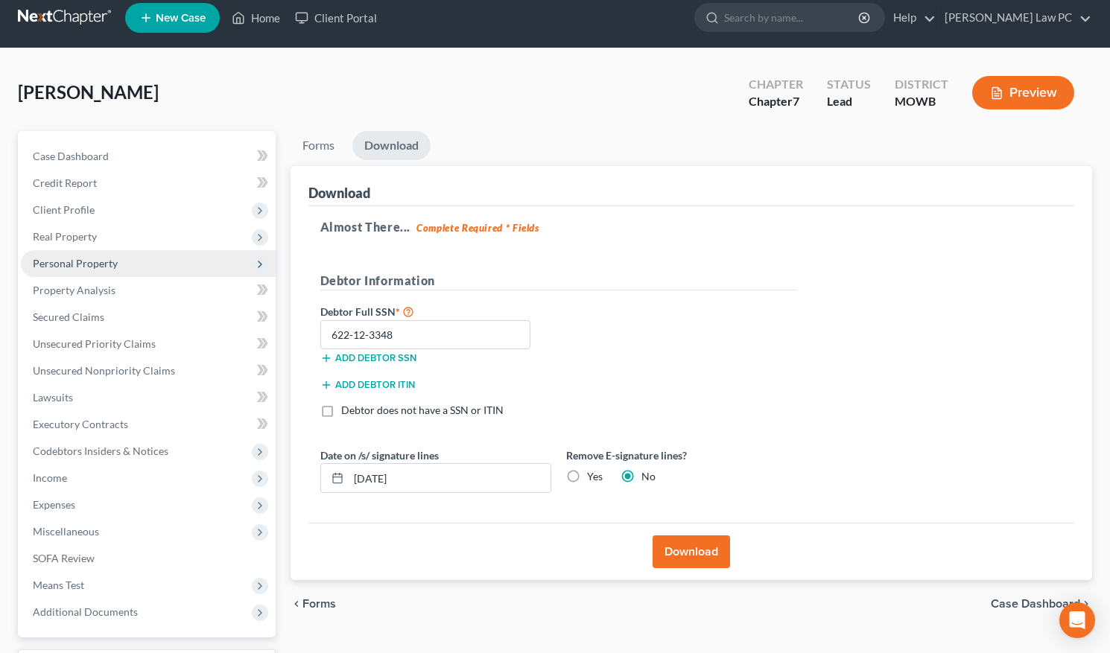
click at [92, 272] on span "Personal Property" at bounding box center [148, 263] width 255 height 27
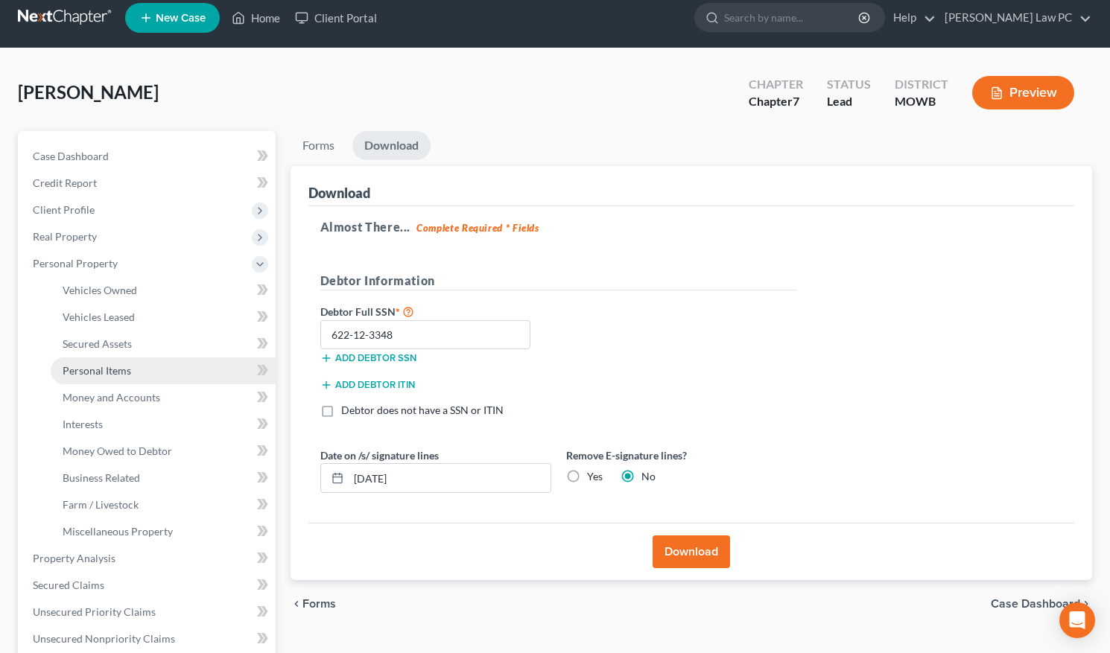
click at [91, 370] on span "Personal Items" at bounding box center [97, 370] width 69 height 13
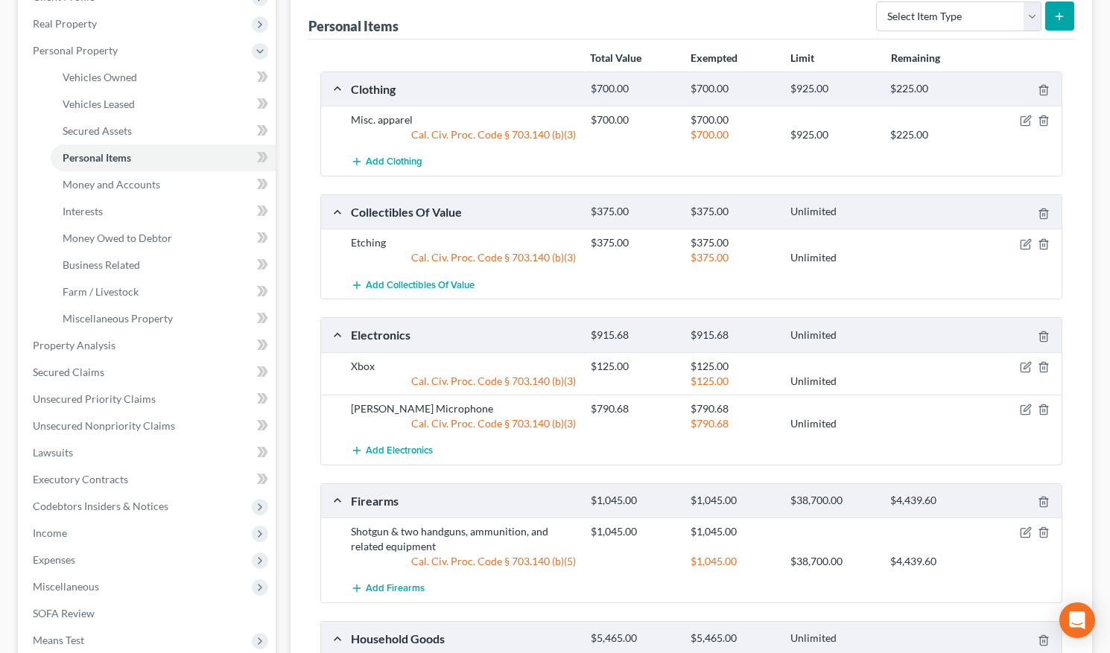
scroll to position [226, 0]
click at [998, 412] on icon "button" at bounding box center [1044, 408] width 12 height 12
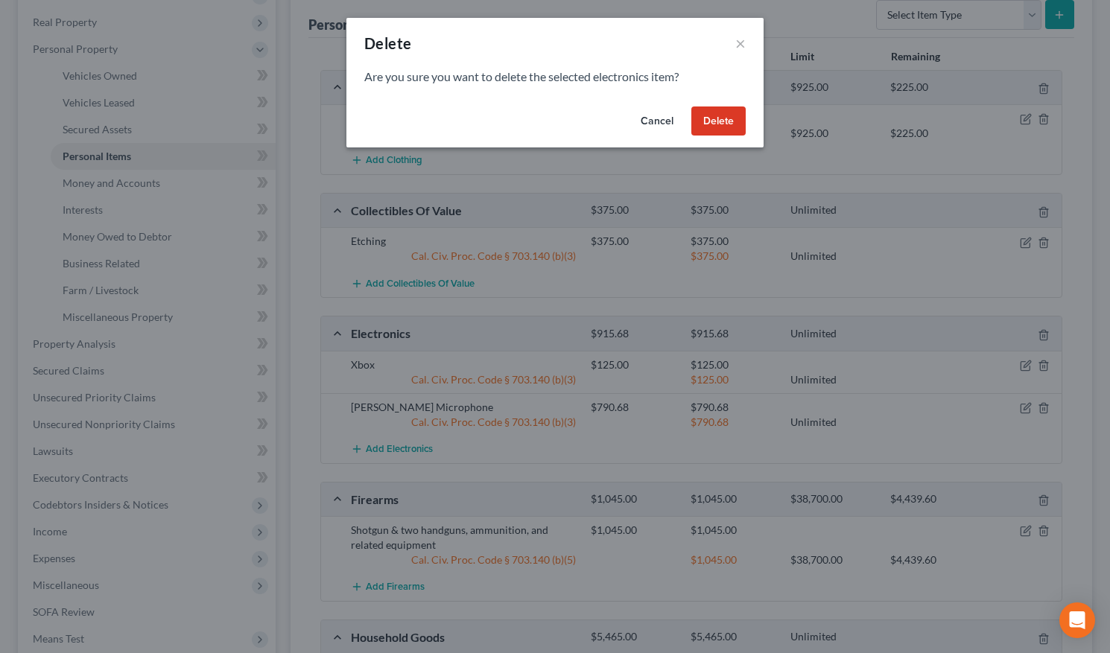
click at [725, 118] on button "Delete" at bounding box center [718, 122] width 54 height 30
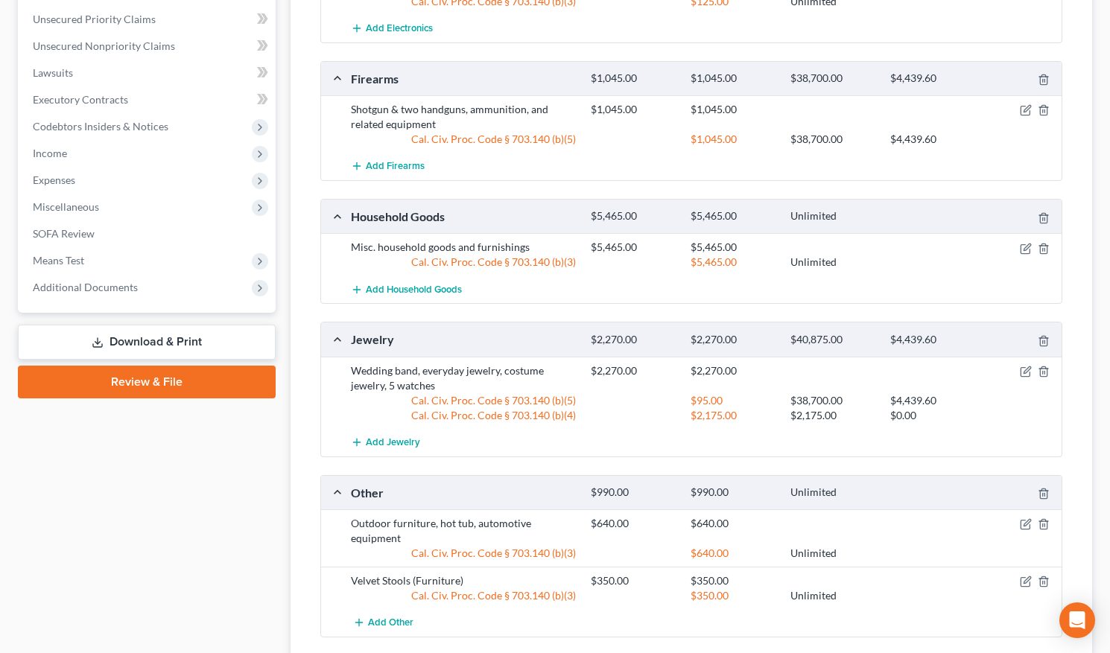
scroll to position [723, 0]
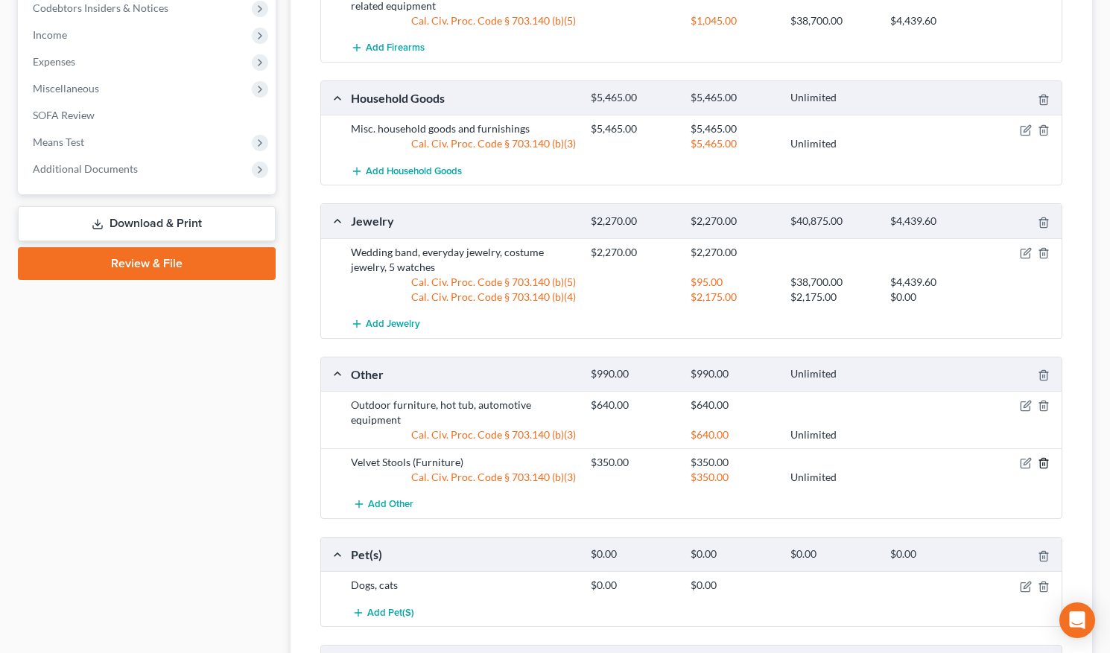
click at [998, 463] on icon "button" at bounding box center [1044, 463] width 12 height 12
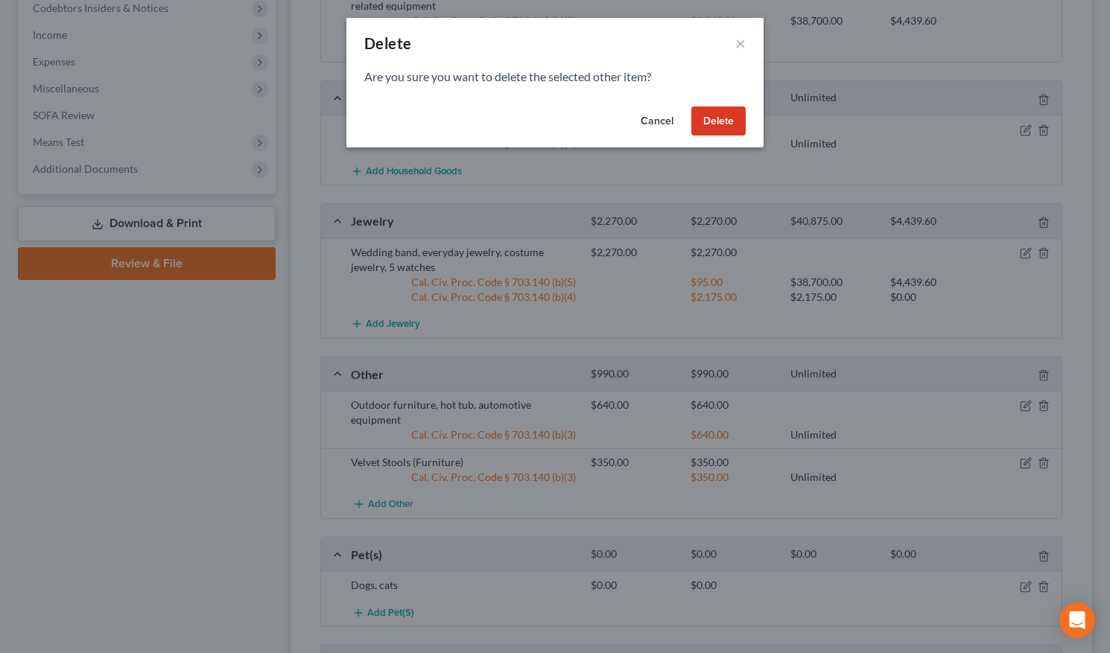
click at [723, 129] on button "Delete" at bounding box center [718, 122] width 54 height 30
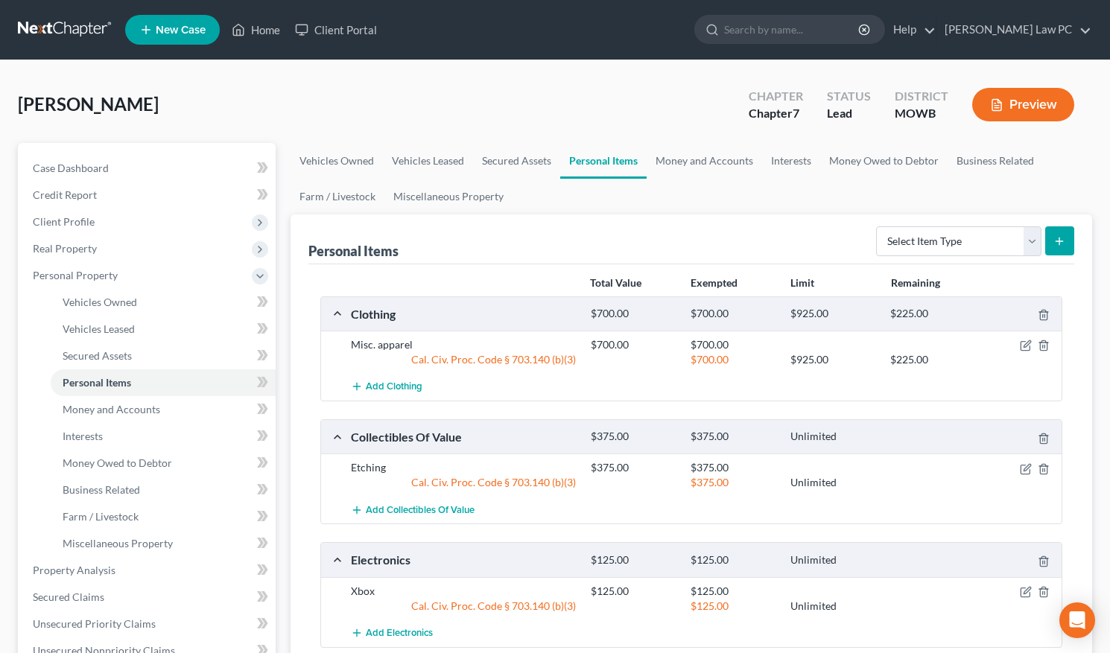
scroll to position [0, 0]
click at [472, 199] on link "Miscellaneous Property" at bounding box center [448, 197] width 128 height 36
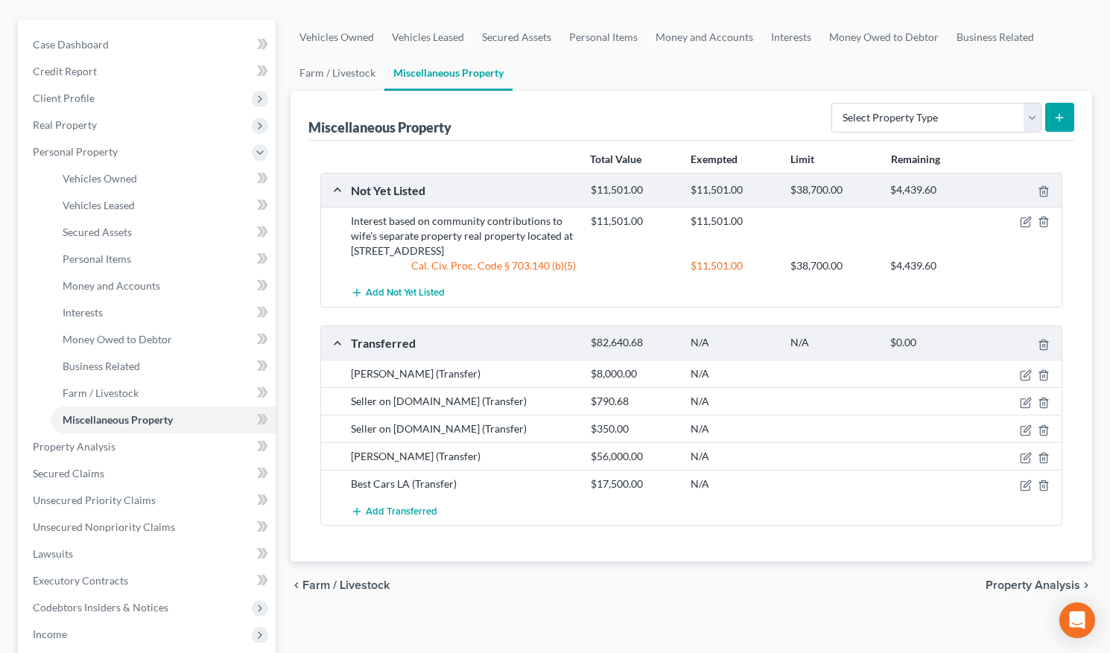
scroll to position [124, 0]
click at [998, 406] on icon "button" at bounding box center [1026, 402] width 12 height 12
select select "Ordinary (within 2 years)"
select select "14"
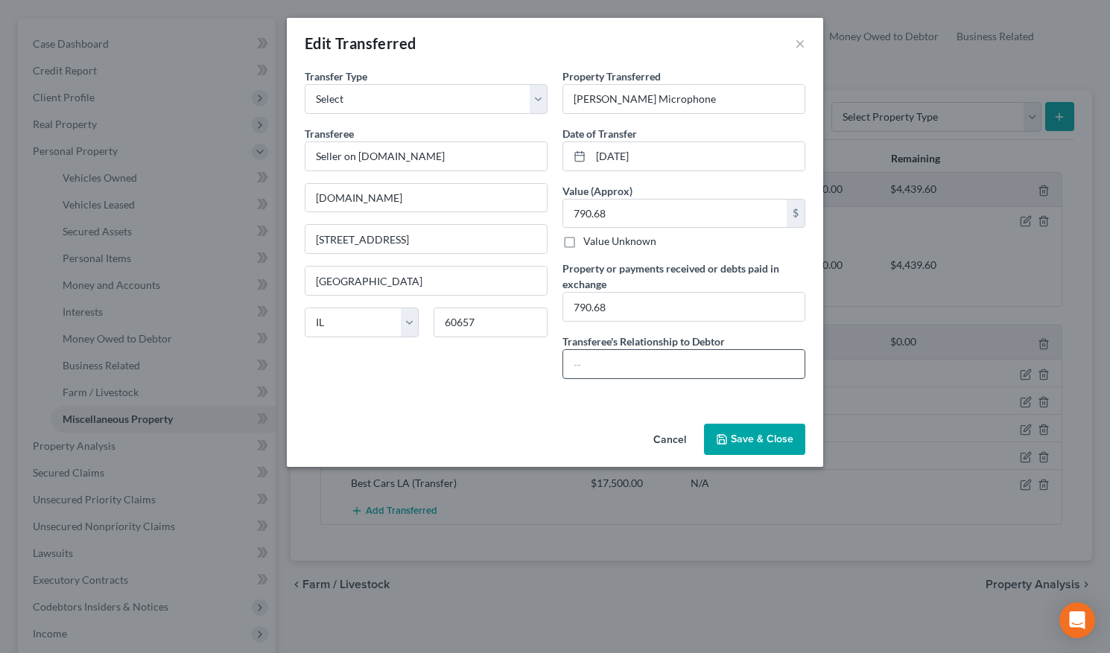
click at [649, 362] on input "text" at bounding box center [683, 364] width 241 height 28
type input "None"
click at [755, 434] on button "Save & Close" at bounding box center [754, 439] width 101 height 31
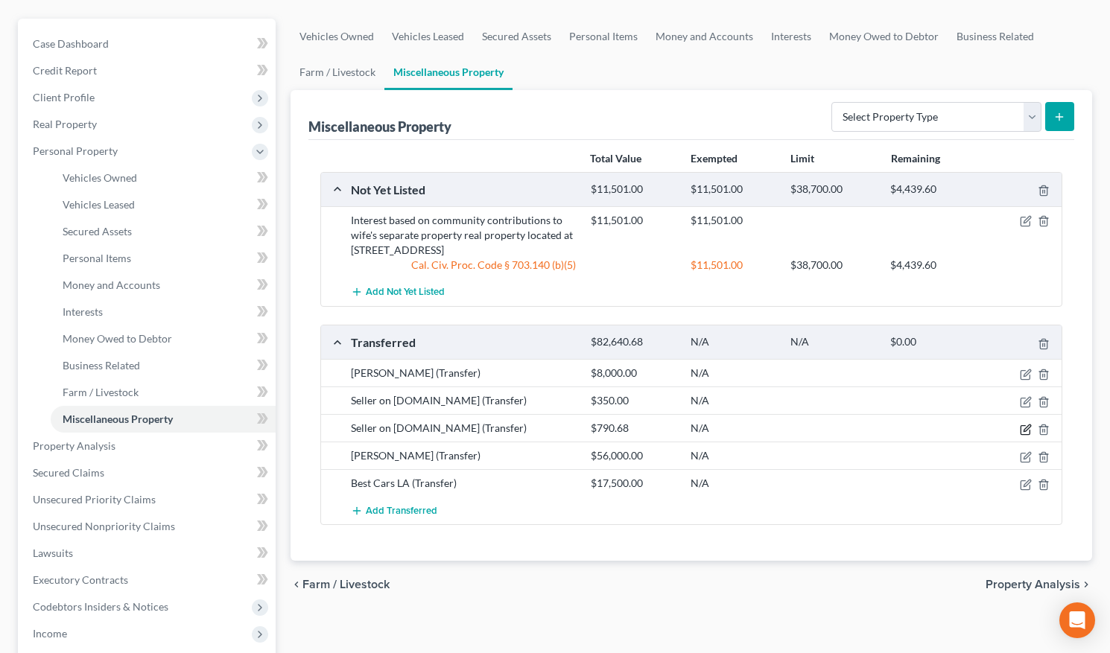
click at [998, 425] on icon "button" at bounding box center [1026, 430] width 12 height 12
select select "Ordinary (within 2 years)"
select select "14"
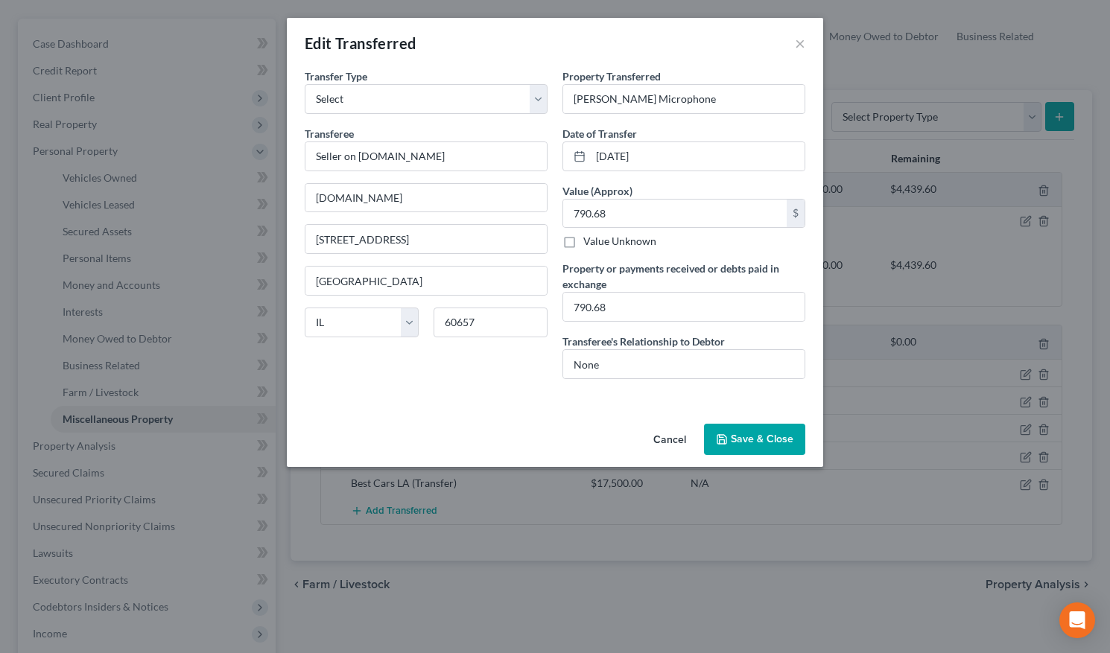
click at [741, 437] on button "Save & Close" at bounding box center [754, 439] width 101 height 31
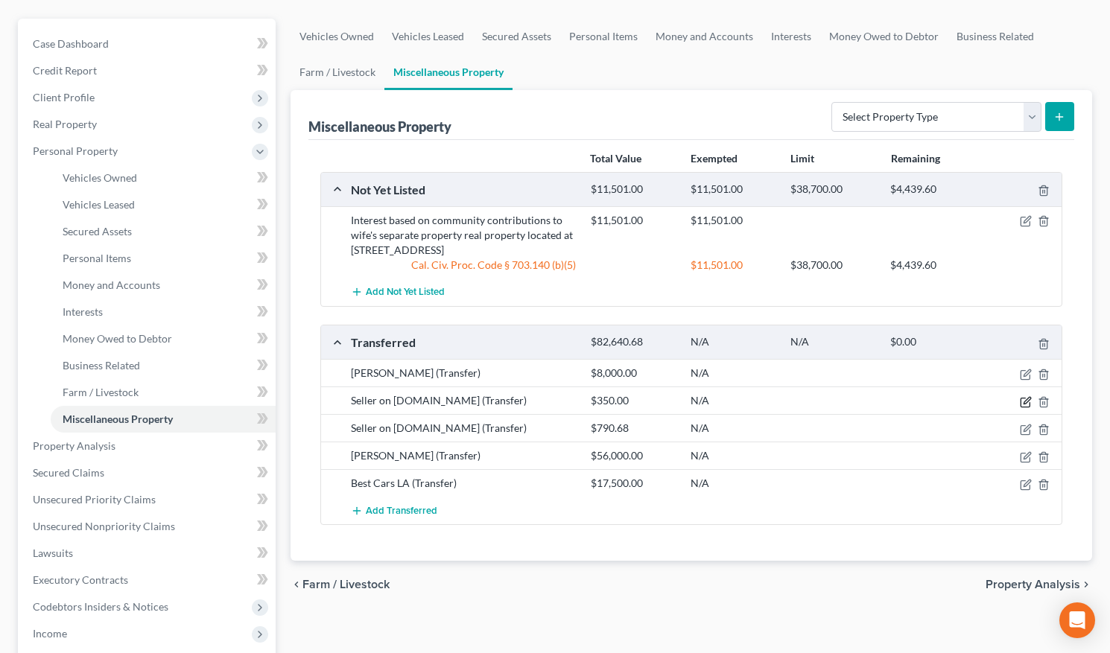
click at [998, 402] on icon "button" at bounding box center [1026, 402] width 12 height 12
select select "Ordinary (within 2 years)"
select select "50"
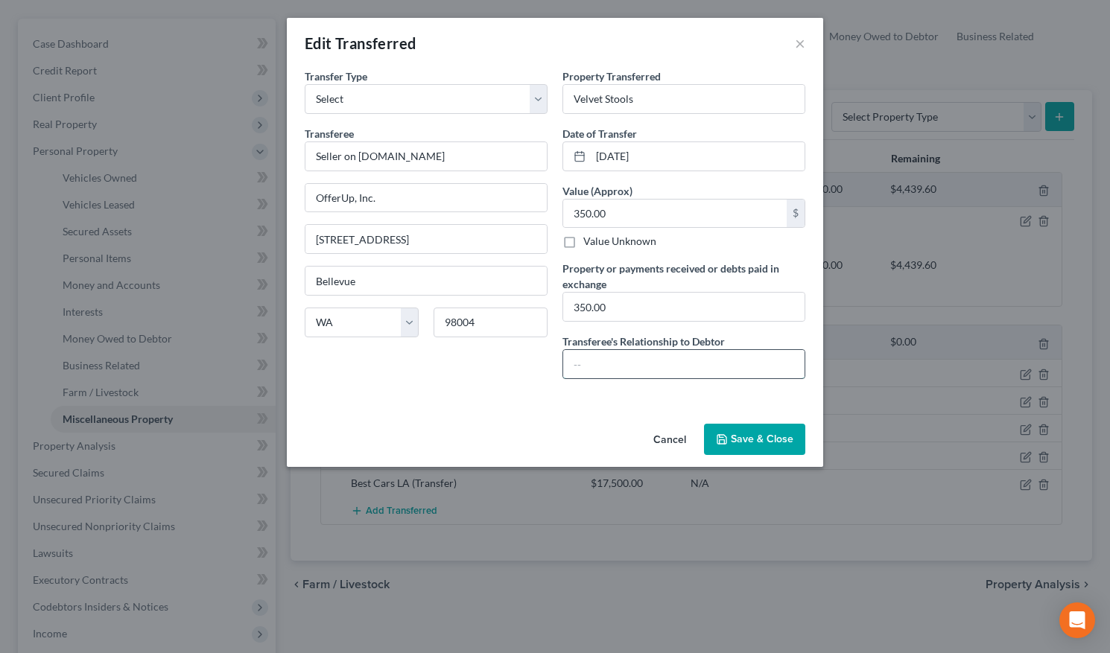
click at [721, 355] on input "text" at bounding box center [683, 364] width 241 height 28
type input "None"
click at [791, 443] on button "Save & Close" at bounding box center [754, 439] width 101 height 31
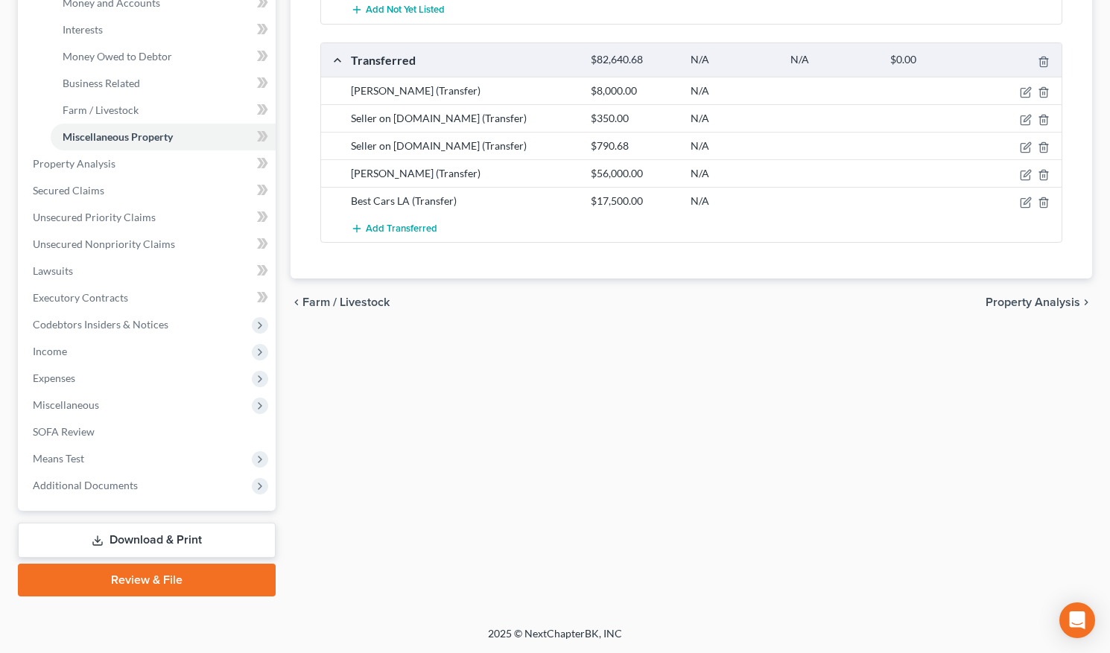
scroll to position [407, 0]
click at [194, 498] on link "Download & Print" at bounding box center [147, 540] width 258 height 35
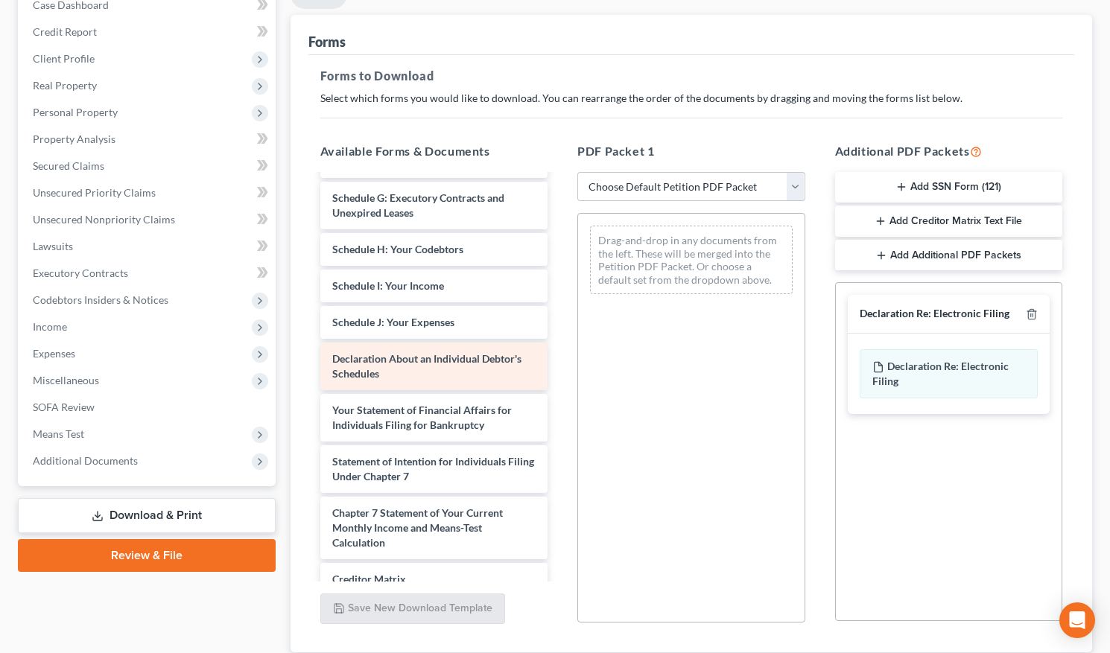
scroll to position [275, 0]
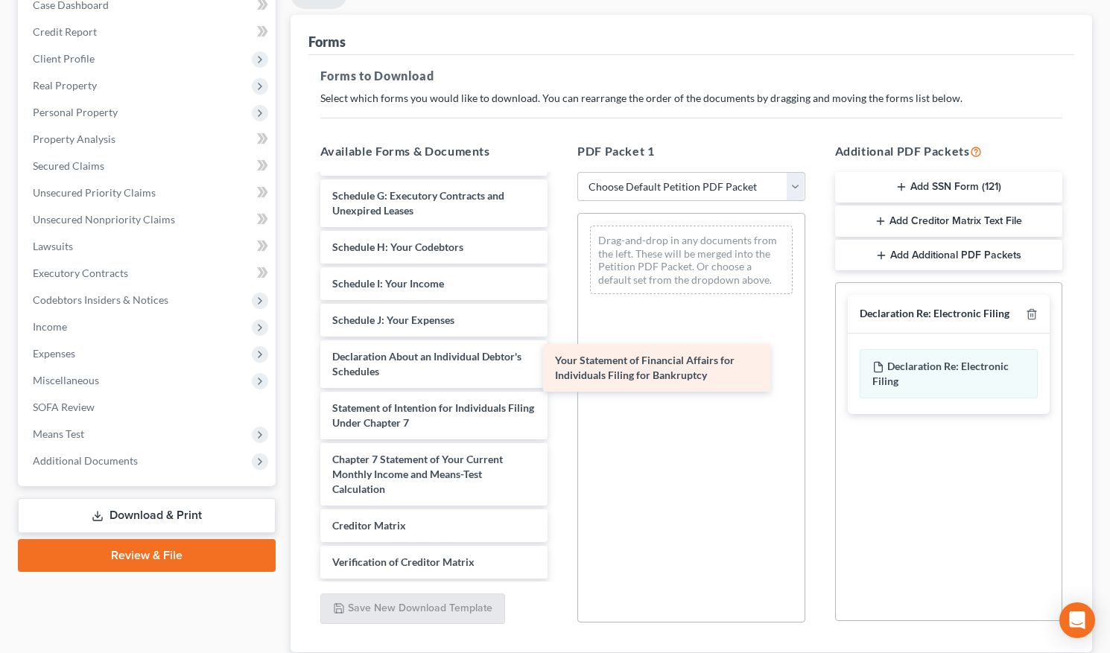
drag, startPoint x: 443, startPoint y: 412, endPoint x: 668, endPoint y: 364, distance: 230.7
click at [560, 364] on div "Your Statement of Financial Affairs for Individuals Filing for Bankruptcy Volun…" at bounding box center [434, 284] width 252 height 766
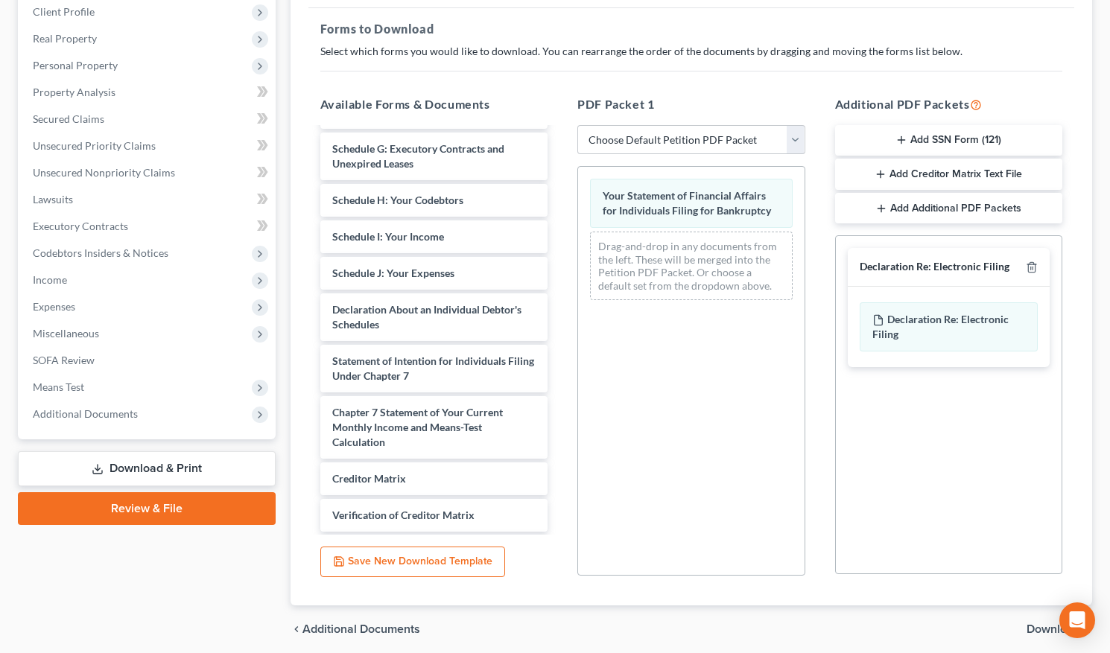
scroll to position [210, 0]
select select "2"
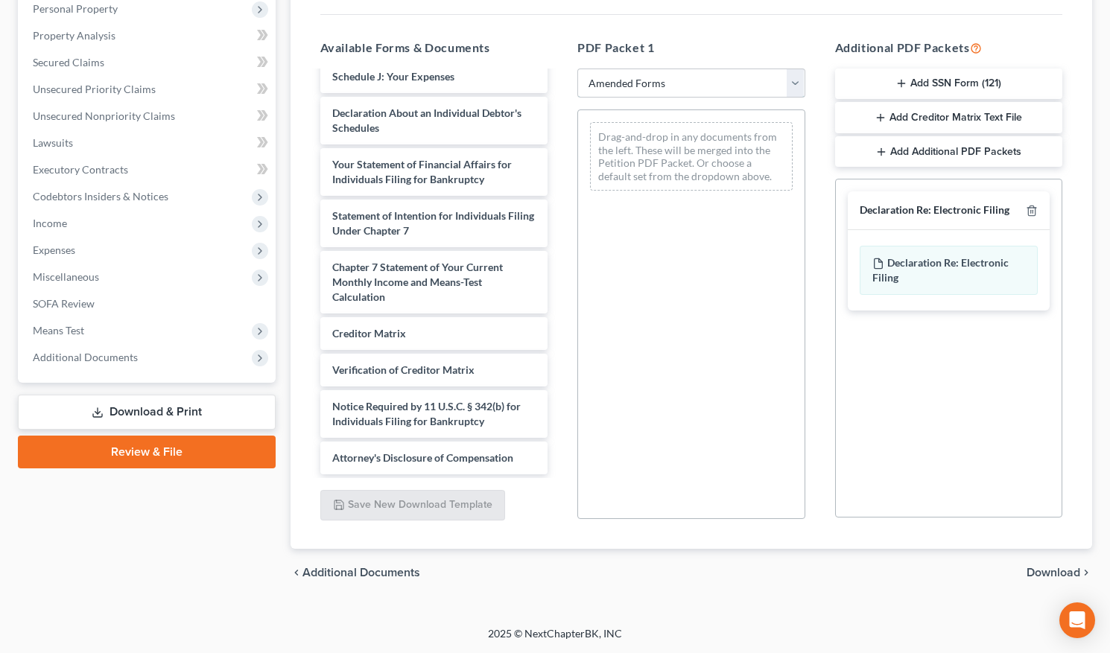
scroll to position [267, 0]
click at [998, 498] on span "Download" at bounding box center [1054, 573] width 54 height 12
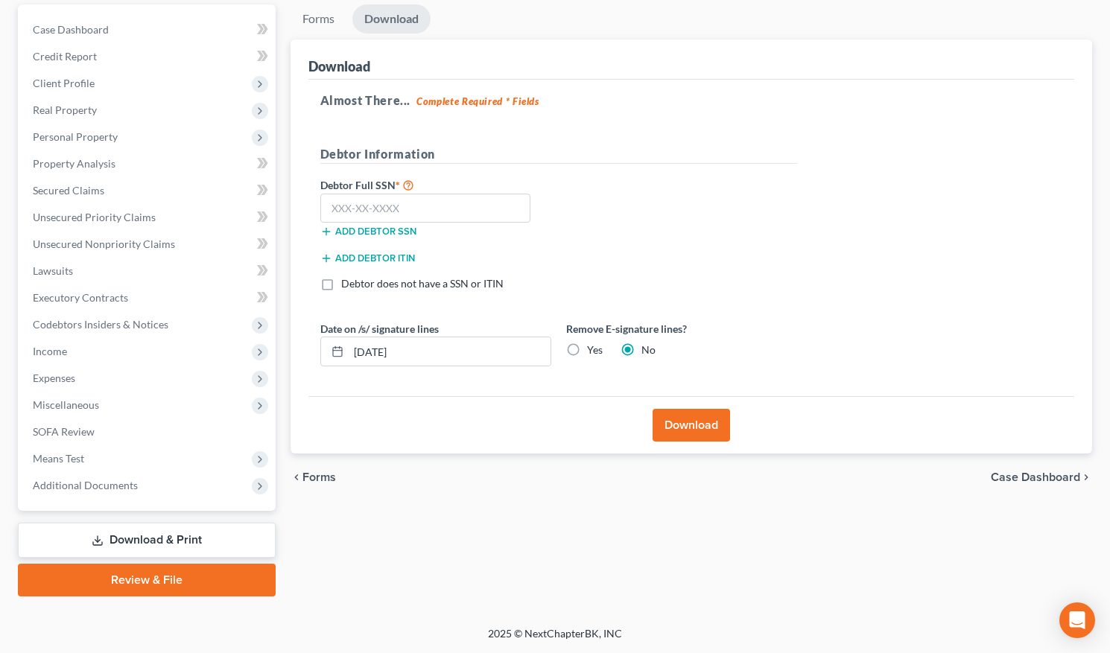
scroll to position [139, 0]
click at [587, 346] on label "Yes" at bounding box center [595, 350] width 16 height 15
click at [593, 346] on input "Yes" at bounding box center [598, 348] width 10 height 10
radio input "true"
radio input "false"
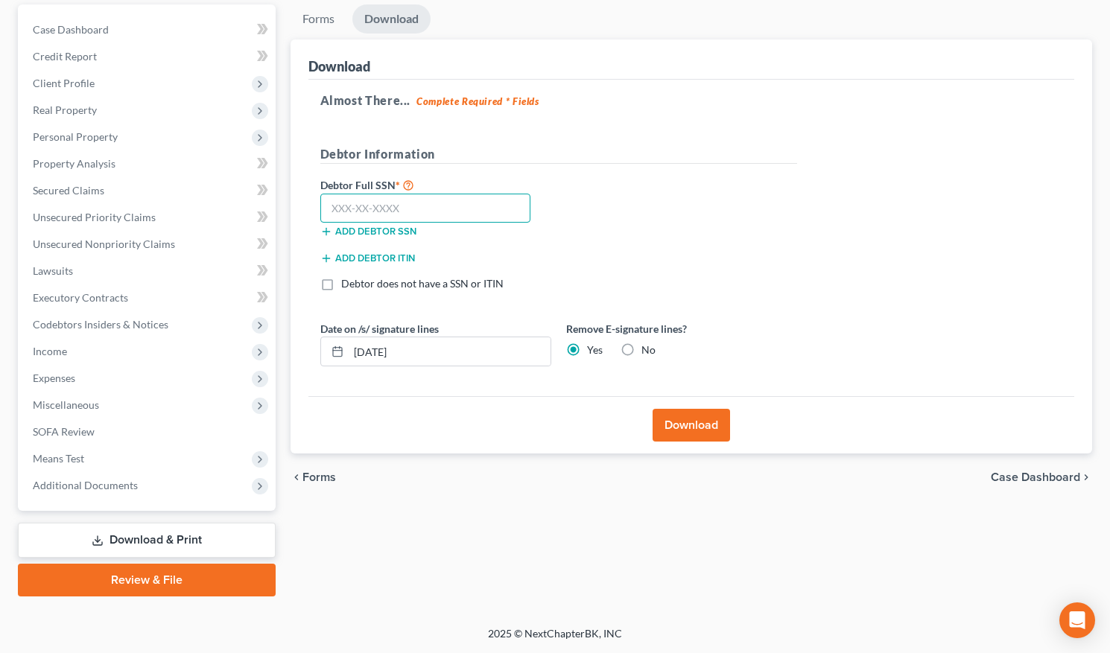
click at [446, 219] on input "text" at bounding box center [425, 209] width 211 height 30
type input "622-12-3348"
click at [659, 425] on button "Download" at bounding box center [691, 425] width 77 height 33
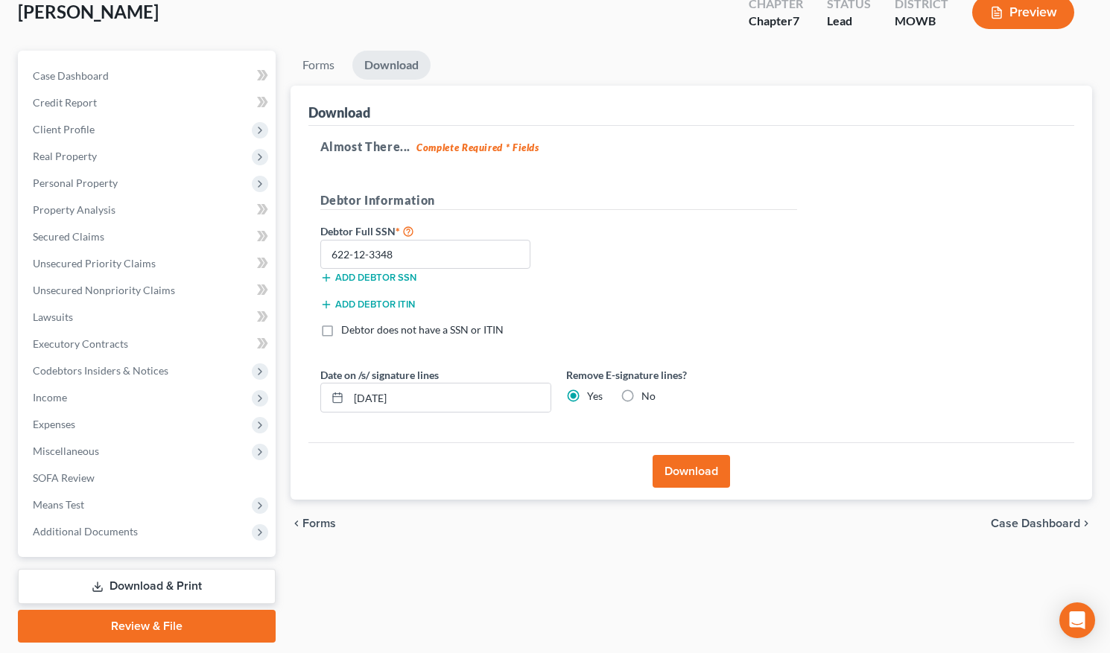
scroll to position [93, 0]
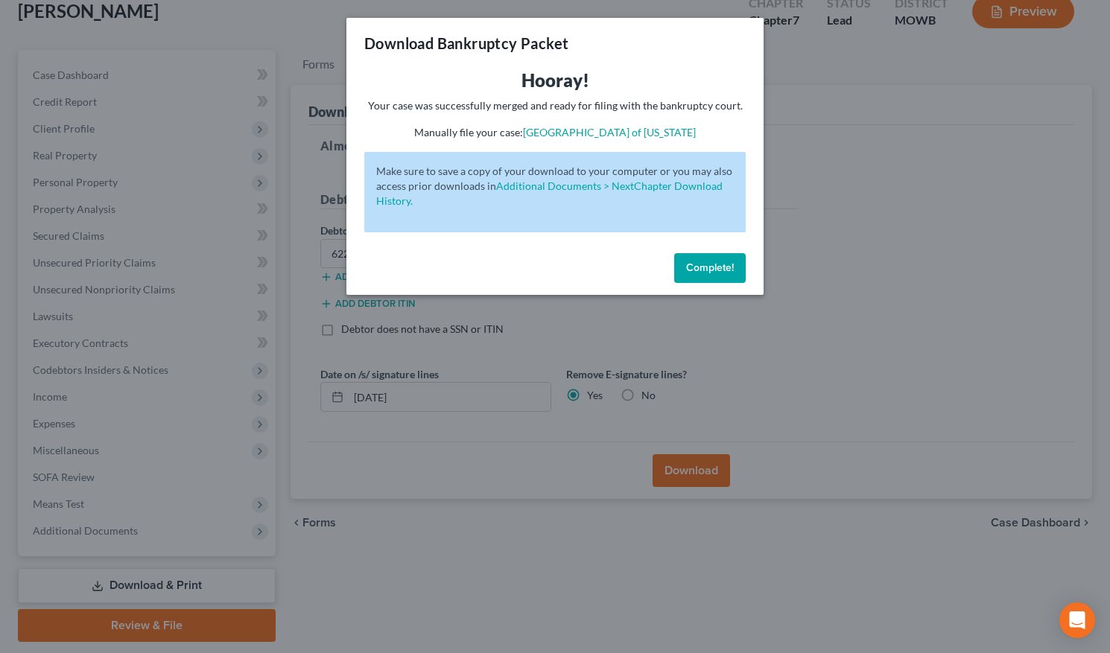
click at [714, 278] on button "Complete!" at bounding box center [710, 268] width 72 height 30
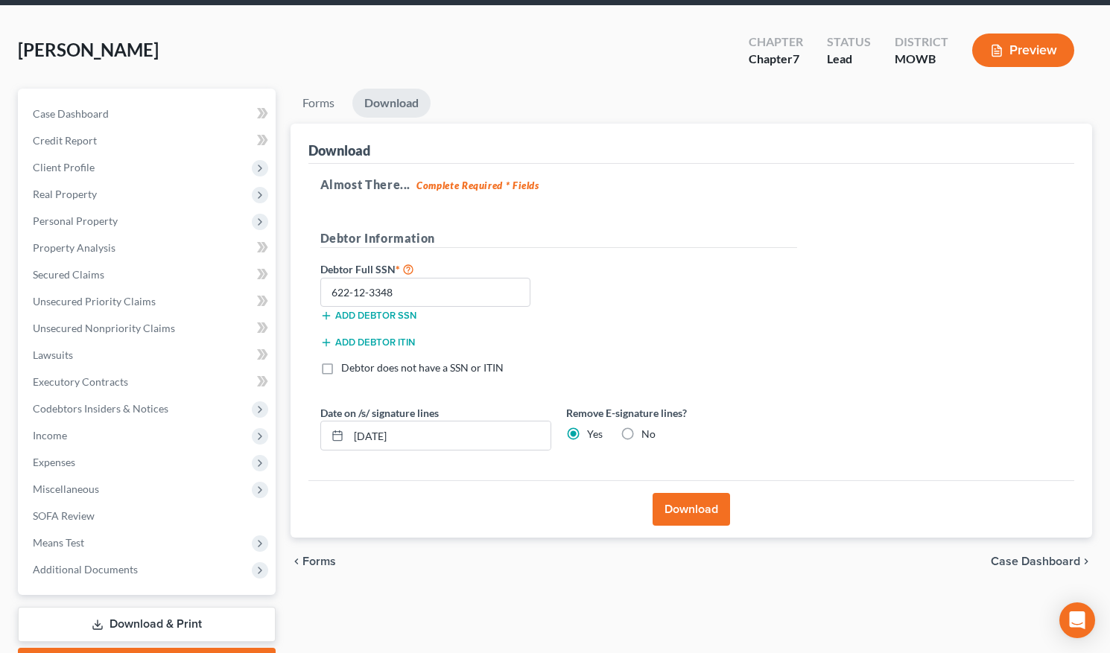
scroll to position [56, 0]
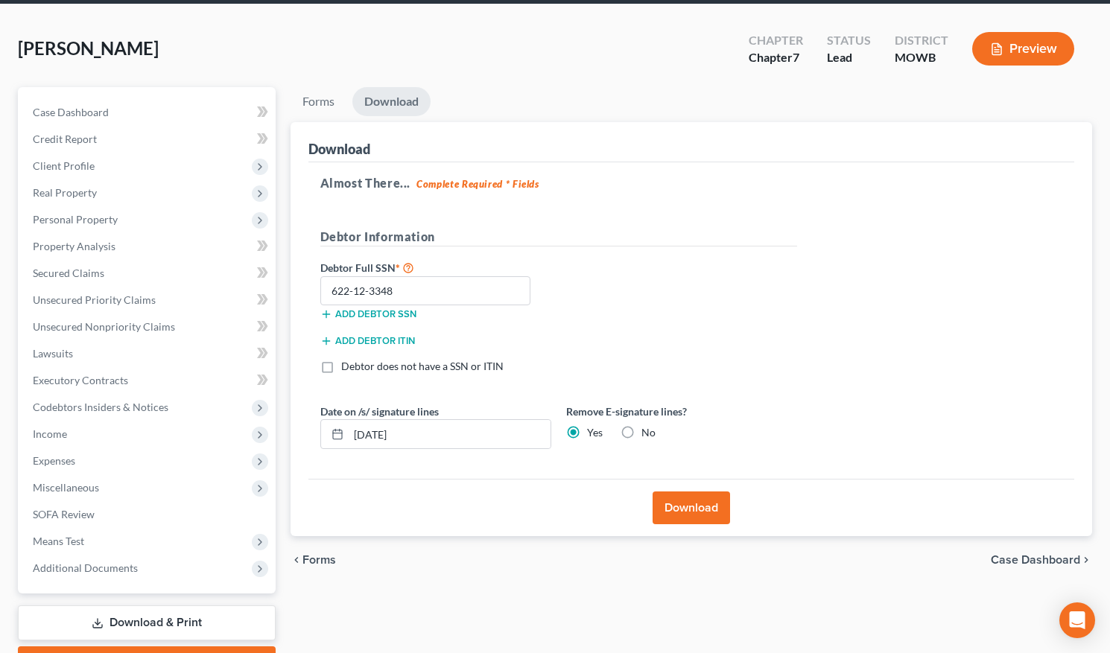
click at [687, 498] on button "Download" at bounding box center [691, 508] width 77 height 33
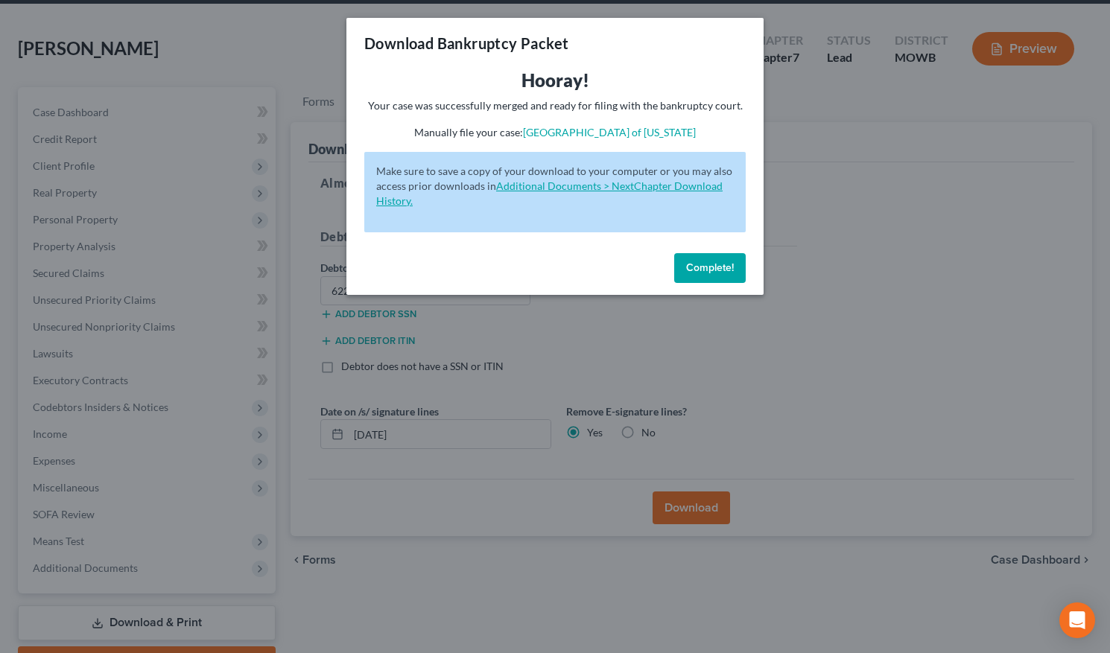
click at [638, 188] on link "Additional Documents > NextChapter Download History." at bounding box center [549, 194] width 346 height 28
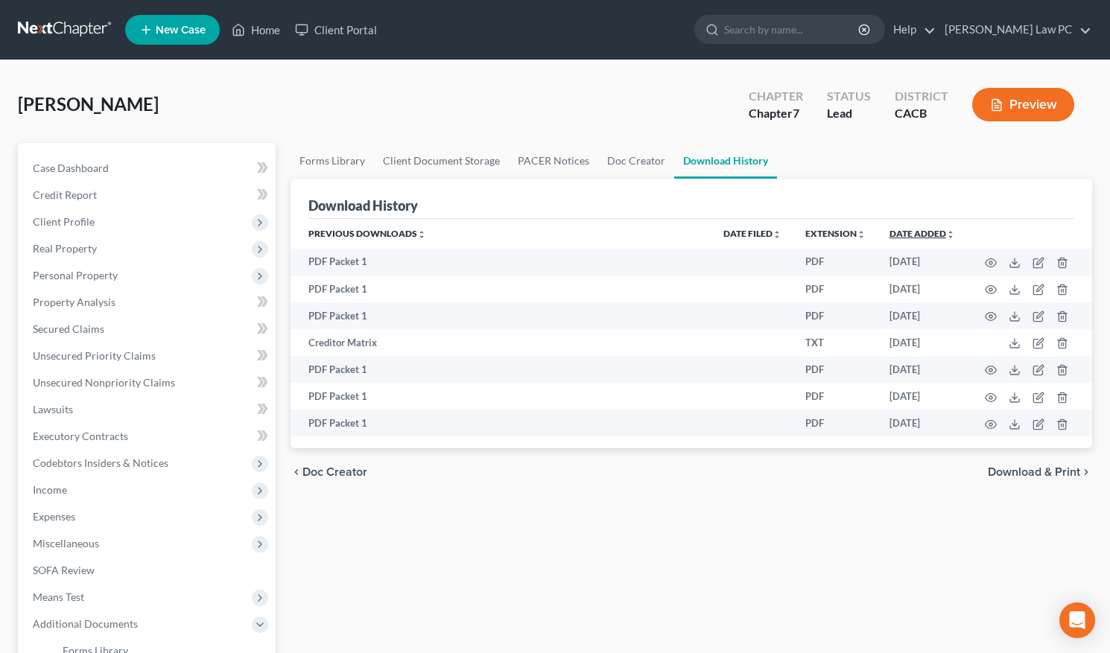
click at [903, 229] on link "Date added unfold_more expand_more expand_less" at bounding box center [923, 233] width 66 height 11
click at [903, 229] on link "Date added unfold_more expand_more expand_less" at bounding box center [921, 233] width 67 height 11
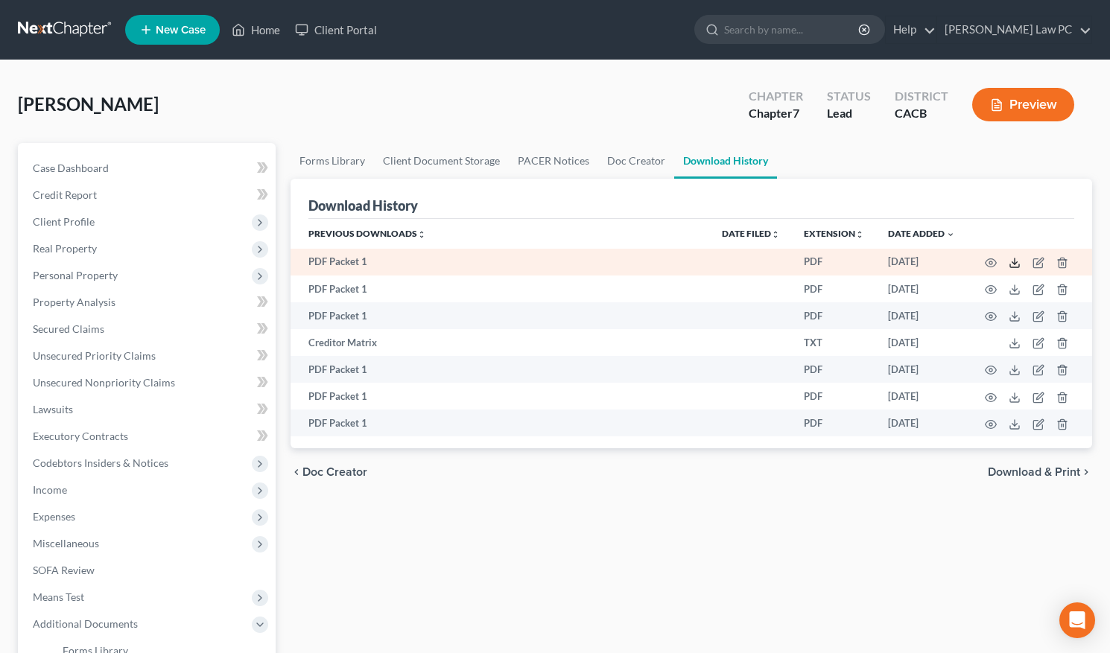
click at [1015, 262] on line at bounding box center [1015, 262] width 0 height 6
click at [1061, 262] on icon "button" at bounding box center [1062, 263] width 12 height 12
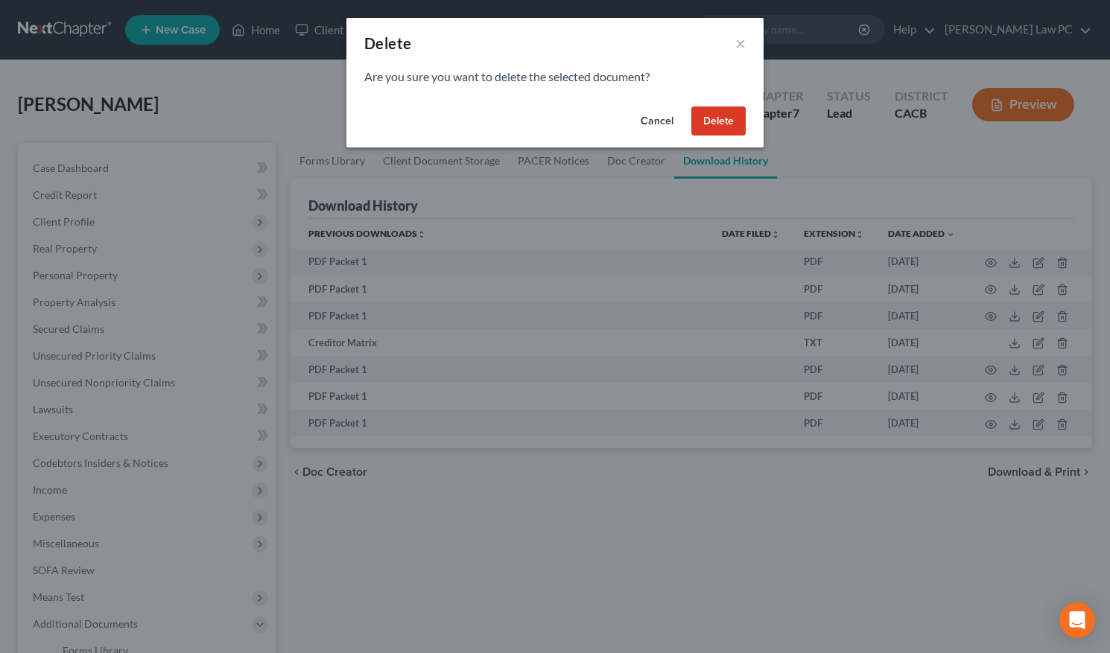
click at [698, 124] on button "Delete" at bounding box center [718, 122] width 54 height 30
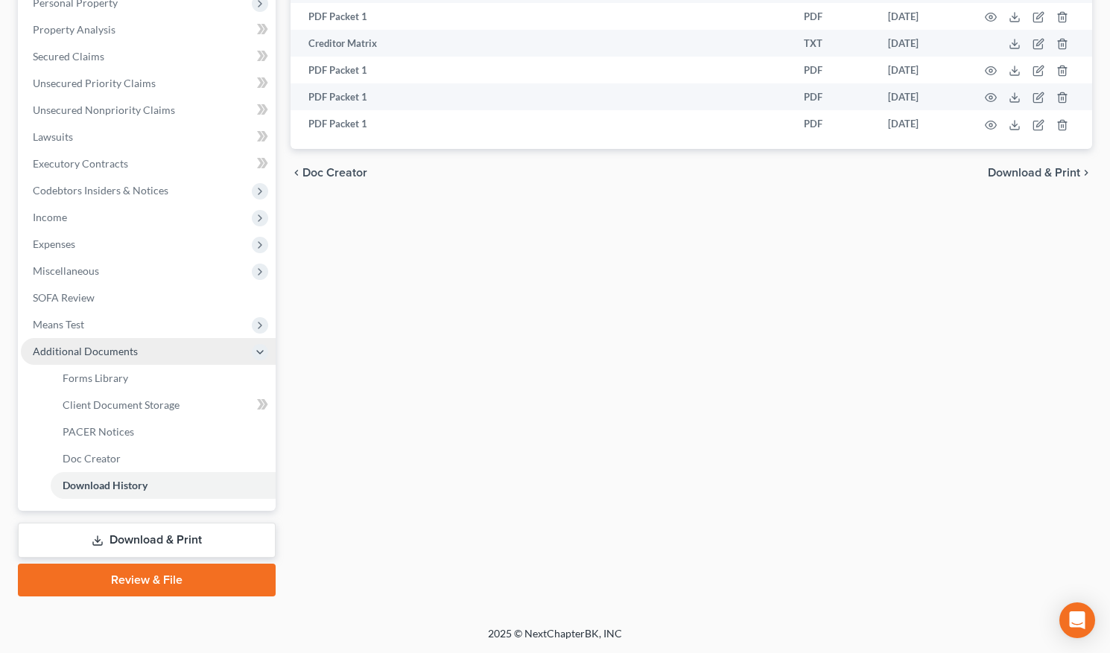
scroll to position [273, 0]
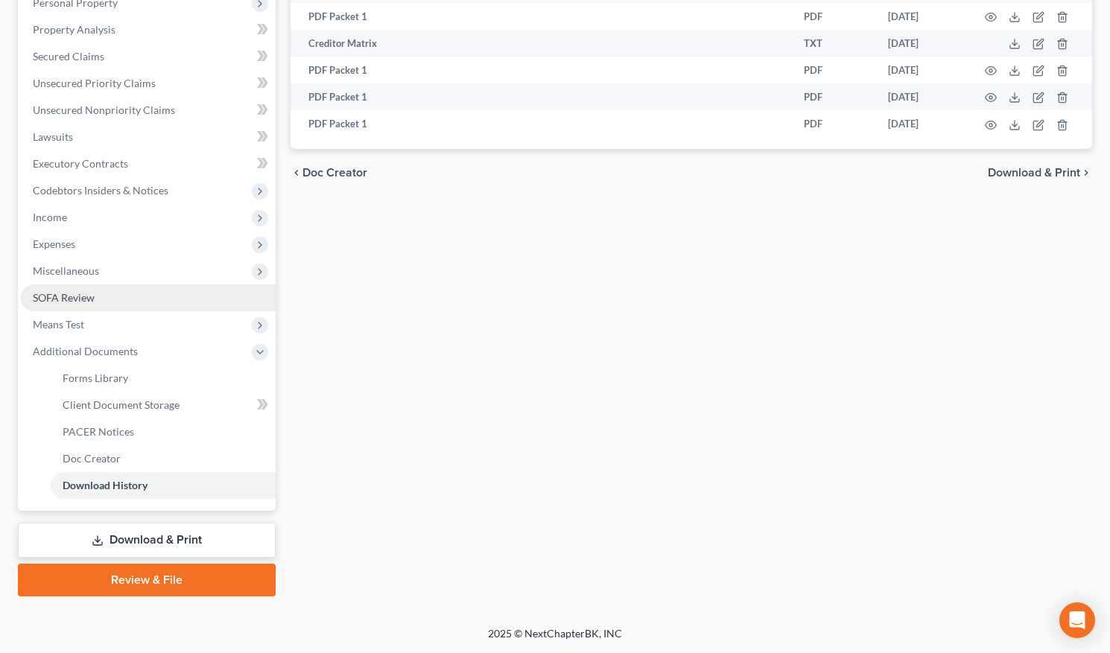
click at [80, 305] on link "SOFA Review" at bounding box center [148, 298] width 255 height 27
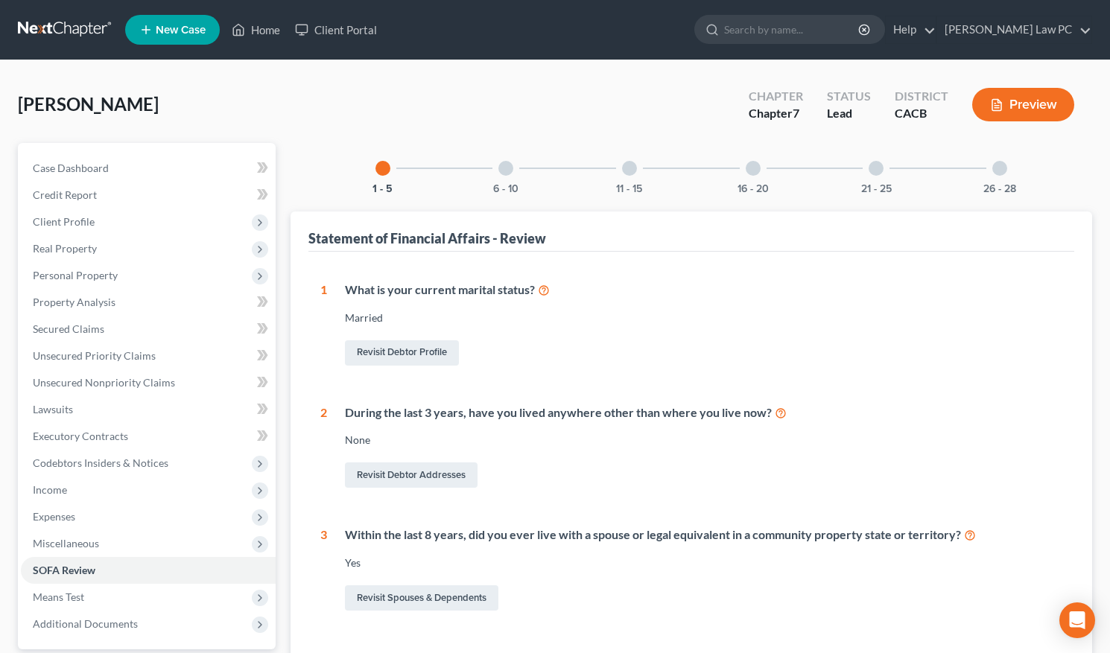
click at [758, 171] on div at bounding box center [753, 168] width 15 height 15
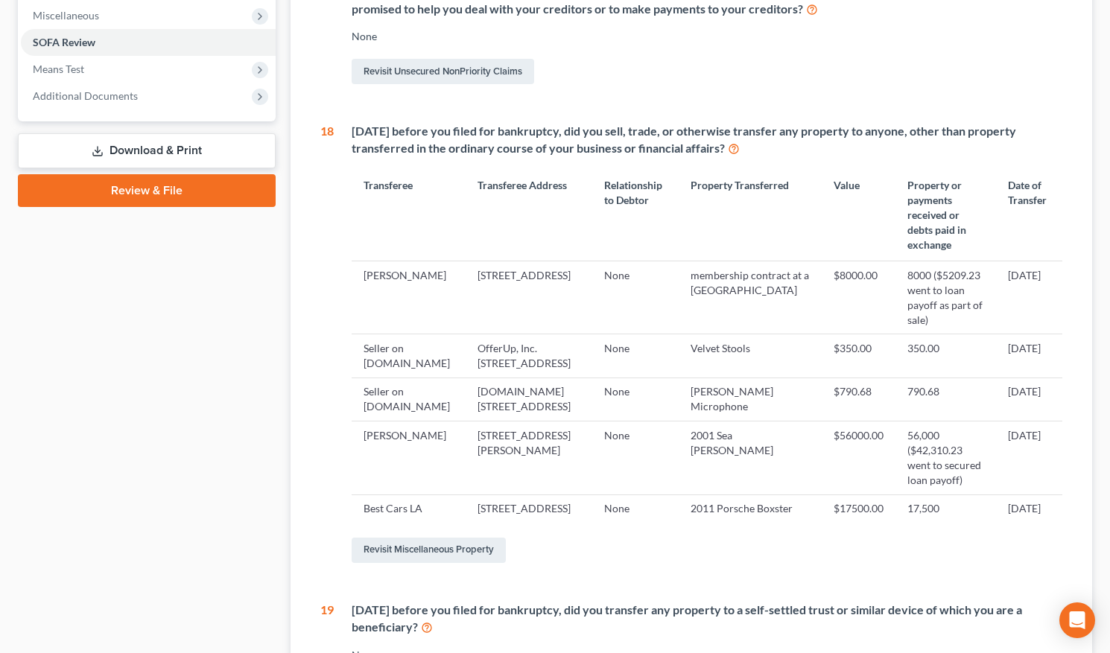
scroll to position [528, 0]
click at [399, 548] on link "Revisit Miscellaneous Property" at bounding box center [429, 550] width 154 height 25
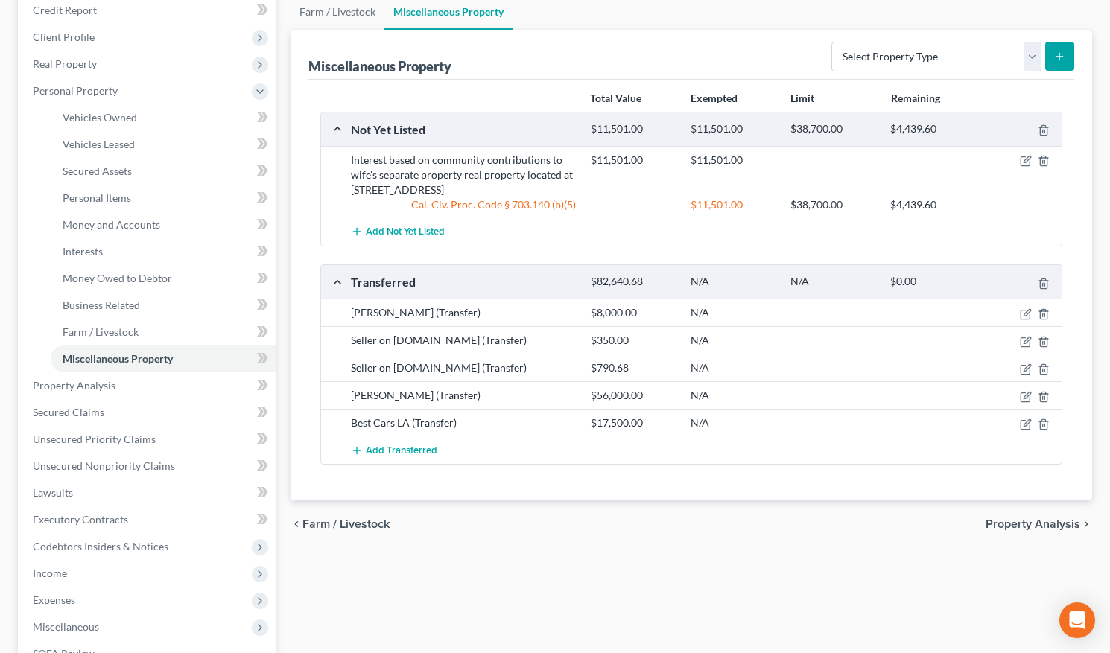
scroll to position [253, 0]
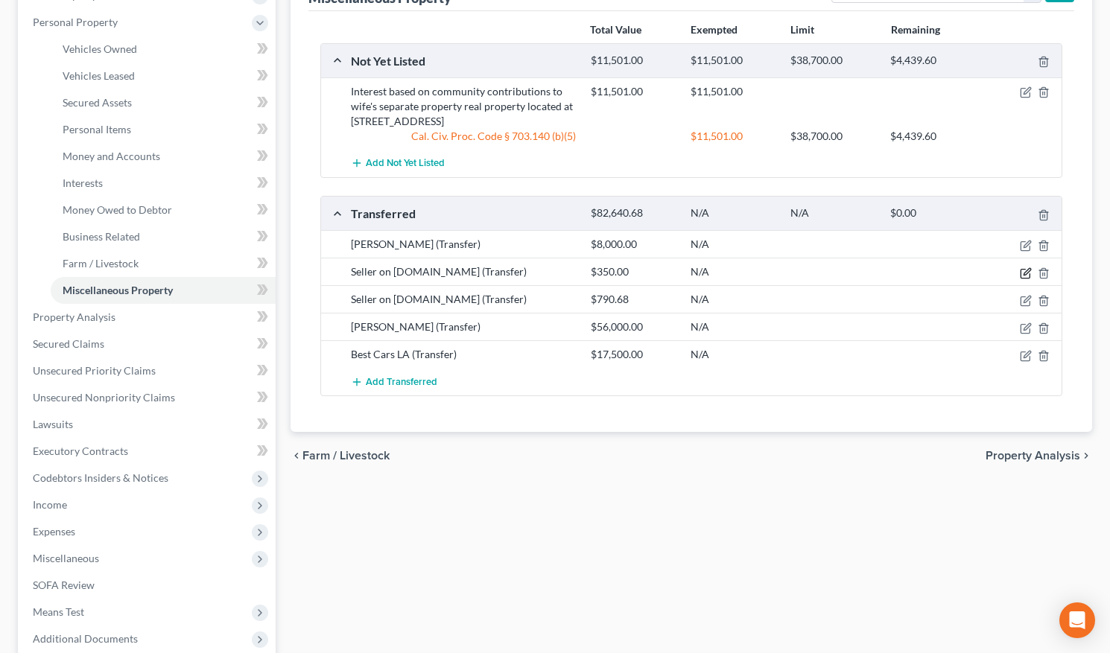
click at [1028, 272] on icon "button" at bounding box center [1027, 271] width 7 height 7
select select "Ordinary (within 2 years)"
select select "50"
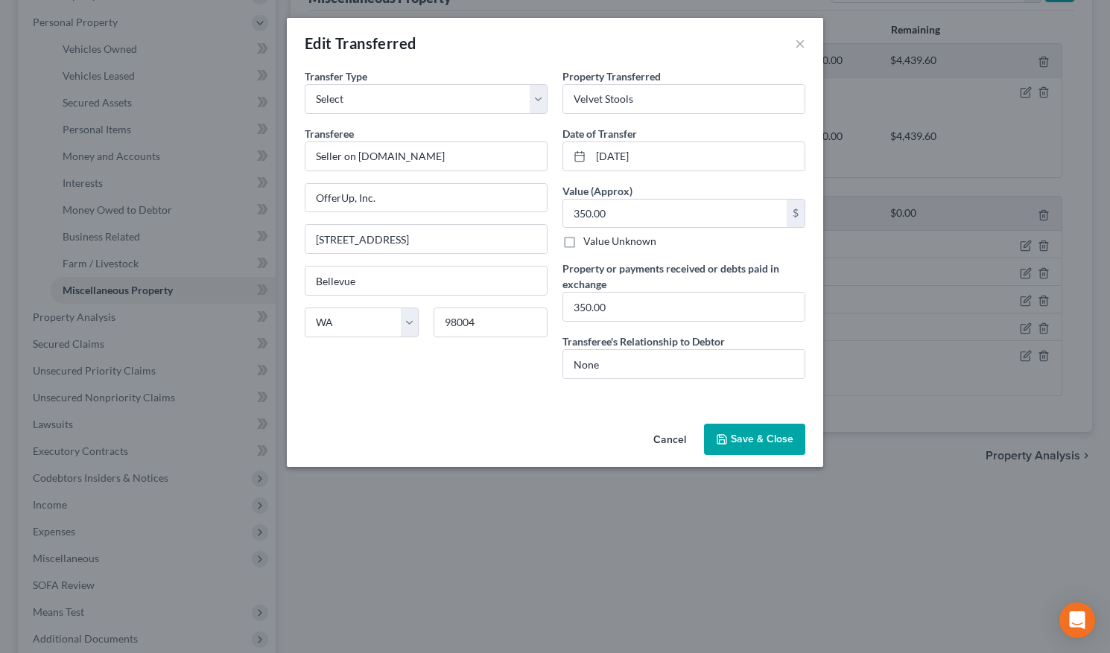
click at [743, 443] on button "Save & Close" at bounding box center [754, 439] width 101 height 31
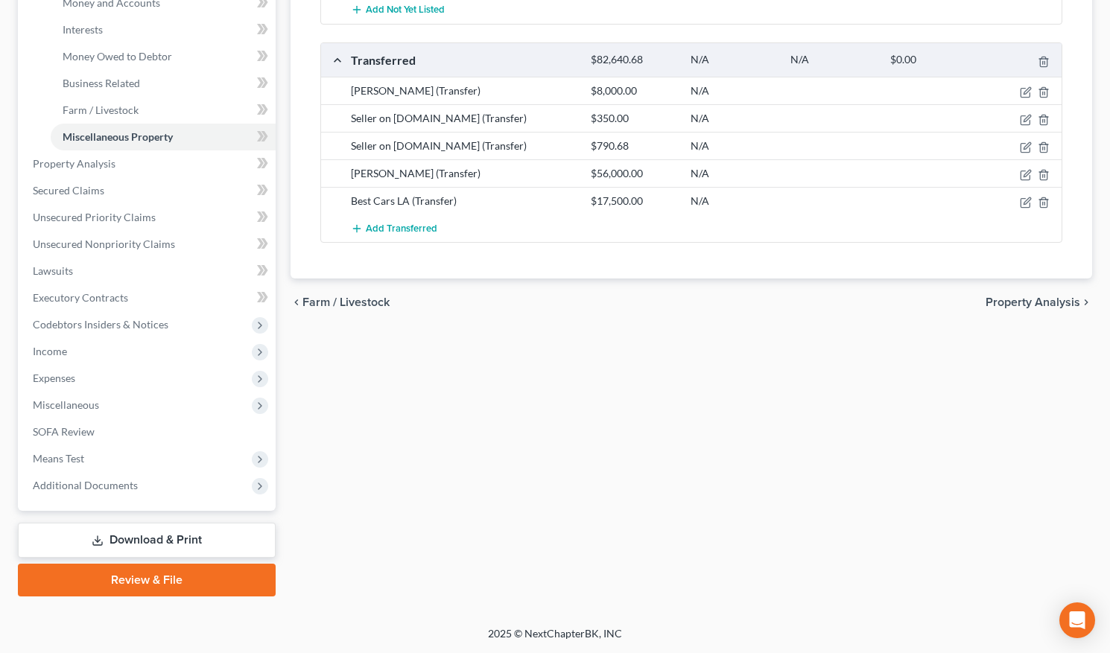
click at [219, 546] on link "Download & Print" at bounding box center [147, 540] width 258 height 35
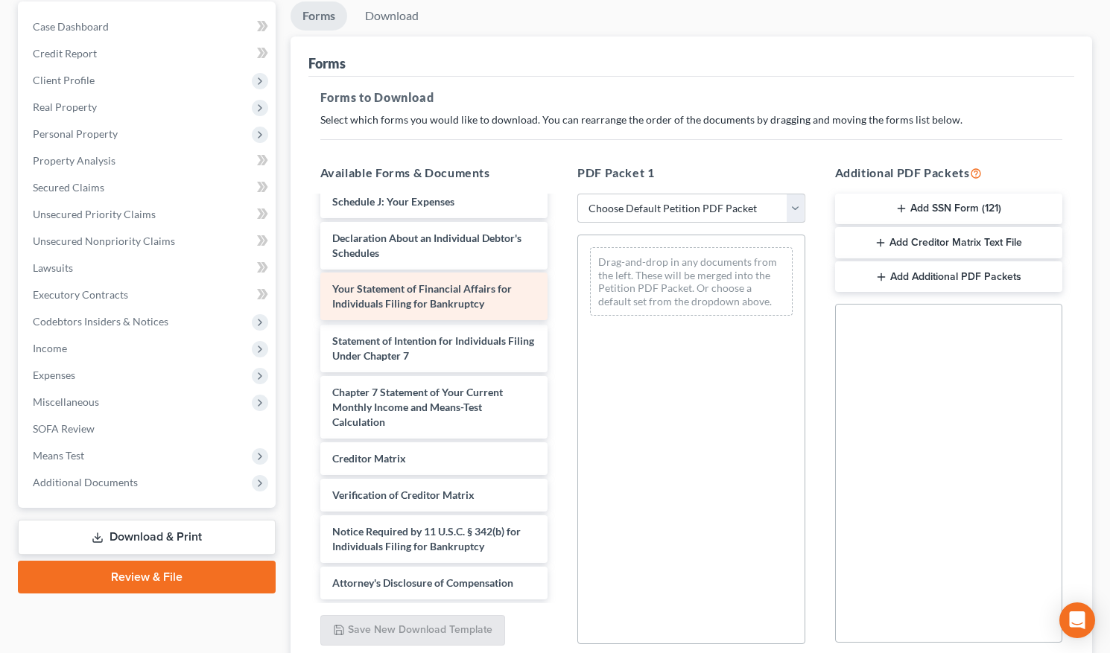
scroll to position [364, 0]
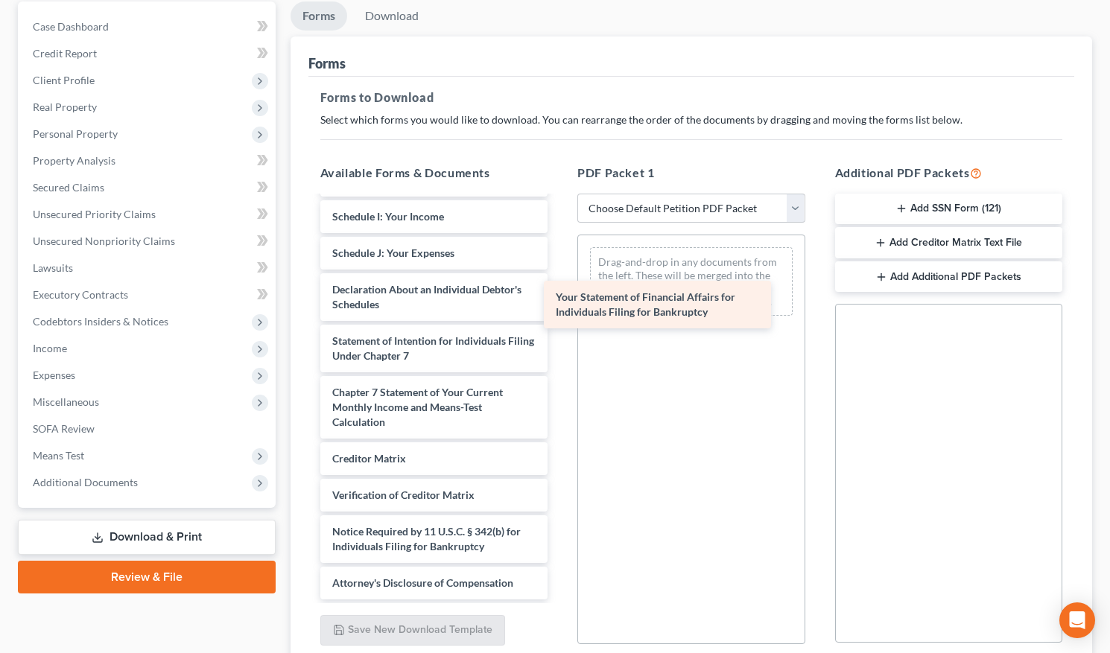
drag, startPoint x: 463, startPoint y: 293, endPoint x: 684, endPoint y: 300, distance: 220.6
click at [560, 300] on div "Your Statement of Financial Affairs for Individuals Filing for Bankruptcy Volun…" at bounding box center [434, 217] width 252 height 766
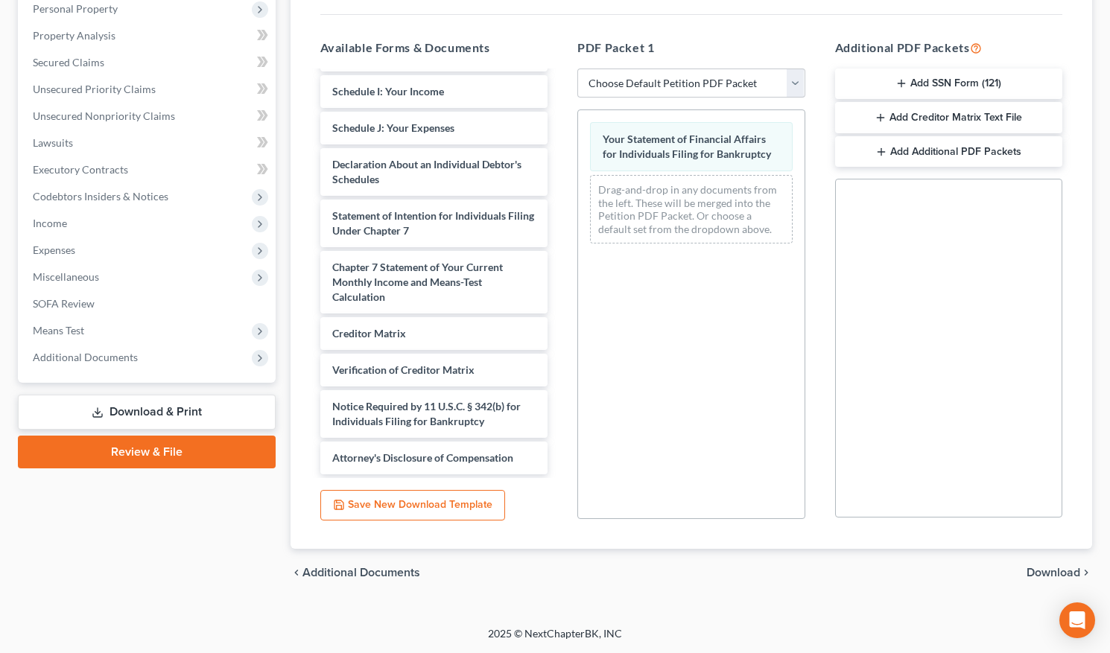
scroll to position [267, 0]
click at [688, 326] on div "Your Statement of Financial Affairs for Individuals Filing for Bankruptcy Drag-…" at bounding box center [691, 315] width 228 height 410
click at [1044, 571] on span "Download" at bounding box center [1054, 573] width 54 height 12
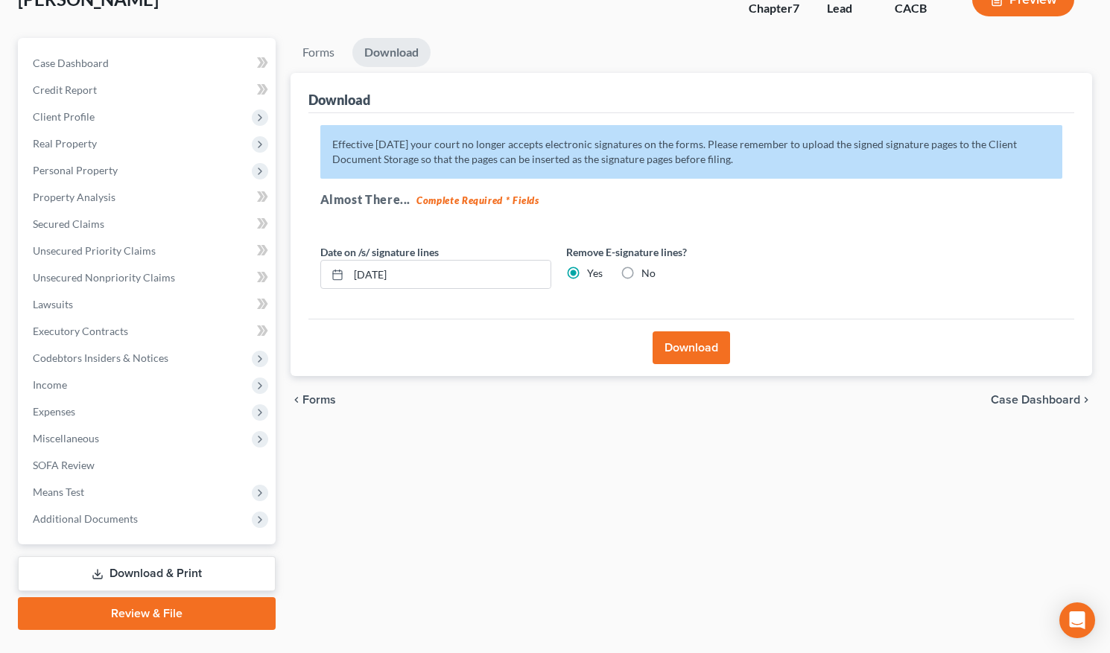
scroll to position [99, 0]
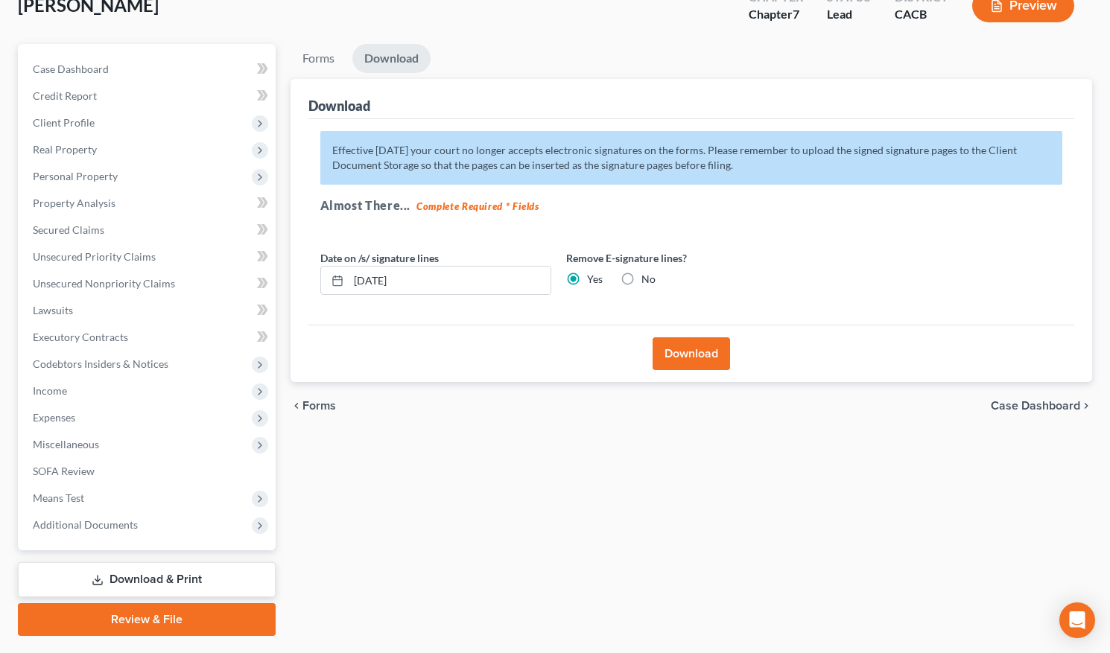
click at [680, 353] on button "Download" at bounding box center [691, 354] width 77 height 33
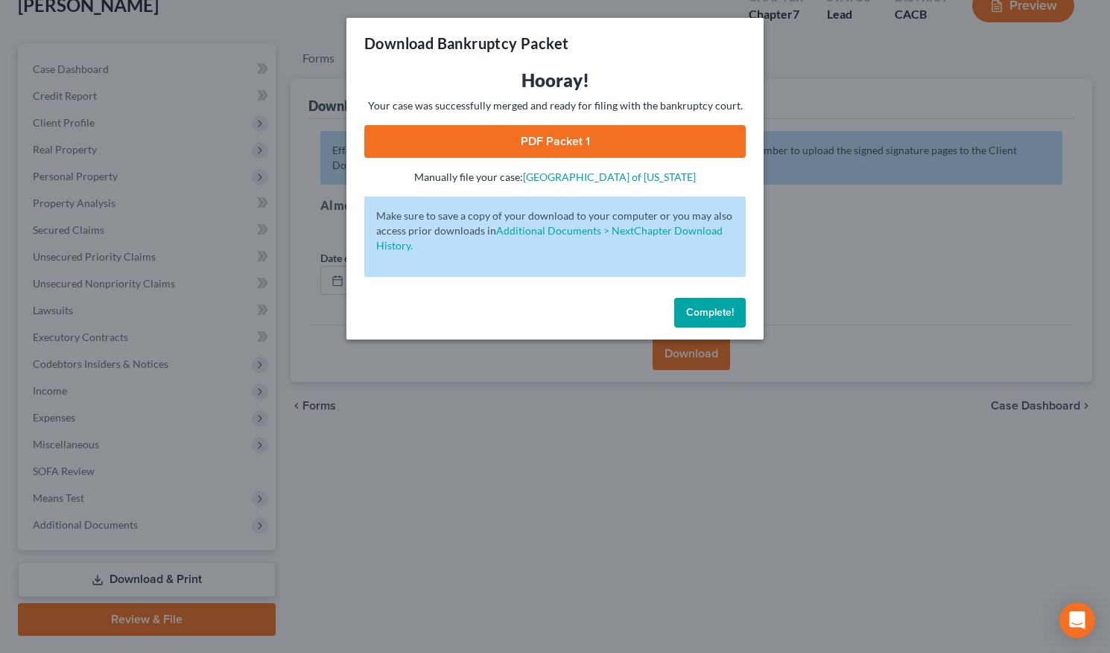
click at [630, 140] on link "PDF Packet 1" at bounding box center [554, 141] width 381 height 33
click at [688, 321] on button "Complete!" at bounding box center [710, 313] width 72 height 30
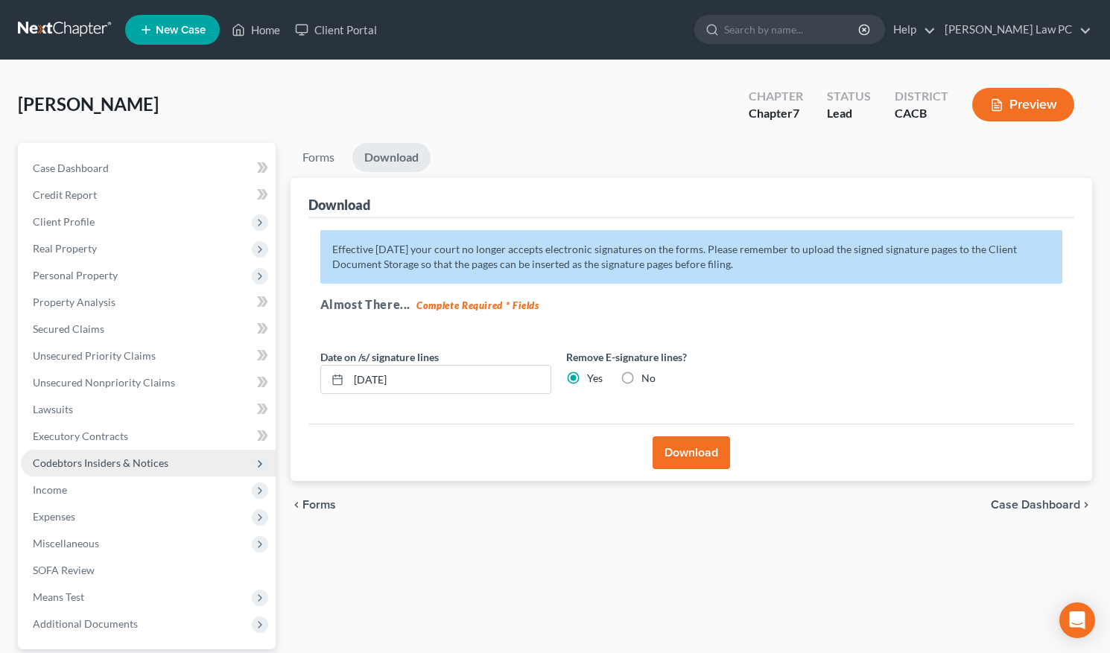
scroll to position [91, 0]
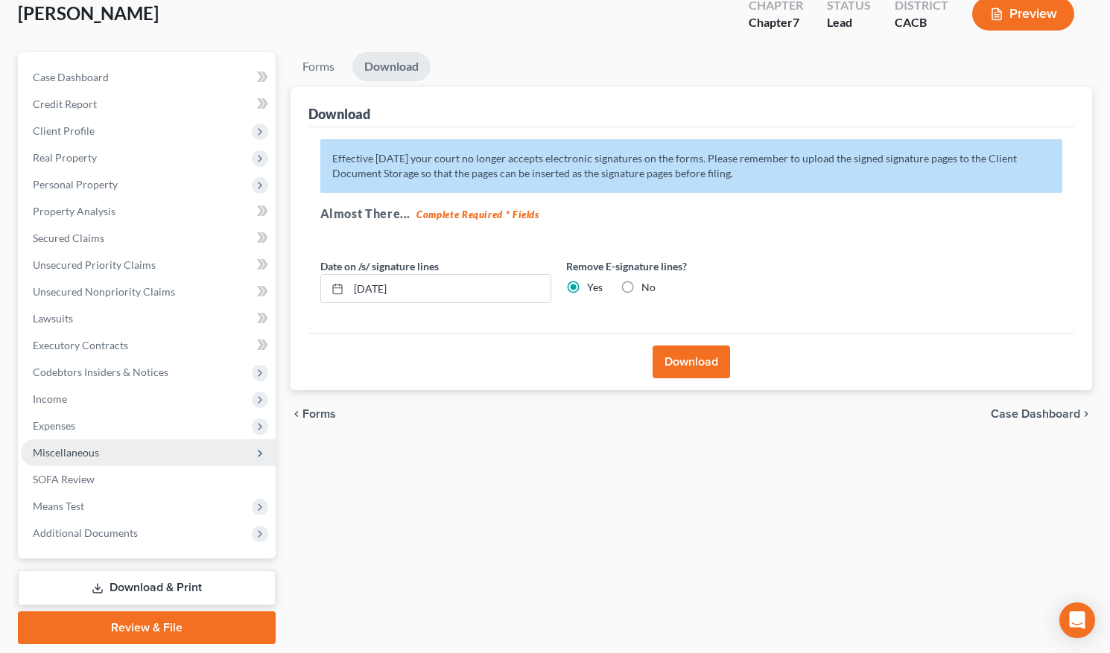
click at [99, 451] on span "Miscellaneous" at bounding box center [148, 453] width 255 height 27
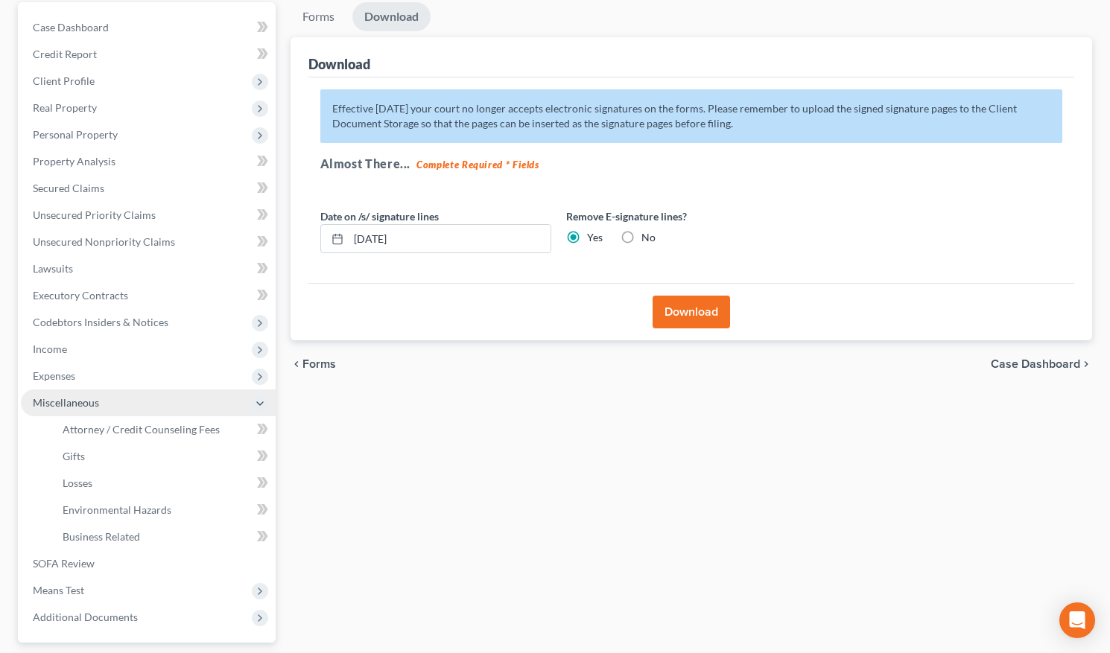
scroll to position [141, 0]
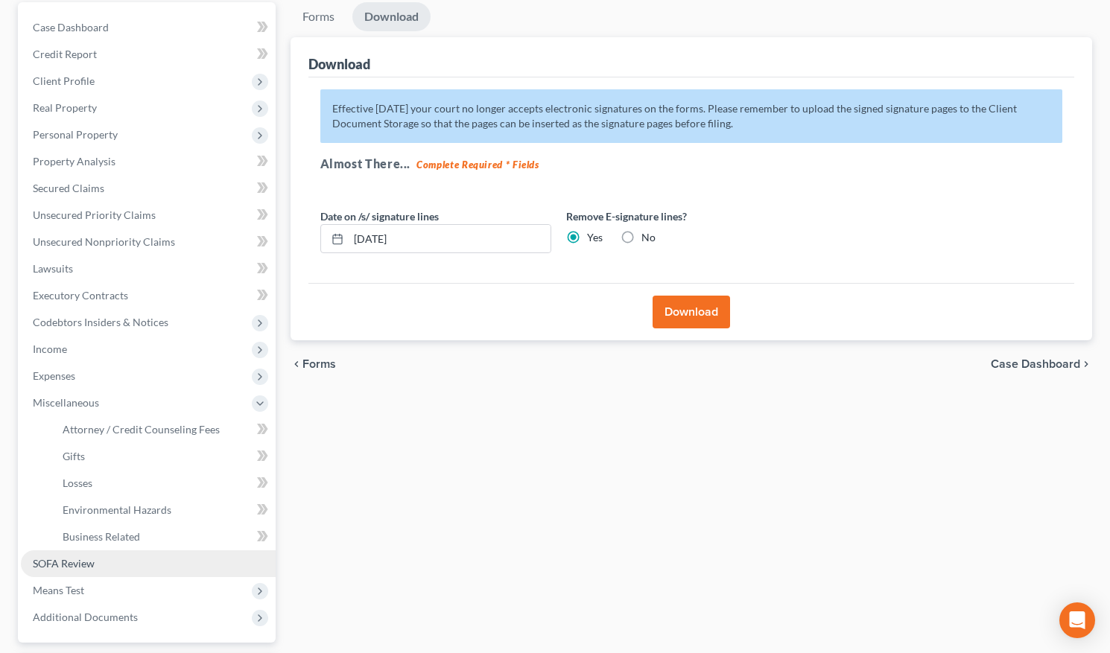
click at [63, 561] on span "SOFA Review" at bounding box center [64, 563] width 62 height 13
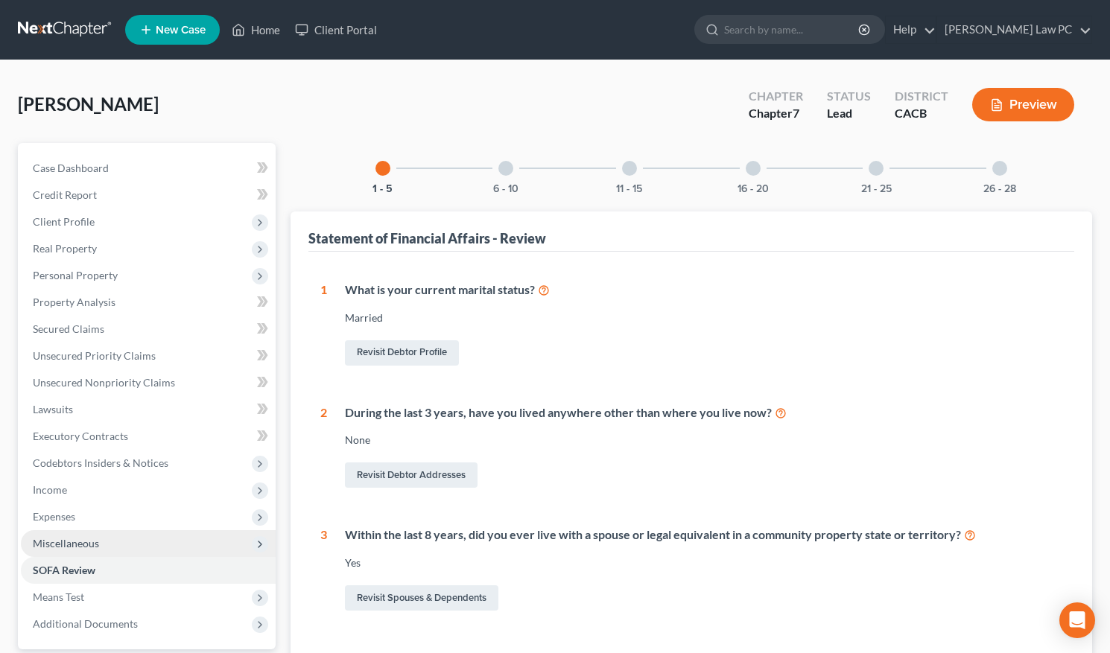
click at [77, 547] on span "Miscellaneous" at bounding box center [66, 543] width 66 height 13
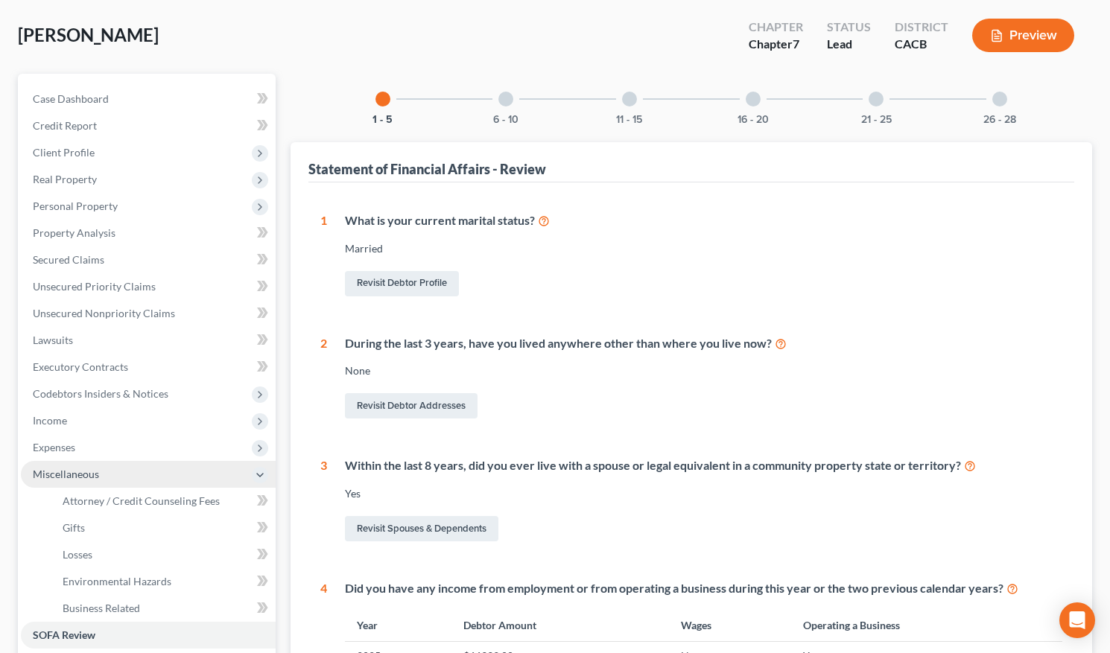
scroll to position [72, 0]
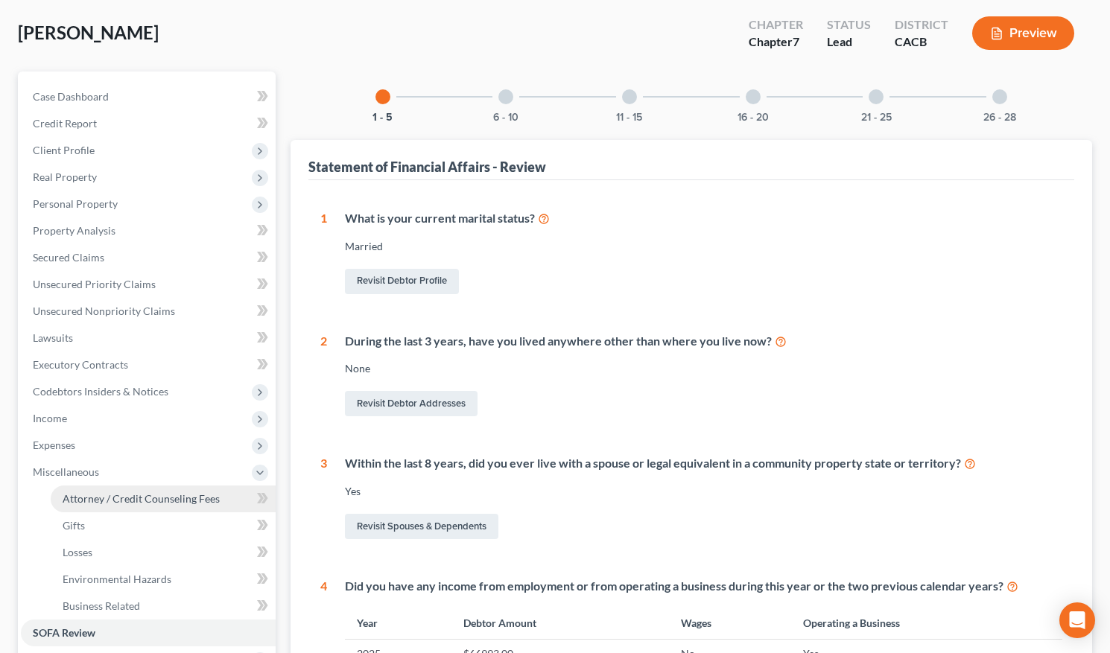
click at [90, 505] on link "Attorney / Credit Counseling Fees" at bounding box center [163, 499] width 225 height 27
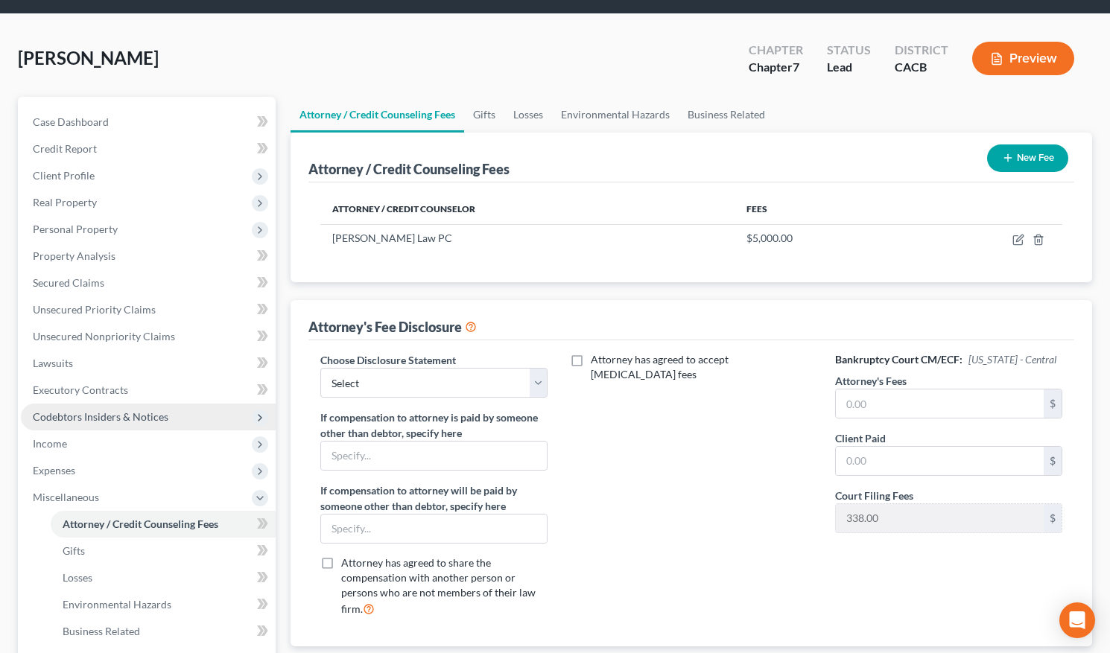
scroll to position [50, 0]
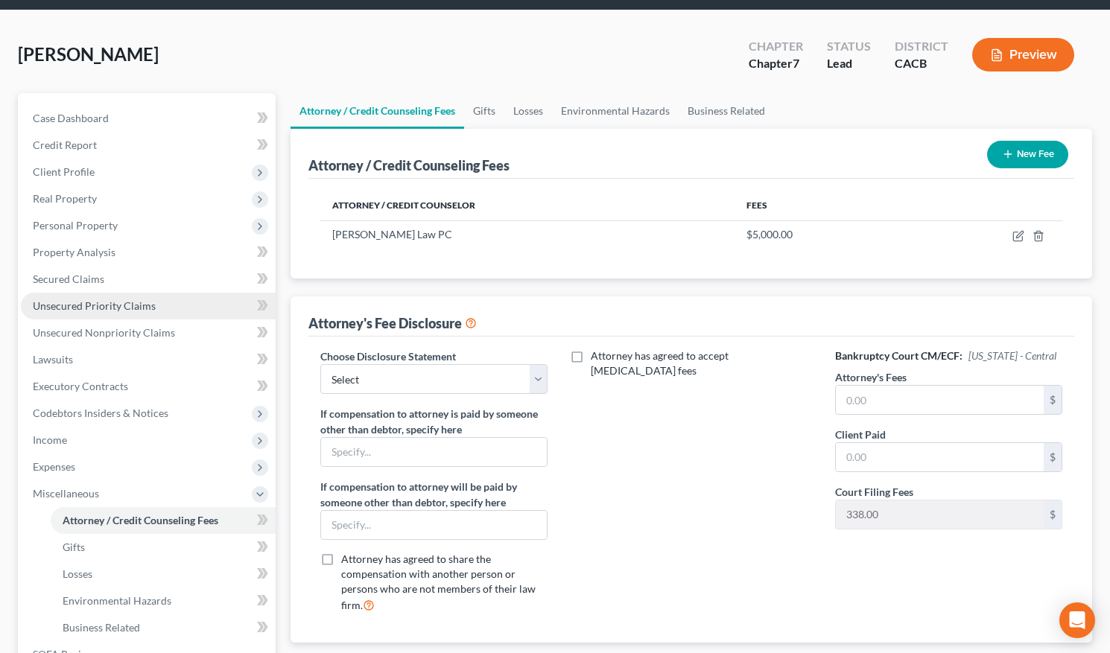
click at [136, 308] on span "Unsecured Priority Claims" at bounding box center [94, 306] width 123 height 13
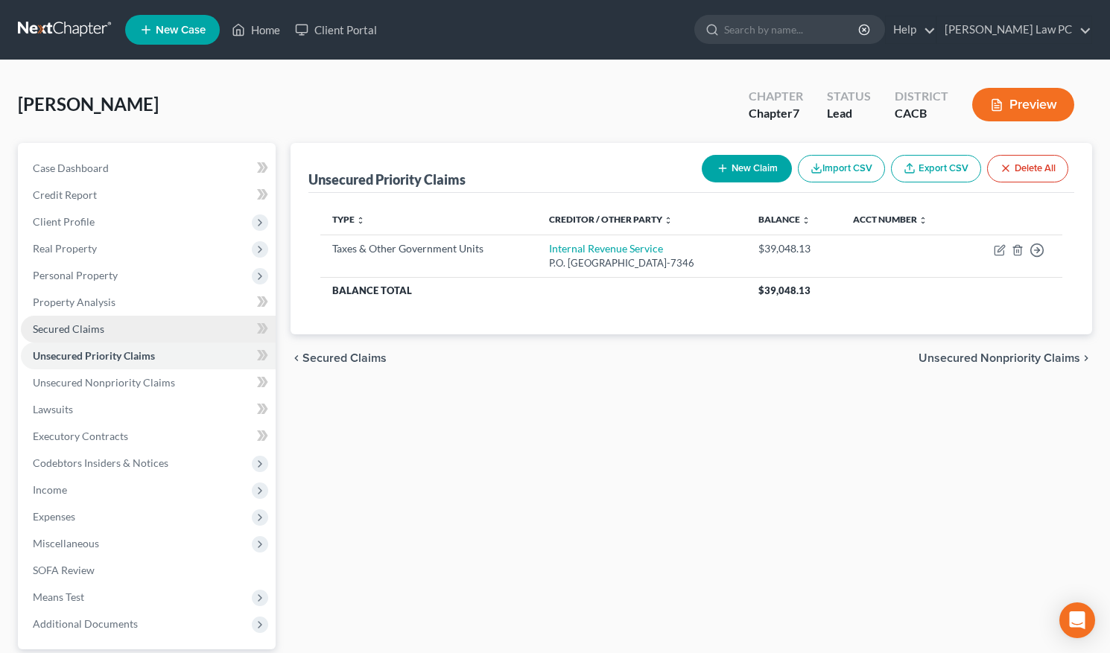
click at [106, 329] on link "Secured Claims" at bounding box center [148, 329] width 255 height 27
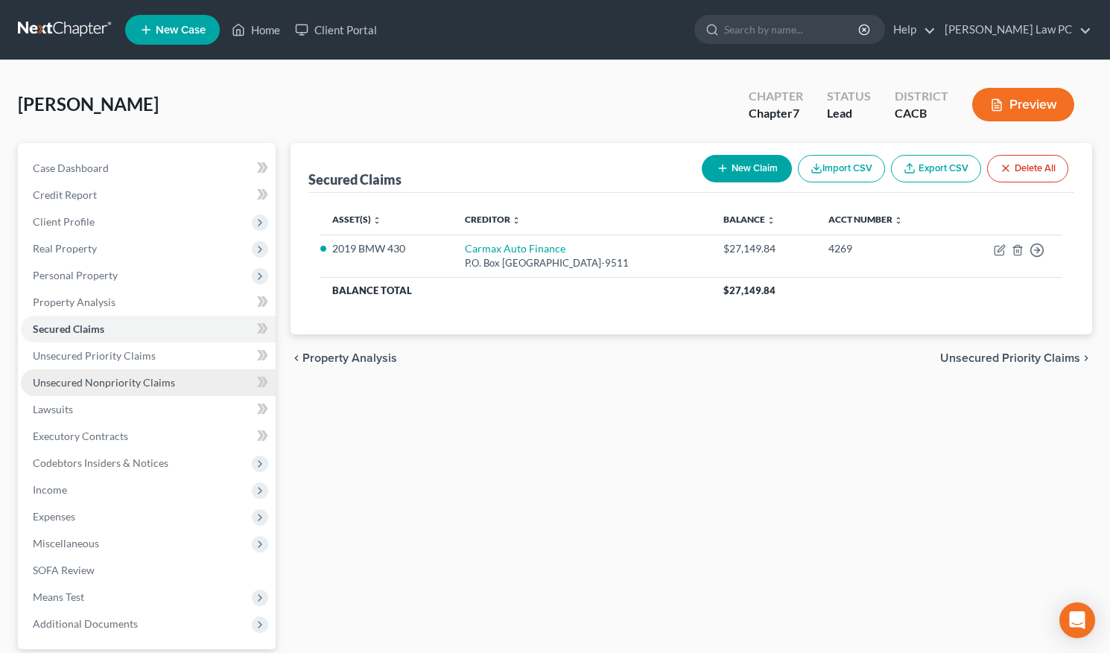
click at [94, 384] on span "Unsecured Nonpriority Claims" at bounding box center [104, 382] width 142 height 13
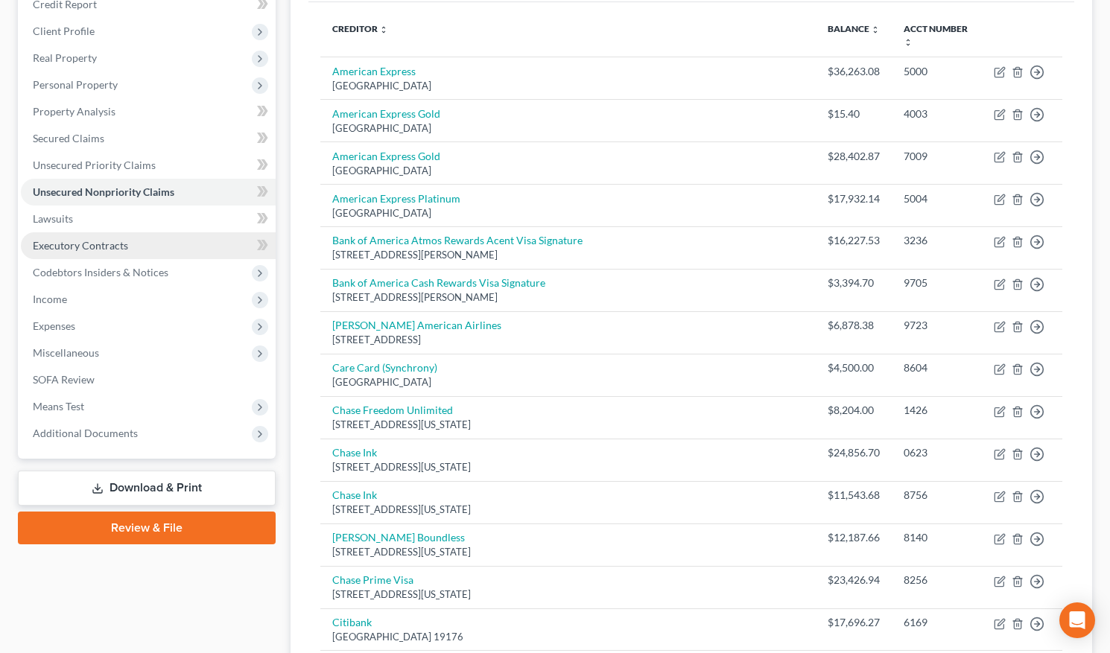
scroll to position [191, 0]
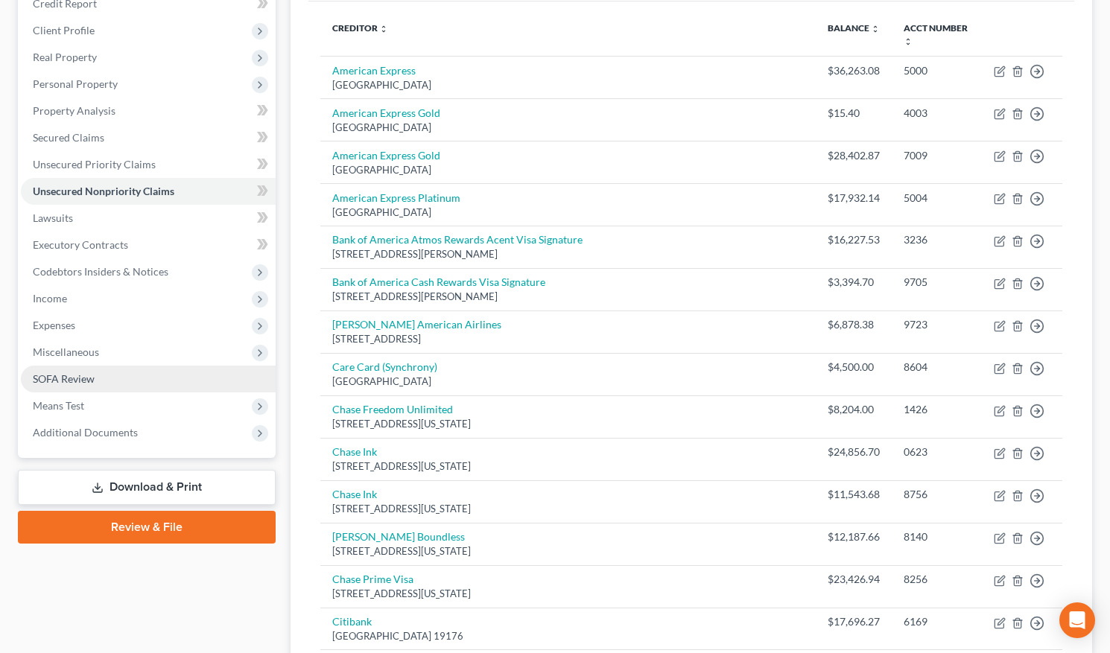
click at [116, 376] on link "SOFA Review" at bounding box center [148, 379] width 255 height 27
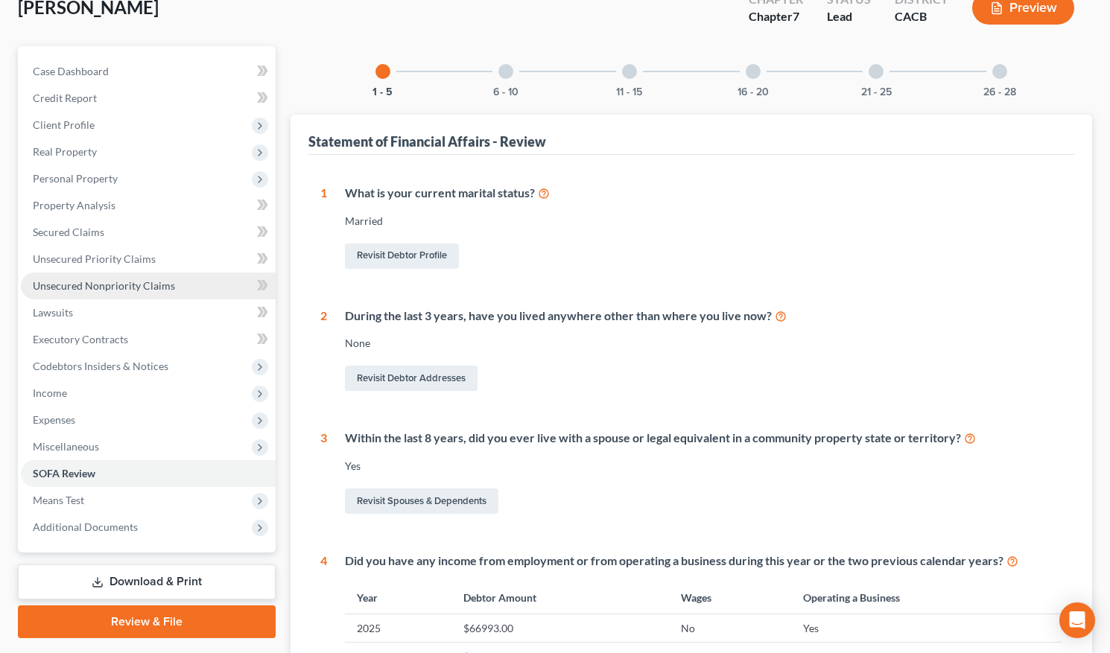
scroll to position [98, 0]
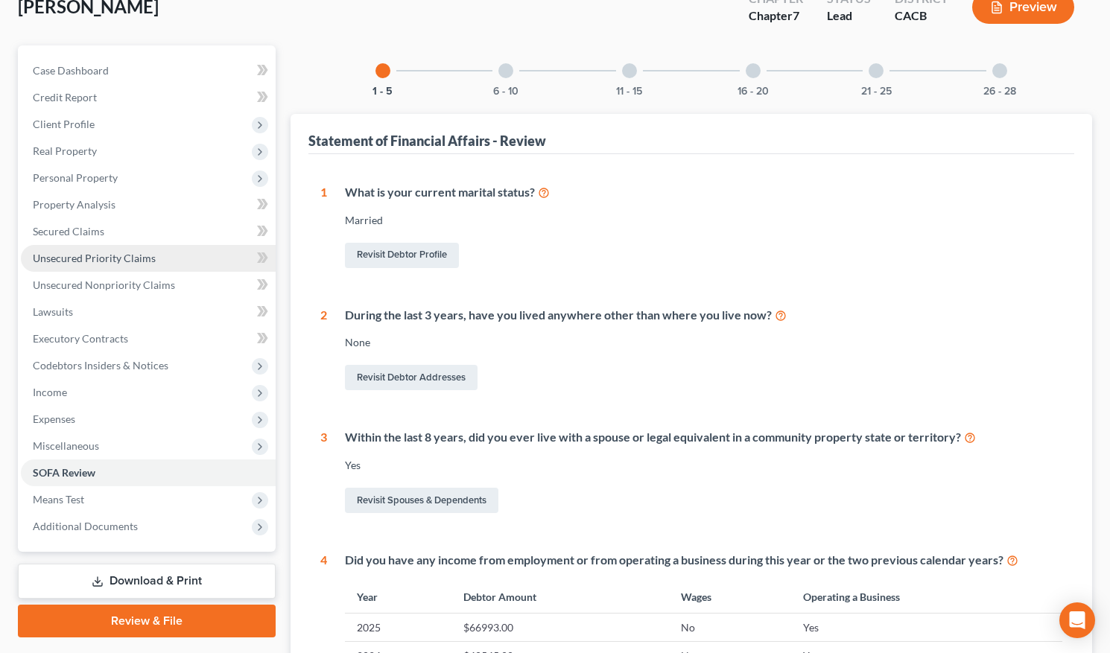
click at [115, 252] on span "Unsecured Priority Claims" at bounding box center [94, 258] width 123 height 13
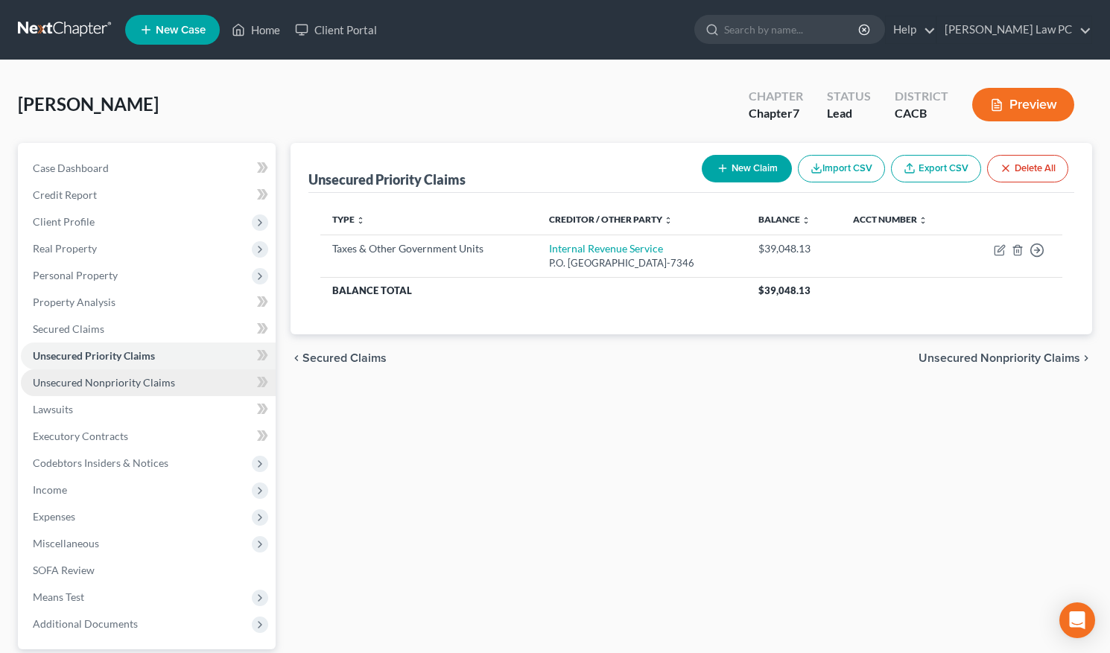
click at [80, 382] on span "Unsecured Nonpriority Claims" at bounding box center [104, 382] width 142 height 13
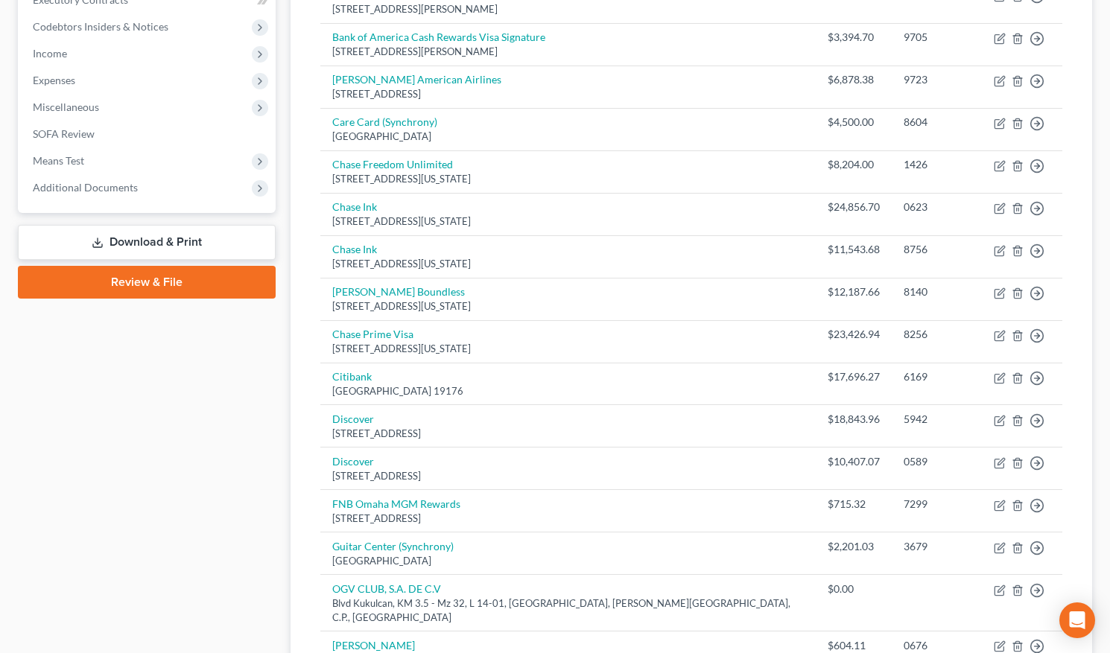
scroll to position [314, 0]
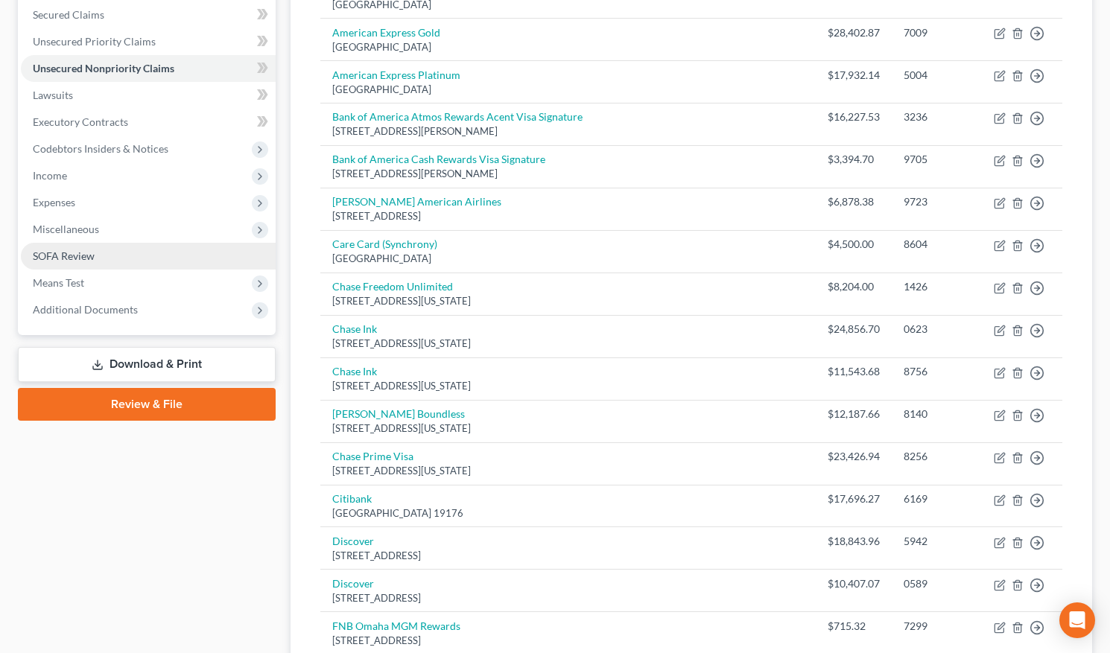
click at [169, 260] on link "SOFA Review" at bounding box center [148, 256] width 255 height 27
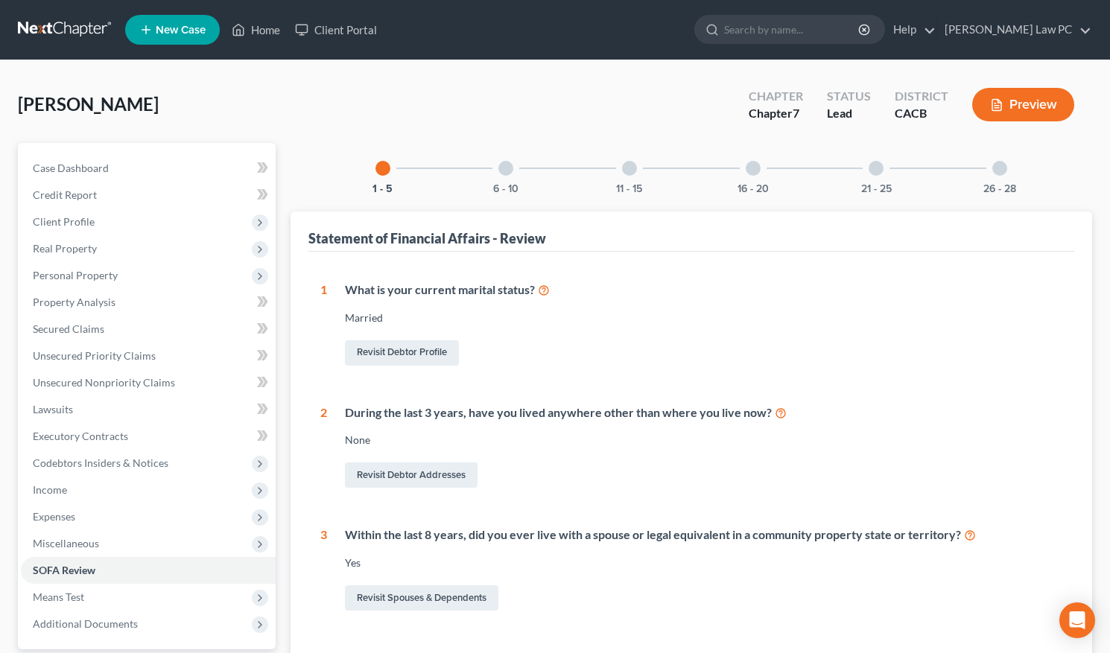
click at [752, 174] on div at bounding box center [753, 168] width 15 height 15
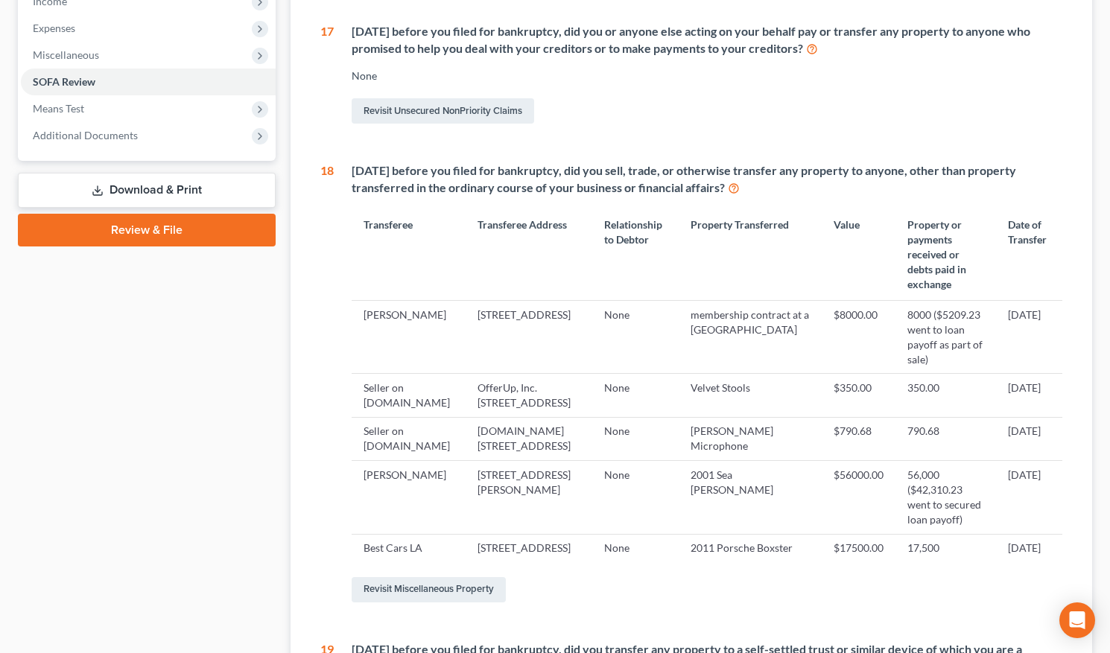
scroll to position [476, 0]
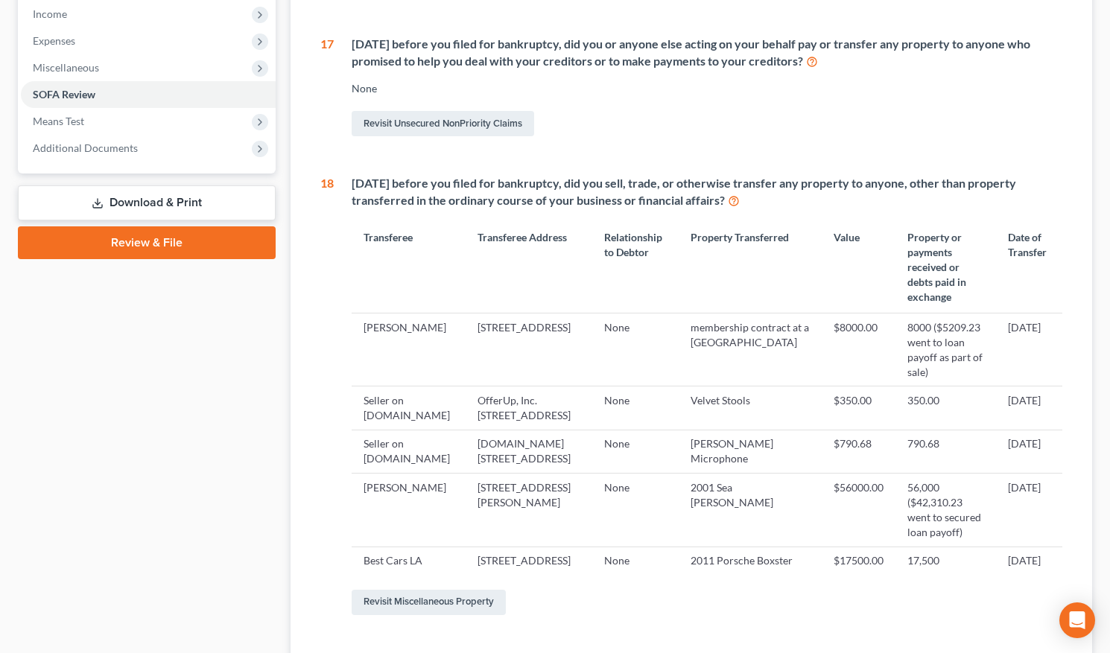
click at [178, 247] on link "Review & File" at bounding box center [147, 242] width 258 height 33
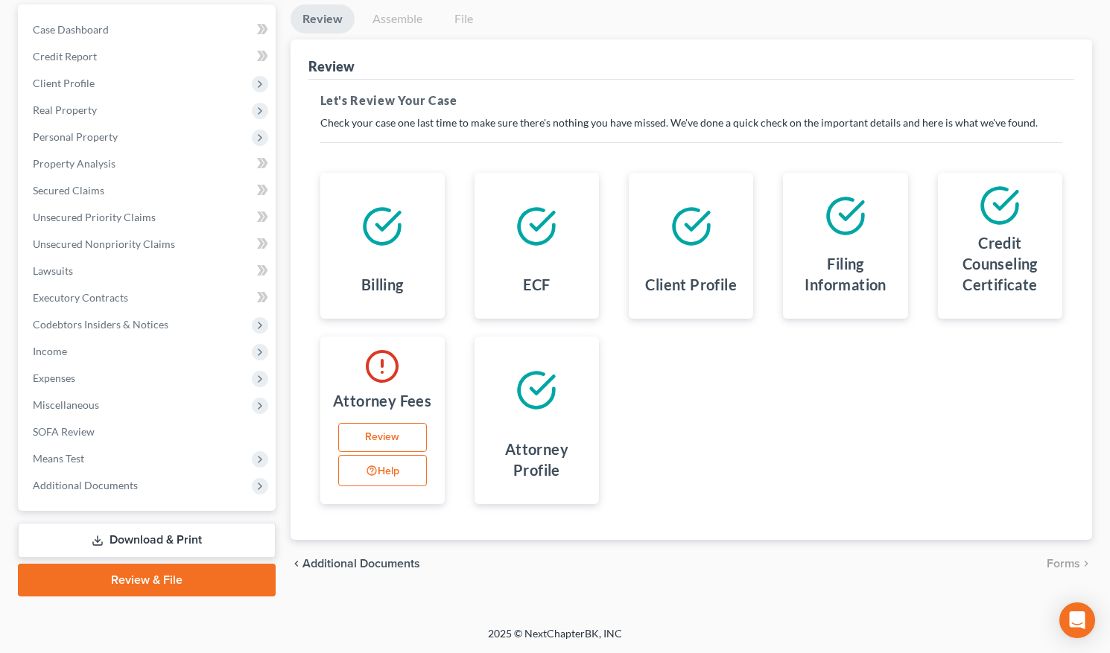
click at [124, 539] on link "Download & Print" at bounding box center [147, 540] width 258 height 35
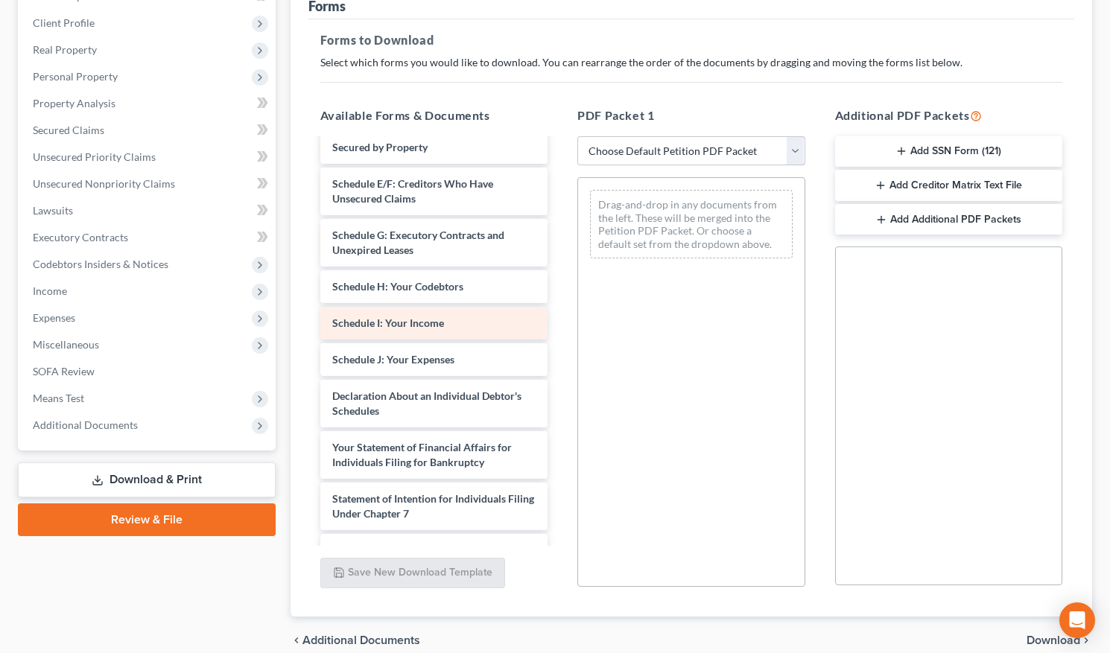
scroll to position [201, 0]
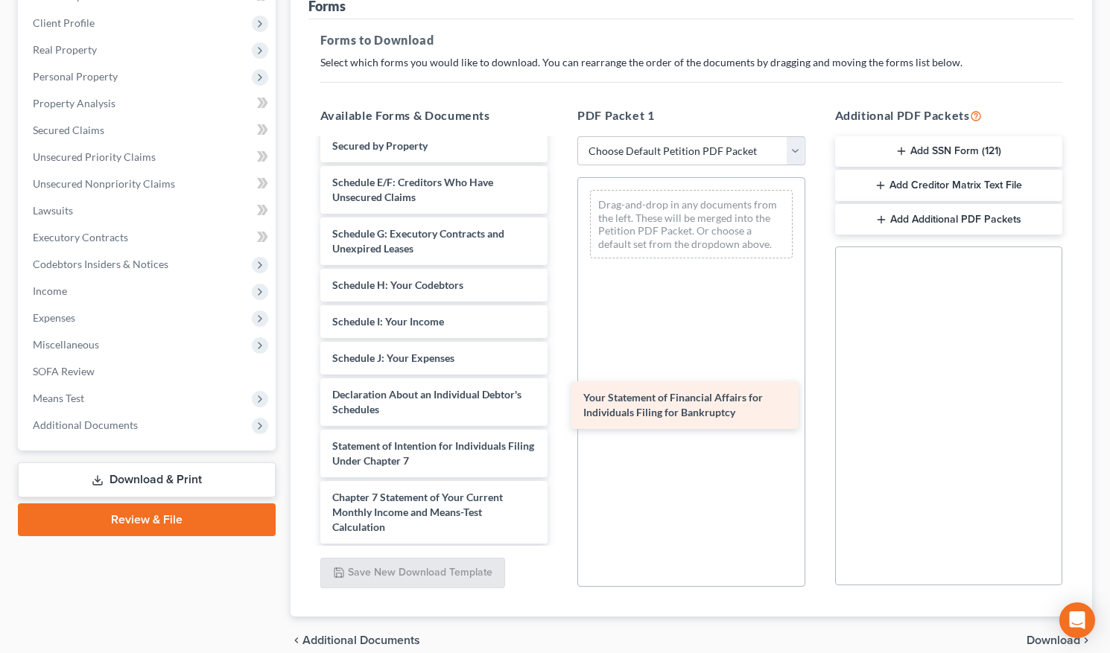
drag, startPoint x: 381, startPoint y: 456, endPoint x: 630, endPoint y: 408, distance: 254.2
click at [560, 408] on div "Your Statement of Financial Affairs for Individuals Filing for Bankruptcy Volun…" at bounding box center [434, 322] width 252 height 766
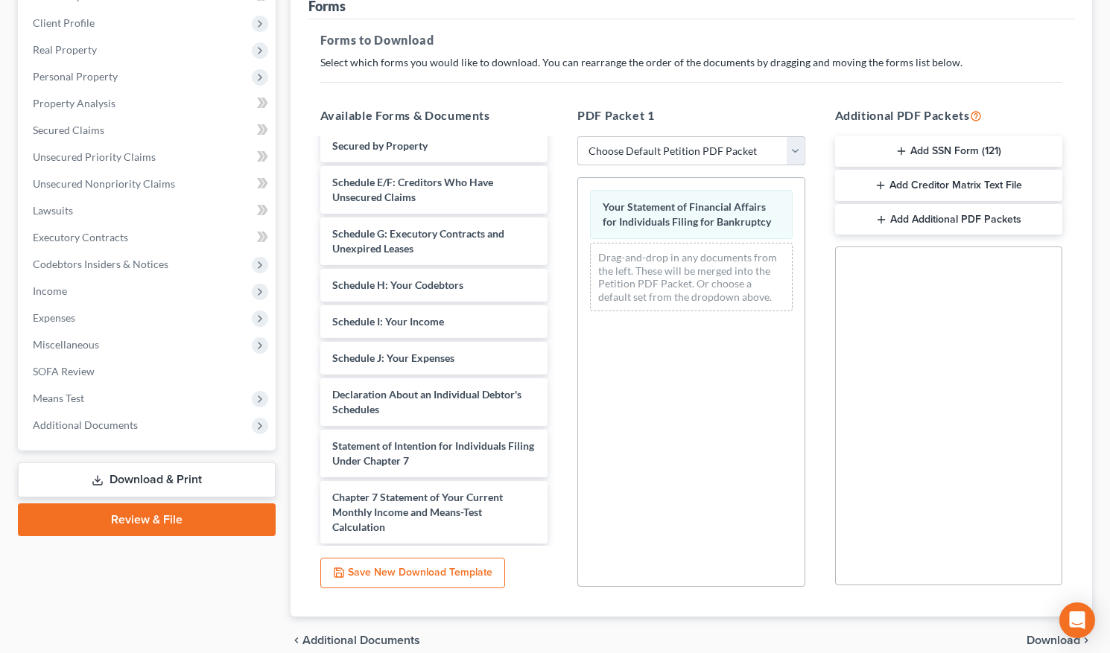
select select "0"
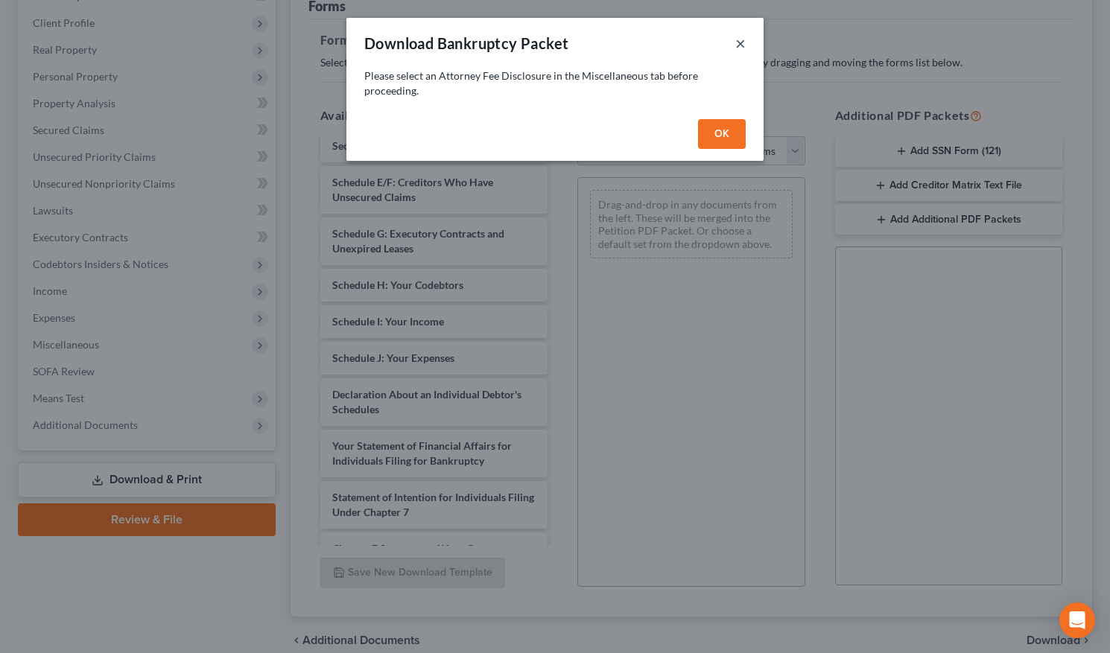
click at [737, 47] on button "×" at bounding box center [740, 43] width 10 height 18
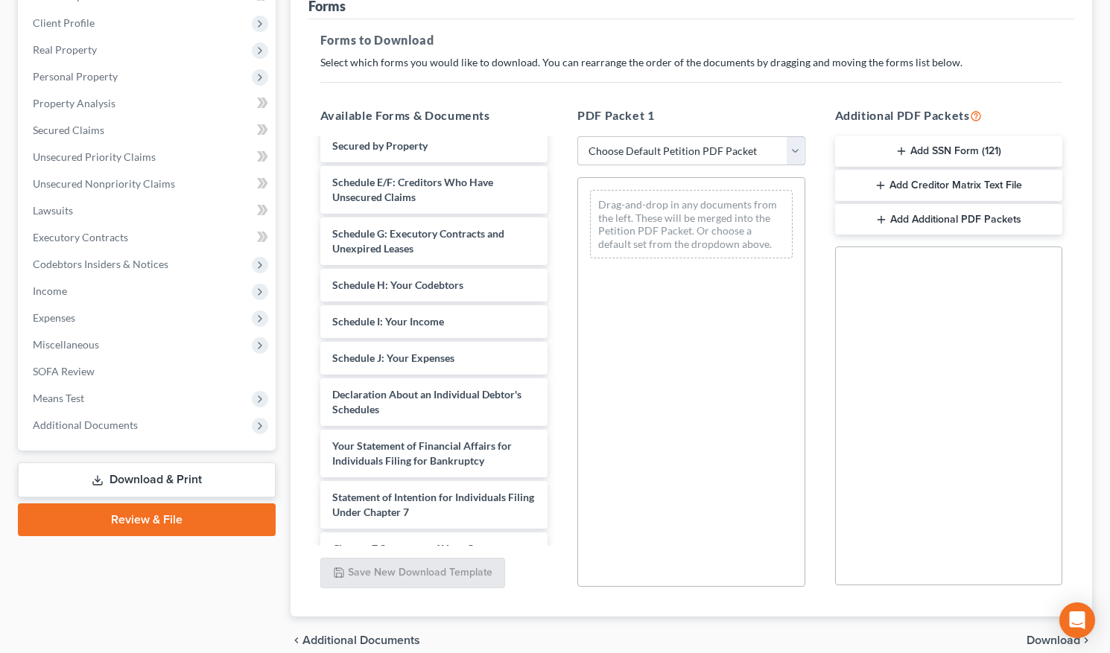
select select "2"
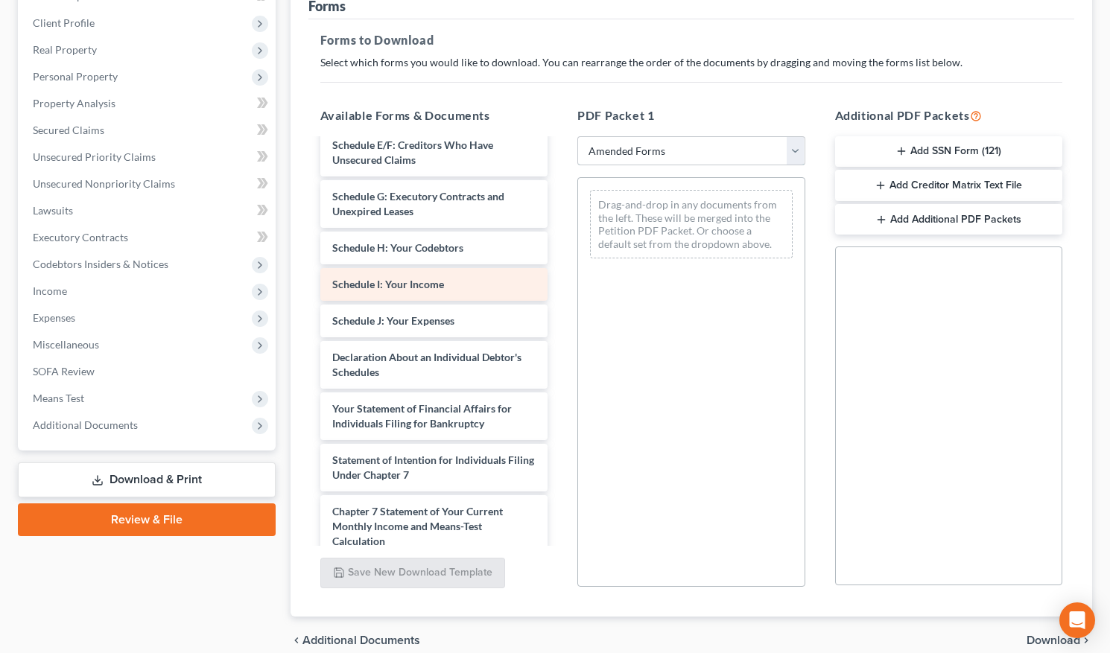
scroll to position [249, 0]
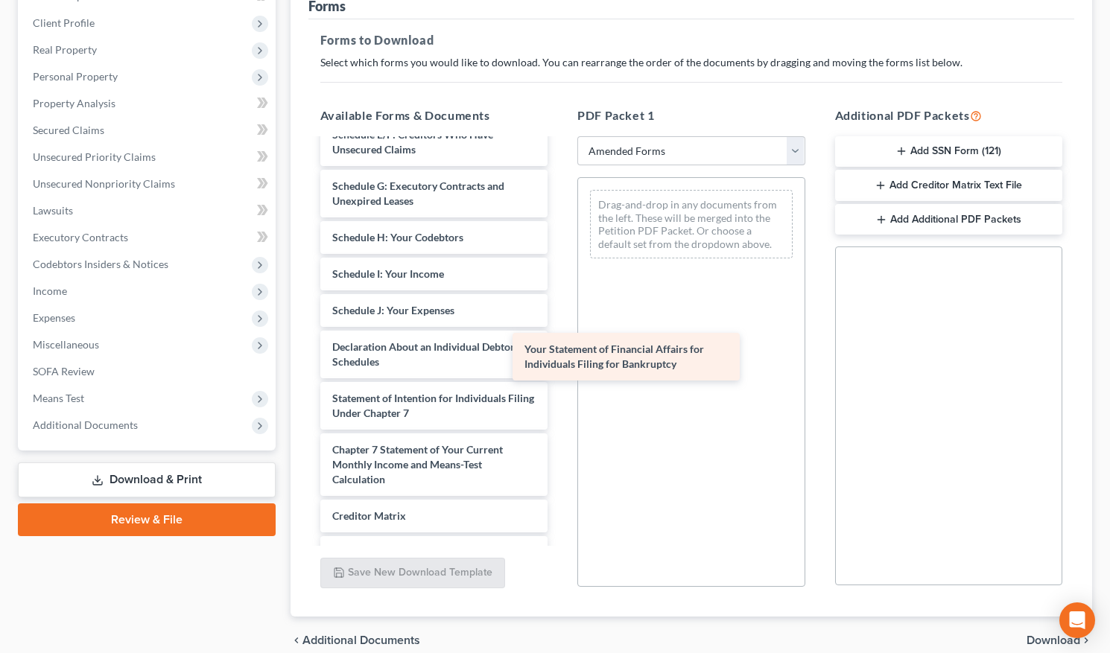
drag, startPoint x: 465, startPoint y: 398, endPoint x: 657, endPoint y: 349, distance: 198.4
click at [560, 349] on div "Your Statement of Financial Affairs for Individuals Filing for Bankruptcy Volun…" at bounding box center [434, 274] width 252 height 766
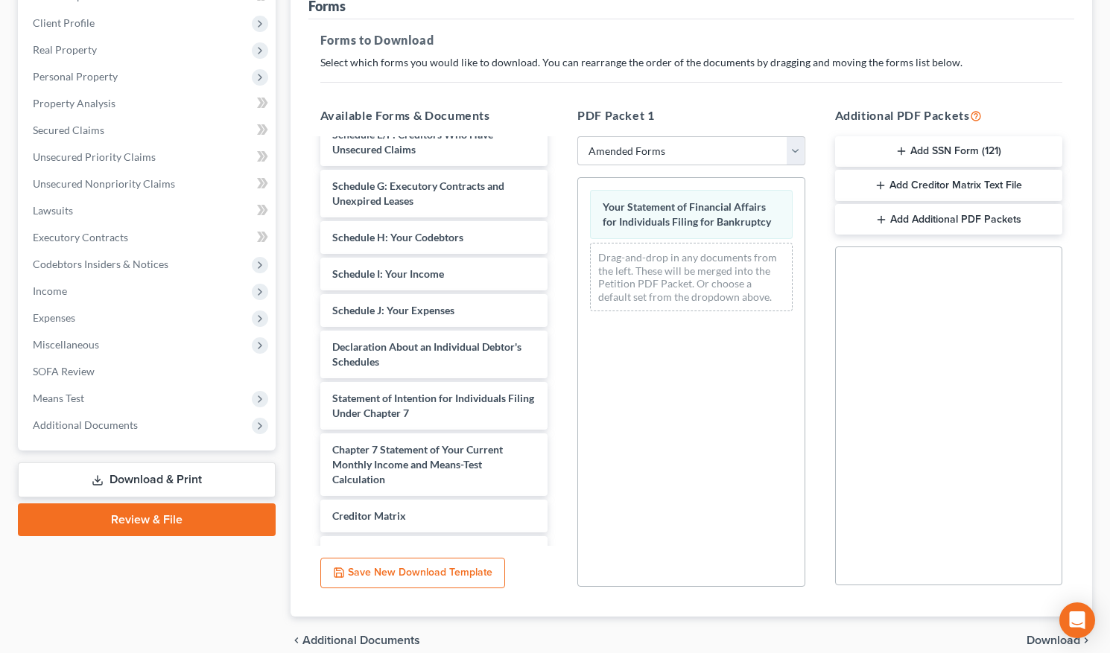
click at [672, 343] on div "Your Statement of Financial Affairs for Individuals Filing for Bankruptcy Drag-…" at bounding box center [691, 382] width 228 height 410
click at [172, 487] on link "Download & Print" at bounding box center [147, 480] width 258 height 35
click at [162, 482] on link "Download & Print" at bounding box center [147, 480] width 258 height 35
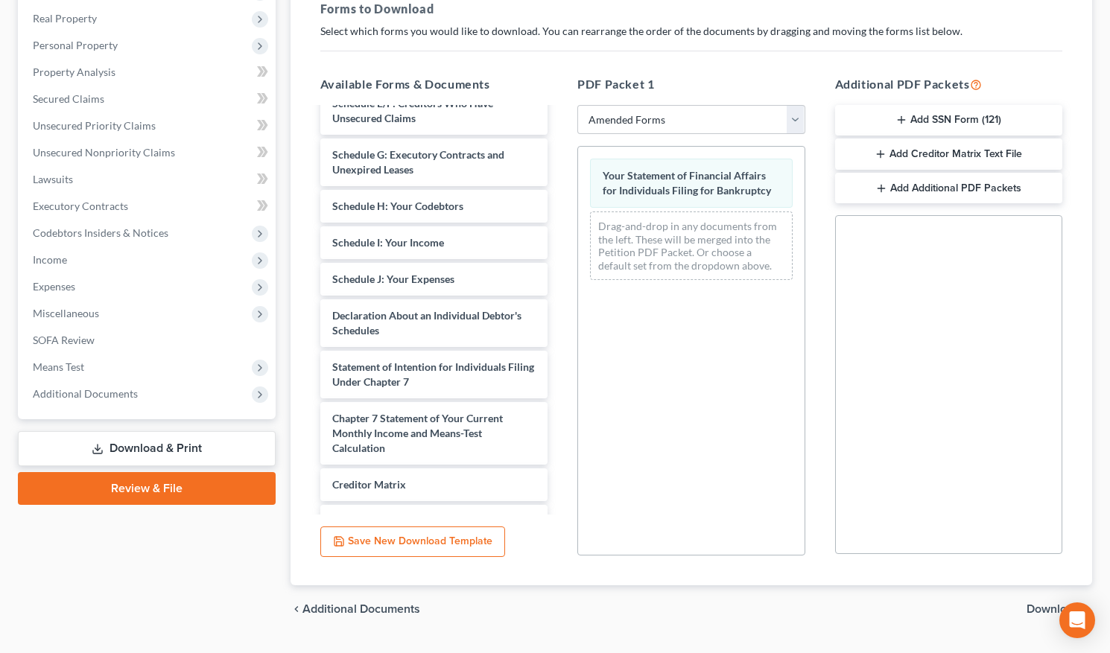
click at [156, 451] on link "Download & Print" at bounding box center [147, 448] width 258 height 35
click at [1030, 610] on span "Download" at bounding box center [1054, 609] width 54 height 12
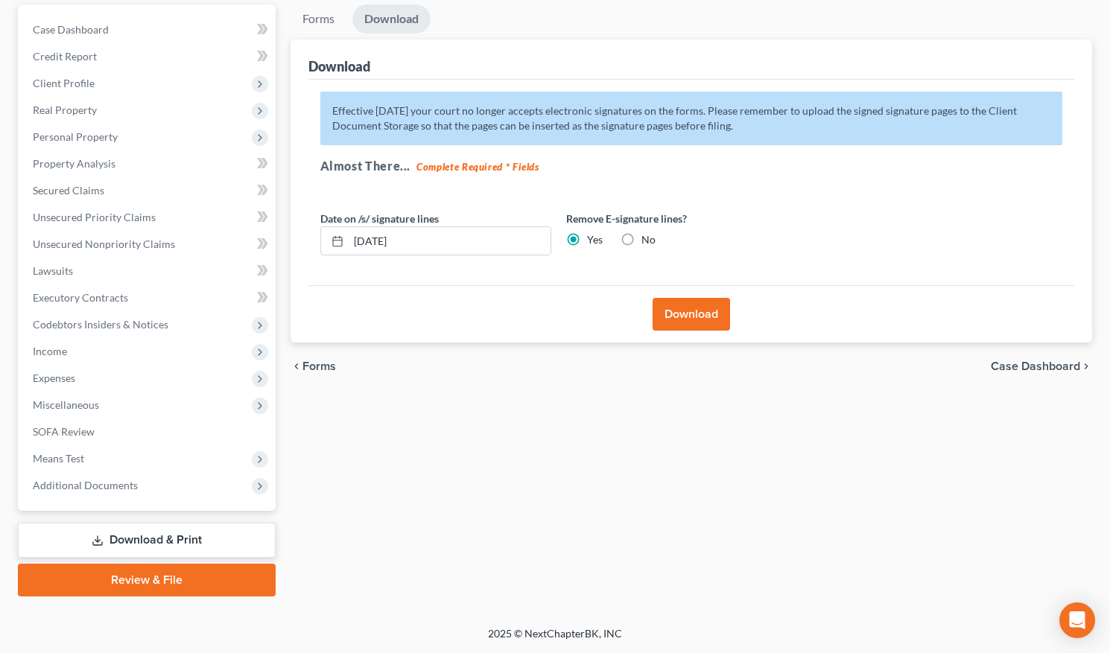
scroll to position [139, 0]
click at [690, 323] on button "Download" at bounding box center [691, 314] width 77 height 33
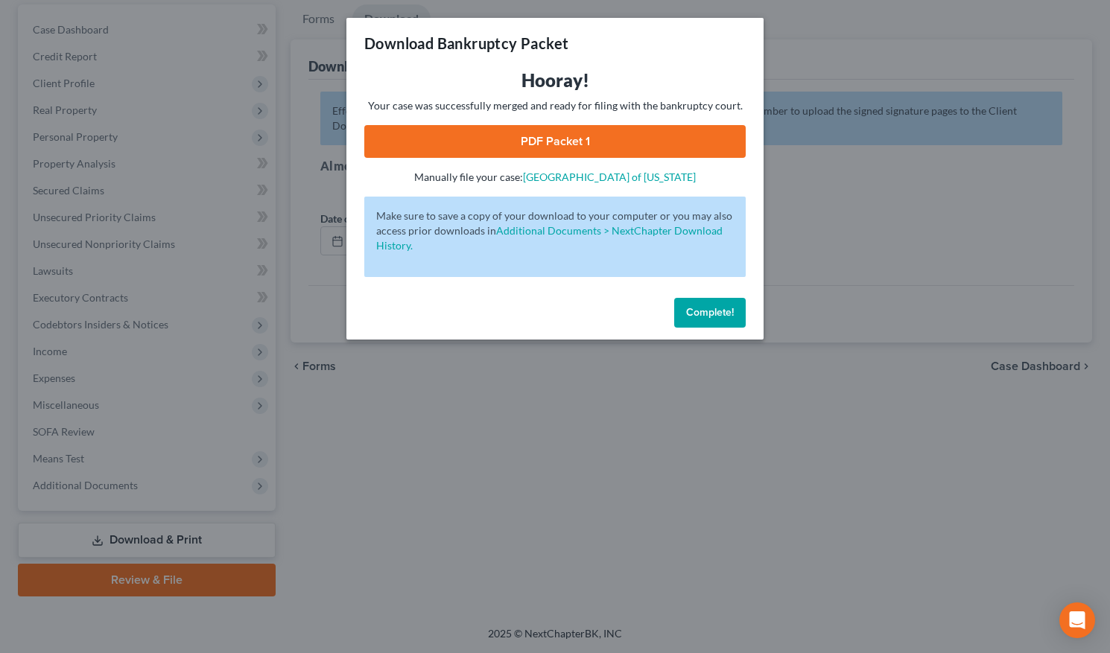
click at [557, 139] on link "PDF Packet 1" at bounding box center [554, 141] width 381 height 33
click at [709, 306] on span "Complete!" at bounding box center [710, 312] width 48 height 13
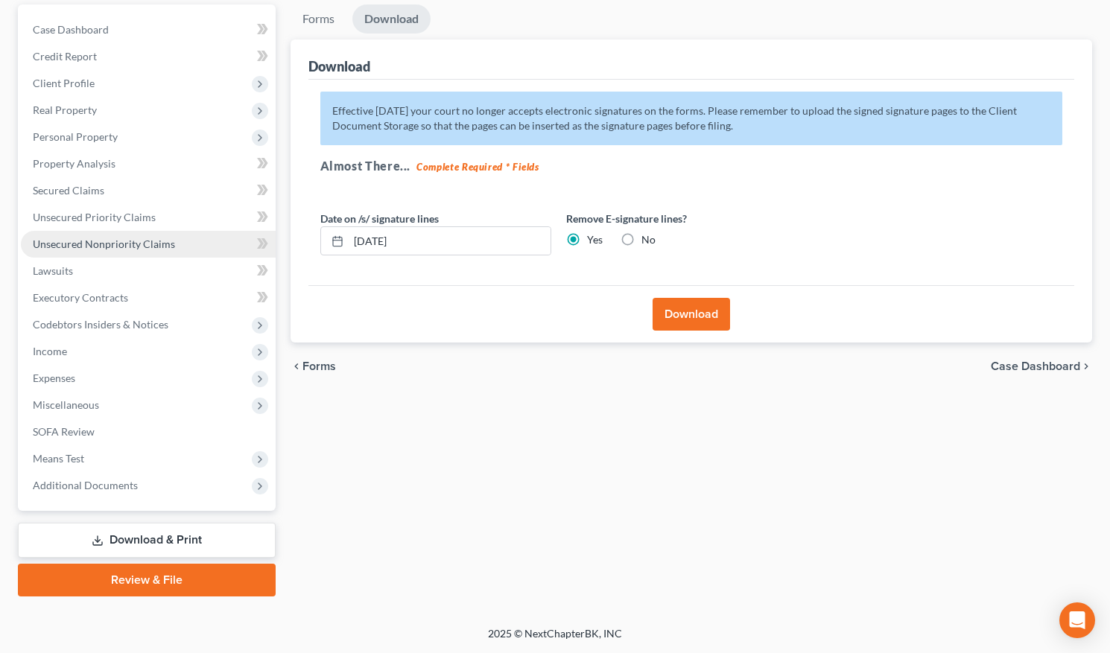
click at [158, 247] on span "Unsecured Nonpriority Claims" at bounding box center [104, 244] width 142 height 13
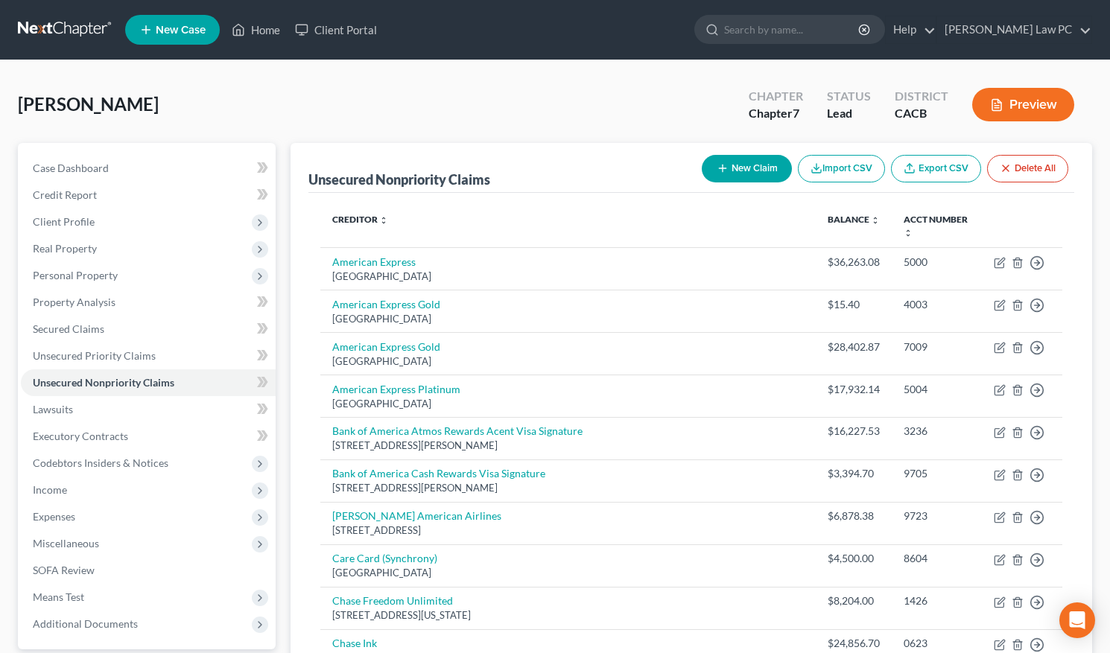
click at [1017, 99] on button "Preview" at bounding box center [1023, 105] width 102 height 34
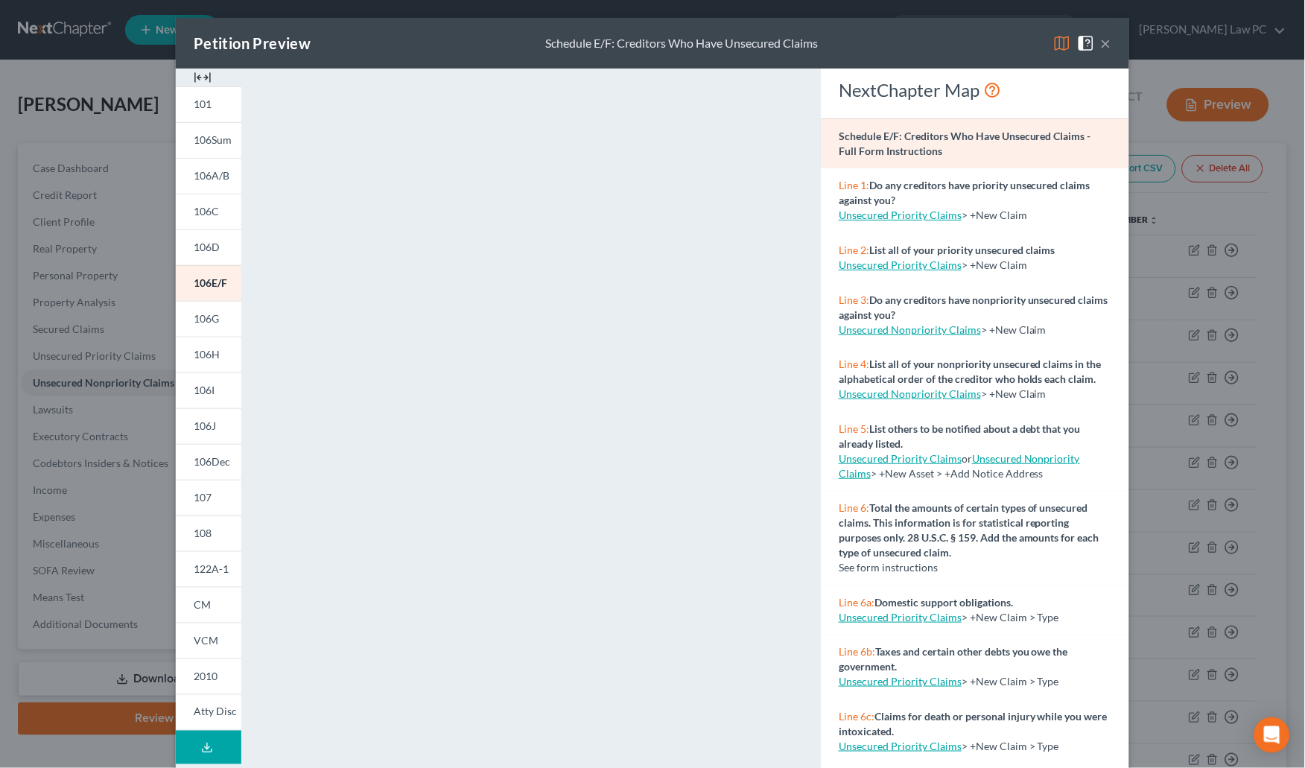
click at [1103, 47] on button "×" at bounding box center [1106, 43] width 10 height 18
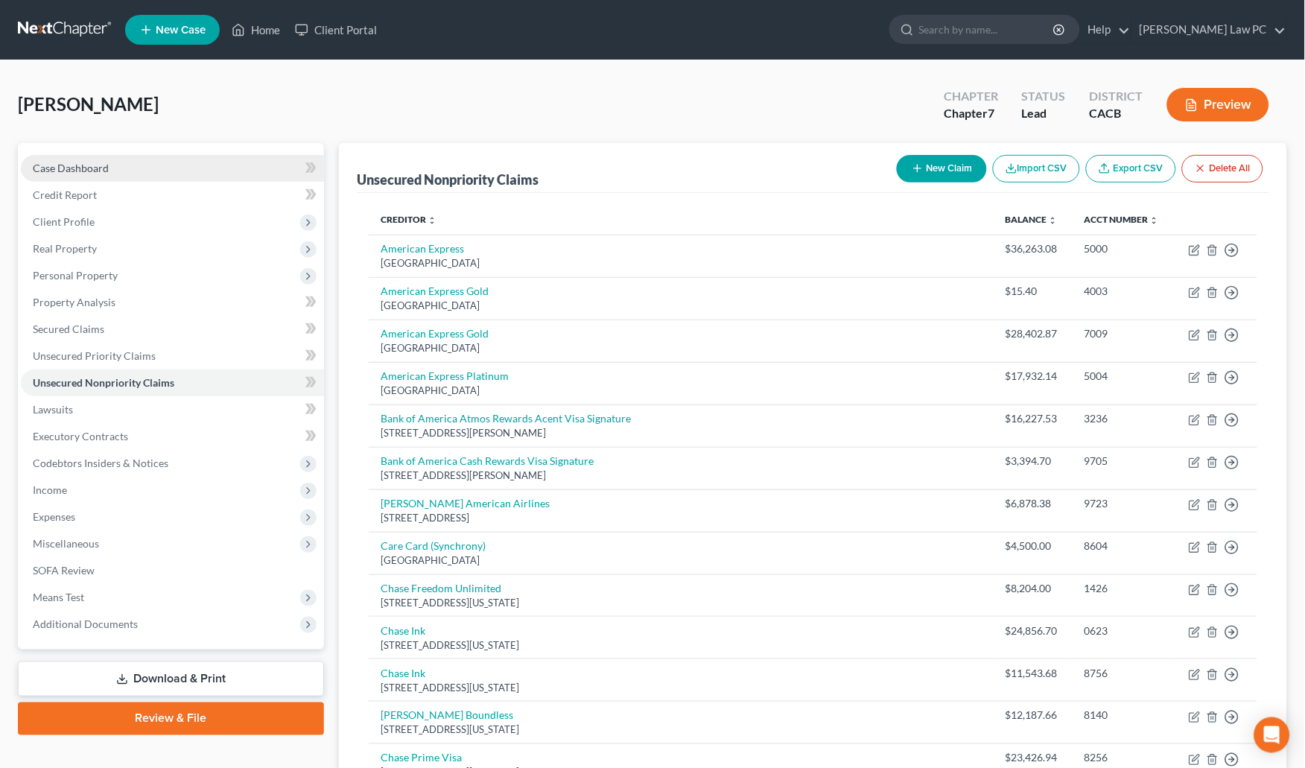
click at [133, 160] on link "Case Dashboard" at bounding box center [172, 168] width 303 height 27
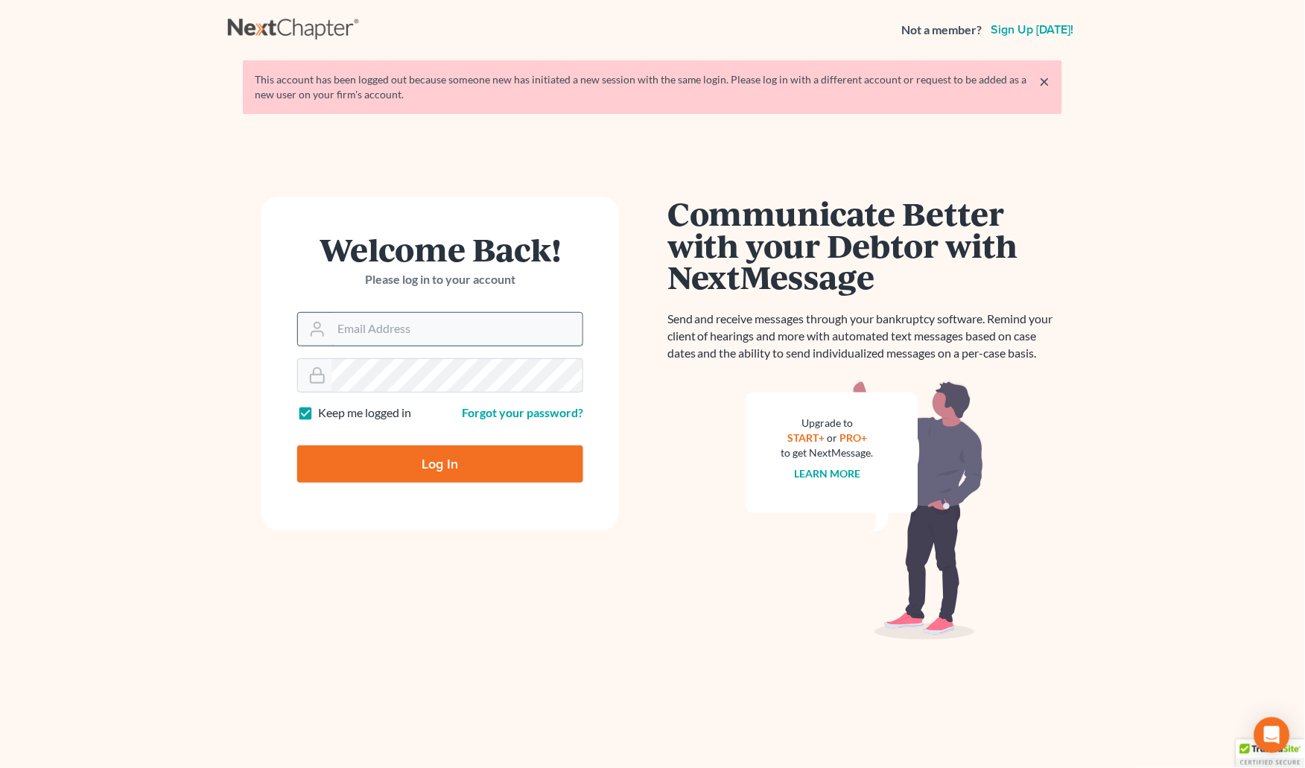
type input "[PERSON_NAME][EMAIL_ADDRESS][DOMAIN_NAME]"
click at [440, 462] on input "Log In" at bounding box center [440, 464] width 286 height 37
type input "Thinking..."
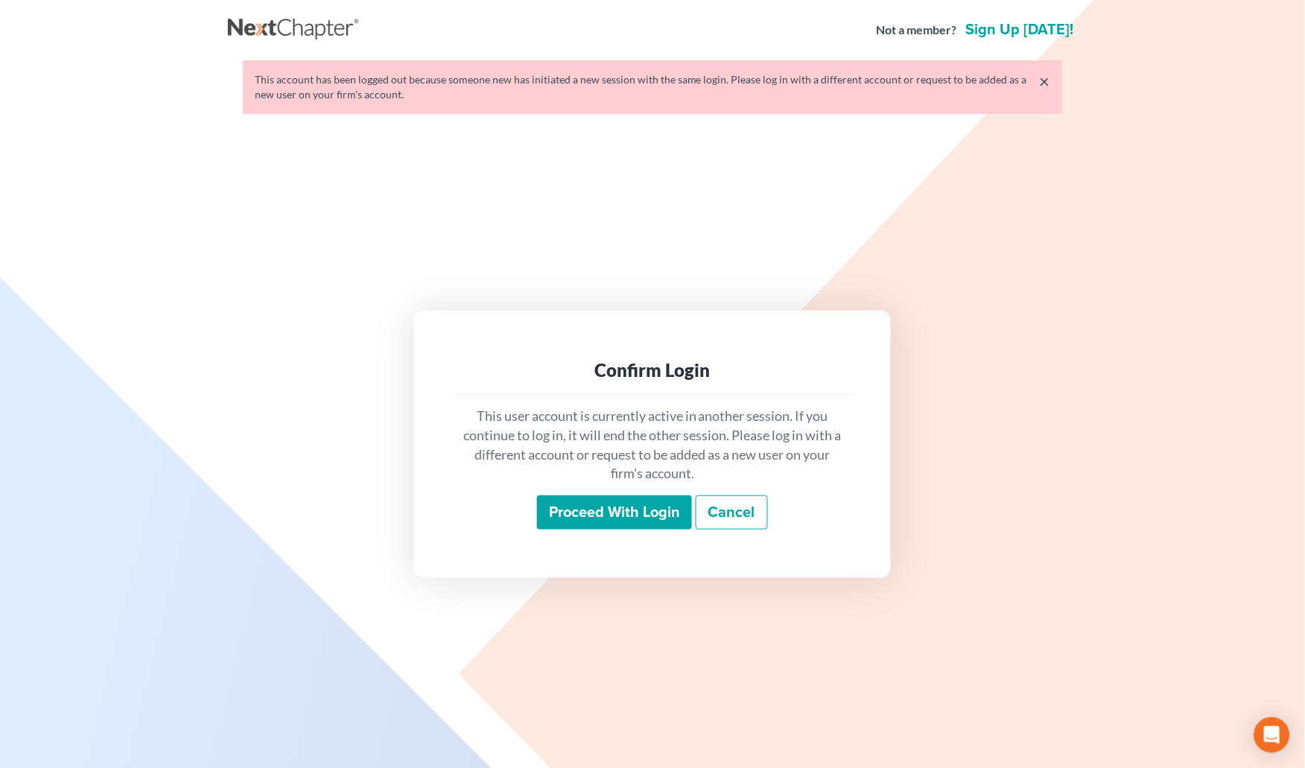
click at [629, 521] on input "Proceed with login" at bounding box center [614, 512] width 155 height 34
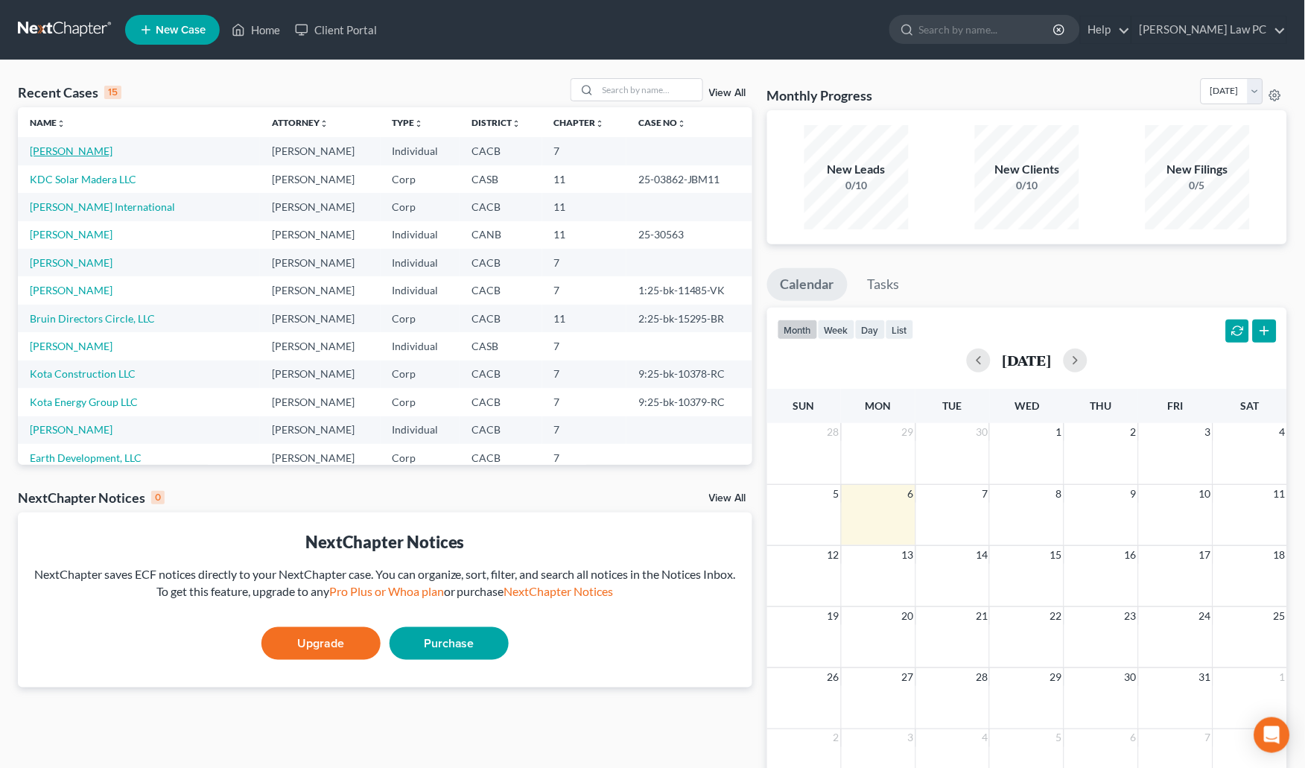
click at [76, 147] on link "[PERSON_NAME]" at bounding box center [71, 151] width 83 height 13
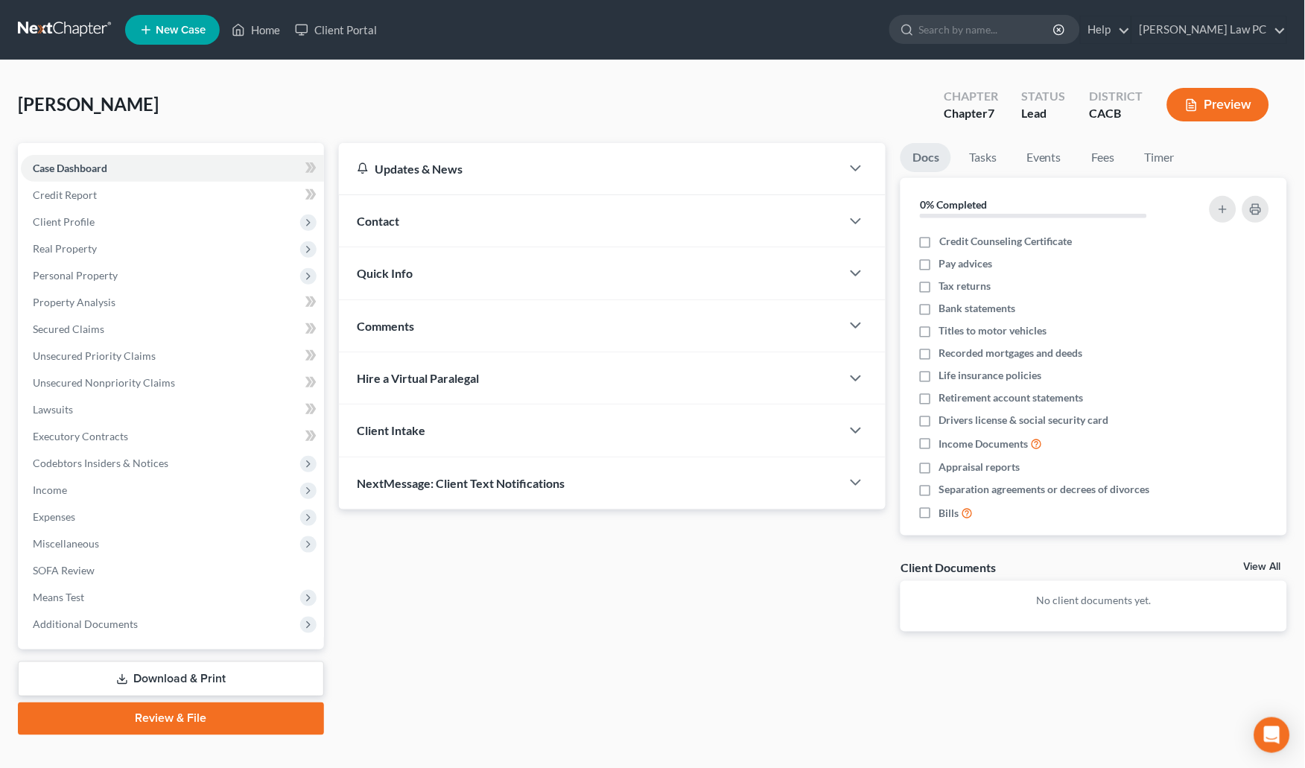
click at [389, 227] on div "Contact" at bounding box center [590, 220] width 502 height 51
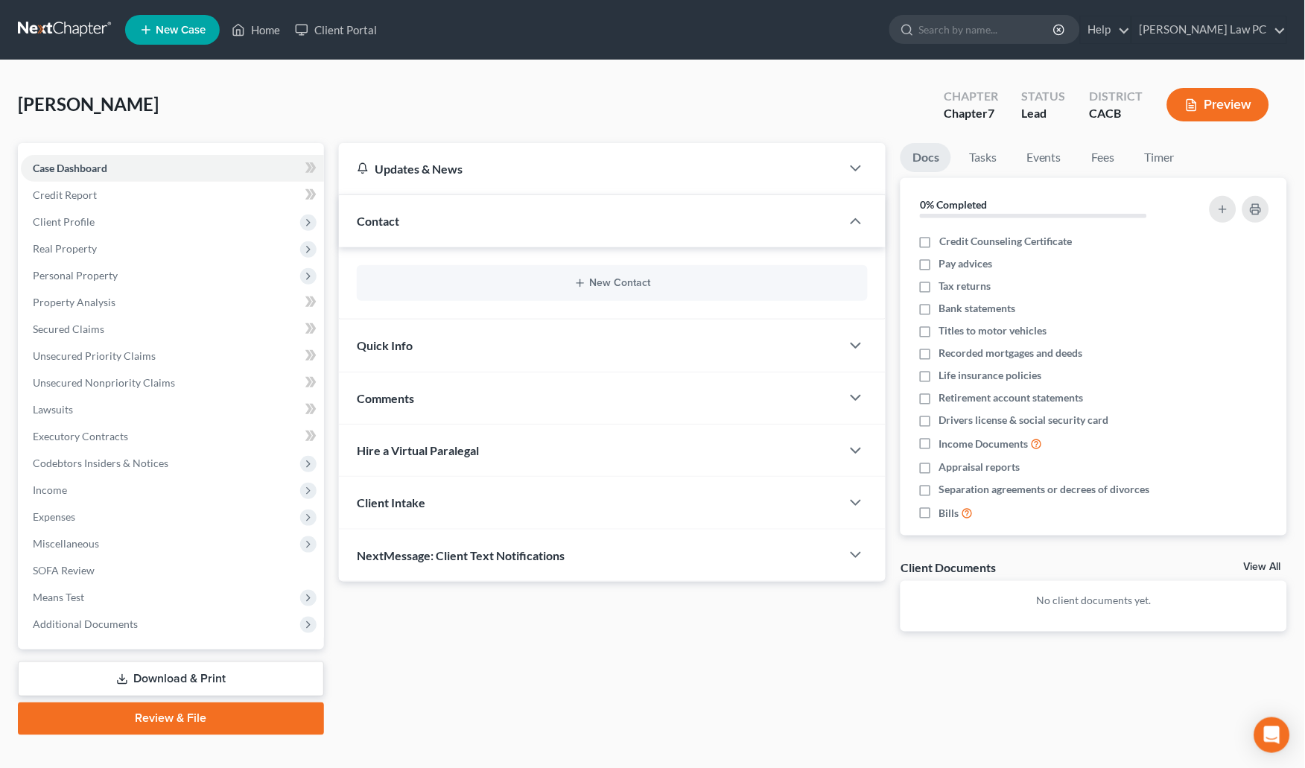
click at [395, 340] on span "Quick Info" at bounding box center [385, 345] width 56 height 14
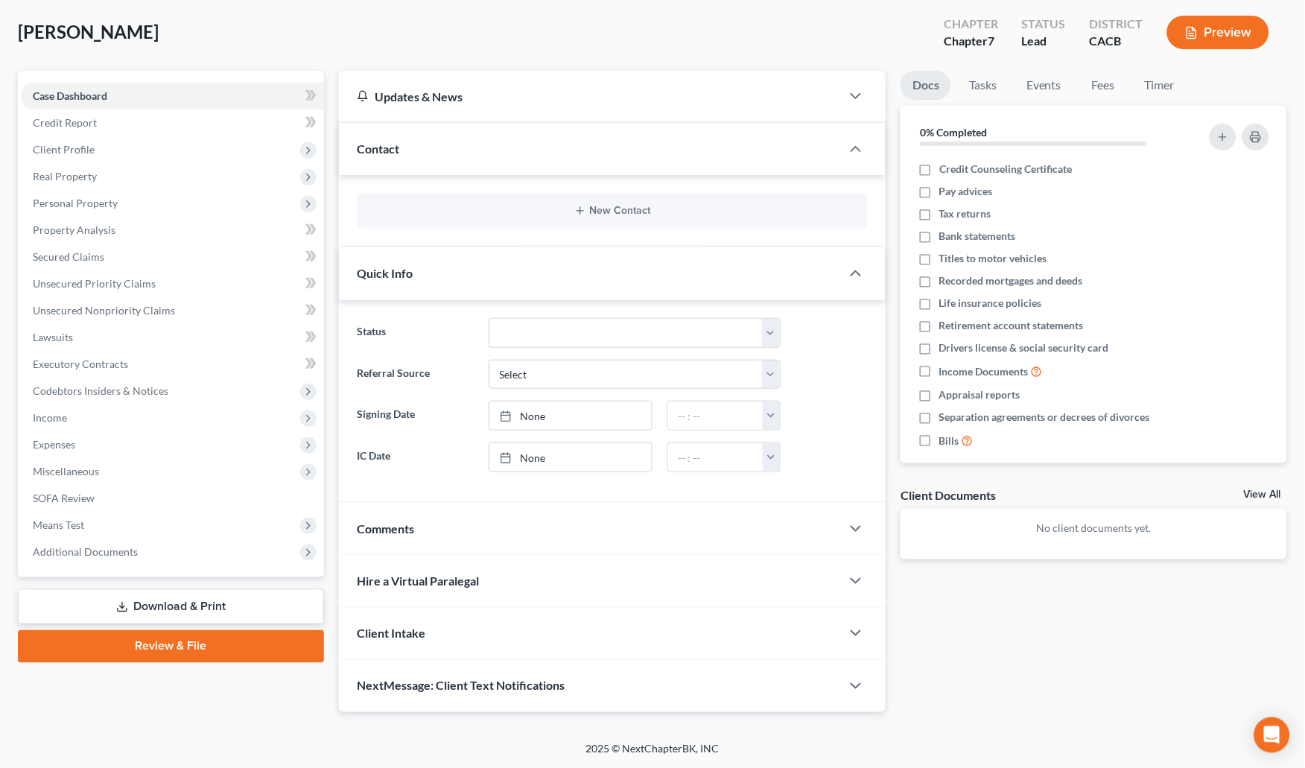
scroll to position [72, 0]
click at [402, 539] on div "Comments" at bounding box center [590, 529] width 502 height 51
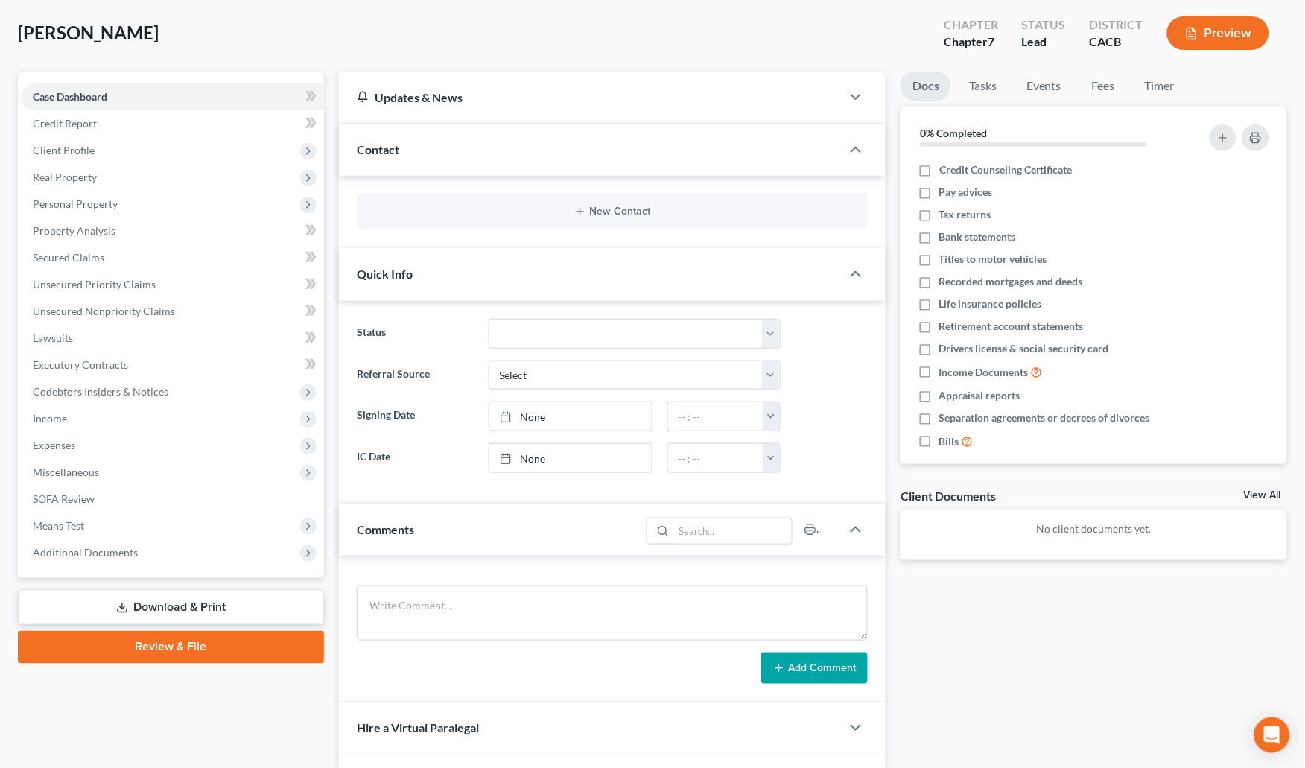
click at [402, 539] on div "Comments" at bounding box center [490, 529] width 302 height 51
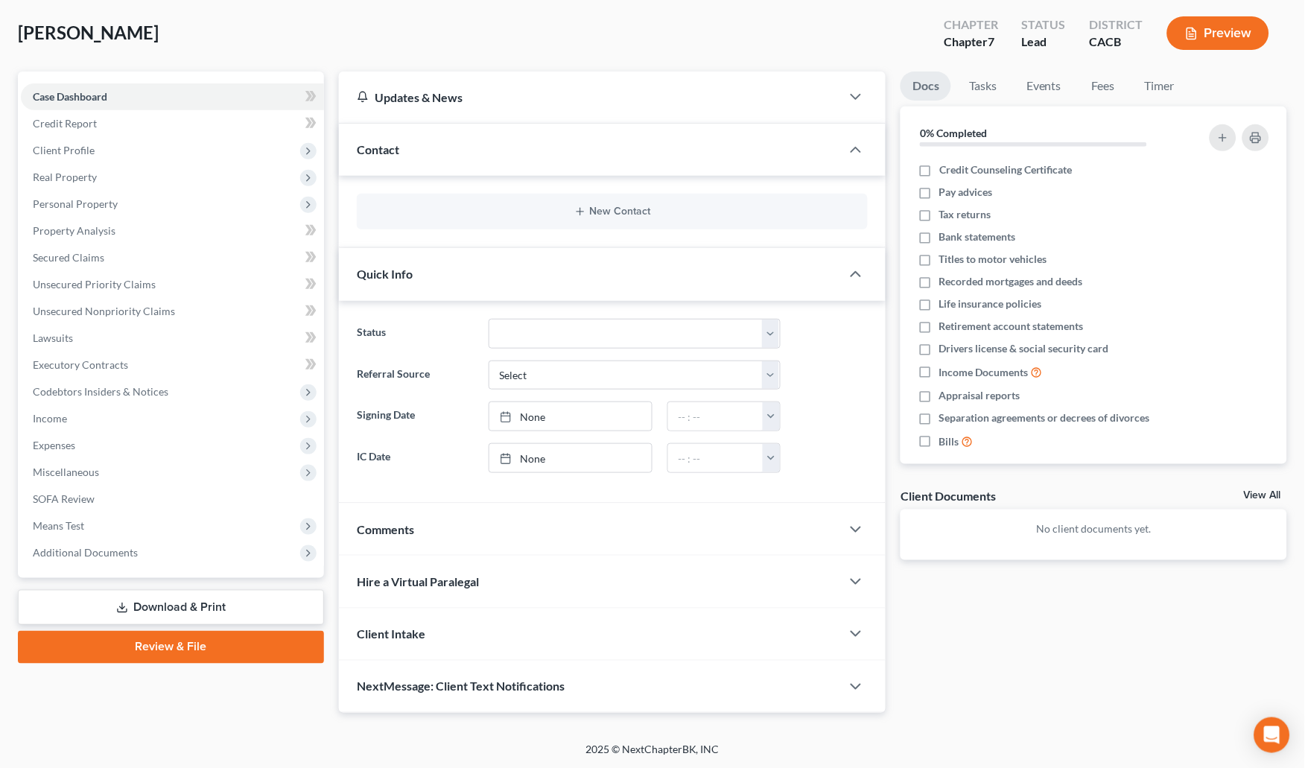
click at [482, 686] on span "NextMessage: Client Text Notifications" at bounding box center [461, 686] width 208 height 14
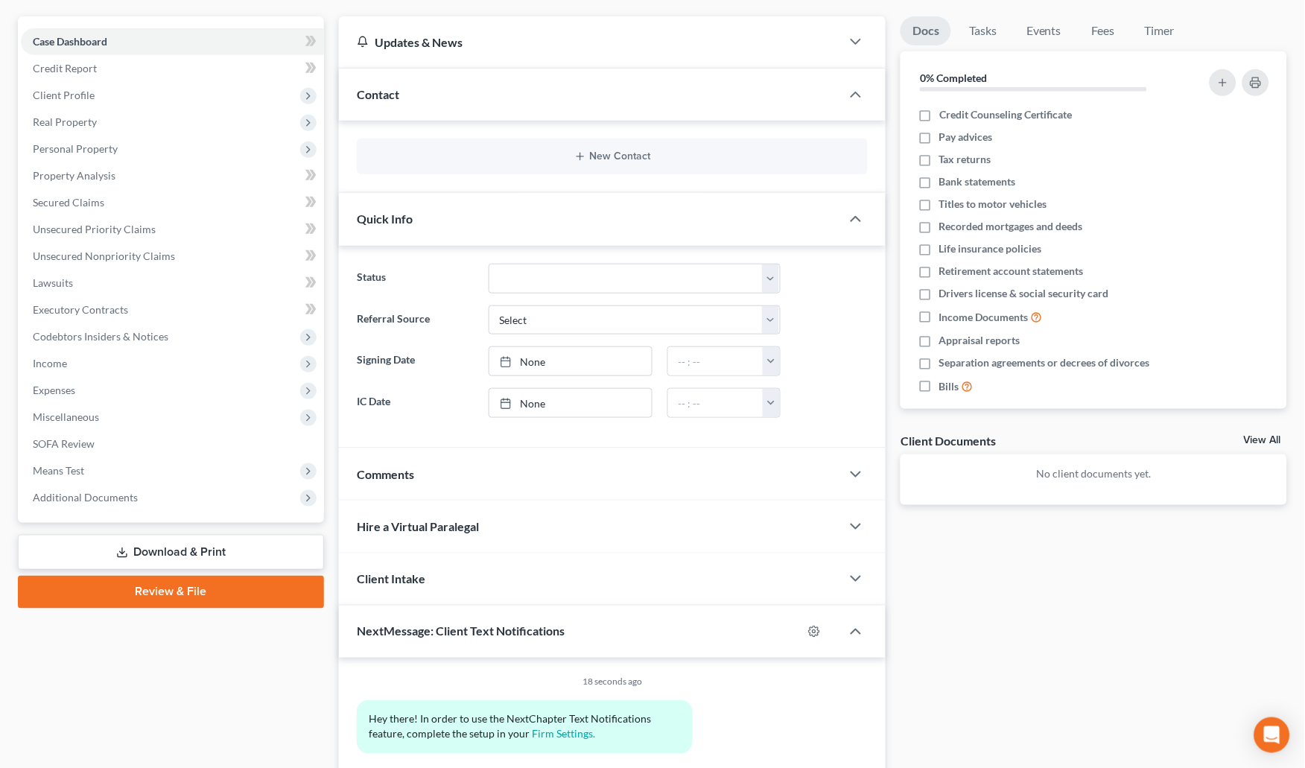
scroll to position [138, 0]
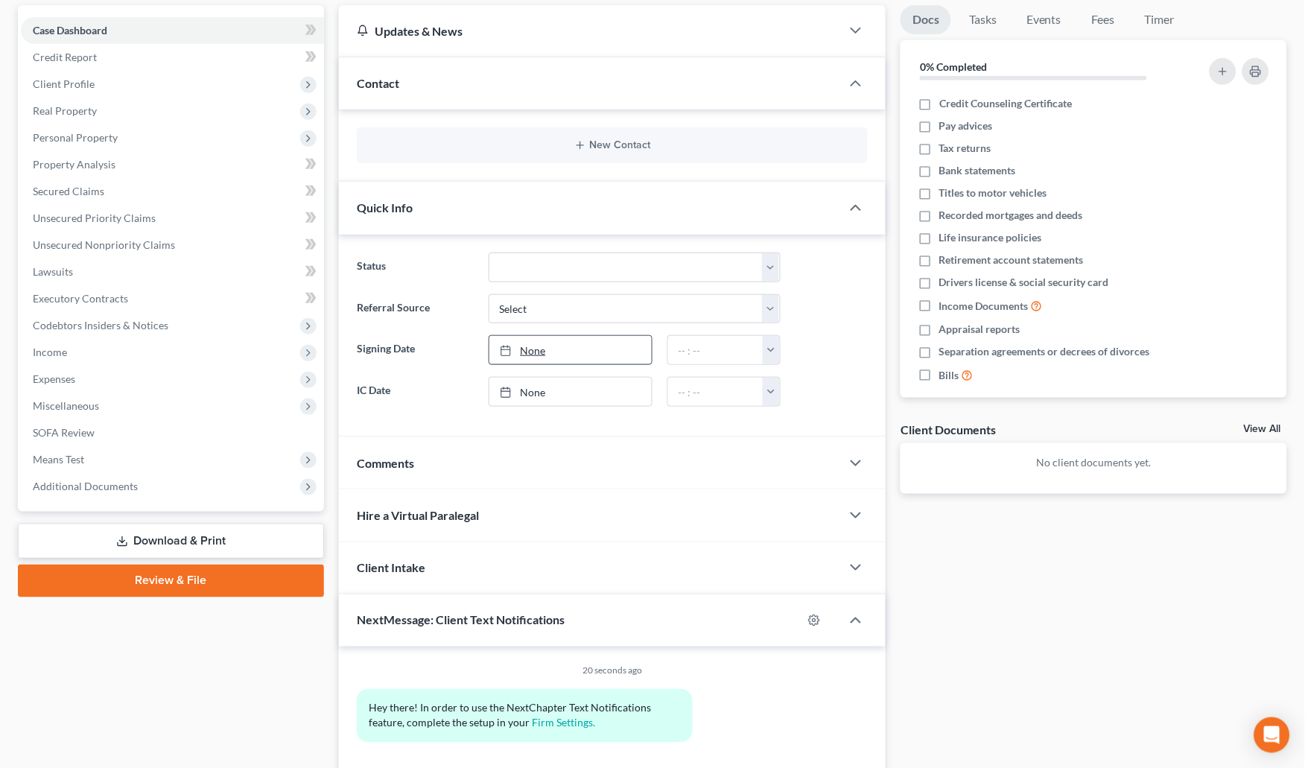
click at [610, 353] on link "None" at bounding box center [570, 350] width 162 height 28
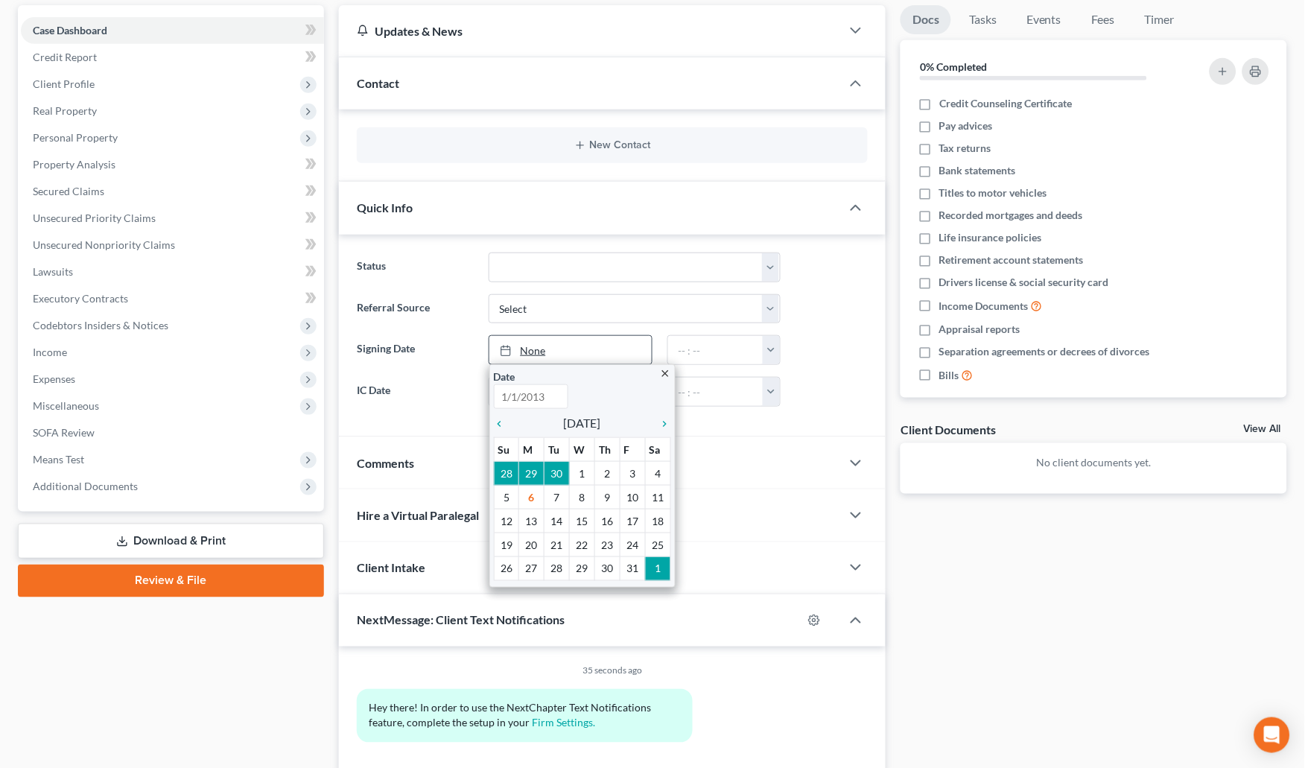
type input "[DATE]"
click at [610, 353] on link "None" at bounding box center [570, 350] width 162 height 28
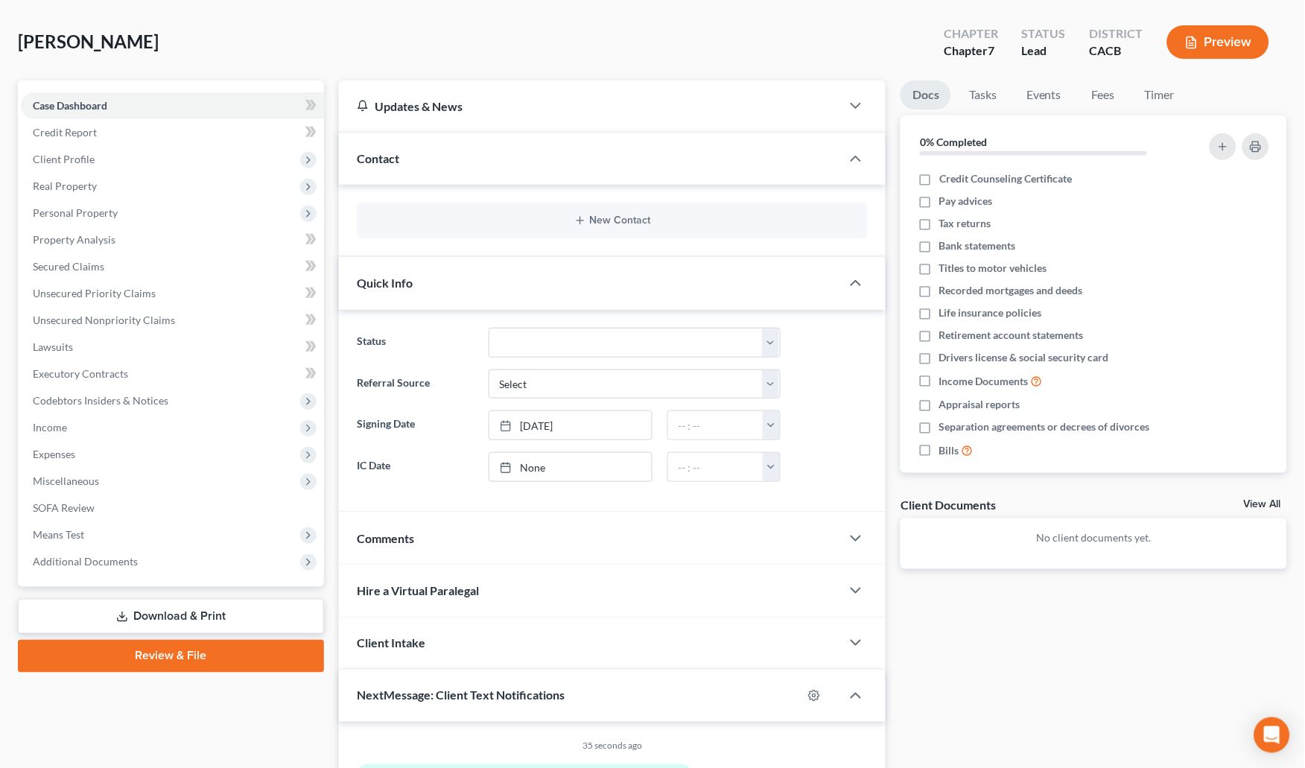
scroll to position [57, 0]
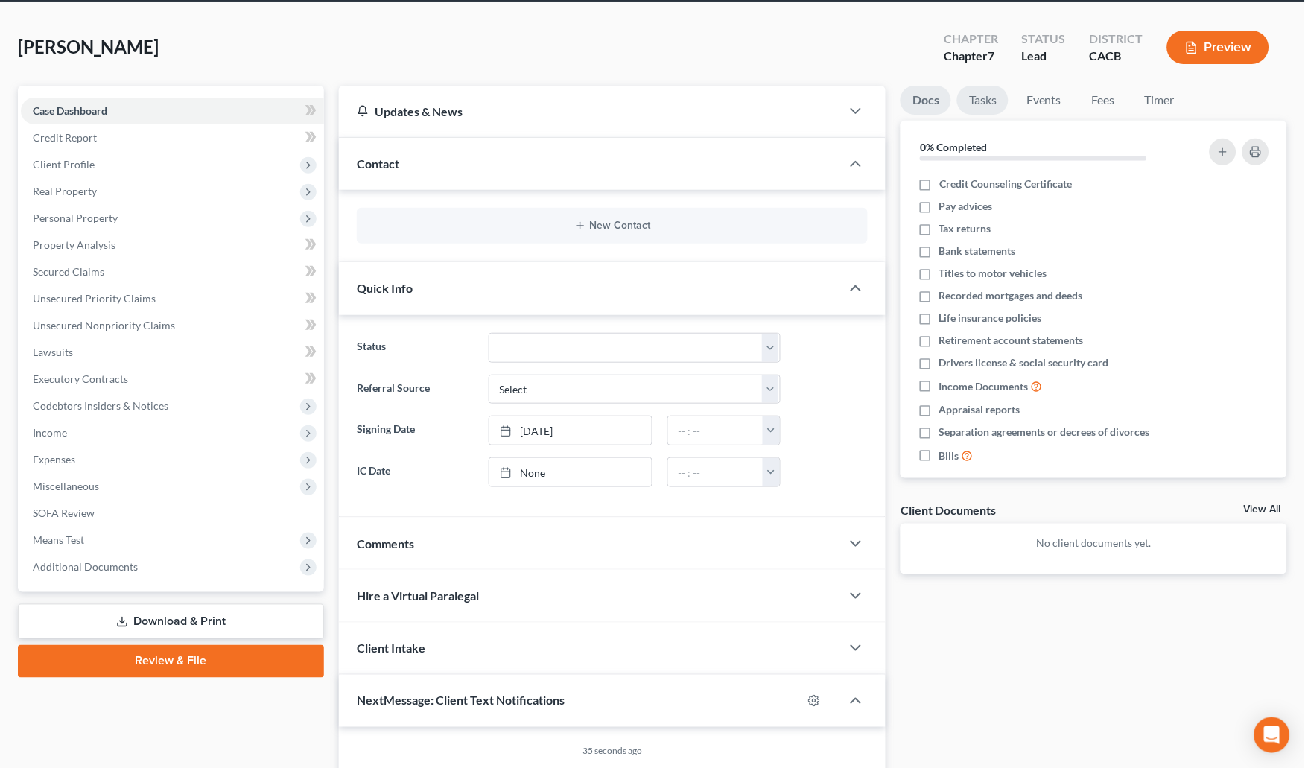
click at [994, 105] on link "Tasks" at bounding box center [982, 100] width 51 height 29
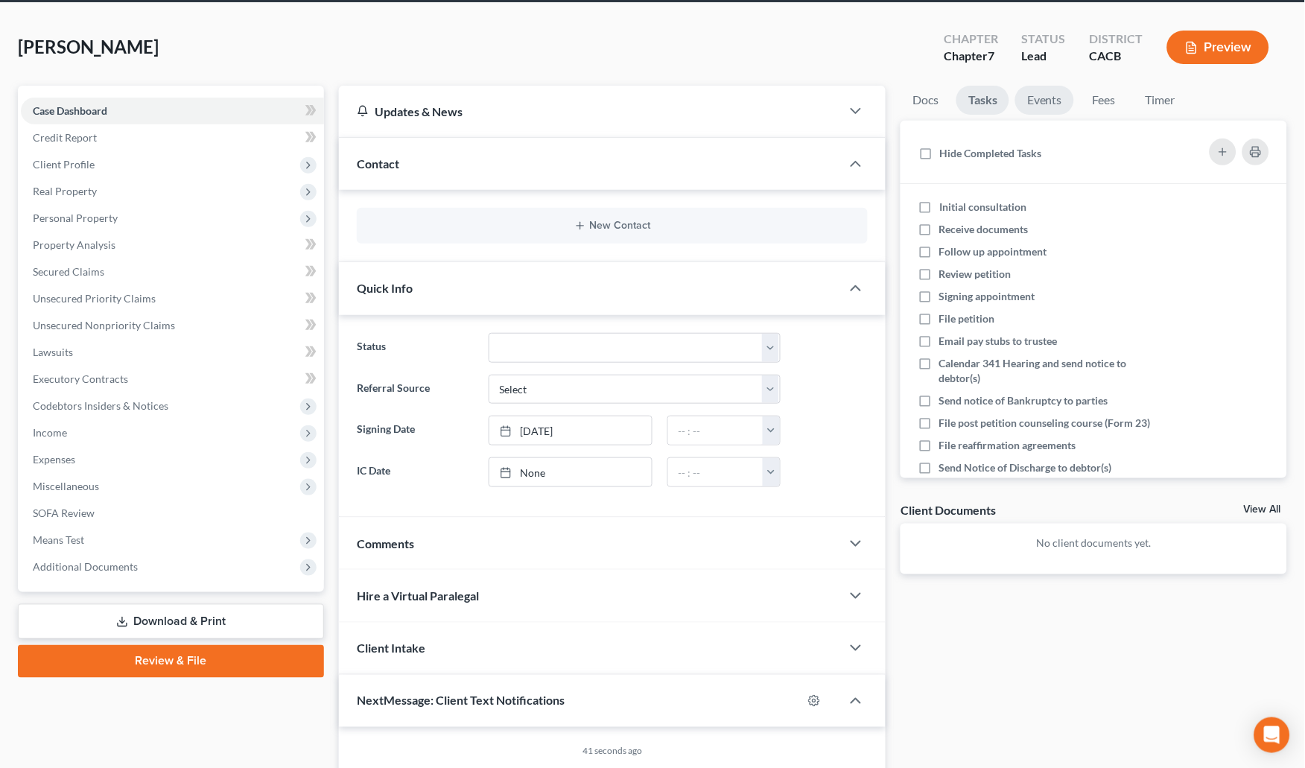
click at [1030, 106] on link "Events" at bounding box center [1044, 100] width 59 height 29
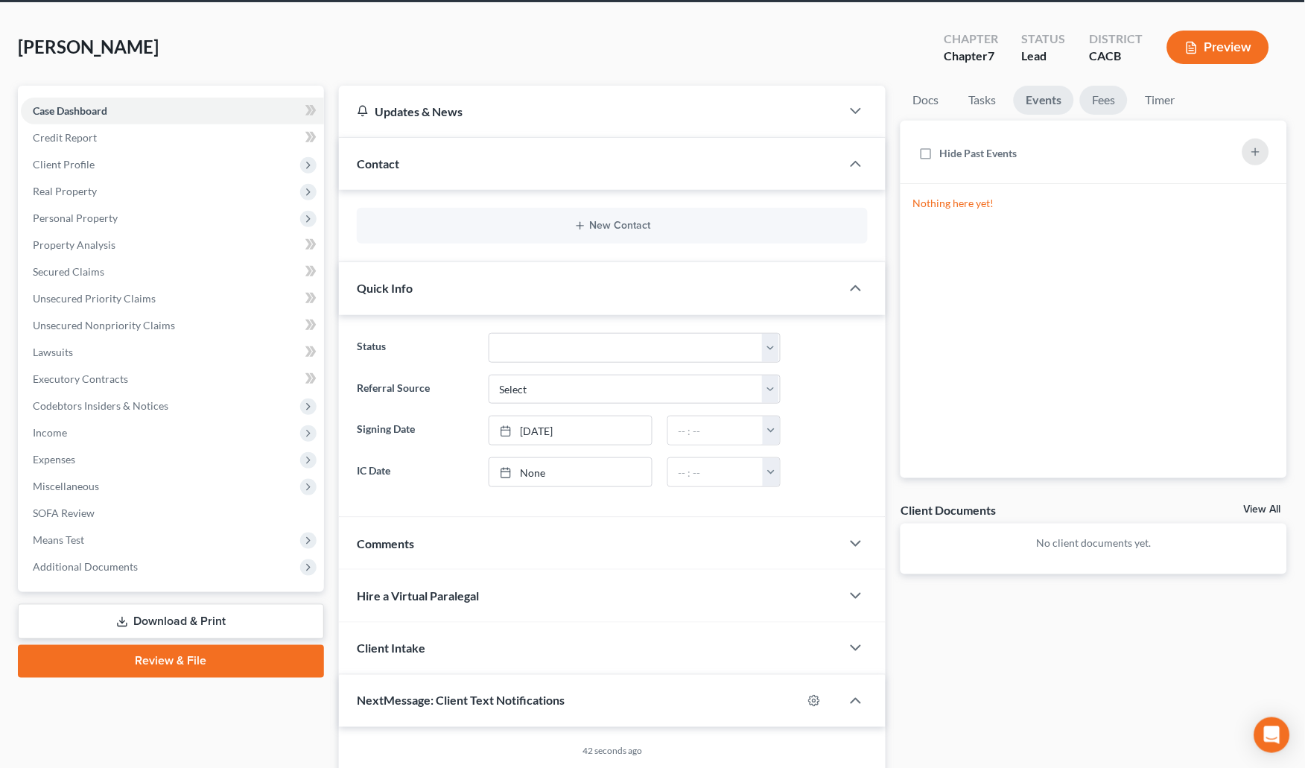
click at [1114, 106] on link "Fees" at bounding box center [1104, 100] width 48 height 29
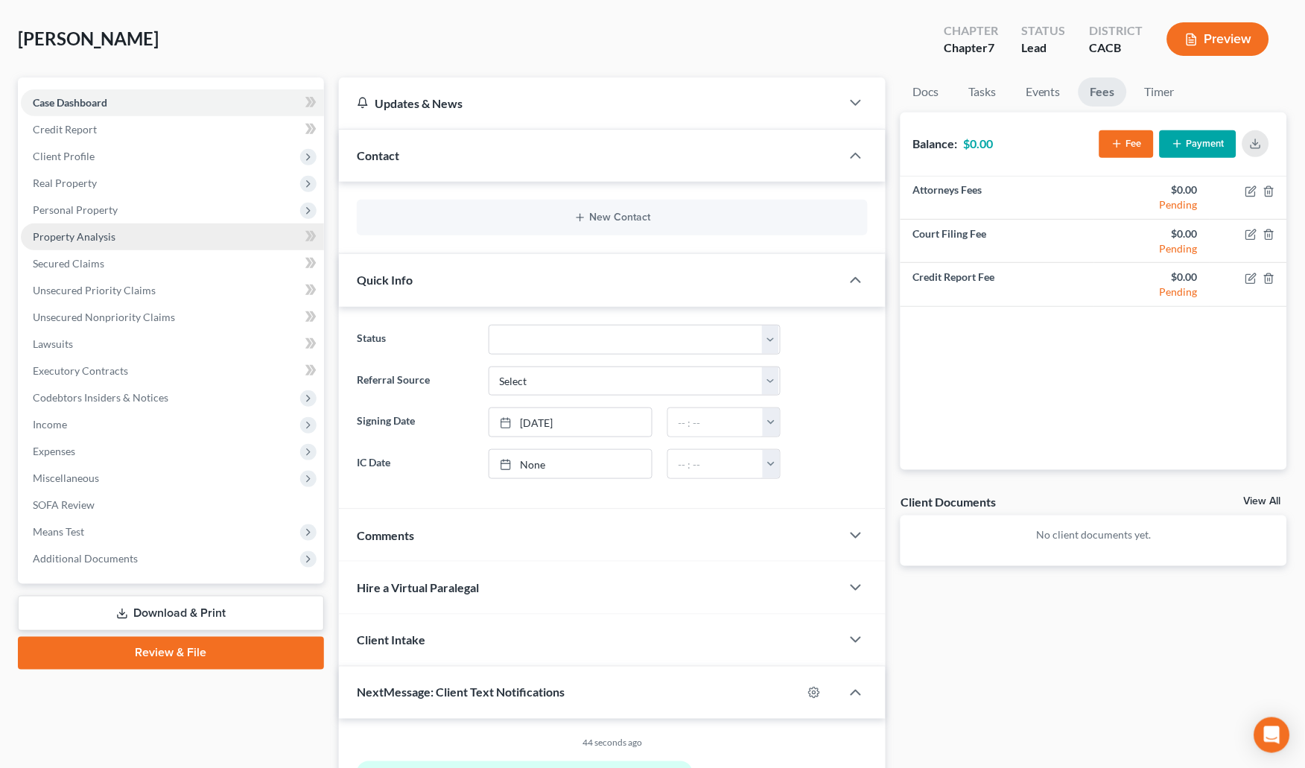
scroll to position [77, 0]
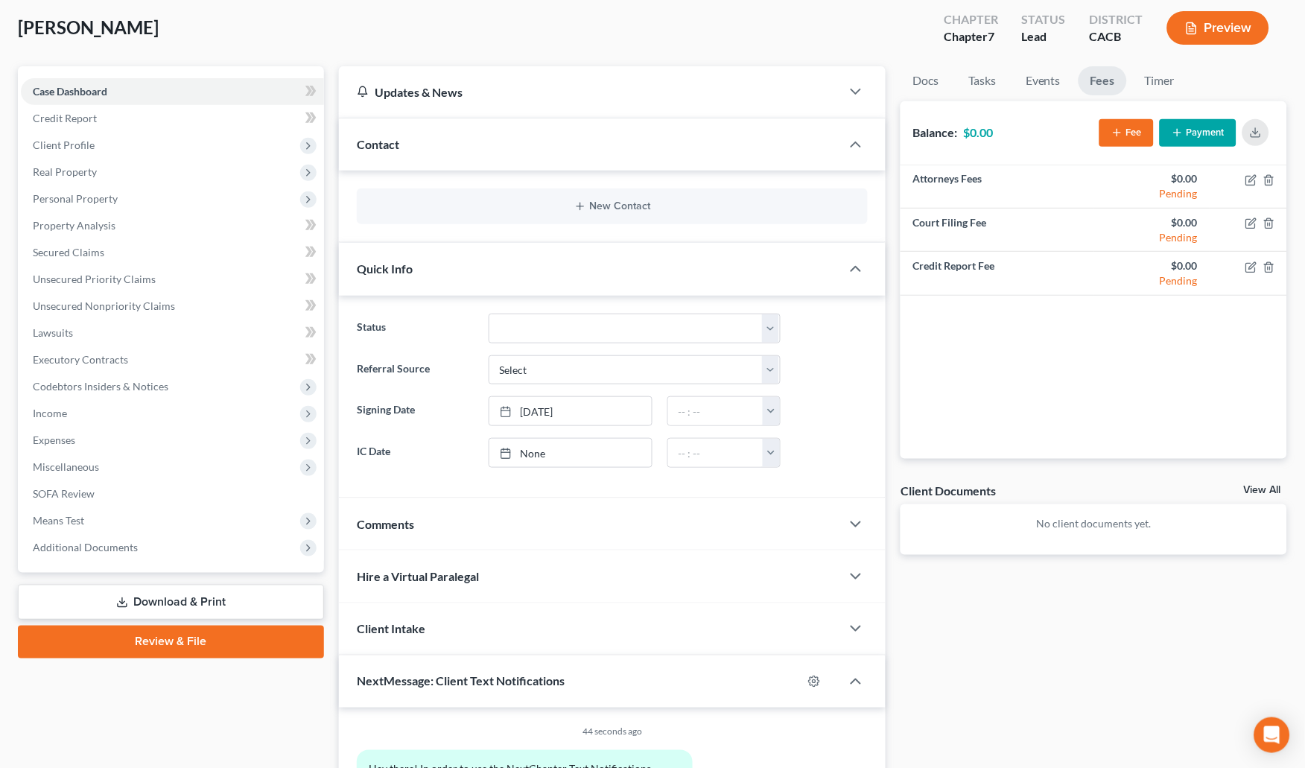
click at [140, 626] on link "Review & File" at bounding box center [171, 642] width 306 height 33
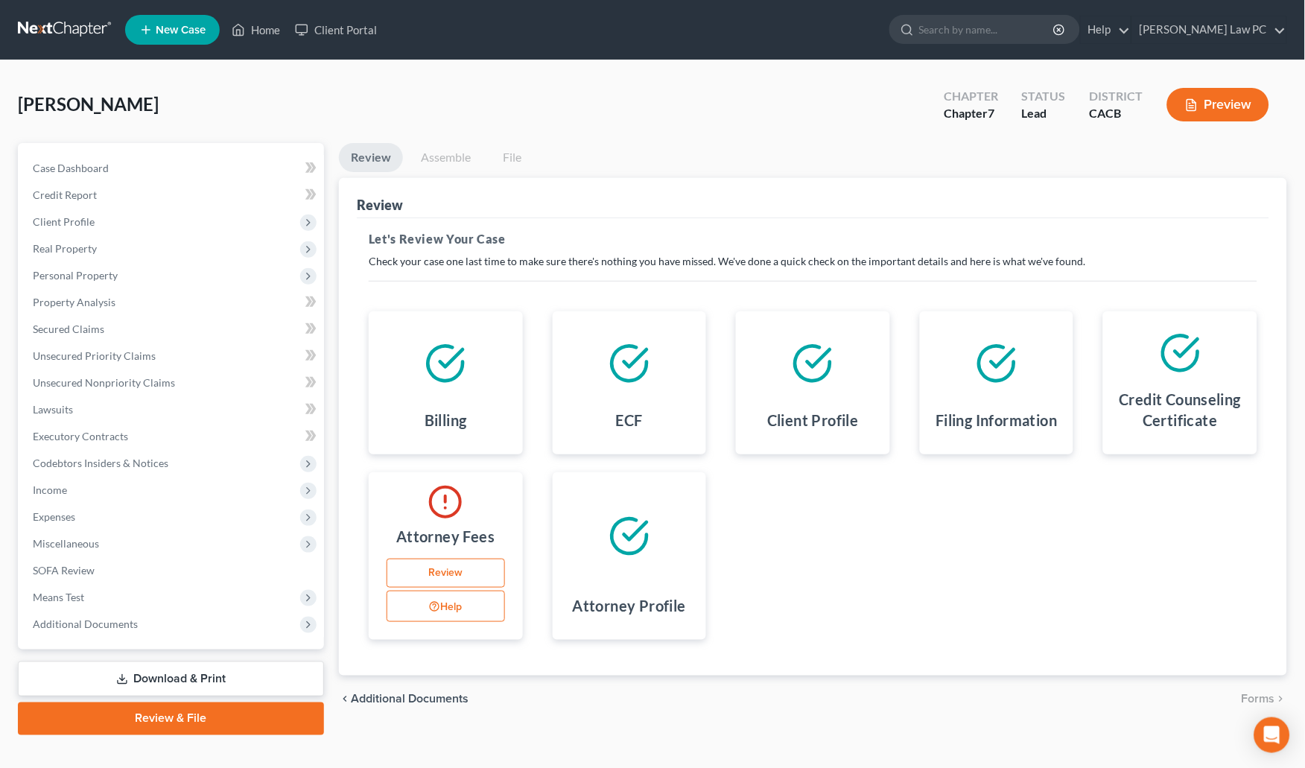
click at [180, 662] on link "Download & Print" at bounding box center [171, 679] width 306 height 35
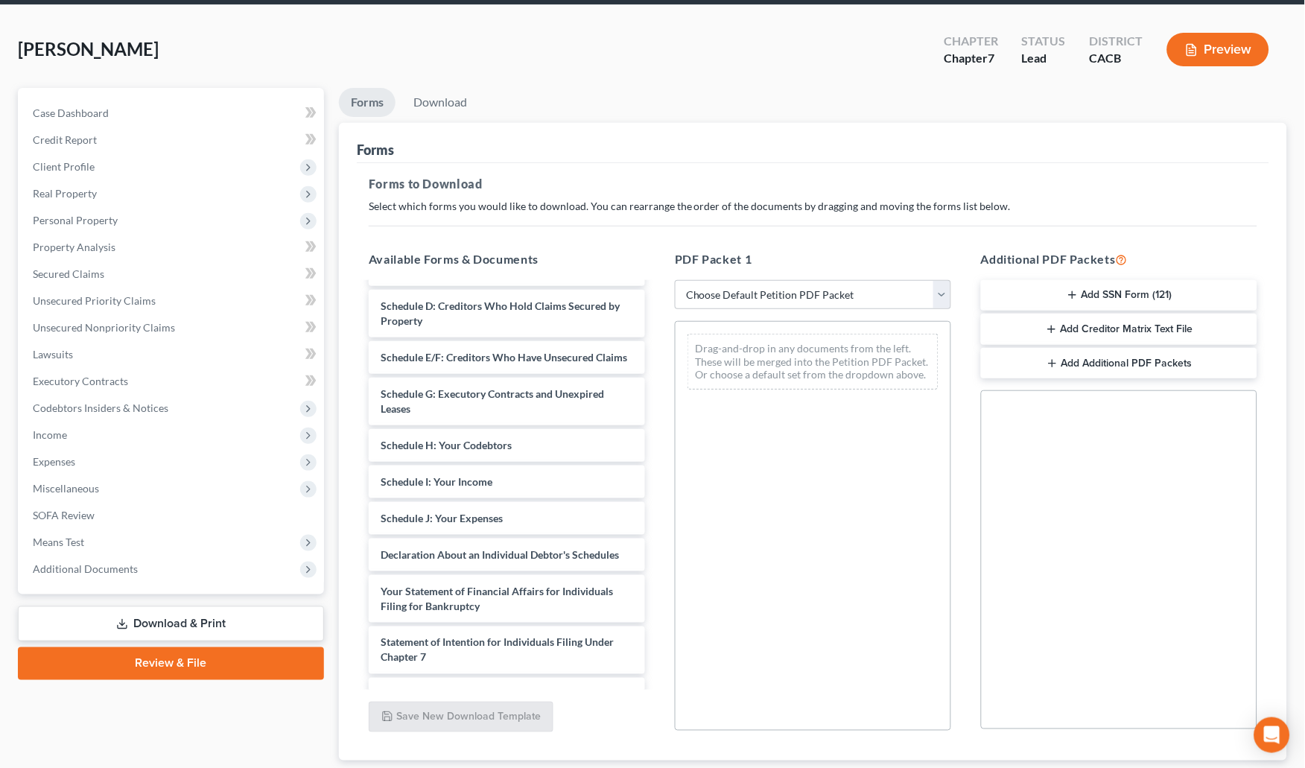
scroll to position [192, 0]
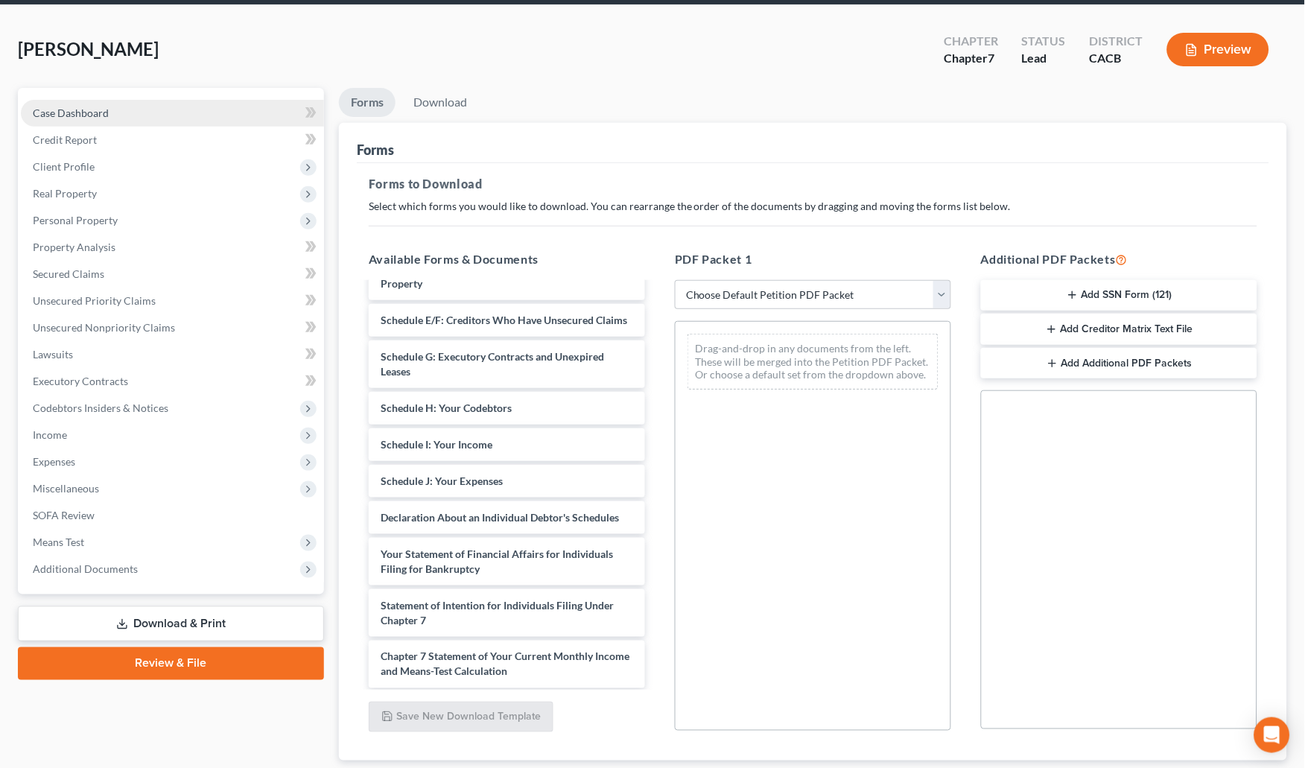
click at [82, 101] on link "Case Dashboard" at bounding box center [172, 113] width 303 height 27
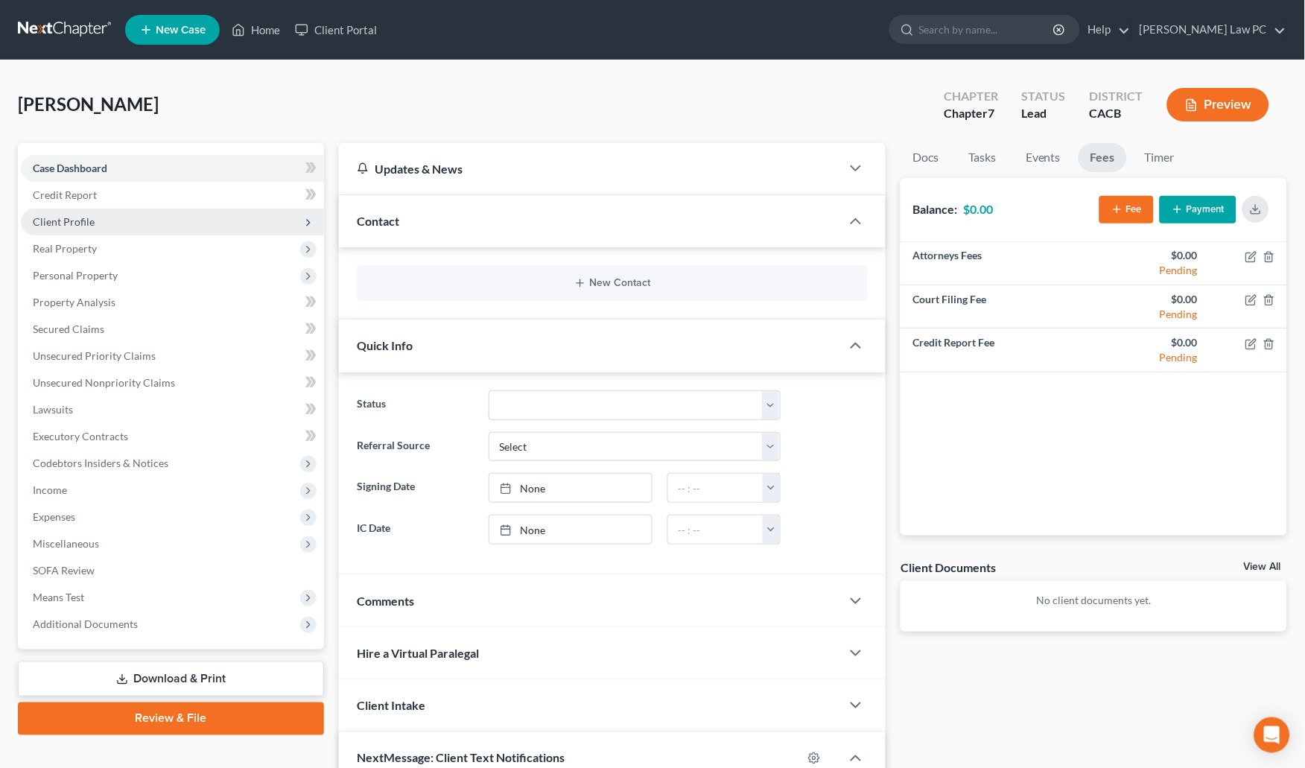
click at [110, 229] on span "Client Profile" at bounding box center [172, 222] width 303 height 27
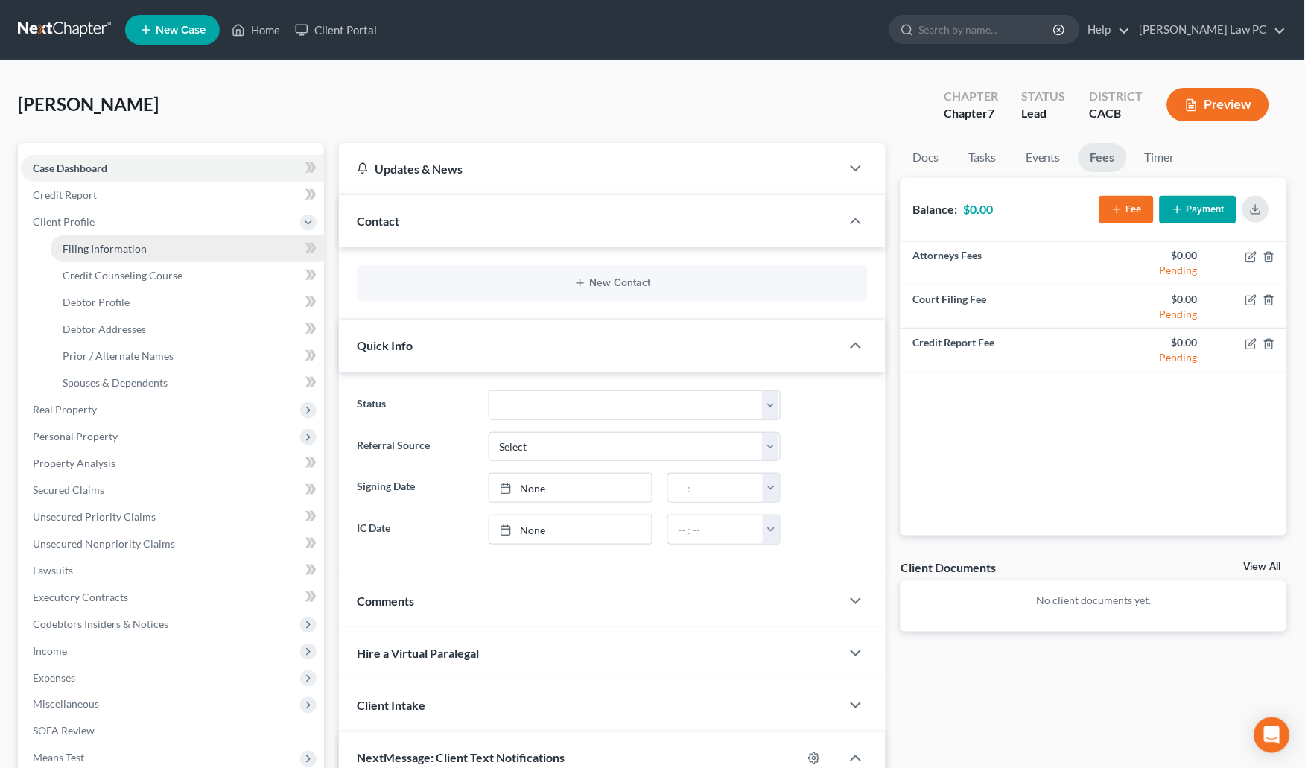
click at [130, 242] on span "Filing Information" at bounding box center [105, 248] width 84 height 13
select select "1"
select select "0"
select select "4"
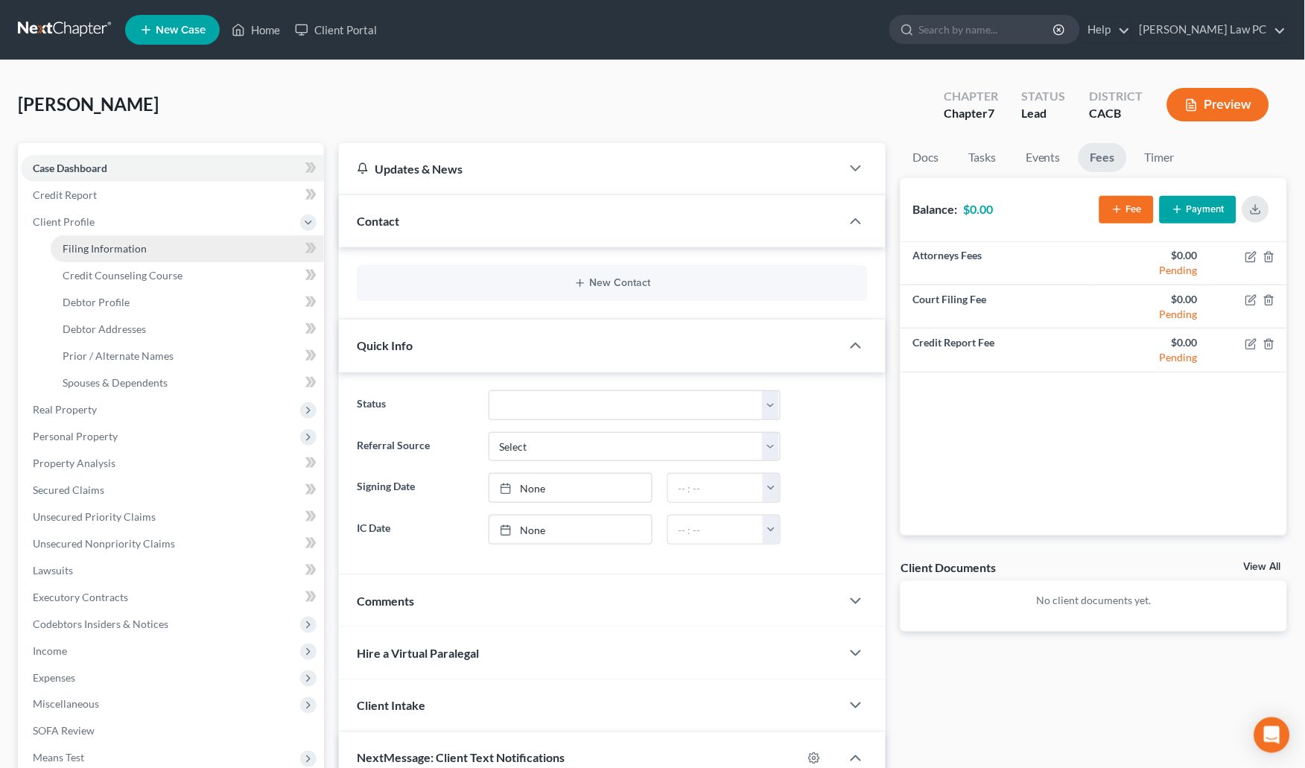
select select "0"
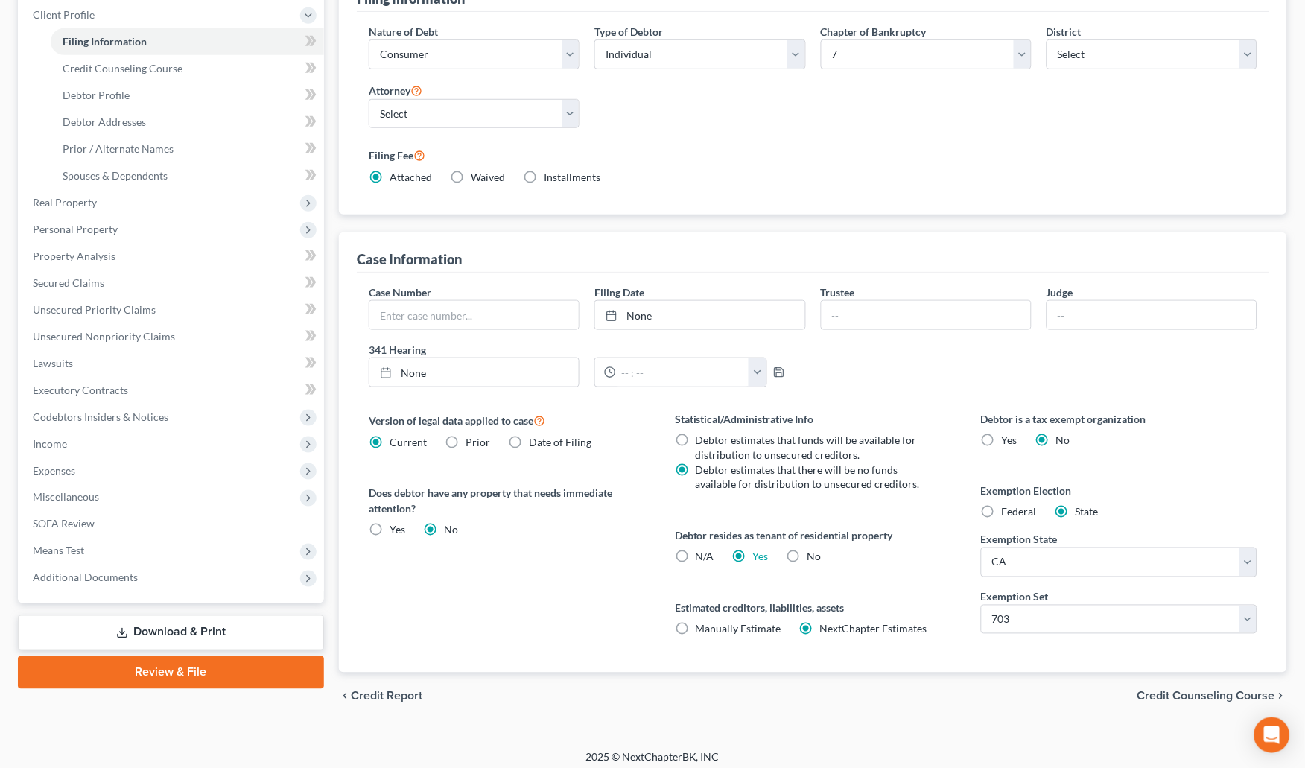
scroll to position [206, 0]
click at [446, 314] on input "text" at bounding box center [474, 316] width 209 height 28
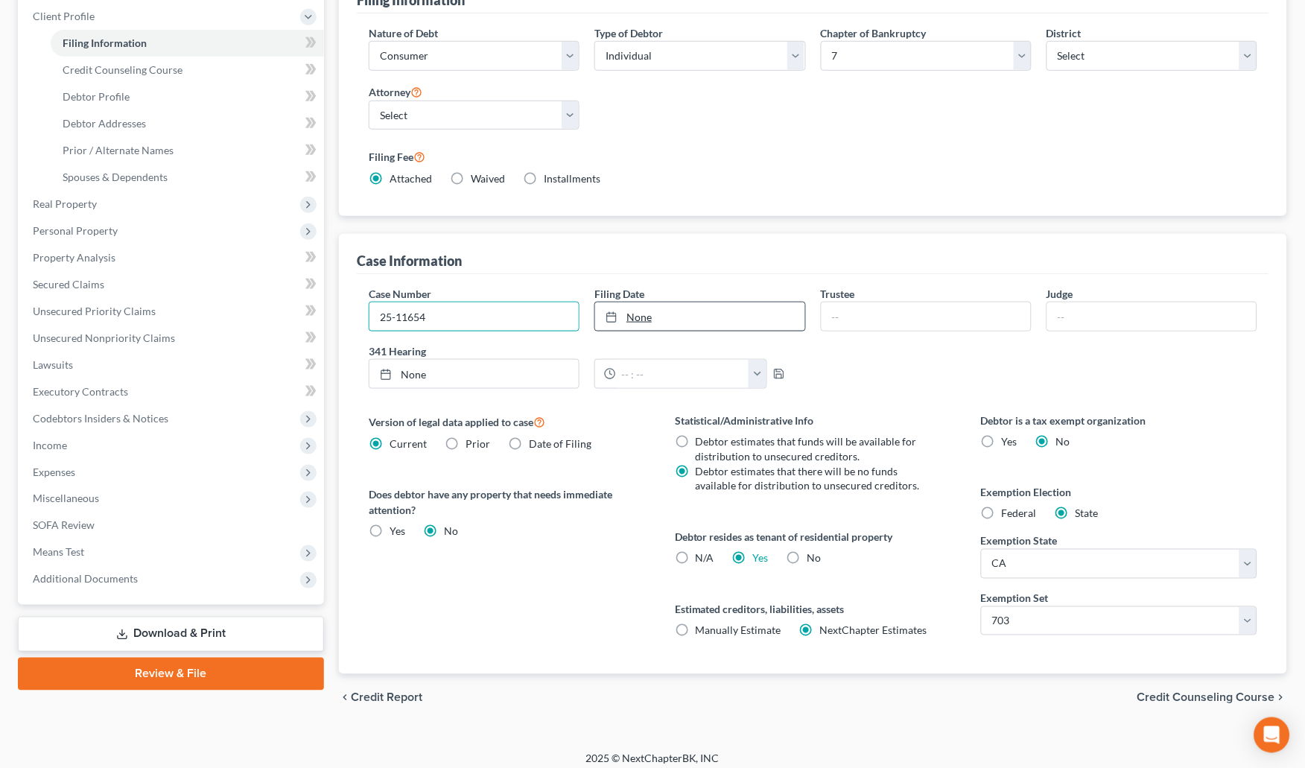
type input "25-11654"
click at [646, 312] on link "None" at bounding box center [699, 316] width 209 height 28
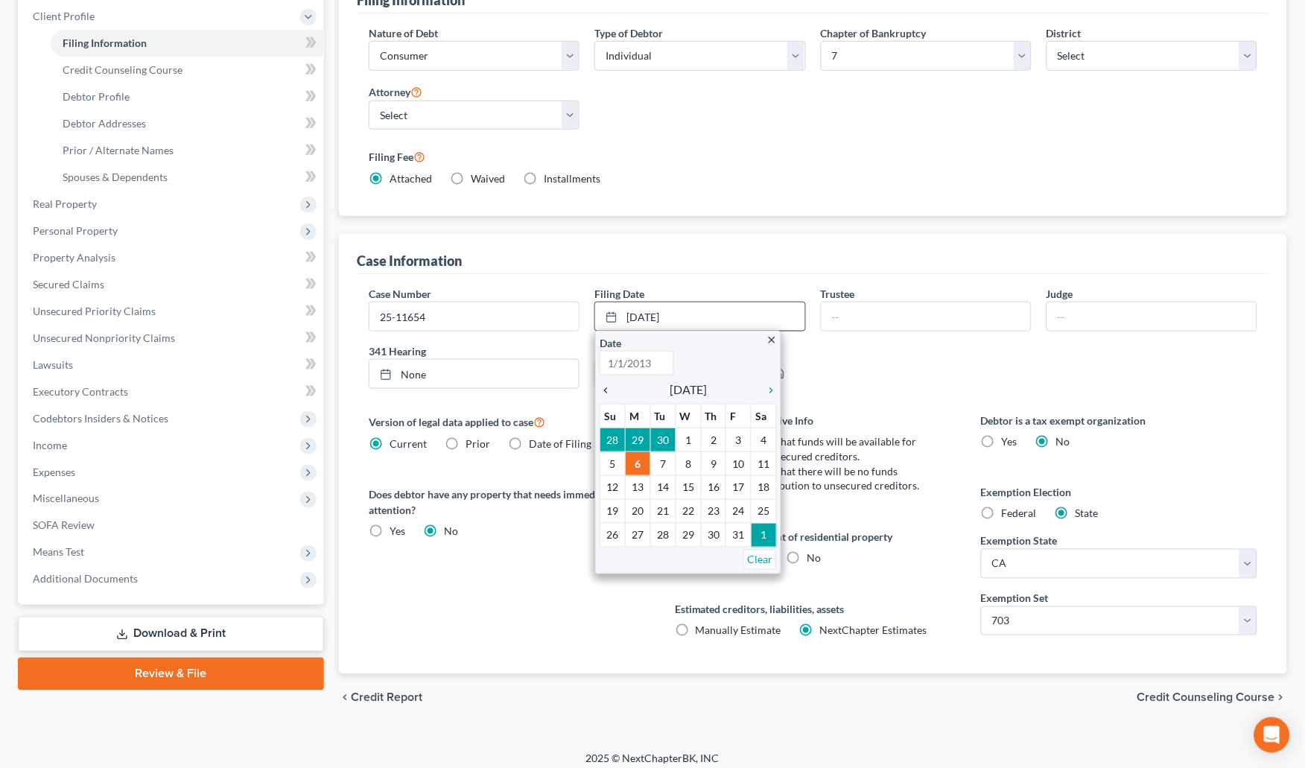
type input "[DATE]"
click at [608, 384] on icon "chevron_left" at bounding box center [609, 390] width 19 height 12
click at [650, 356] on input "[DATE]" at bounding box center [637, 363] width 75 height 25
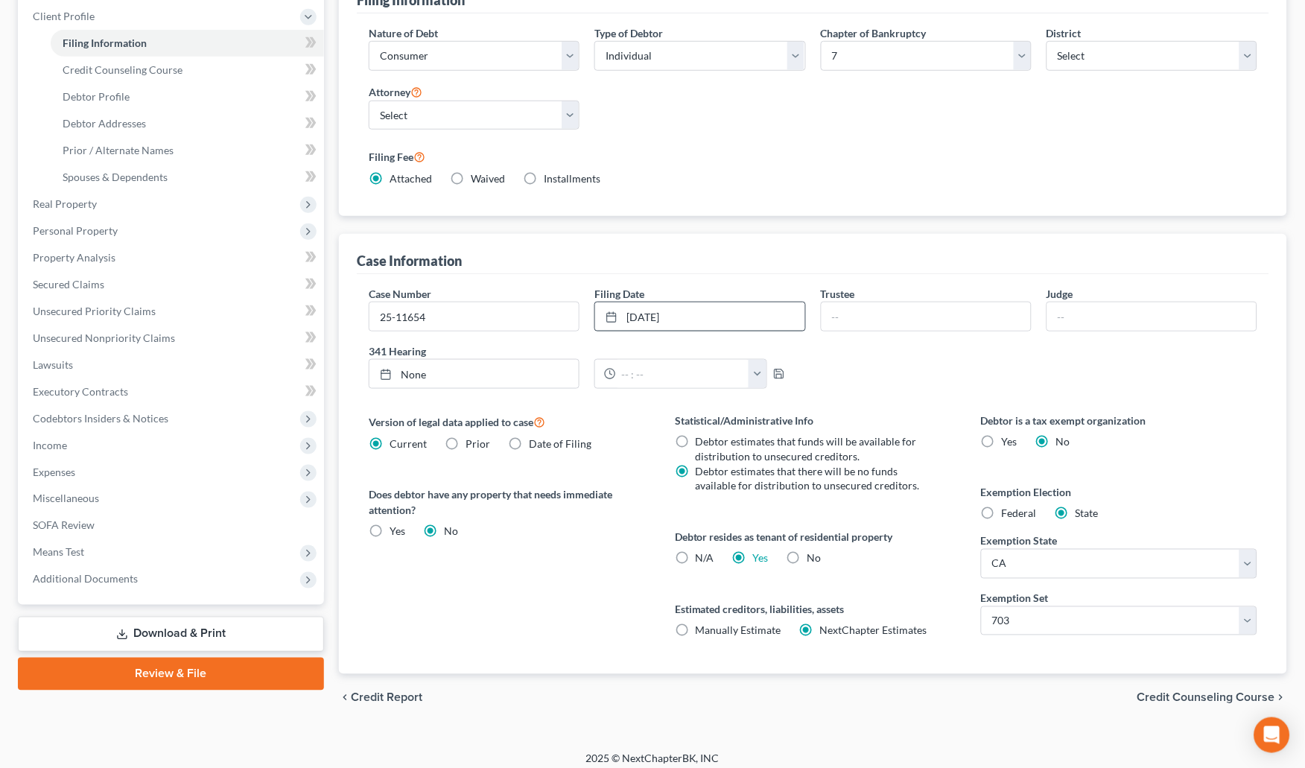
click at [691, 348] on label "341 Hearing" at bounding box center [587, 351] width 452 height 16
click at [443, 368] on link "None" at bounding box center [474, 374] width 209 height 28
click at [635, 371] on input "text" at bounding box center [682, 374] width 133 height 28
type input "8"
type input "9:30AM"
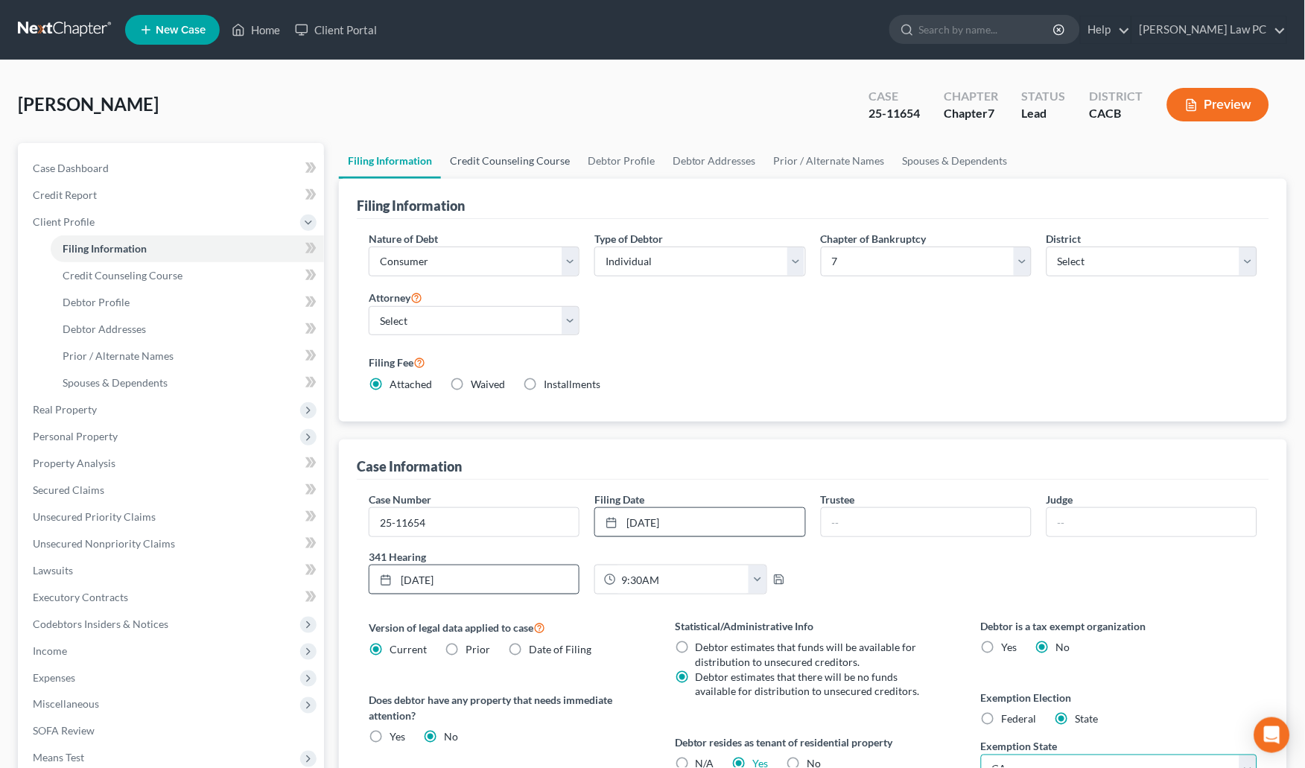
scroll to position [0, 0]
click at [537, 167] on link "Credit Counseling Course" at bounding box center [510, 161] width 138 height 36
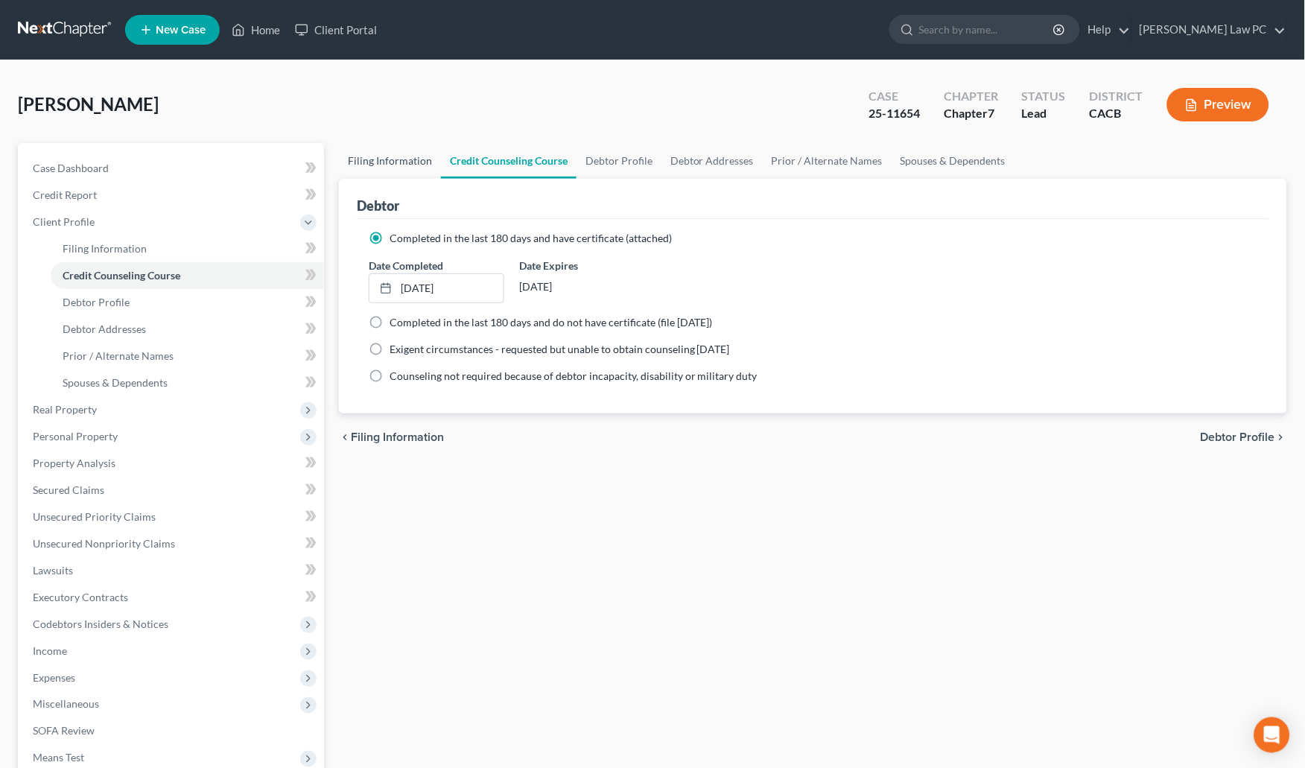
click at [411, 165] on link "Filing Information" at bounding box center [390, 161] width 102 height 36
select select "1"
select select "0"
select select "7"
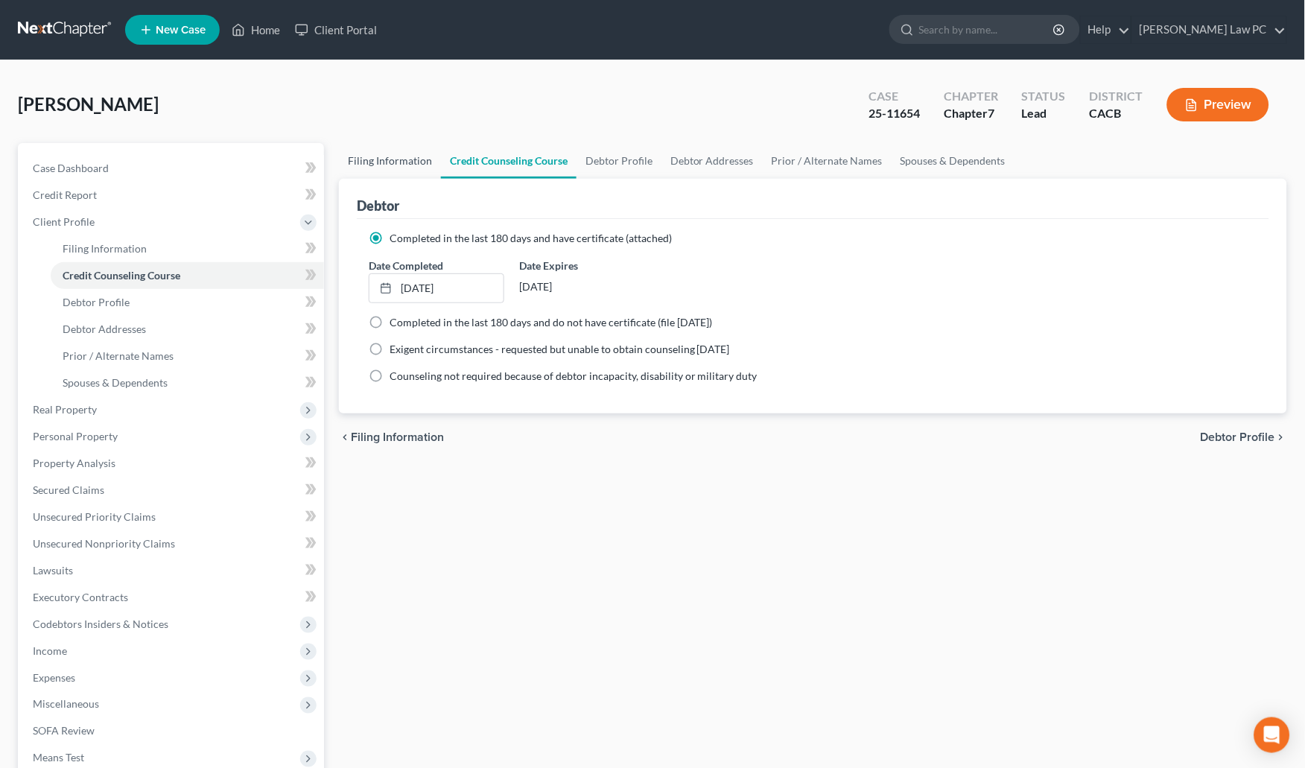
select select "0"
select select "4"
select select "0"
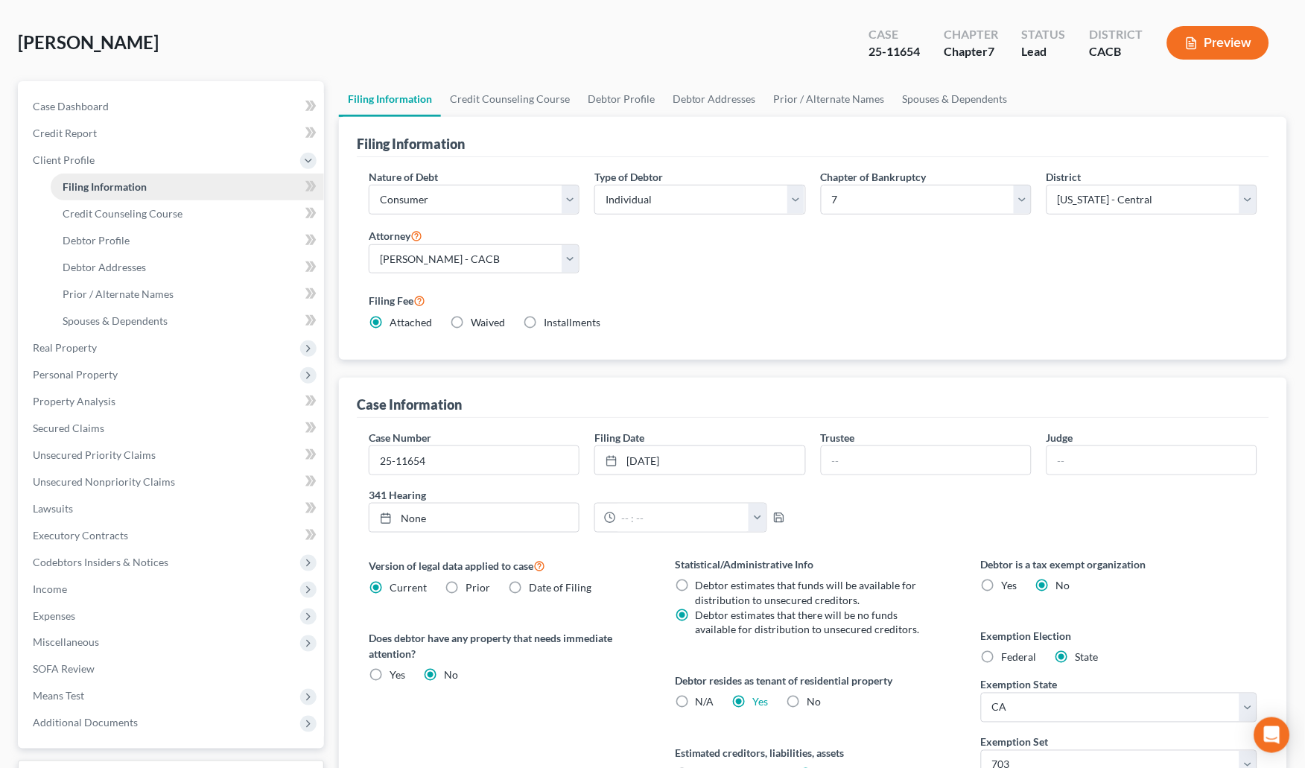
scroll to position [61, 0]
click at [121, 201] on link "Credit Counseling Course" at bounding box center [187, 214] width 273 height 27
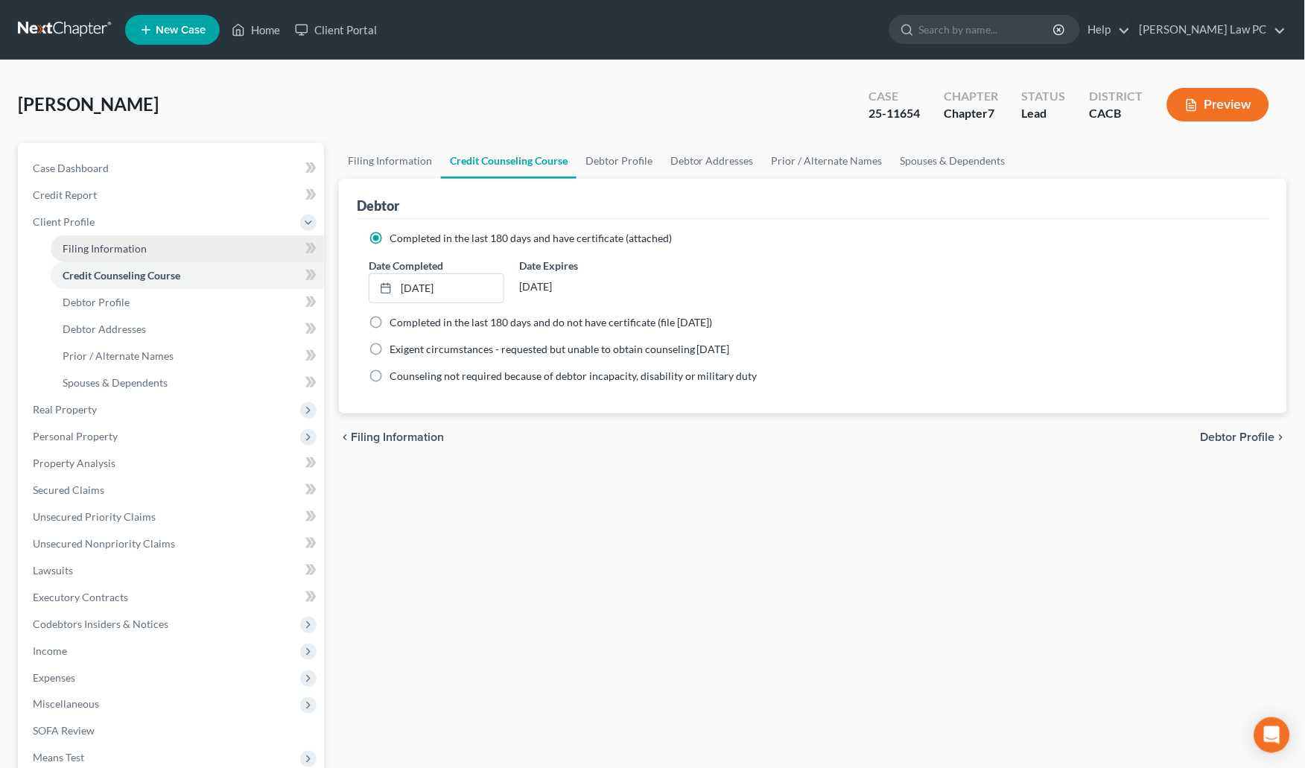
click at [124, 242] on span "Filing Information" at bounding box center [105, 248] width 84 height 13
select select "1"
select select "0"
select select "7"
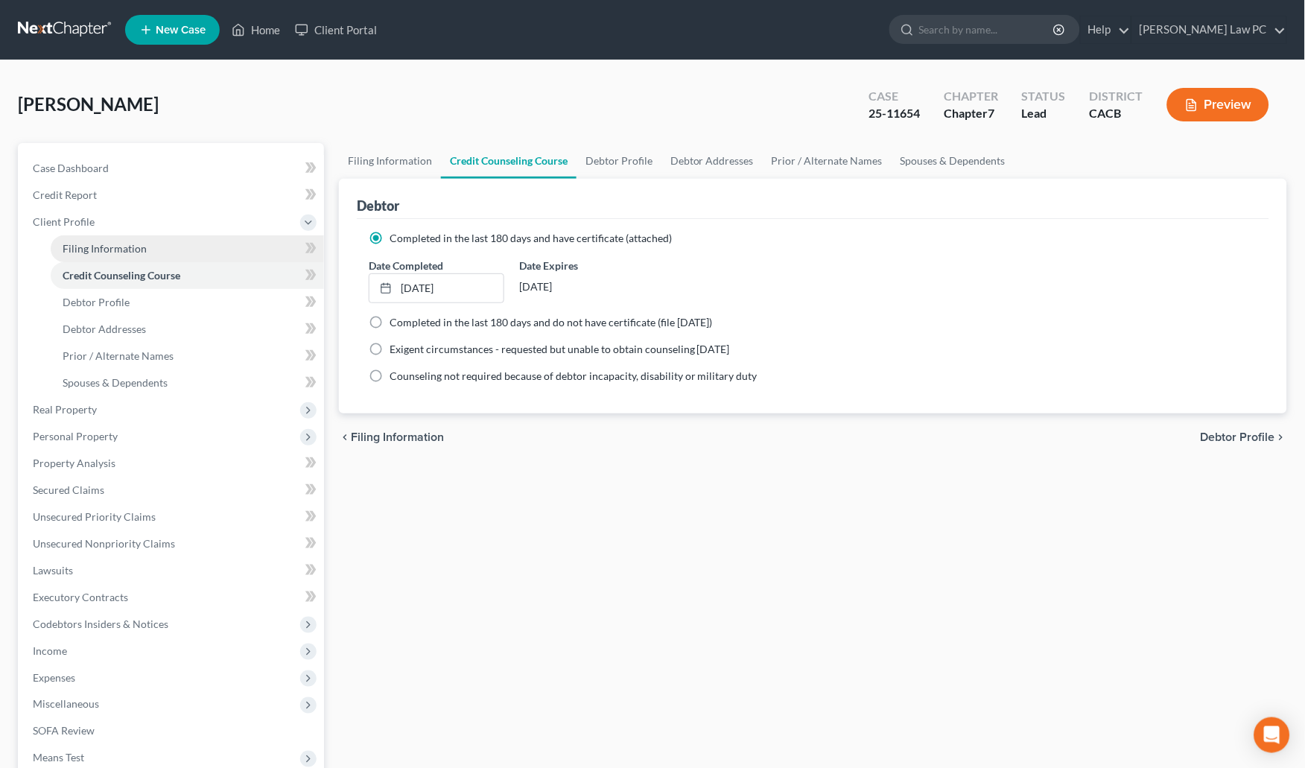
select select "0"
select select "4"
select select "0"
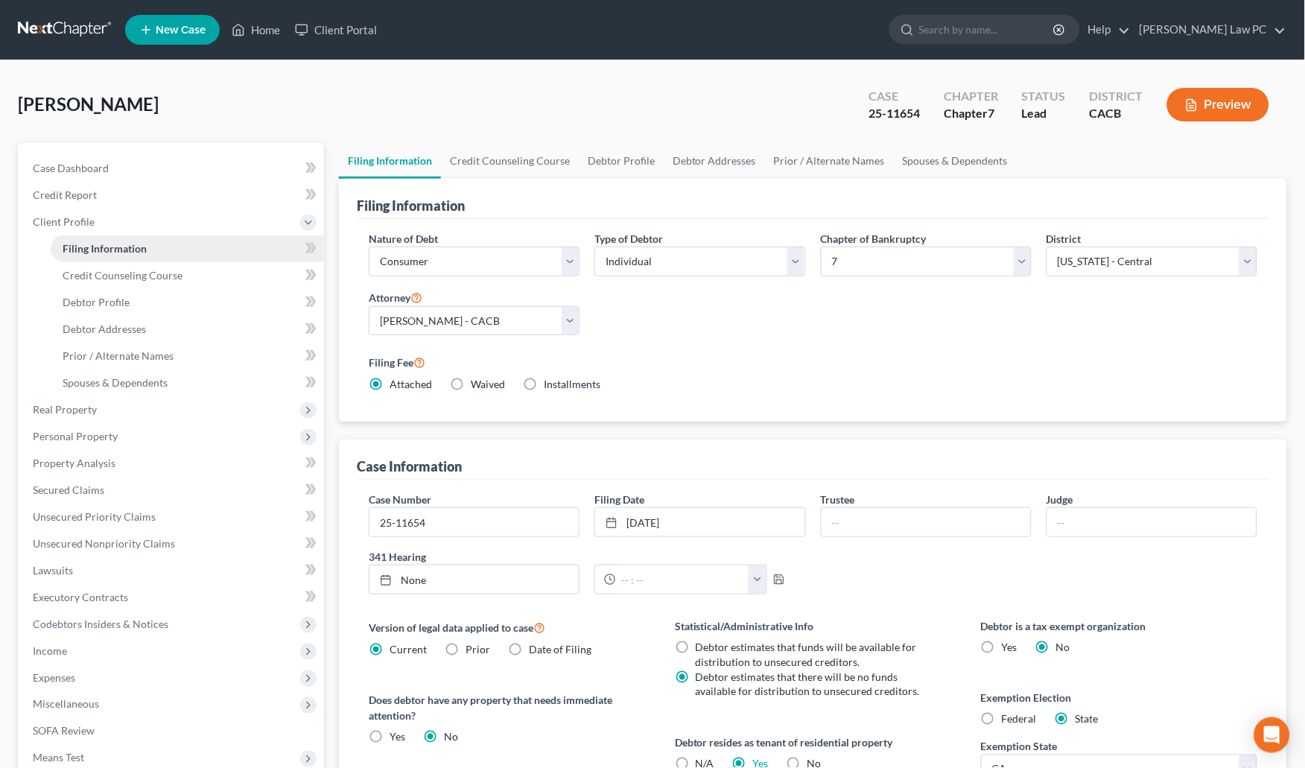
scroll to position [182, 0]
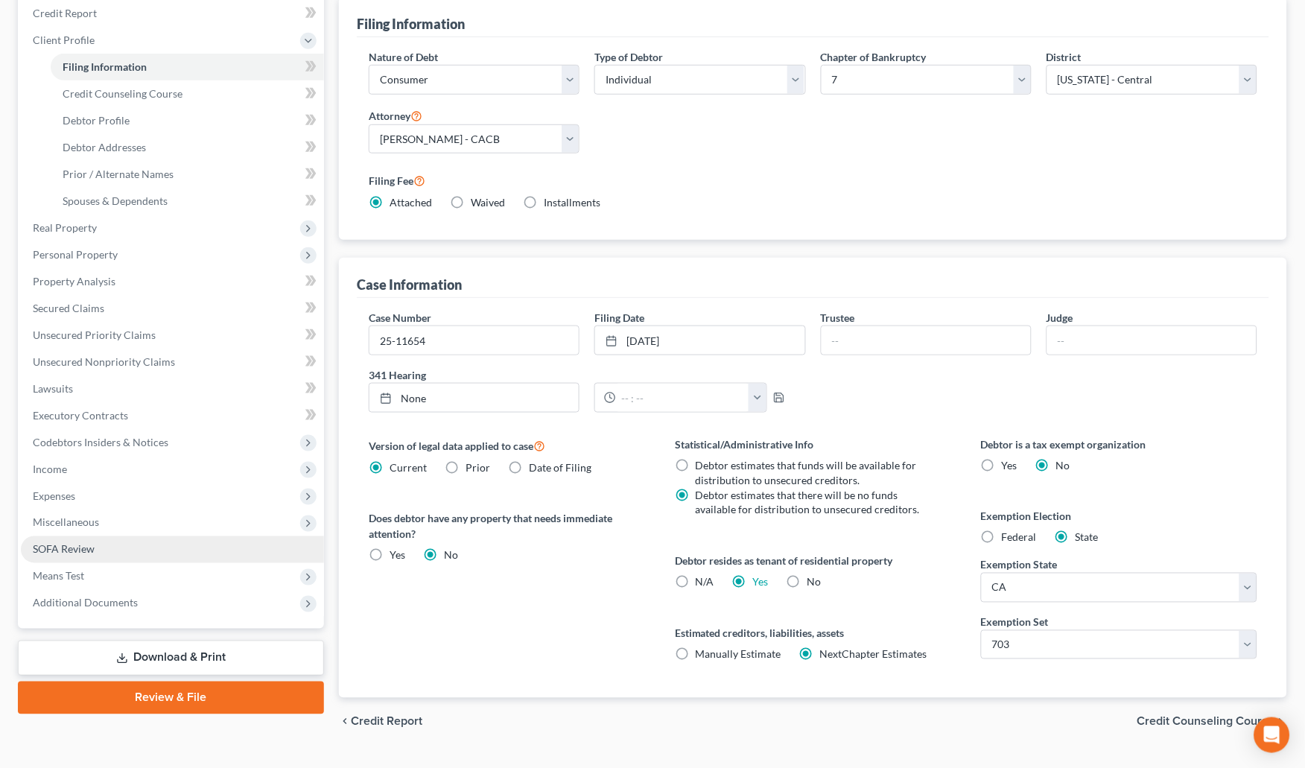
click at [80, 543] on span "SOFA Review" at bounding box center [64, 549] width 62 height 13
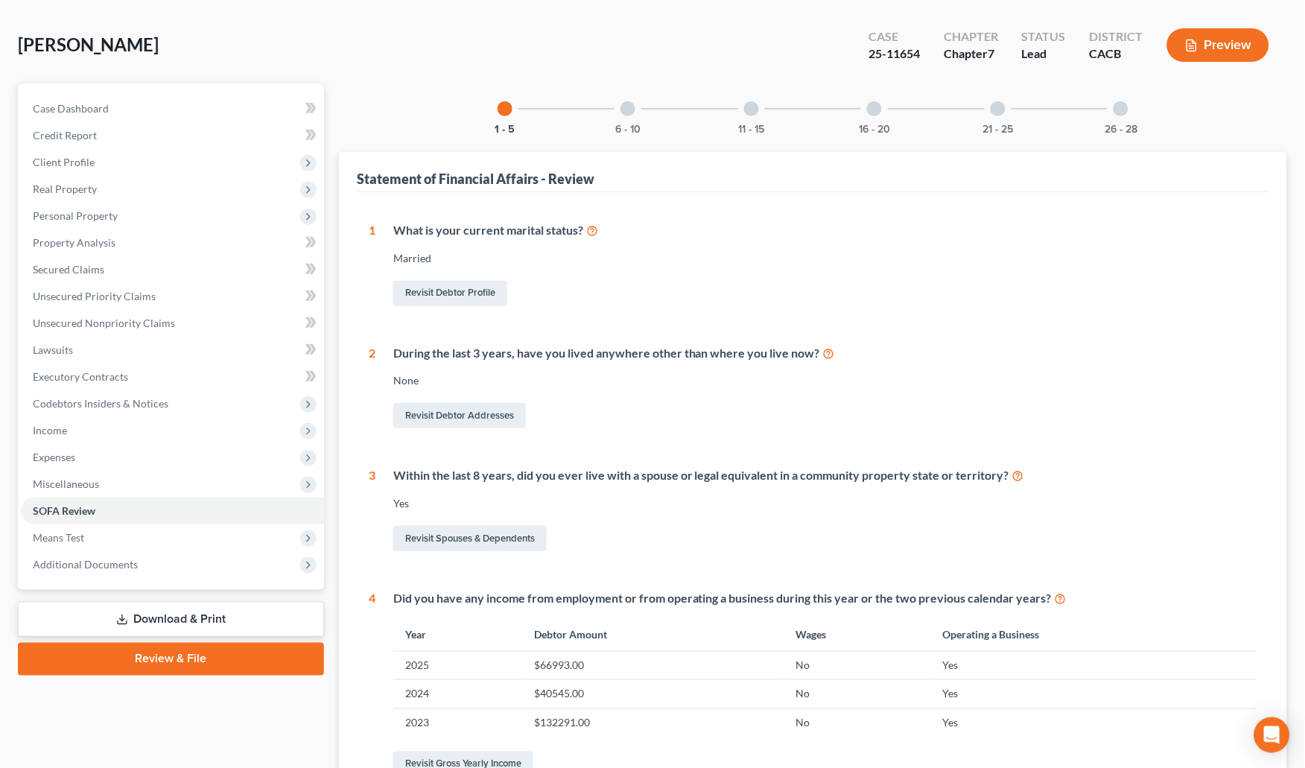
scroll to position [53, 0]
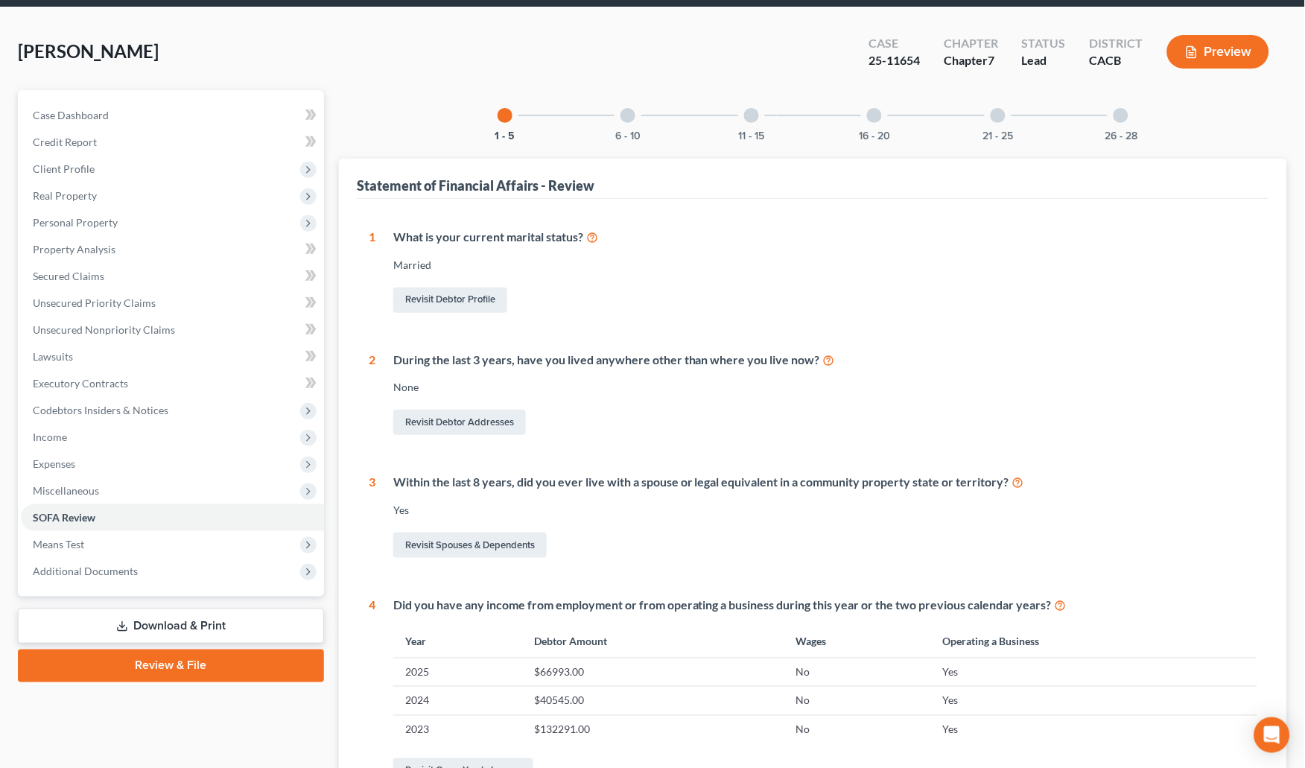
click at [89, 609] on link "Download & Print" at bounding box center [171, 626] width 306 height 35
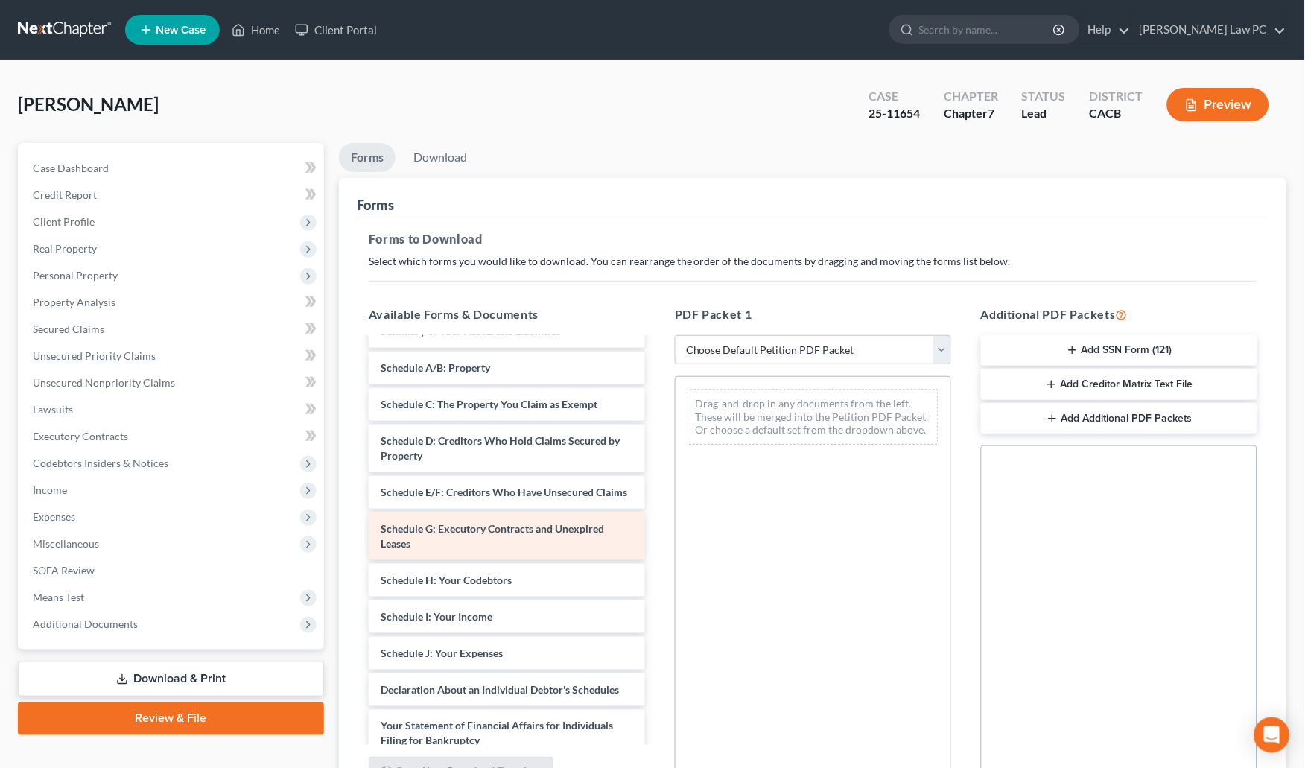
scroll to position [195, 0]
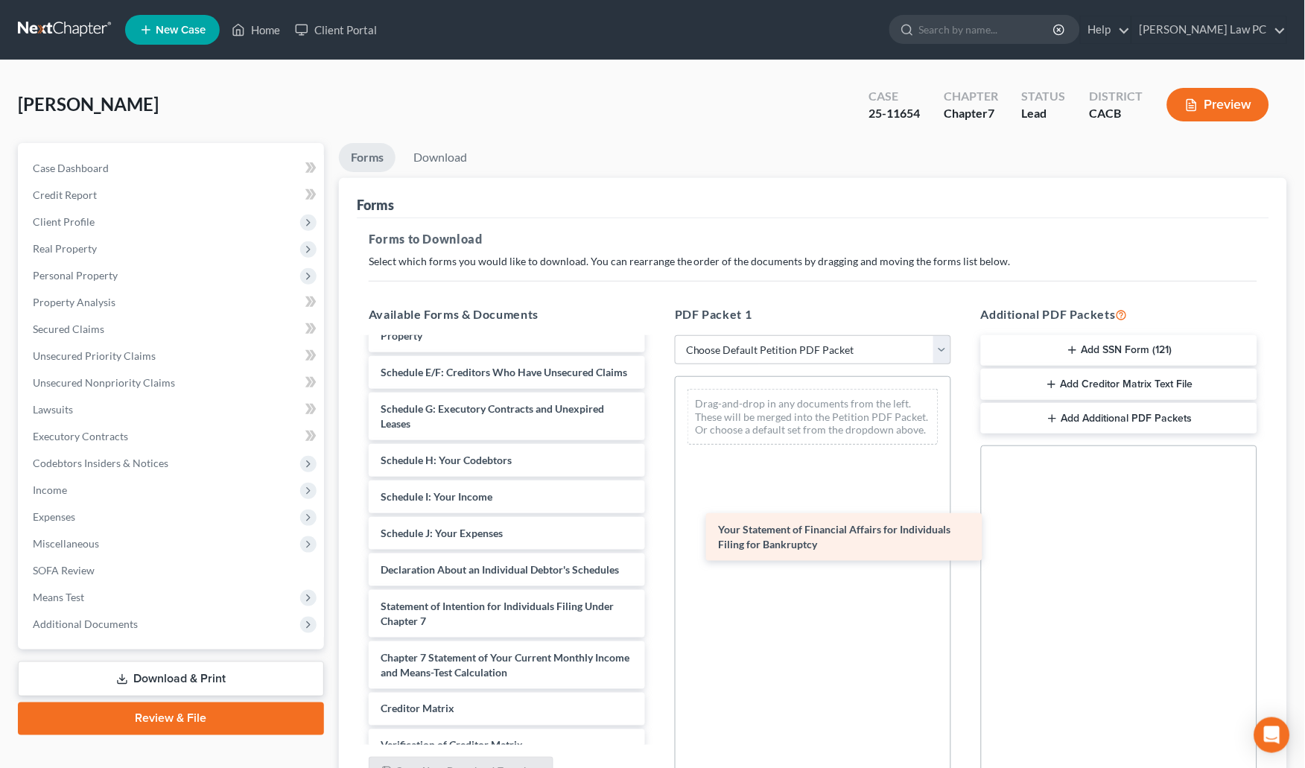
drag, startPoint x: 468, startPoint y: 603, endPoint x: 811, endPoint y: 544, distance: 348.6
click at [657, 544] on div "Your Statement of Financial Affairs for Individuals Filing for Bankruptcy Volun…" at bounding box center [507, 497] width 300 height 706
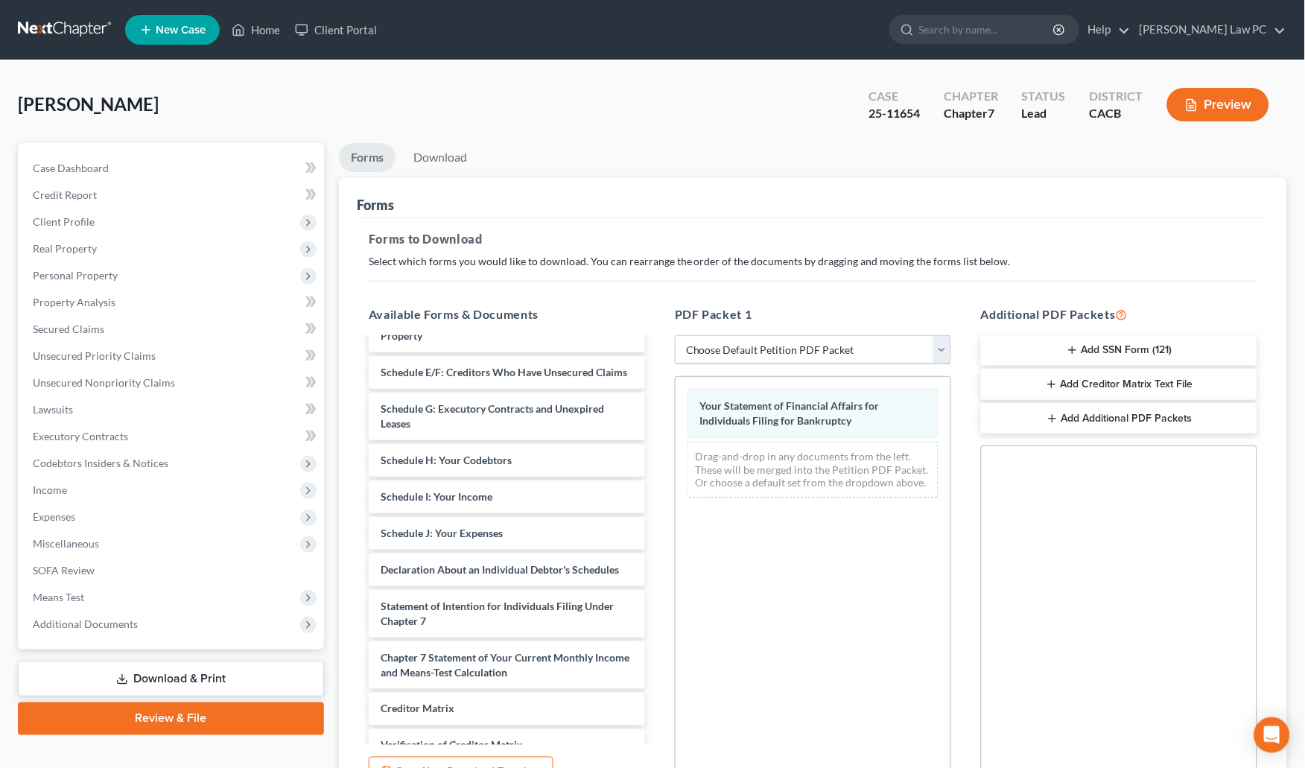
select select "2"
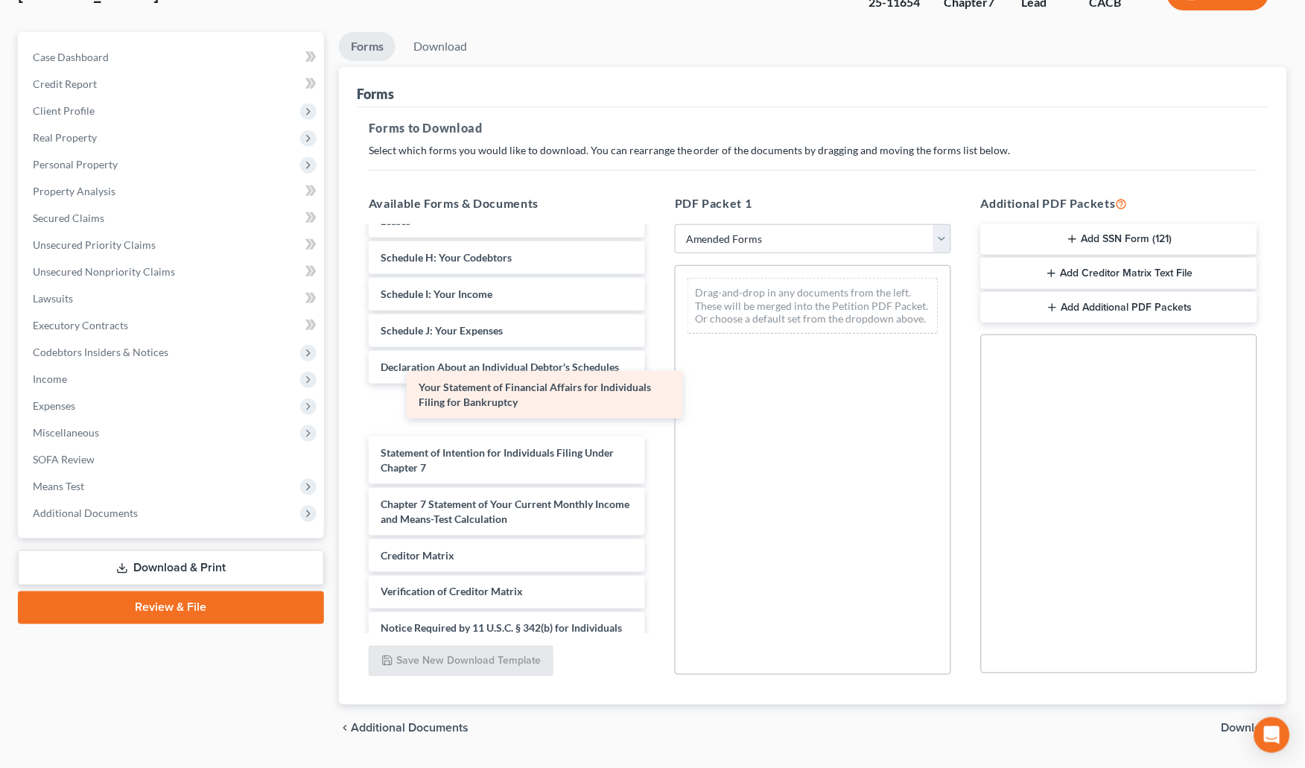
scroll to position [283, 0]
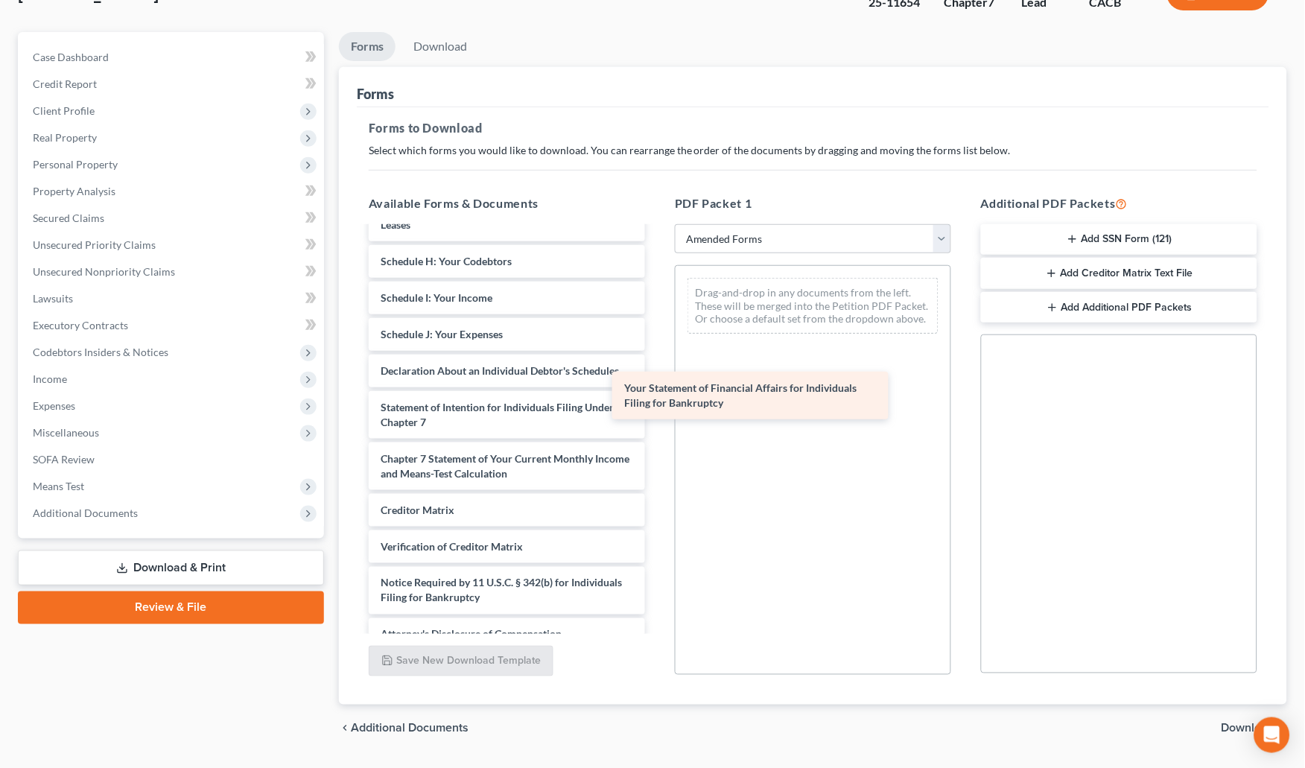
drag, startPoint x: 549, startPoint y: 399, endPoint x: 793, endPoint y: 401, distance: 243.6
click at [657, 401] on div "Your Statement of Financial Affairs for Individuals Filing for Bankruptcy Volun…" at bounding box center [507, 298] width 300 height 706
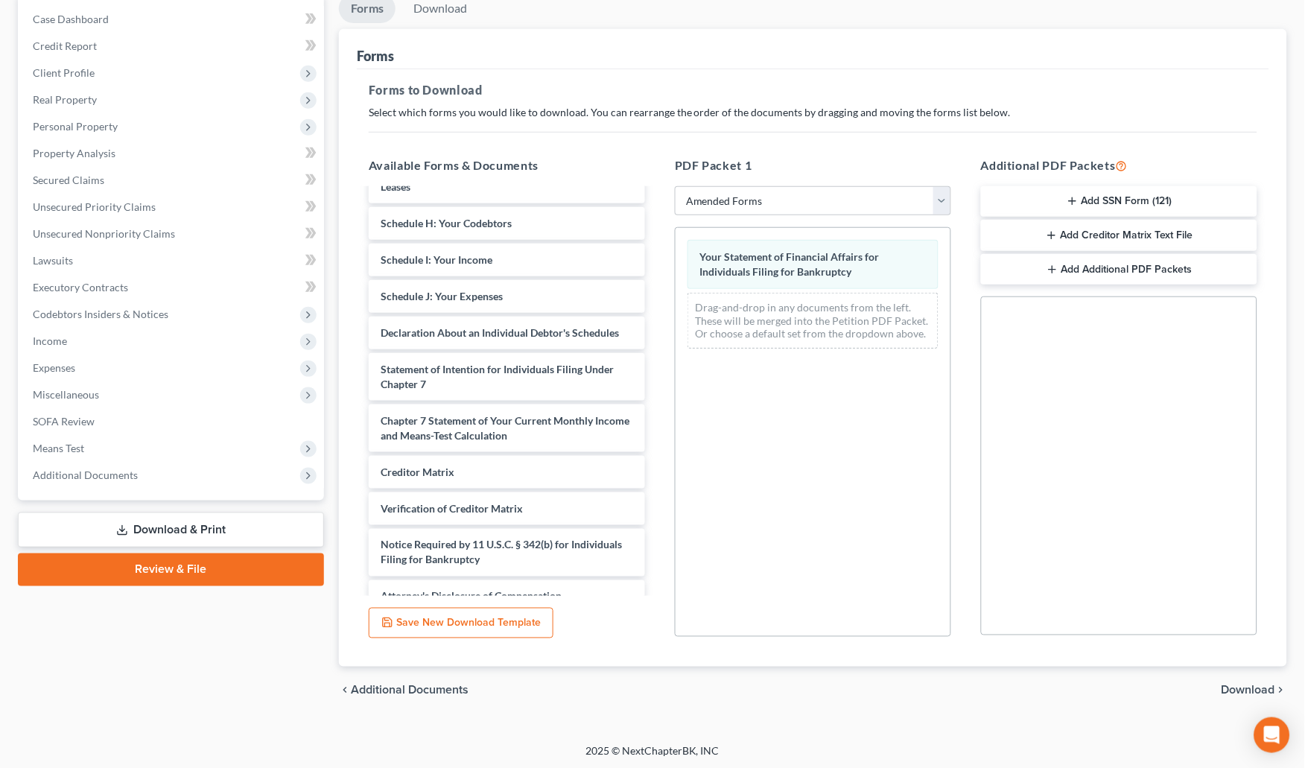
scroll to position [148, 0]
click at [1232, 687] on span "Download" at bounding box center [1249, 692] width 54 height 12
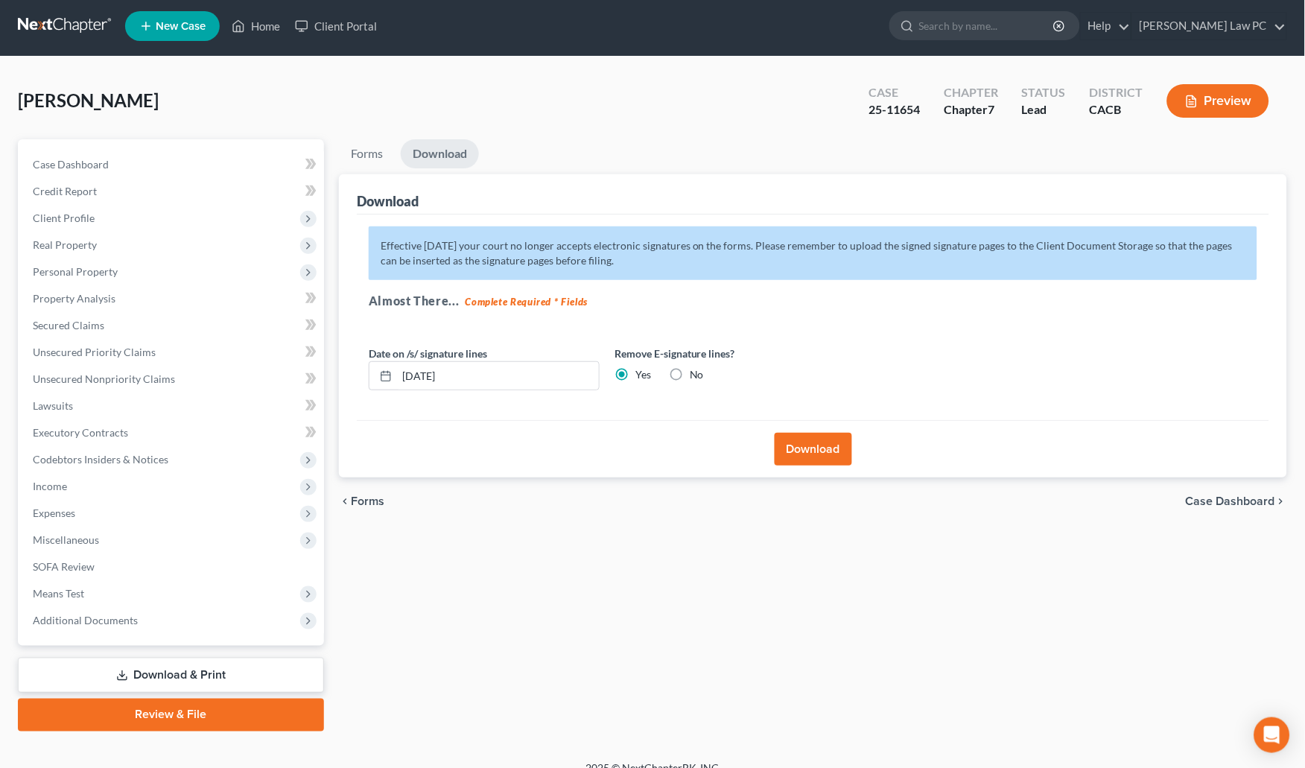
click at [790, 452] on button "Download" at bounding box center [813, 449] width 77 height 33
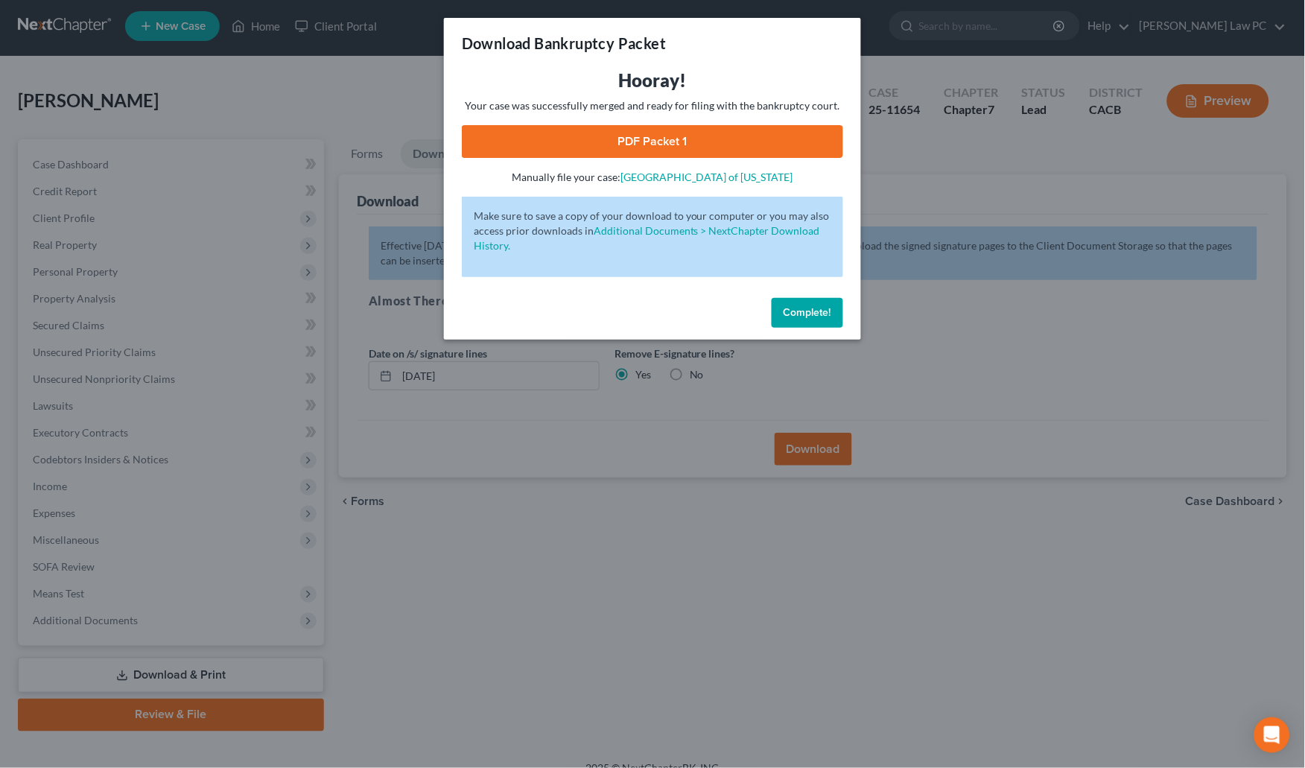
click at [671, 145] on link "PDF Packet 1" at bounding box center [652, 141] width 381 height 33
